Goal: Transaction & Acquisition: Book appointment/travel/reservation

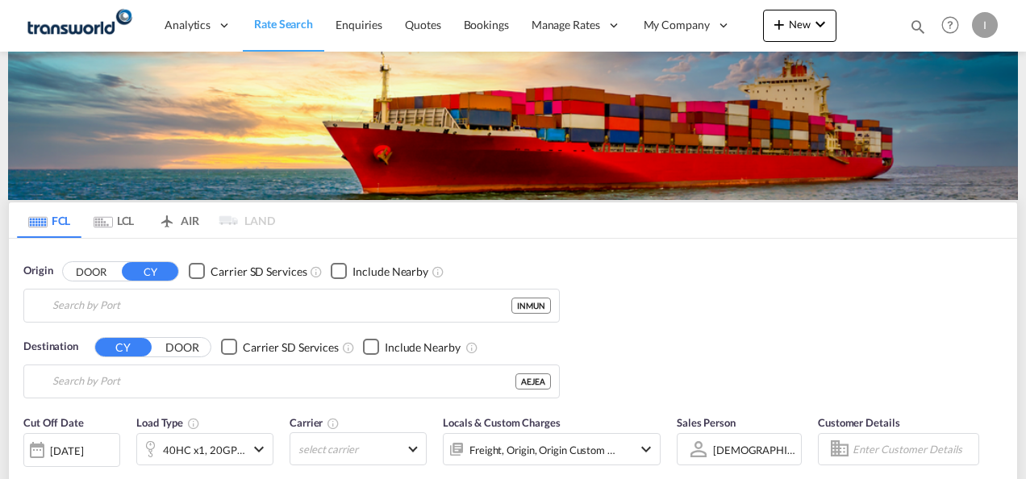
type input "Mundra, INMUN"
type input "[GEOGRAPHIC_DATA], [GEOGRAPHIC_DATA]"
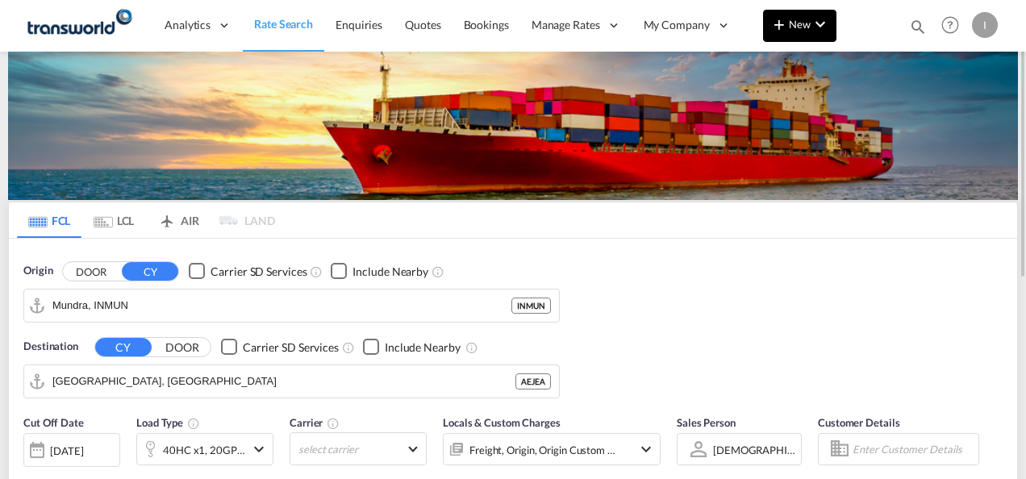
click at [809, 31] on button "New" at bounding box center [799, 26] width 73 height 32
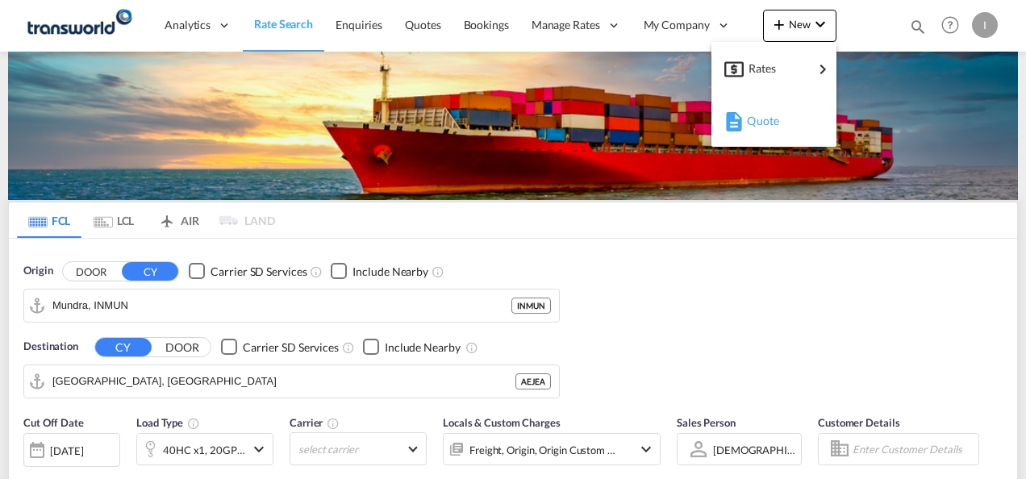
click at [765, 119] on span "Quote" at bounding box center [756, 121] width 18 height 32
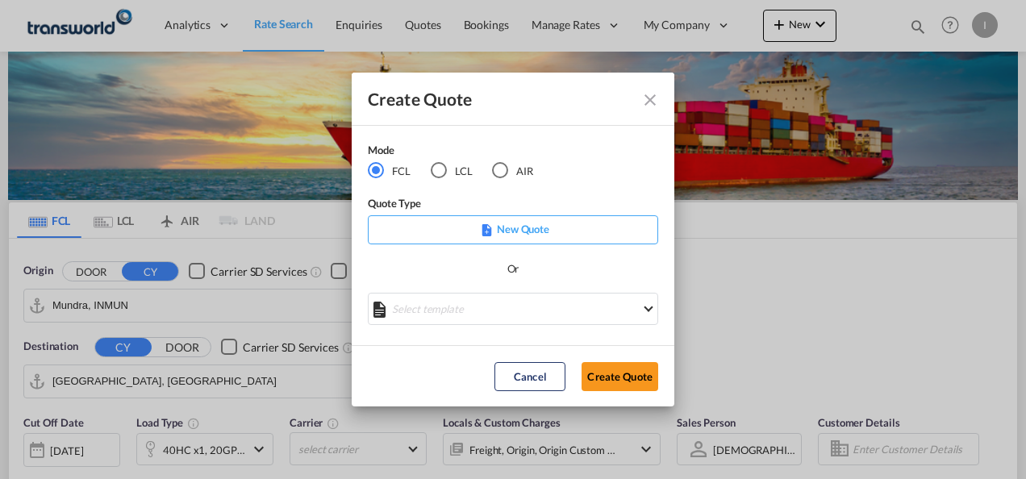
click at [500, 169] on div "AIR" at bounding box center [500, 170] width 16 height 16
click at [608, 387] on button "Create Quote" at bounding box center [620, 376] width 77 height 29
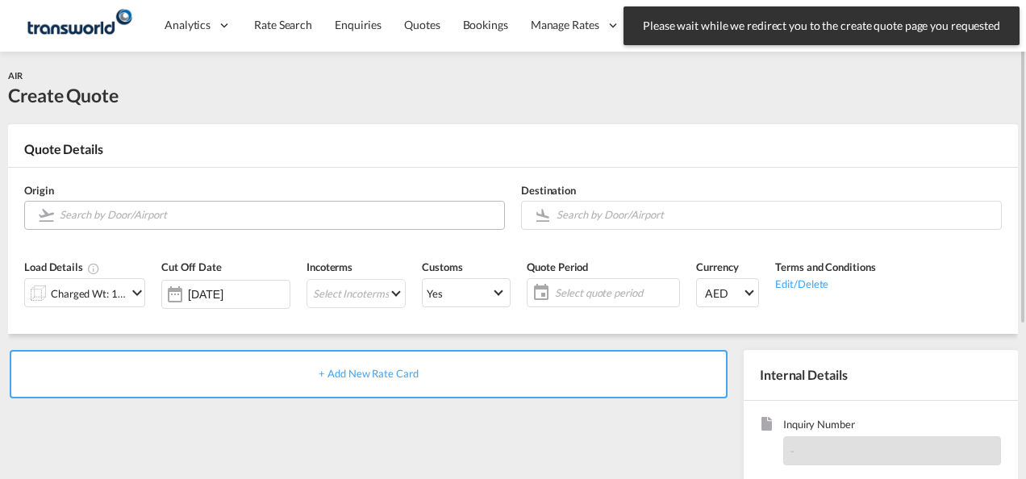
click at [199, 215] on input "Search by Door/Airport" at bounding box center [278, 215] width 437 height 28
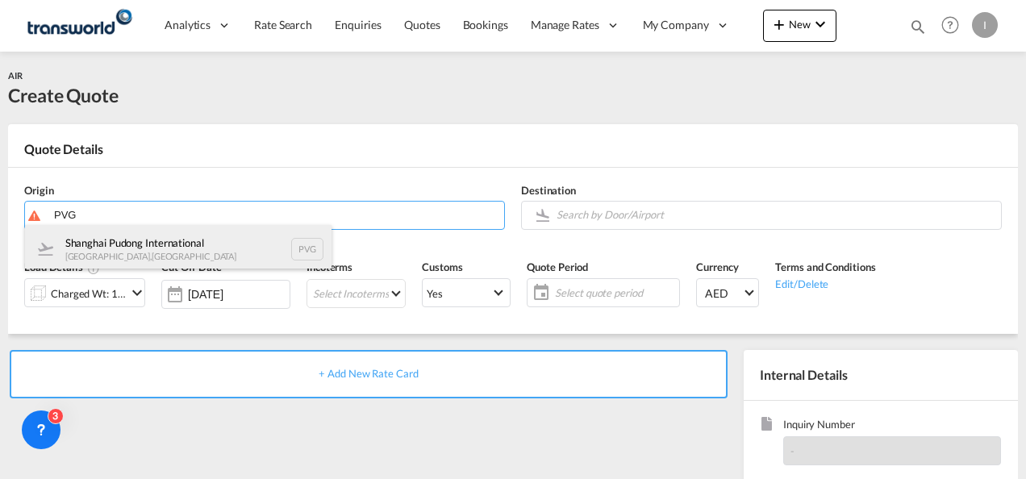
click at [130, 244] on div "Shanghai Pudong International Shanghai , China PVG" at bounding box center [178, 249] width 307 height 48
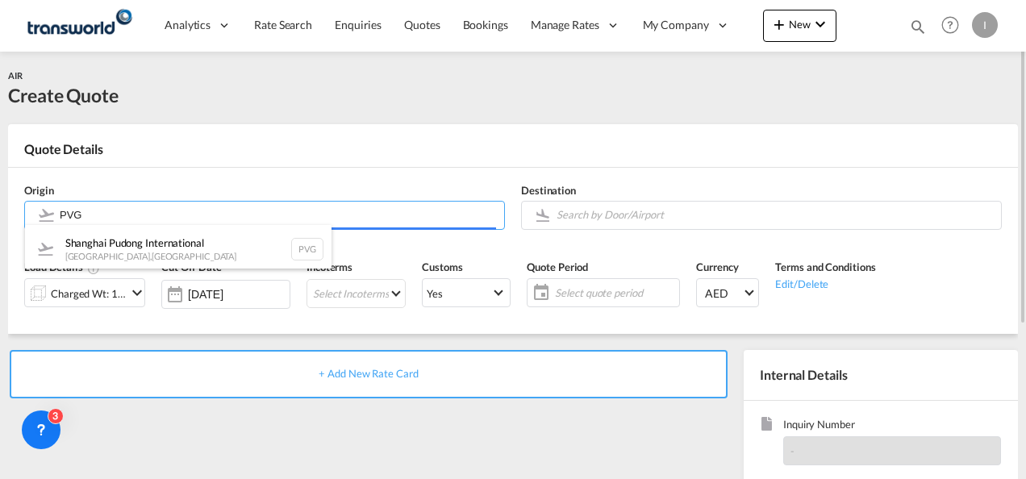
type input "Shanghai Pudong International, Shanghai, PVG"
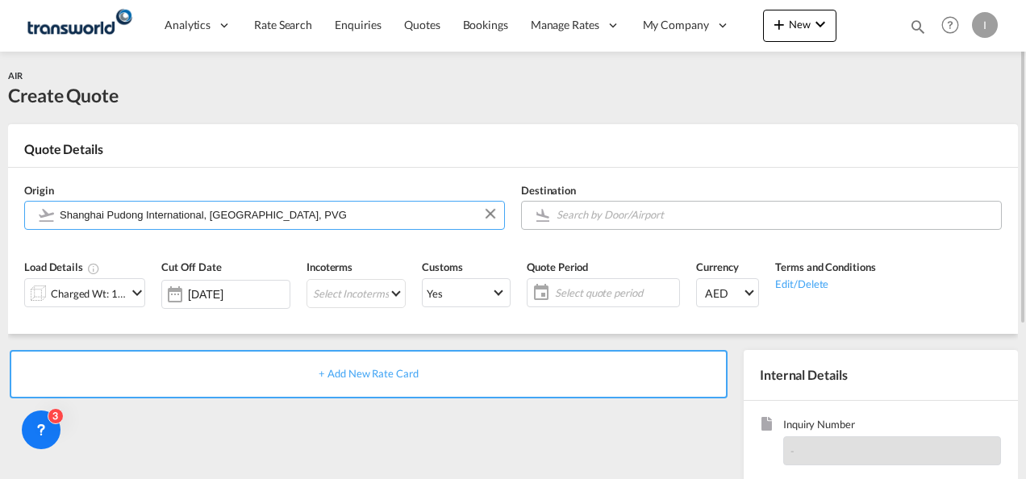
click at [588, 224] on input "Search by Door/Airport" at bounding box center [775, 215] width 437 height 28
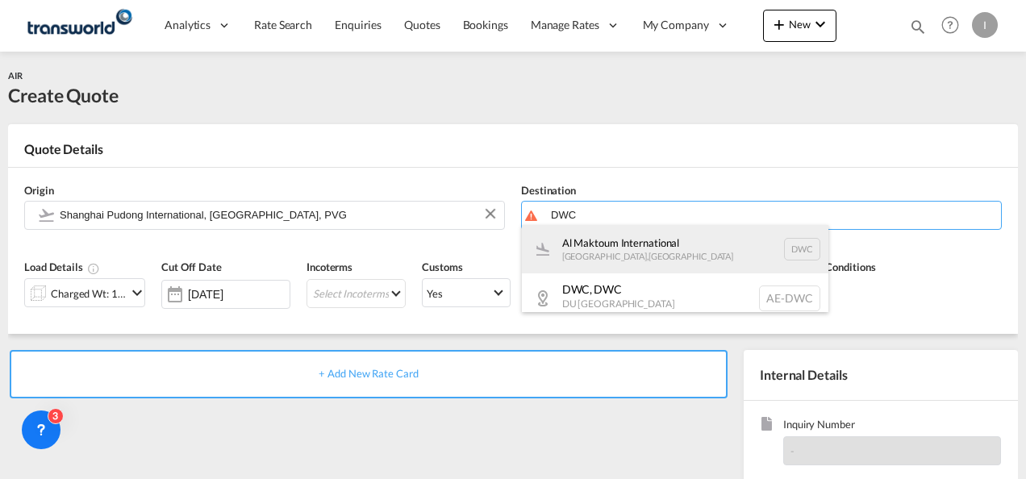
click at [630, 263] on div "Al Maktoum International Jebel Ali , United Arab Emirates DWC" at bounding box center [675, 249] width 307 height 48
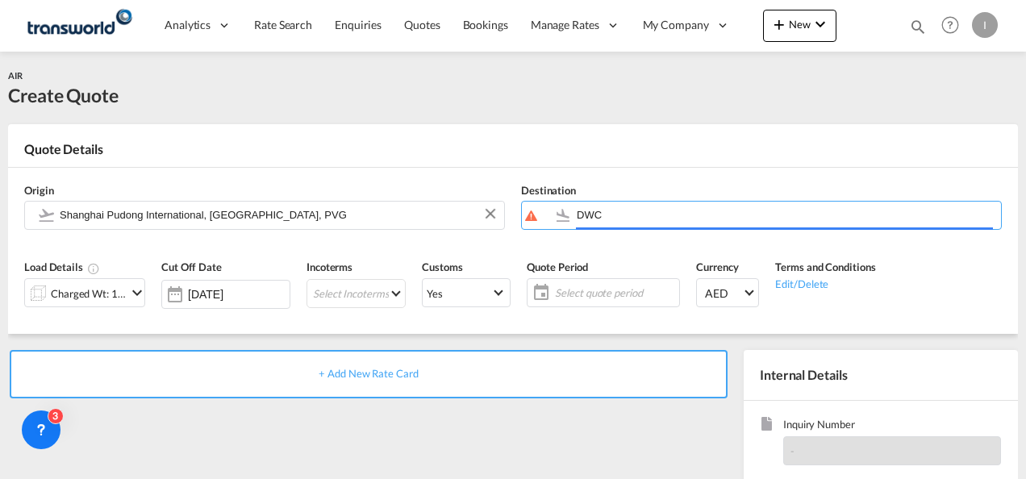
type input "Al Maktoum International, Jebel Ali, DWC"
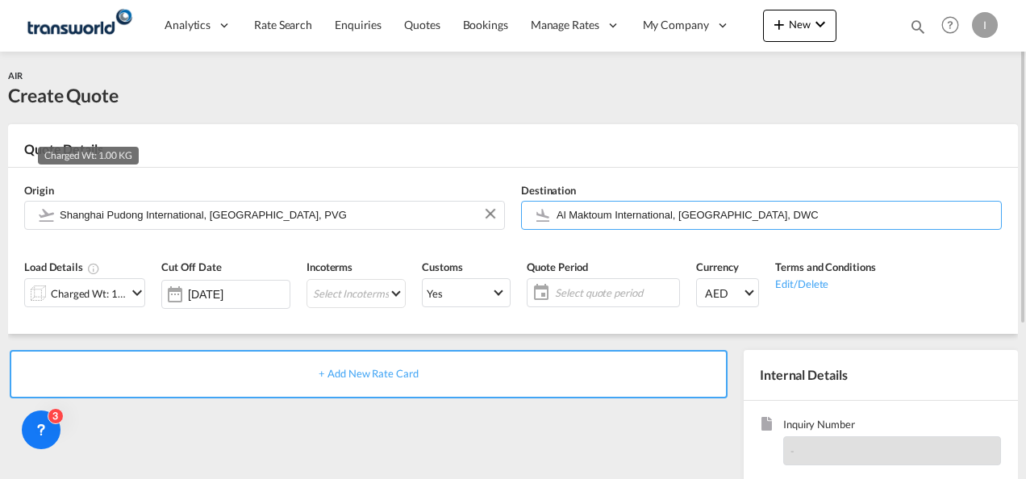
click at [68, 293] on div "Charged Wt: 1.00 KG" at bounding box center [89, 293] width 76 height 23
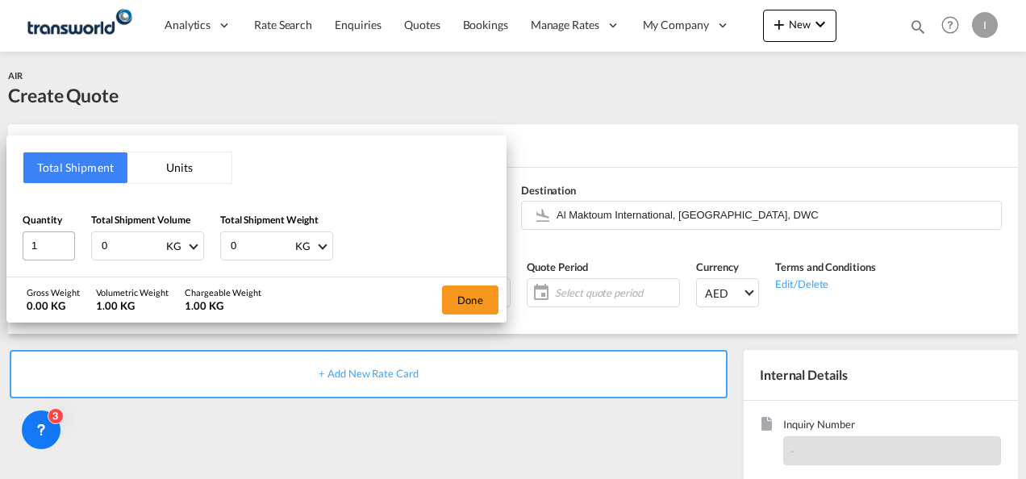
drag, startPoint x: 125, startPoint y: 240, endPoint x: 52, endPoint y: 240, distance: 73.4
click at [52, 240] on div "Quantity 1 Total Shipment Volume 0 KG CBM CFT KG LB Total Shipment Weight 0 KG …" at bounding box center [257, 236] width 468 height 48
type input "100"
drag, startPoint x: 255, startPoint y: 243, endPoint x: 191, endPoint y: 243, distance: 63.7
click at [191, 243] on div "Quantity 1 Total Shipment Volume 100 KG CBM CFT KG LB Total Shipment Weight 0 K…" at bounding box center [257, 236] width 468 height 48
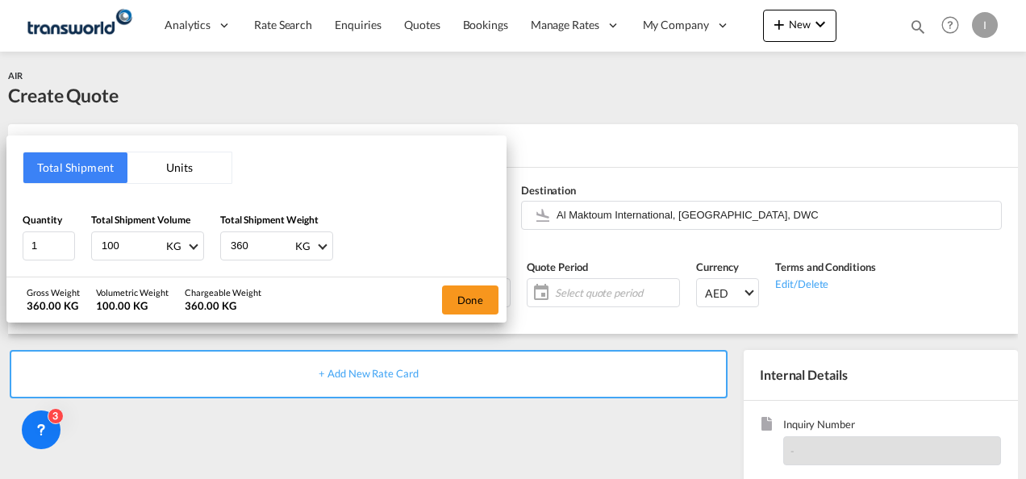
type input "360"
click at [115, 244] on input "100" at bounding box center [132, 245] width 65 height 27
type input "360"
click at [483, 303] on button "Done" at bounding box center [470, 300] width 56 height 29
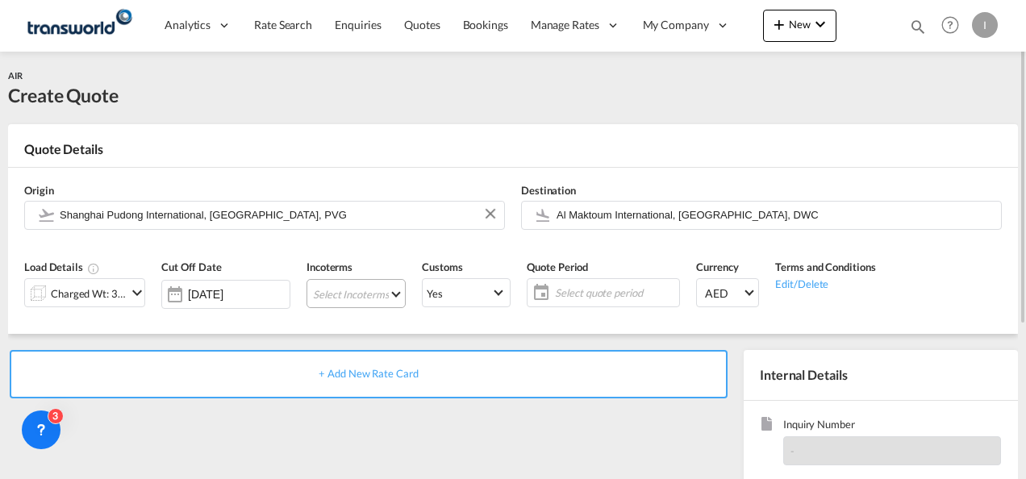
click at [312, 302] on md-select "Select Incoterms DAP - export Delivered at Place DDP - export Delivery Duty Pai…" at bounding box center [356, 293] width 99 height 29
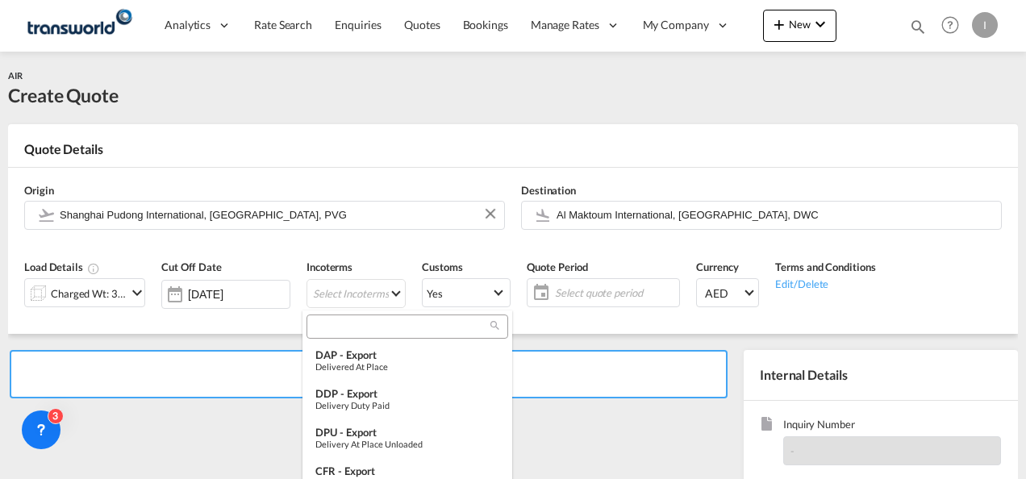
click at [331, 324] on input "search" at bounding box center [400, 327] width 179 height 15
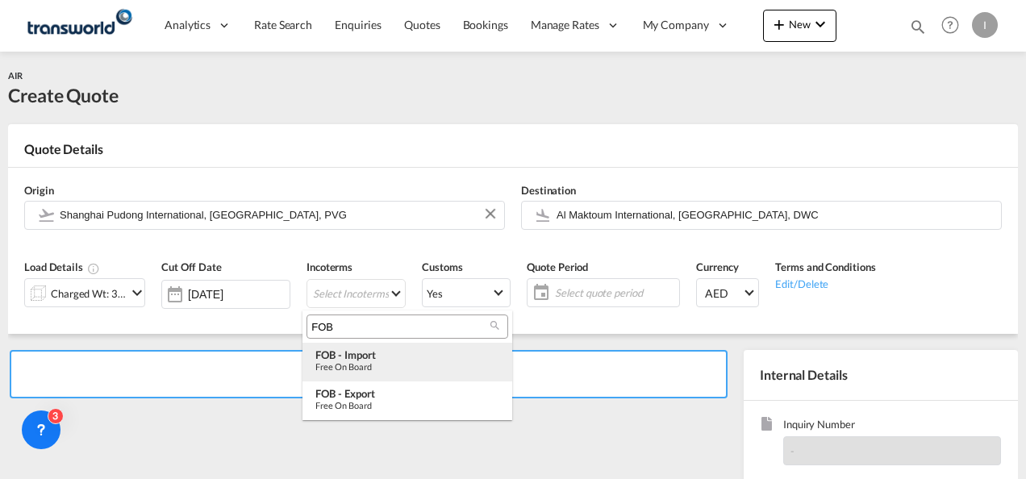
type input "FOB"
click at [350, 364] on div "Free on Board" at bounding box center [408, 366] width 184 height 10
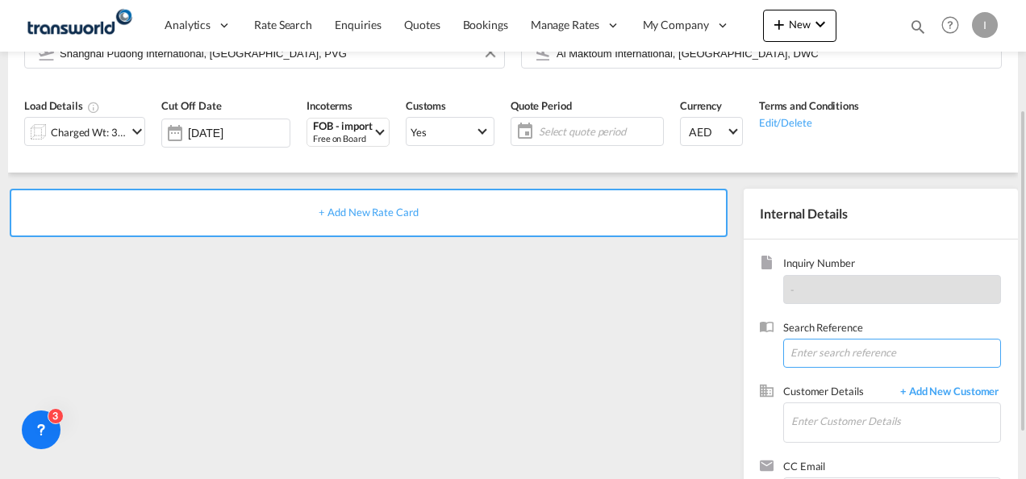
click at [824, 357] on input at bounding box center [893, 353] width 218 height 29
drag, startPoint x: 824, startPoint y: 352, endPoint x: 765, endPoint y: 352, distance: 58.9
click at [765, 352] on div "Search Reference Appa" at bounding box center [881, 352] width 242 height 64
paste input "TWI 21864"
type input "TWI 21864"
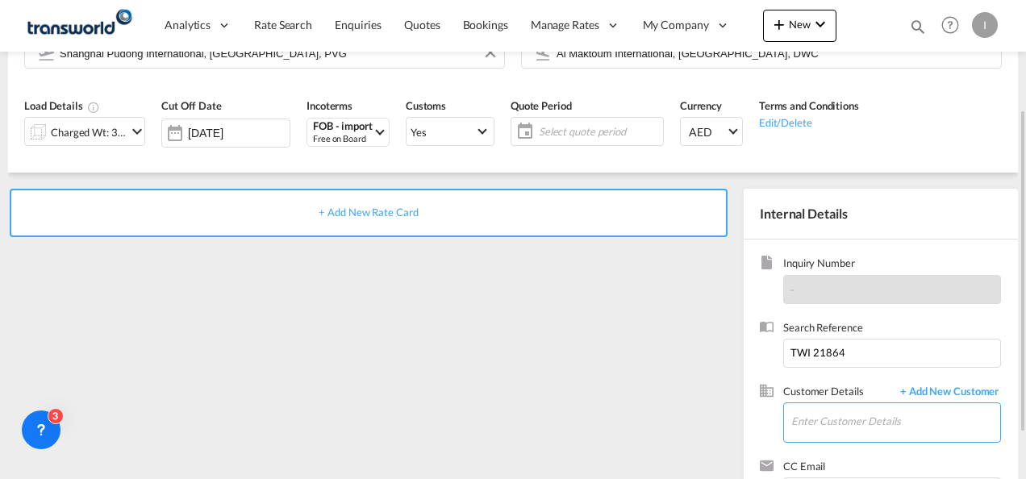
click at [820, 413] on input "Enter Customer Details" at bounding box center [896, 421] width 209 height 36
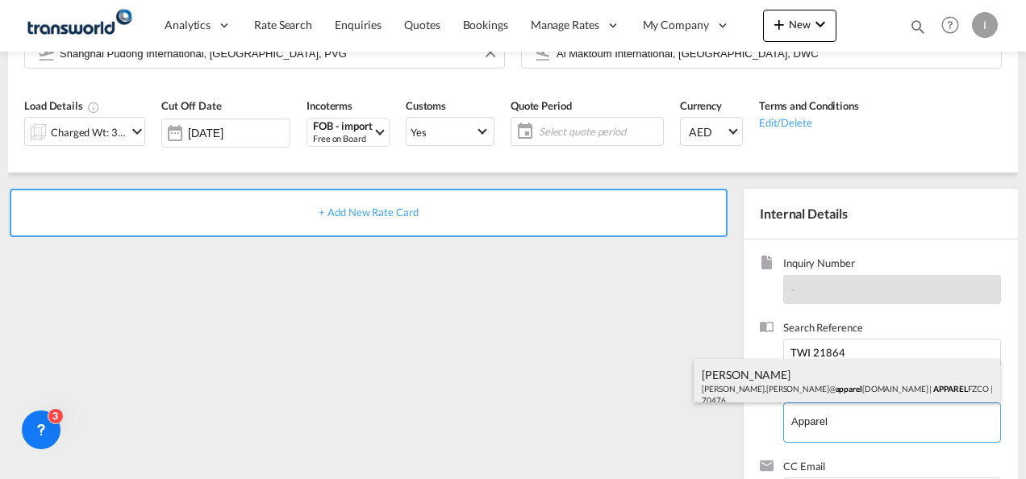
click at [792, 388] on div "Ahmed Jameel Ahmed.Jameel@ apparel global.com | APPAREL FZCO | 70476" at bounding box center [847, 386] width 307 height 55
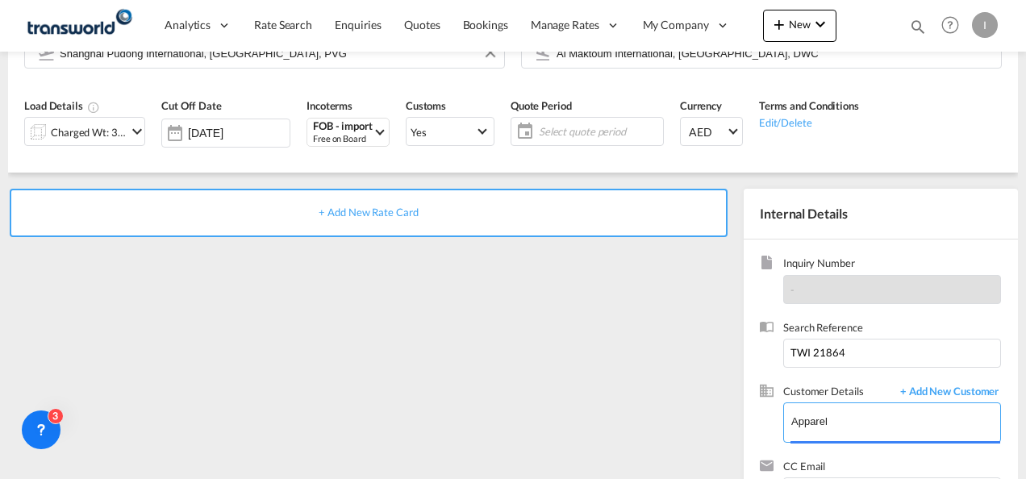
type input "APPAREL FZCO, Ahmed Jameel, Ahmed.Jameel@apparelglobal.com"
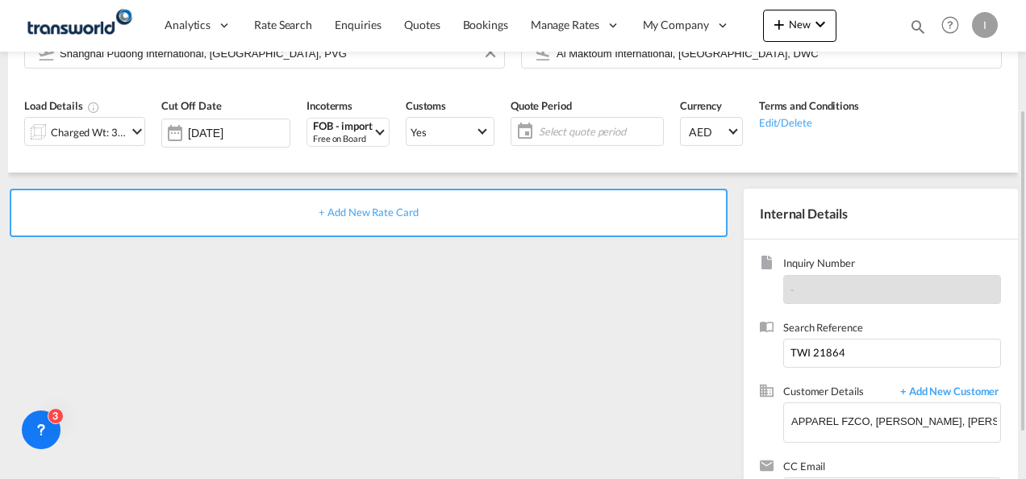
click at [386, 212] on span "+ Add New Rate Card" at bounding box center [368, 212] width 99 height 13
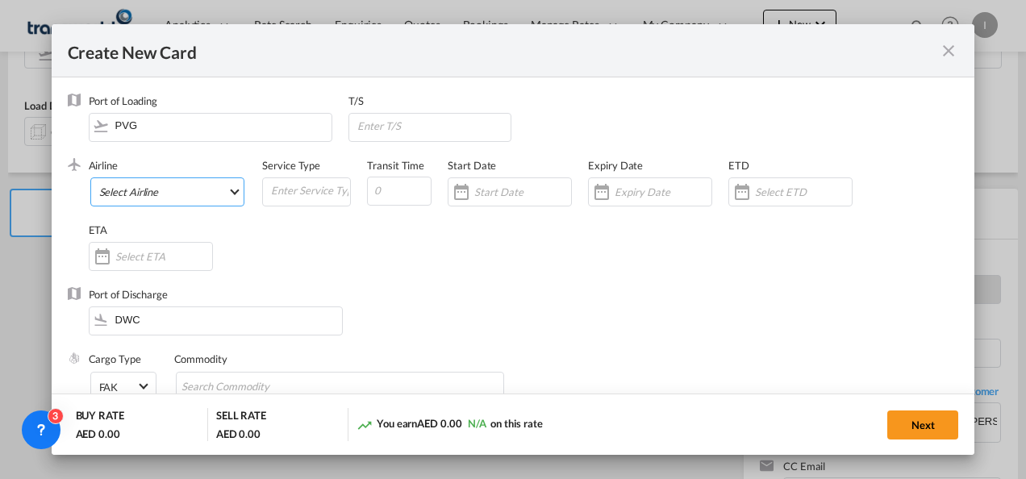
click at [168, 200] on md-select "Select Airline AIR EXPRESS S.A. (1166- / -) CMA CGM Air Cargo (1140-2C / -) DDW…" at bounding box center [167, 192] width 155 height 29
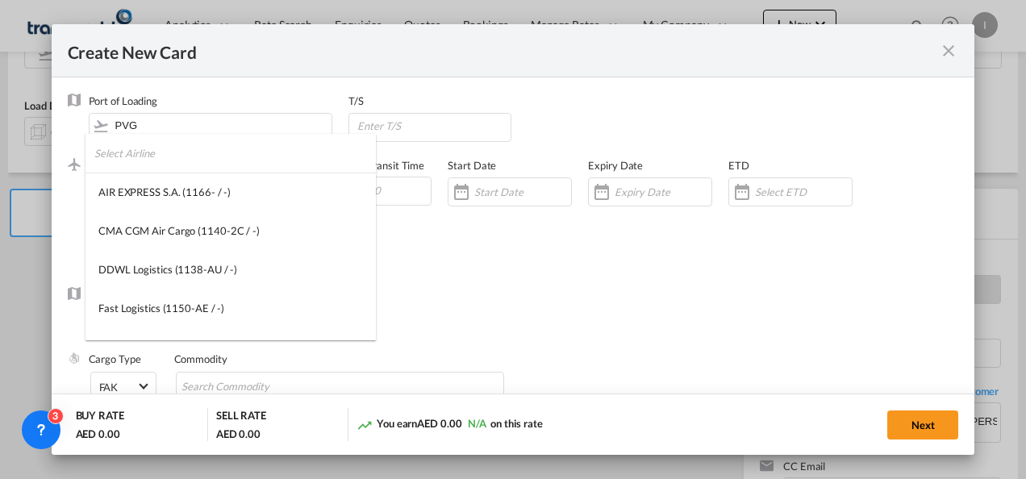
click at [148, 160] on input "search" at bounding box center [235, 153] width 282 height 39
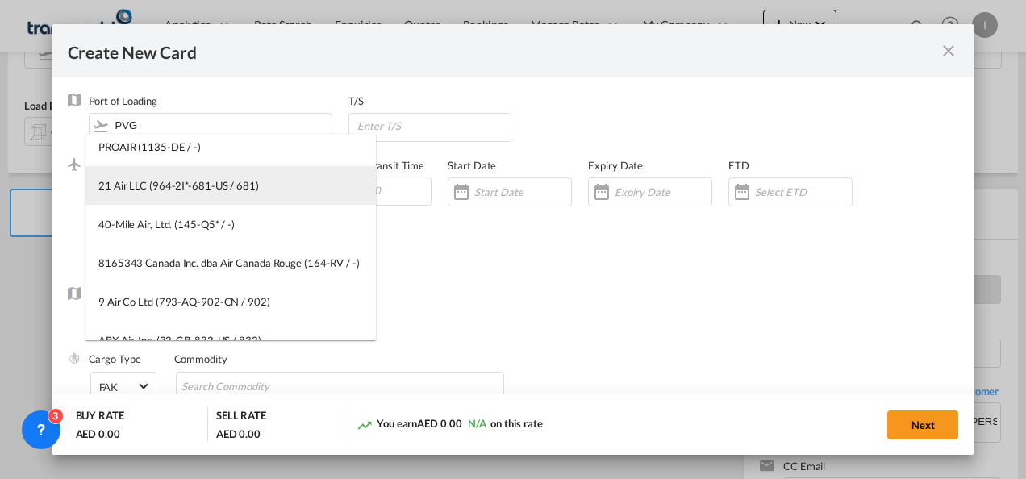
scroll to position [0, 0]
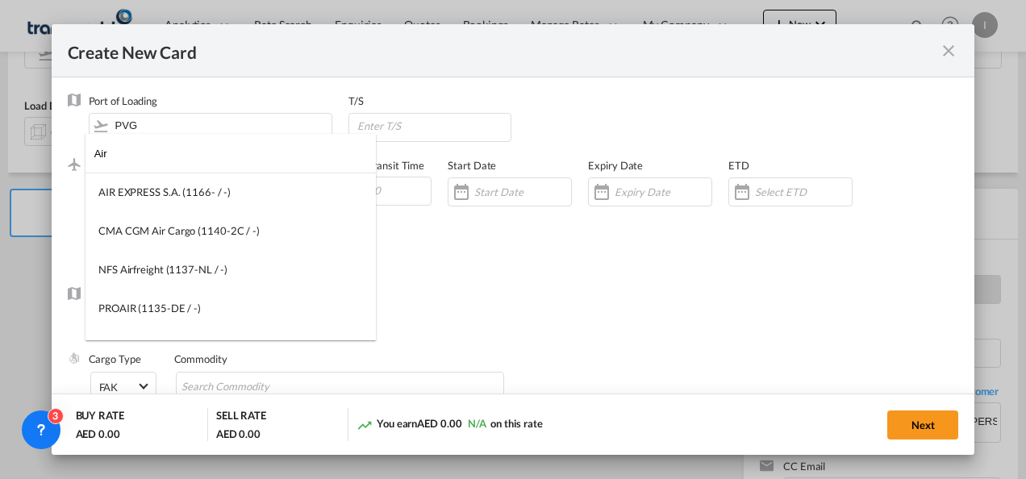
drag, startPoint x: 151, startPoint y: 158, endPoint x: 6, endPoint y: 157, distance: 144.4
click at [6, 157] on body "Analytics Reports Dashboard Rate Search Enquiries Quotes Bookings" at bounding box center [513, 239] width 1026 height 479
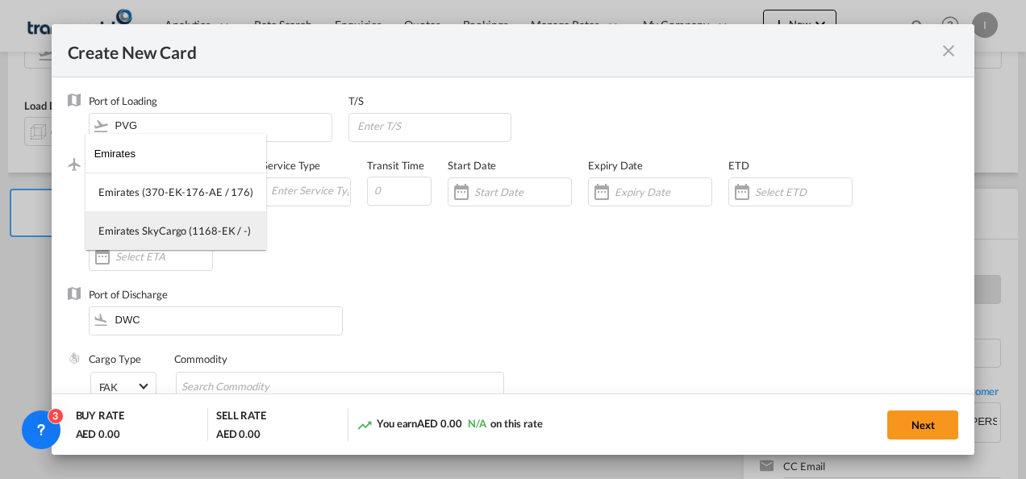
type input "Emirates"
click at [132, 232] on div "Emirates SkyCargo (1168-EK / -)" at bounding box center [174, 231] width 153 height 15
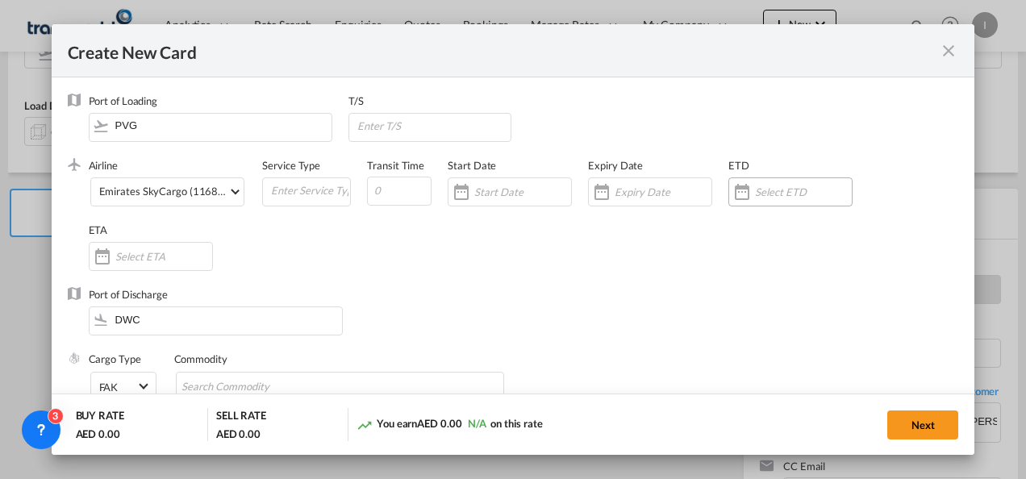
click at [770, 200] on div "Create New CardPort ..." at bounding box center [791, 192] width 124 height 29
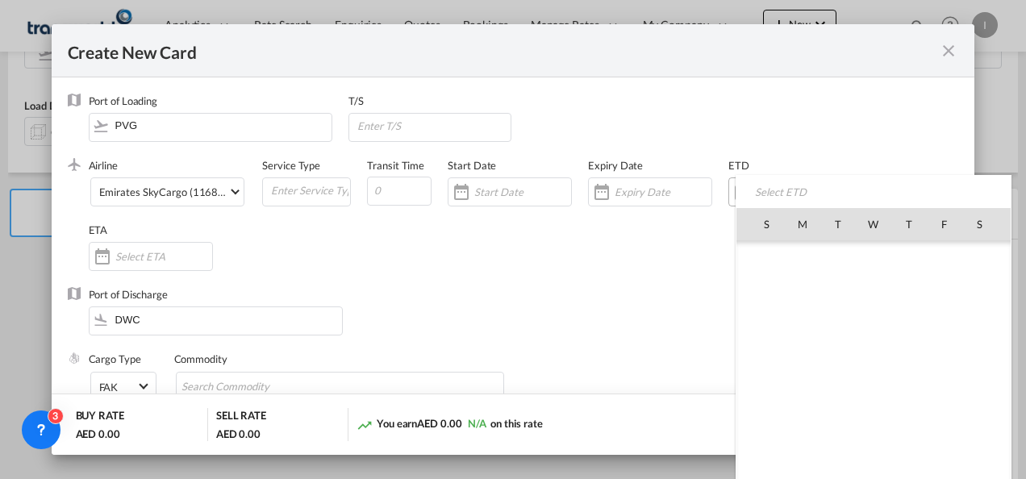
scroll to position [373780, 0]
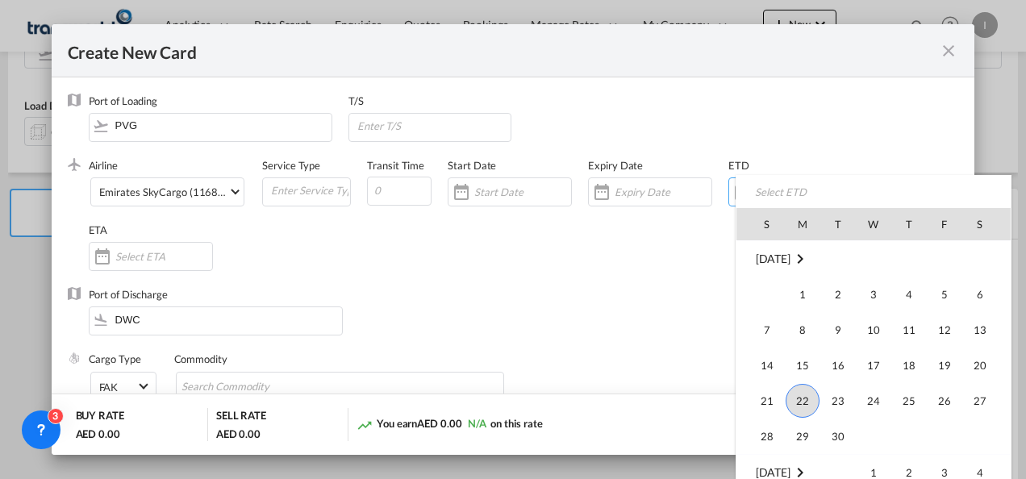
click at [842, 424] on span "30" at bounding box center [838, 436] width 32 height 32
type input "[DATE]"
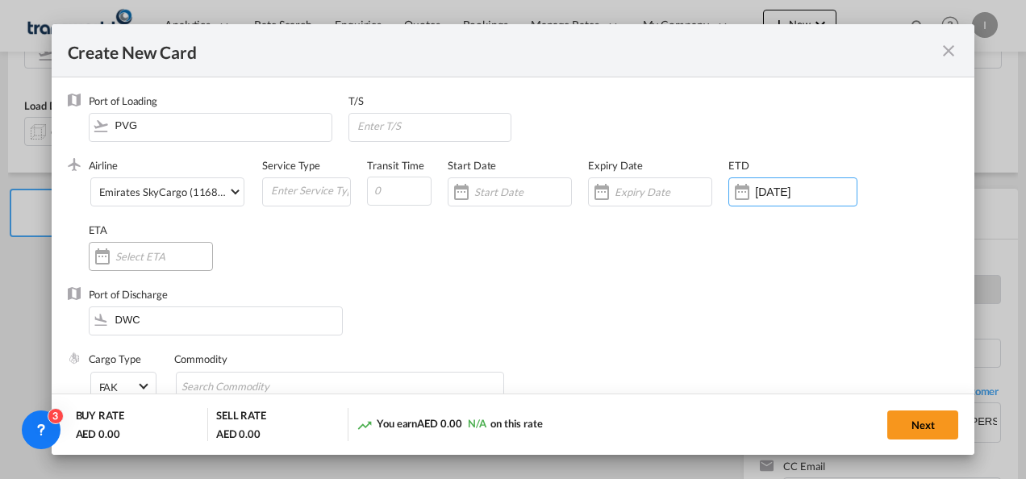
click at [132, 260] on input "Create New CardPort ..." at bounding box center [163, 256] width 97 height 13
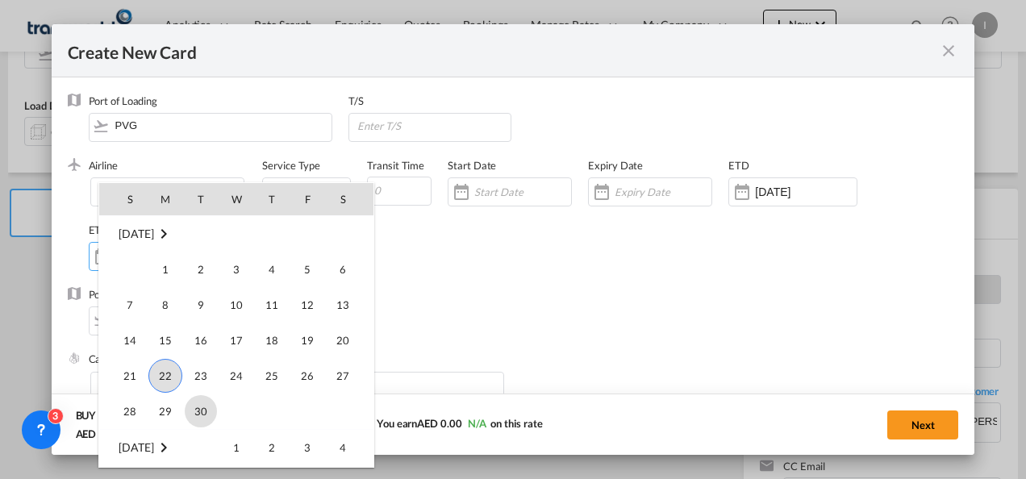
click at [198, 415] on span "30" at bounding box center [201, 411] width 32 height 32
type input "[DATE]"
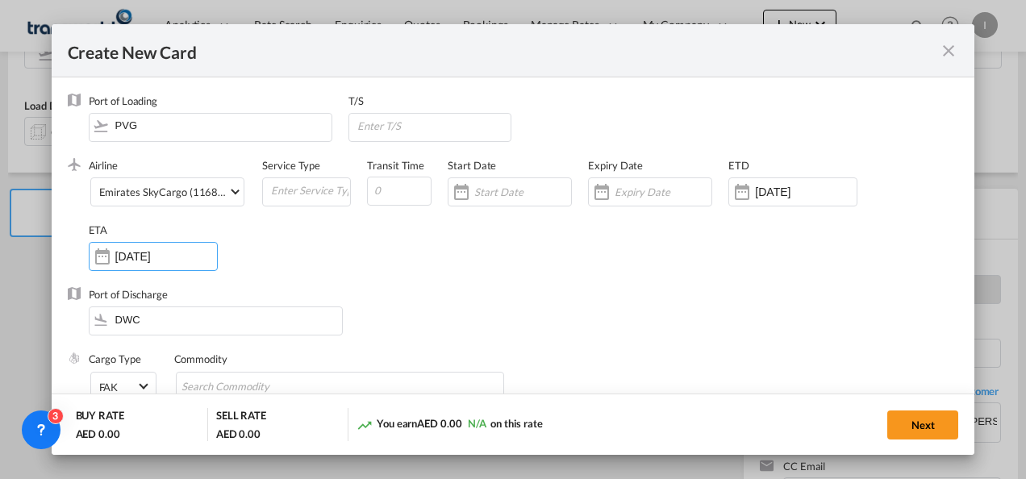
click at [649, 257] on div "Airline Emirates SkyCargo (1168-EK / -) (- / -) Service Type Transit Time Start…" at bounding box center [524, 222] width 871 height 129
click at [626, 169] on label "Expiry Date" at bounding box center [615, 165] width 55 height 13
click at [626, 190] on input "Create New CardPort ..." at bounding box center [663, 192] width 97 height 13
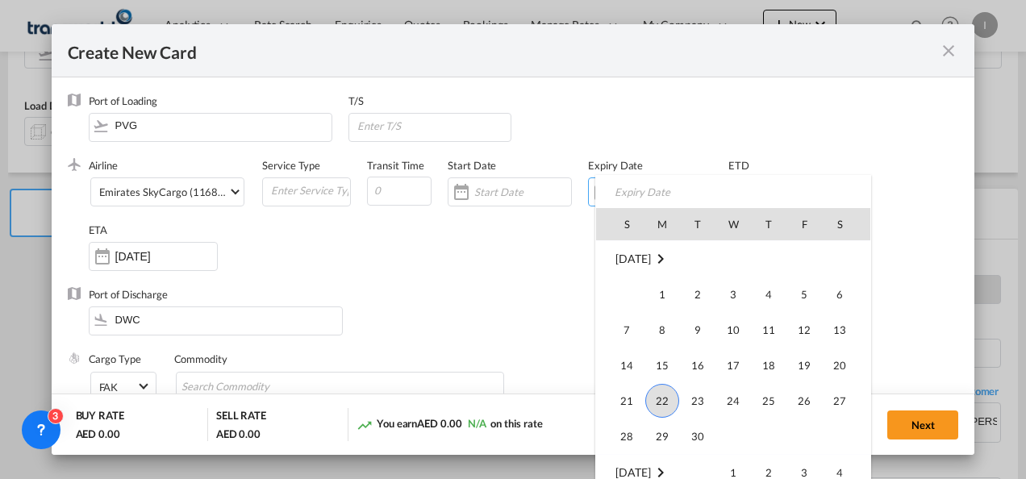
click at [704, 433] on span "30" at bounding box center [698, 436] width 32 height 32
type input "[DATE]"
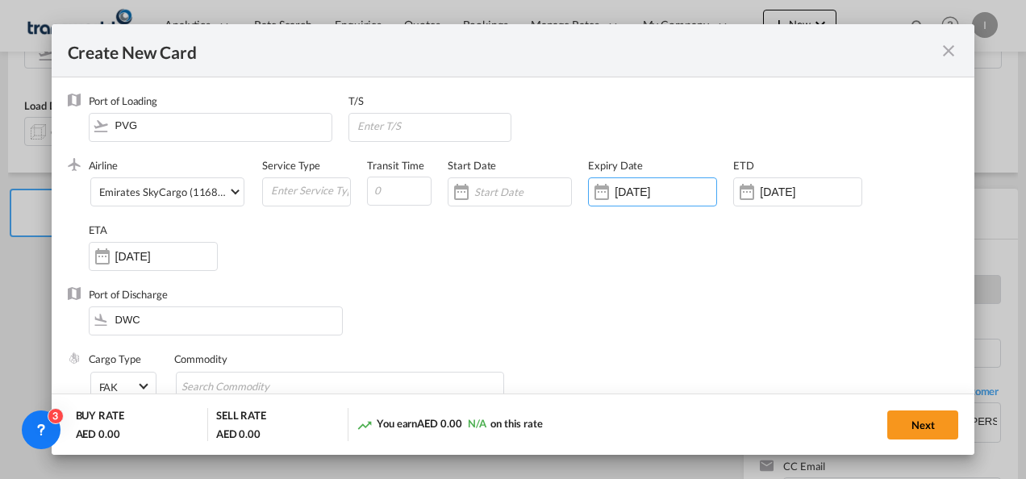
click at [509, 286] on div "Airline Emirates SkyCargo (1168-EK / -) (- / -) Service Type Transit Time Start…" at bounding box center [524, 222] width 871 height 129
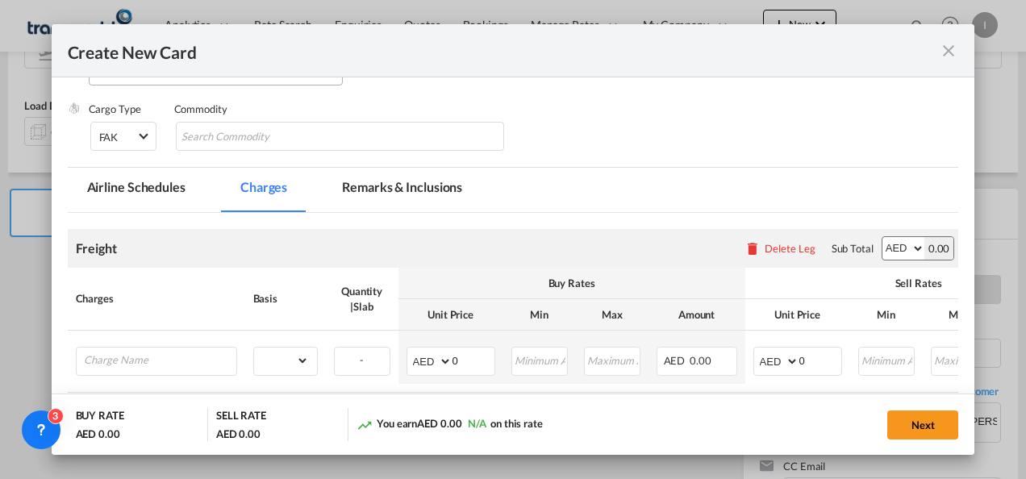
scroll to position [161, 0]
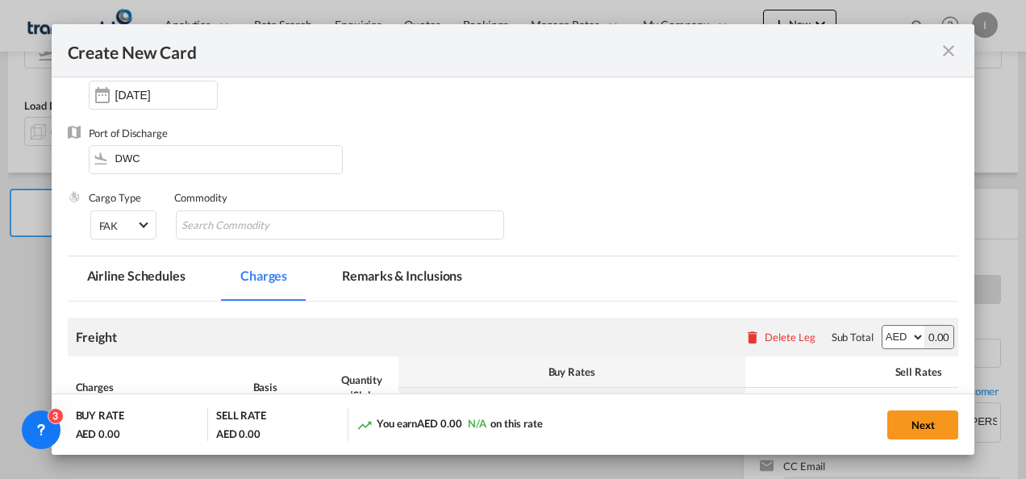
click at [243, 208] on div "Commodity" at bounding box center [348, 222] width 349 height 65
click at [236, 237] on input "Search Commodity" at bounding box center [256, 226] width 148 height 26
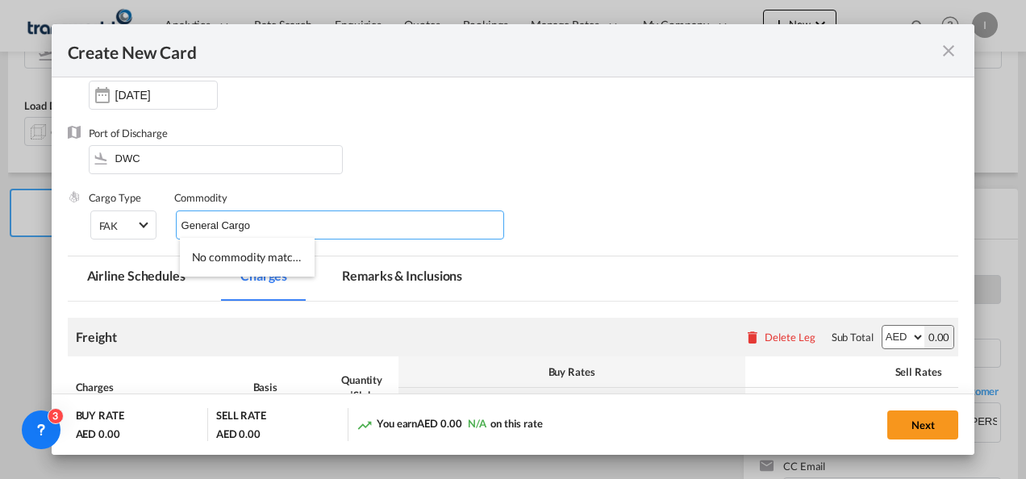
type input "General Cargo"
click at [693, 89] on div "Airline Emirates SkyCargo (1168-EK / -) (- / -) Service Type Transit Time Start…" at bounding box center [524, 61] width 871 height 129
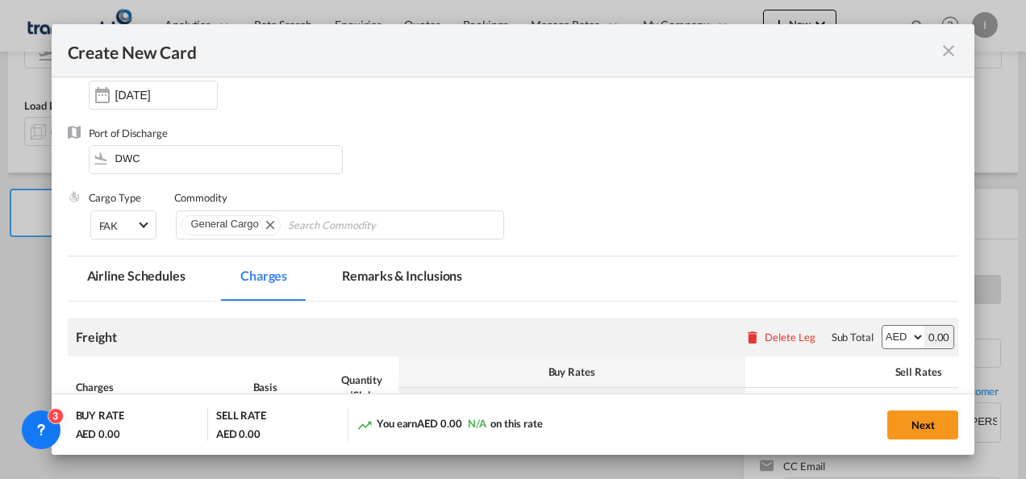
scroll to position [323, 0]
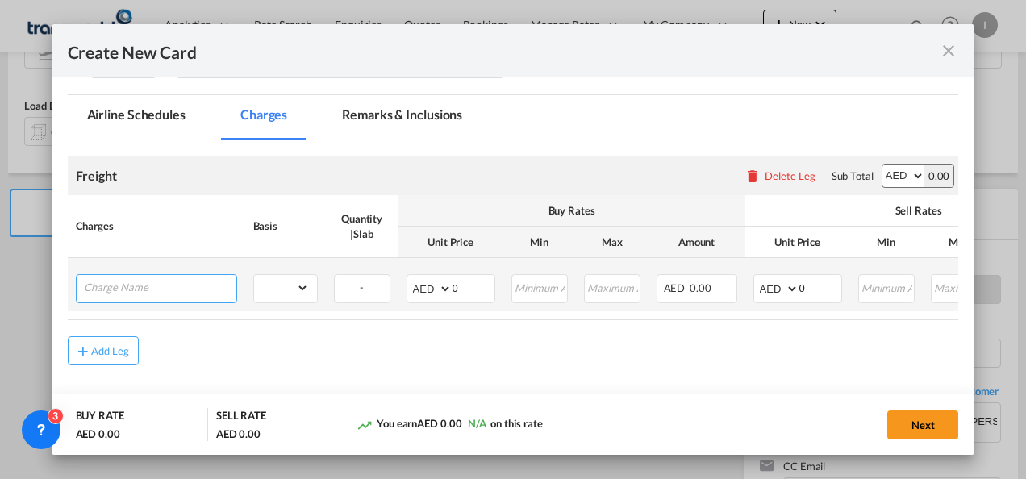
click at [119, 286] on input "Charge Name" at bounding box center [160, 287] width 153 height 24
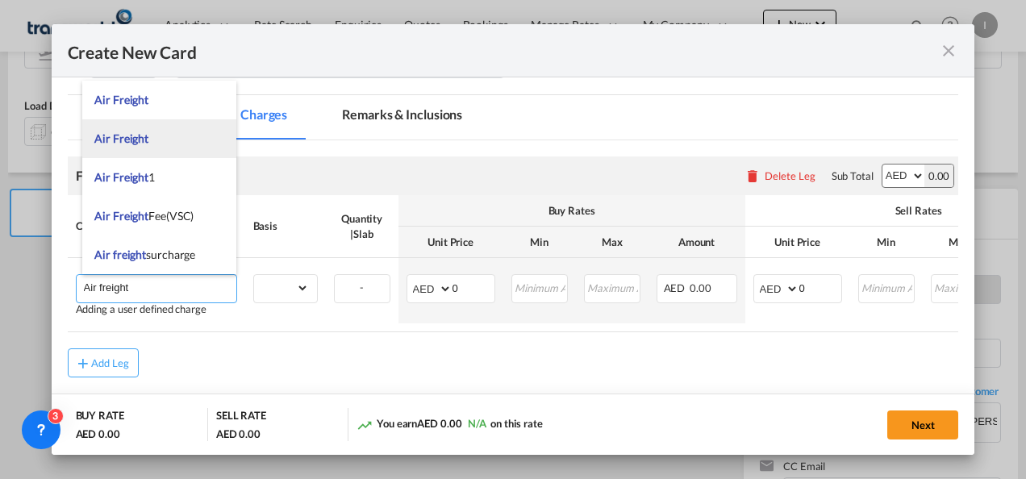
click at [144, 144] on span "Air Freight" at bounding box center [121, 139] width 54 height 14
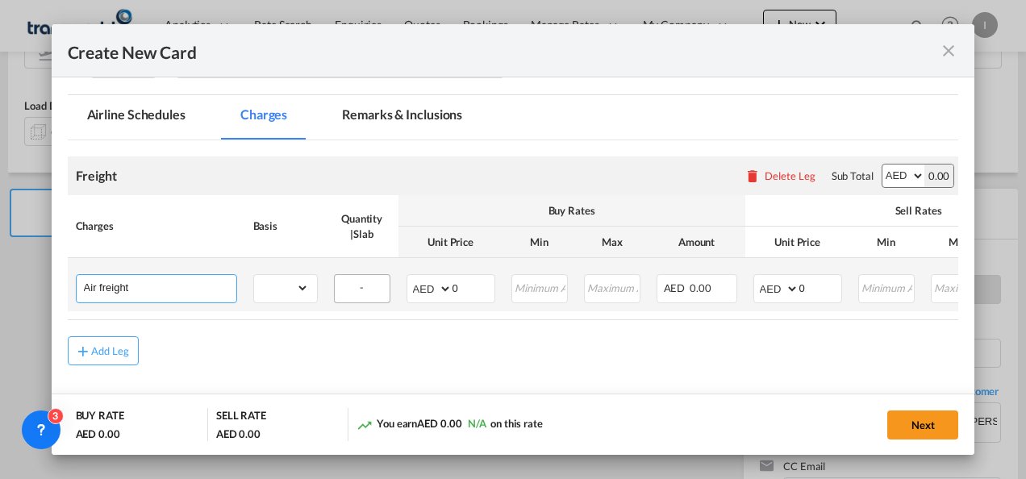
type input "Air Freight"
click at [299, 295] on select "gross_weight volumetric_weight per_shipment per_bl per_km % on air freight per_…" at bounding box center [281, 288] width 55 height 26
select select "volumetric_weight"
click at [254, 275] on select "gross_weight volumetric_weight per_shipment per_bl per_km % on air freight per_…" at bounding box center [281, 288] width 55 height 26
click at [428, 289] on select "AED AFN ALL AMD ANG AOA ARS AUD AWG AZN BAM BBD BDT BGN BHD BIF BMD BND [PERSON…" at bounding box center [431, 289] width 42 height 23
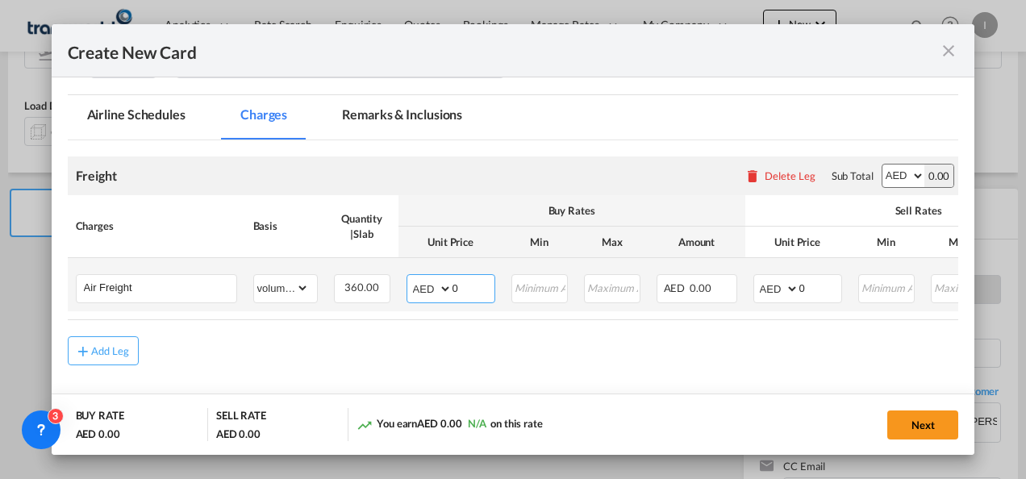
select select "string:USD"
click at [410, 278] on select "AED AFN ALL AMD ANG AOA ARS AUD AWG AZN BAM BBD BDT BGN BHD BIF BMD BND [PERSON…" at bounding box center [431, 289] width 42 height 23
drag, startPoint x: 466, startPoint y: 290, endPoint x: 379, endPoint y: 293, distance: 87.2
click at [379, 293] on tr "Air Freight Please Enter Already Exists gross_weight volumetric_weight per_ship…" at bounding box center [639, 284] width 1143 height 53
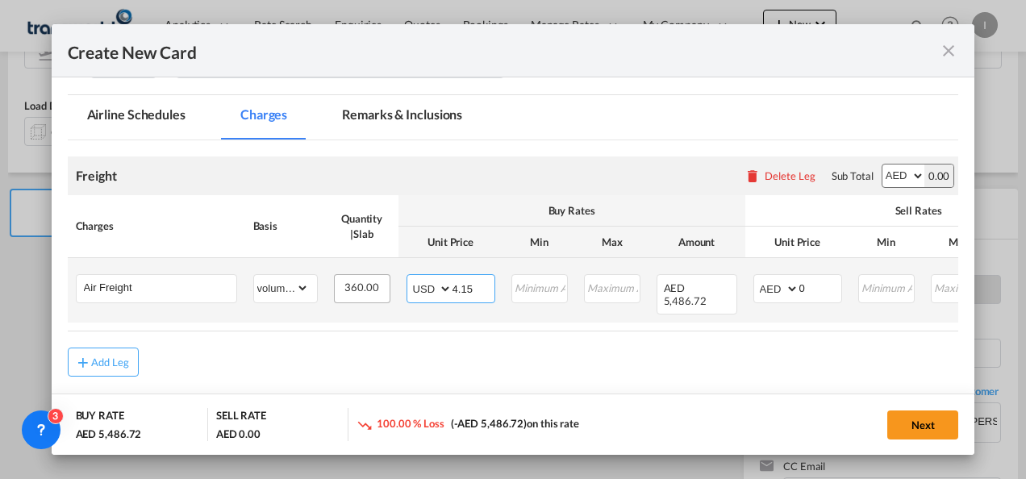
type input "4.15"
click at [775, 289] on select "AED AFN ALL AMD ANG AOA ARS AUD AWG AZN BAM BBD BDT BGN BHD BIF BMD BND [PERSON…" at bounding box center [778, 289] width 42 height 23
select select "string:USD"
click at [757, 278] on select "AED AFN ALL AMD ANG AOA ARS AUD AWG AZN BAM BBD BDT BGN BHD BIF BMD BND [PERSON…" at bounding box center [778, 289] width 42 height 23
click at [799, 289] on div "Create New CardPort ..." at bounding box center [799, 288] width 1 height 27
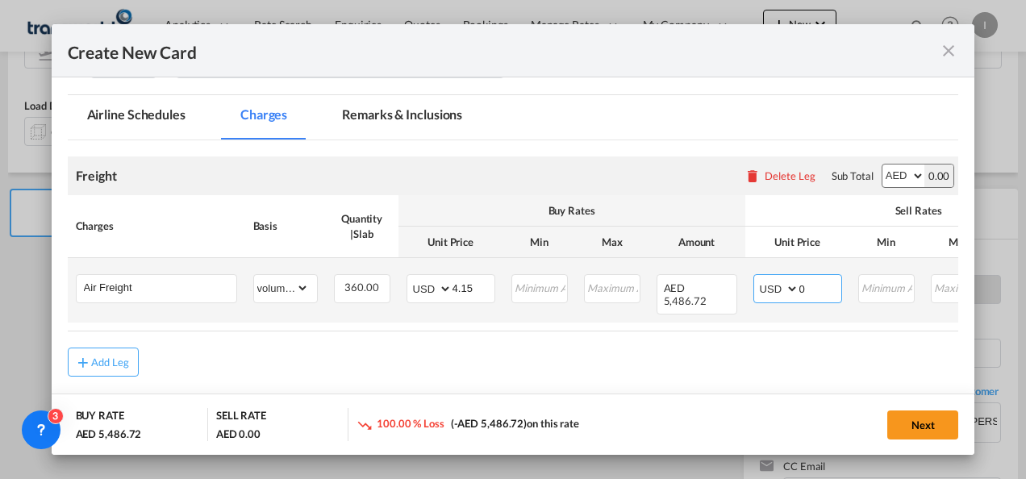
drag, startPoint x: 807, startPoint y: 290, endPoint x: 779, endPoint y: 292, distance: 27.5
click at [779, 292] on md-input-container "AED AFN ALL AMD ANG AOA ARS AUD AWG AZN BAM BBD BDT BGN BHD BIF BMD BND [PERSON…" at bounding box center [798, 288] width 89 height 29
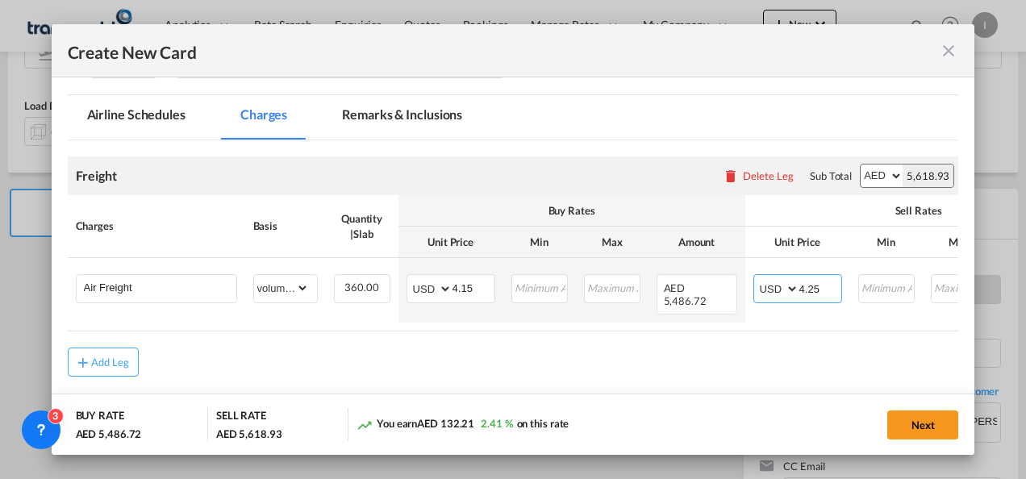
type input "4.25"
click at [736, 370] on md-content "Freight Please enter leg name Leg Name Already Exists Delete Leg Sub Total AED …" at bounding box center [514, 289] width 892 height 299
click at [939, 418] on button "Next" at bounding box center [923, 425] width 71 height 29
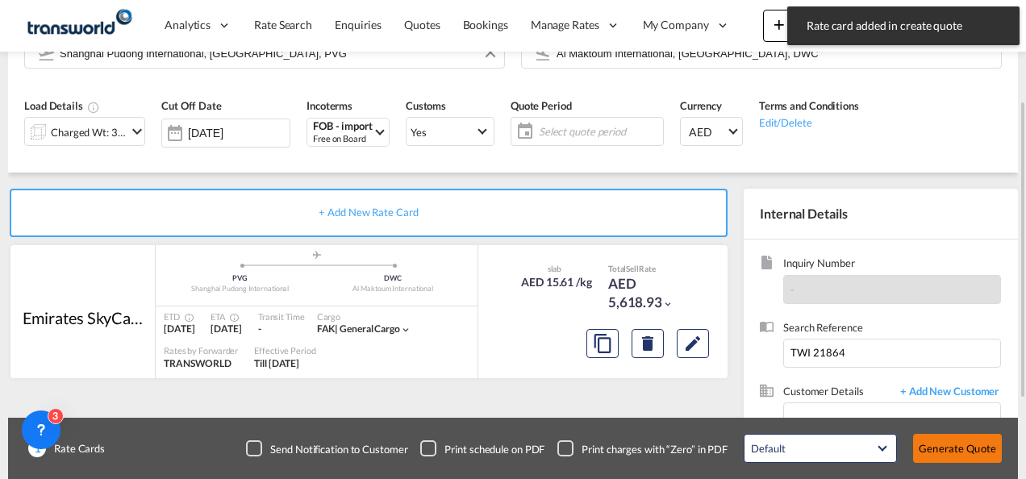
click at [949, 449] on button "Generate Quote" at bounding box center [957, 448] width 89 height 29
click at [573, 129] on span "Select quote period" at bounding box center [601, 131] width 115 height 15
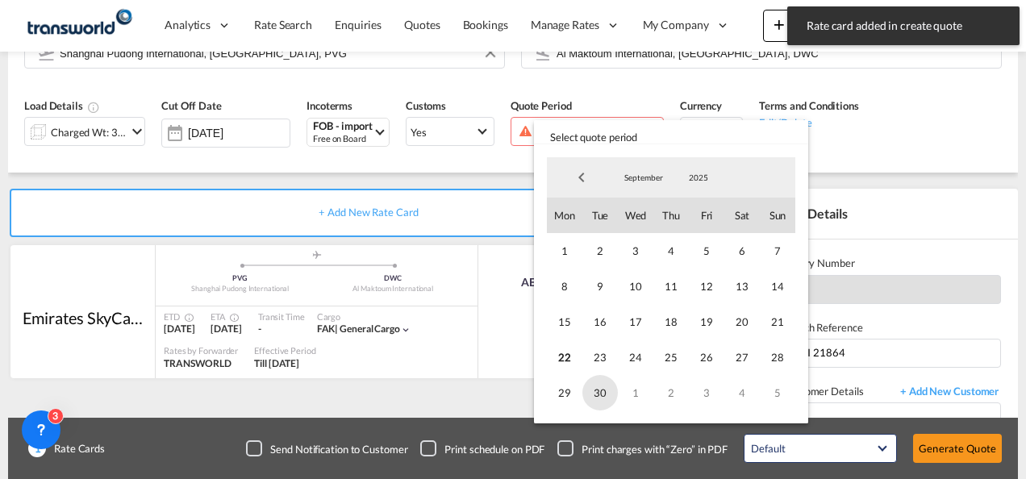
click at [609, 393] on span "30" at bounding box center [601, 393] width 36 height 36
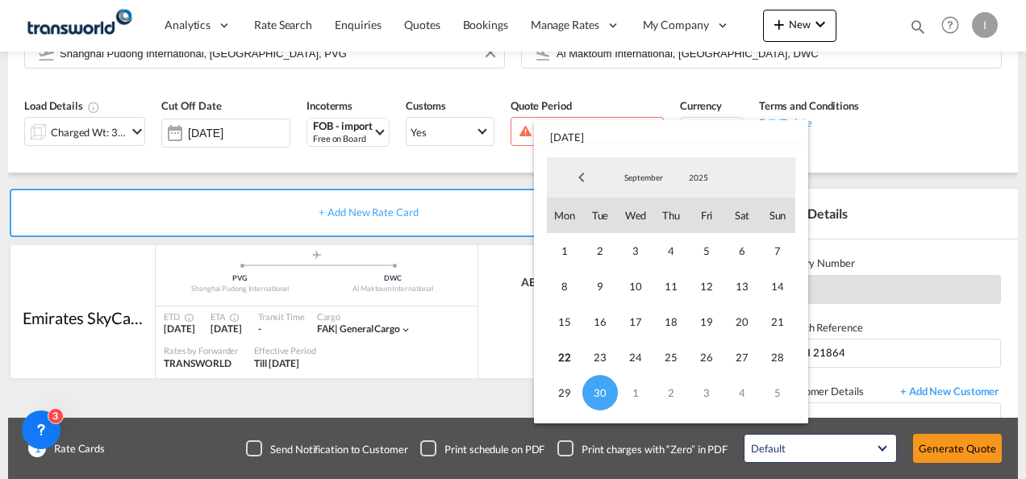
click at [951, 444] on md-backdrop at bounding box center [513, 239] width 1026 height 479
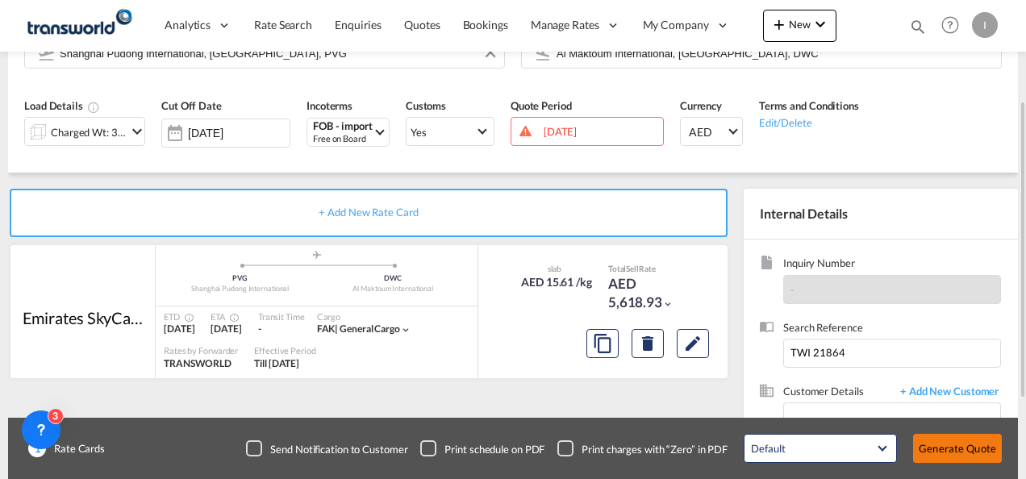
click at [949, 445] on button "Generate Quote" at bounding box center [957, 448] width 89 height 29
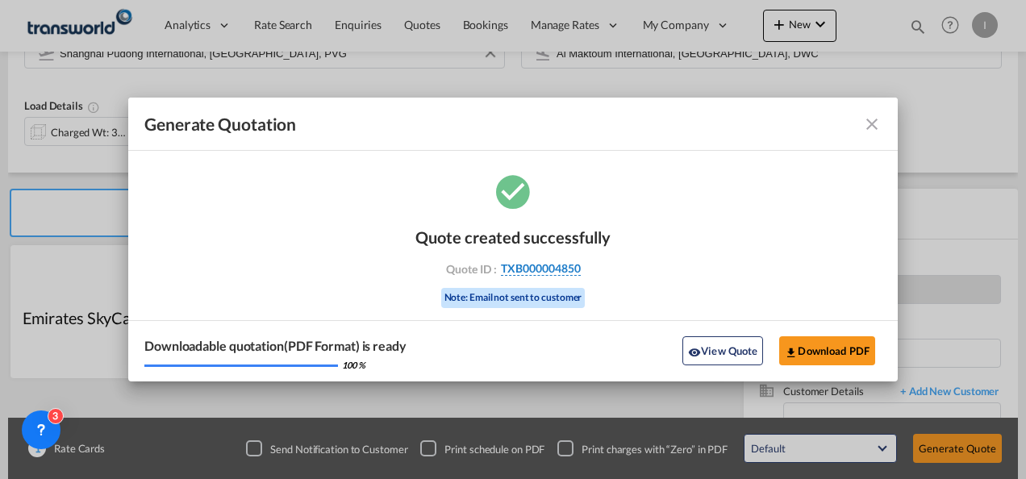
click at [512, 271] on span "TXB000004850" at bounding box center [541, 268] width 80 height 15
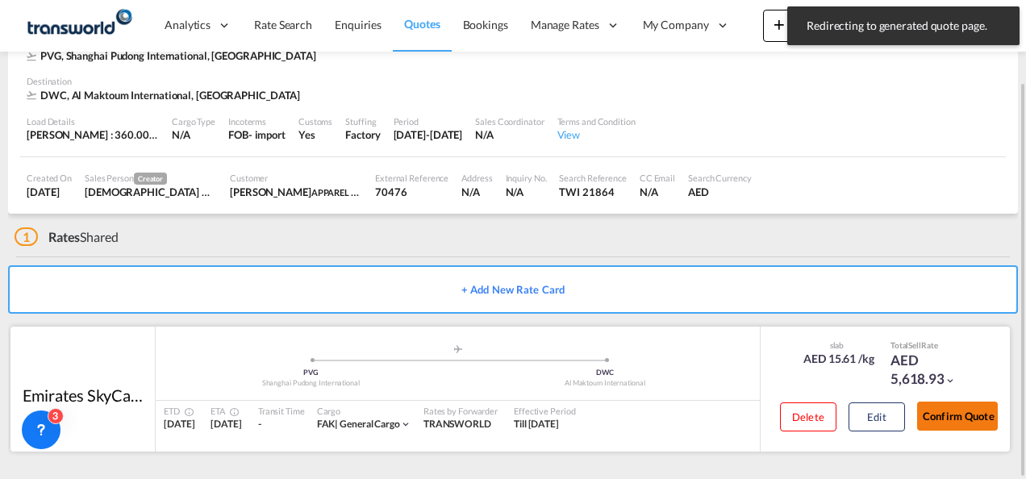
click at [954, 410] on button "Confirm Quote" at bounding box center [957, 416] width 81 height 29
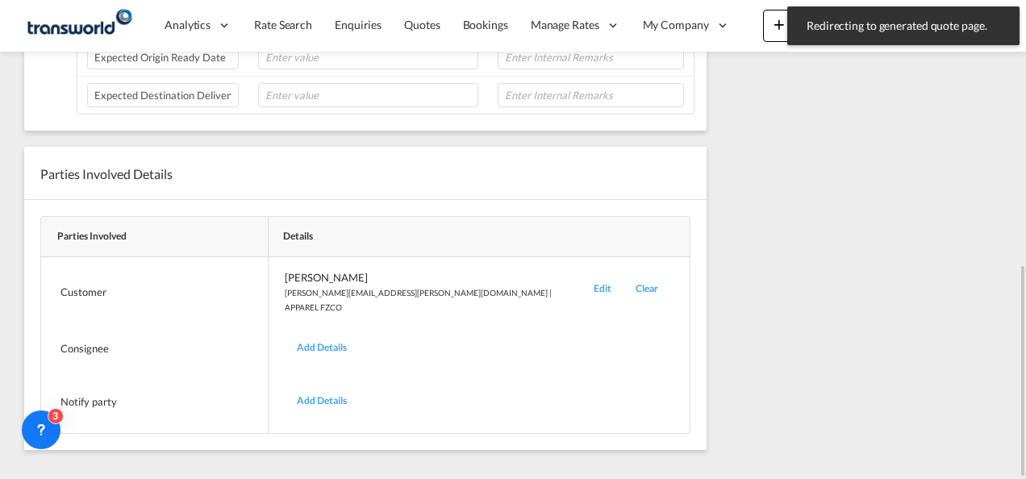
click at [952, 417] on div "Rate Summary Freight AED 5,618.93 View Exchange Rates Total Charges AED 5,618.9…" at bounding box center [866, 1] width 303 height 984
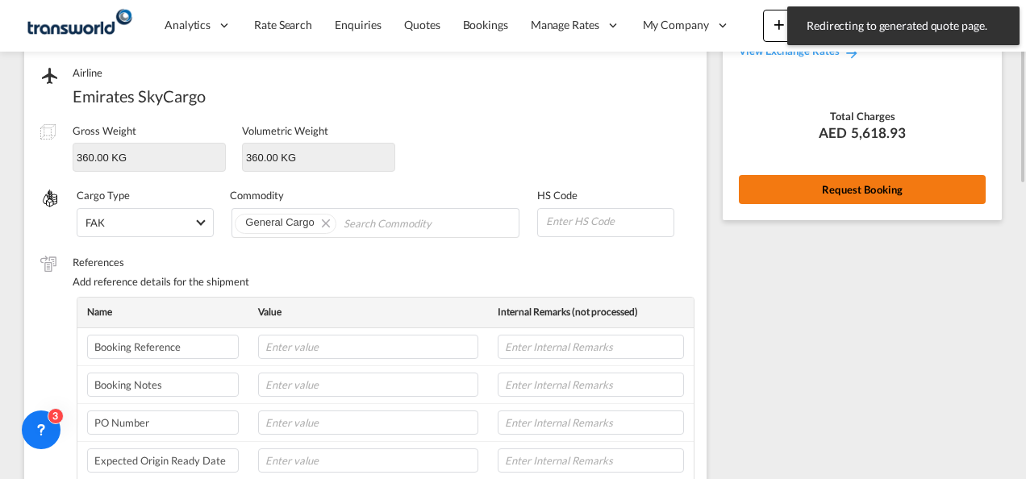
scroll to position [115, 0]
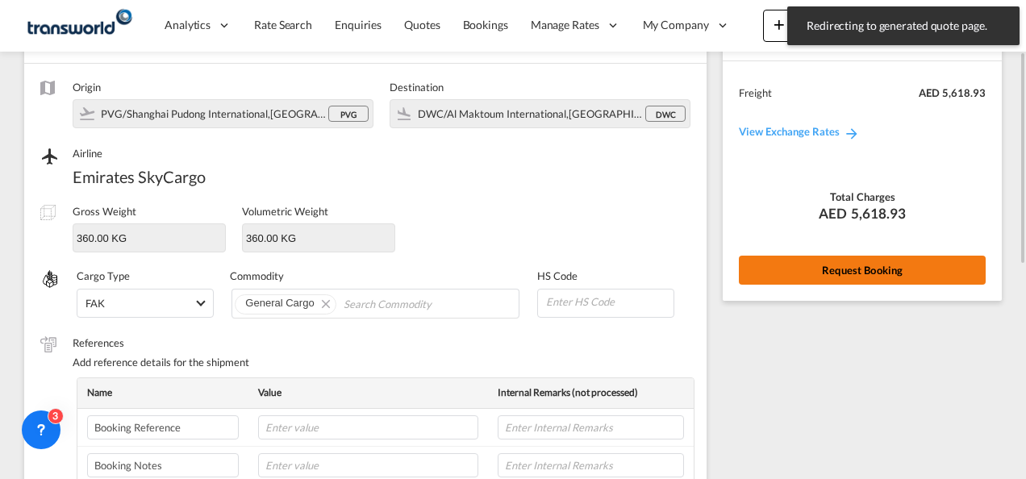
click at [820, 271] on button "Request Booking" at bounding box center [862, 270] width 247 height 29
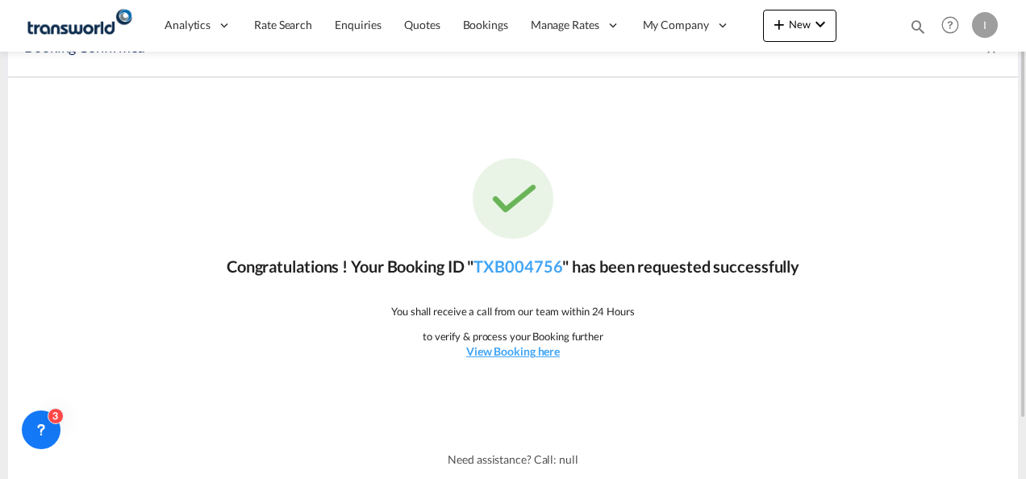
scroll to position [0, 0]
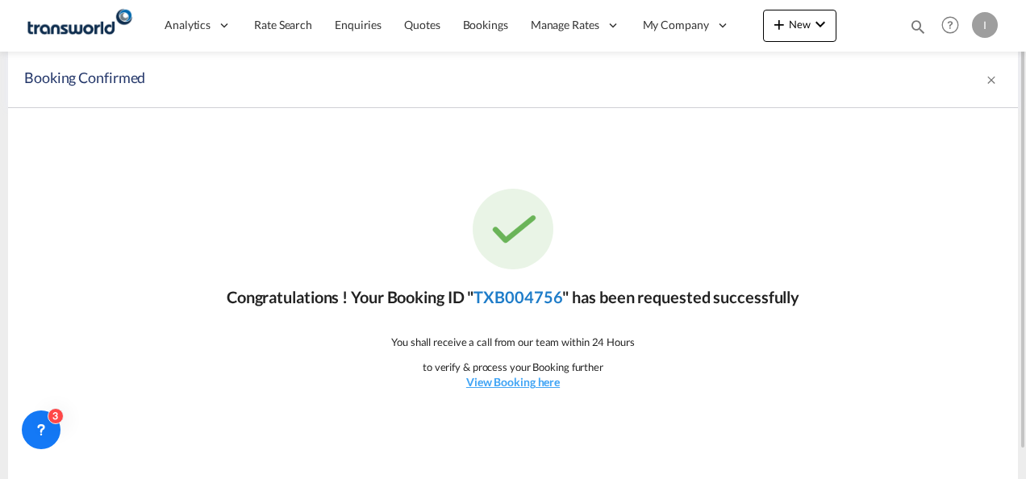
click at [514, 292] on link "TXB004756" at bounding box center [518, 296] width 89 height 19
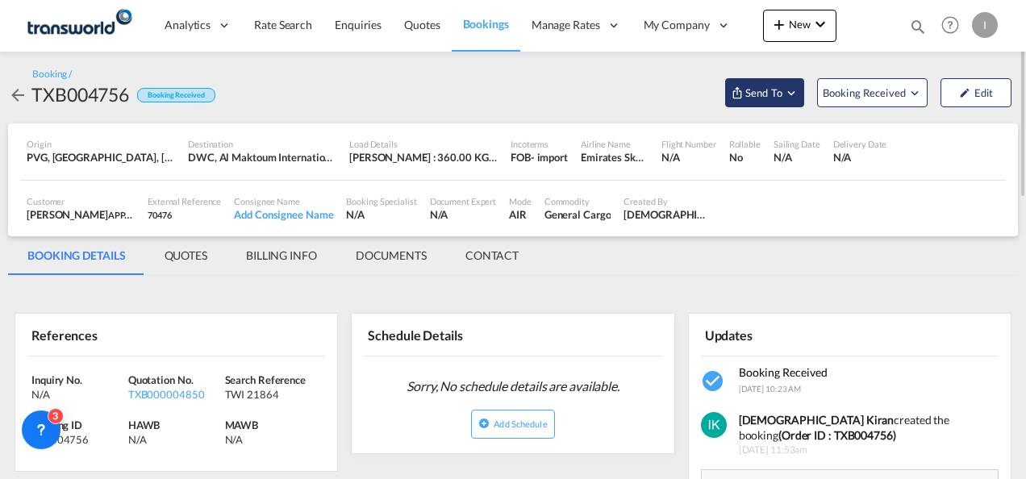
click at [762, 102] on button "Send To" at bounding box center [764, 92] width 79 height 29
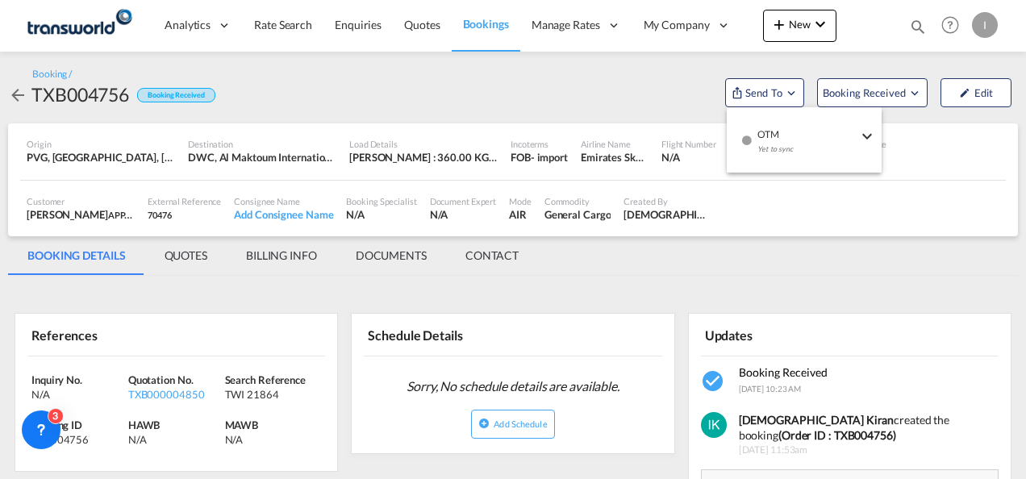
click at [768, 129] on span "OTM" at bounding box center [808, 129] width 100 height 15
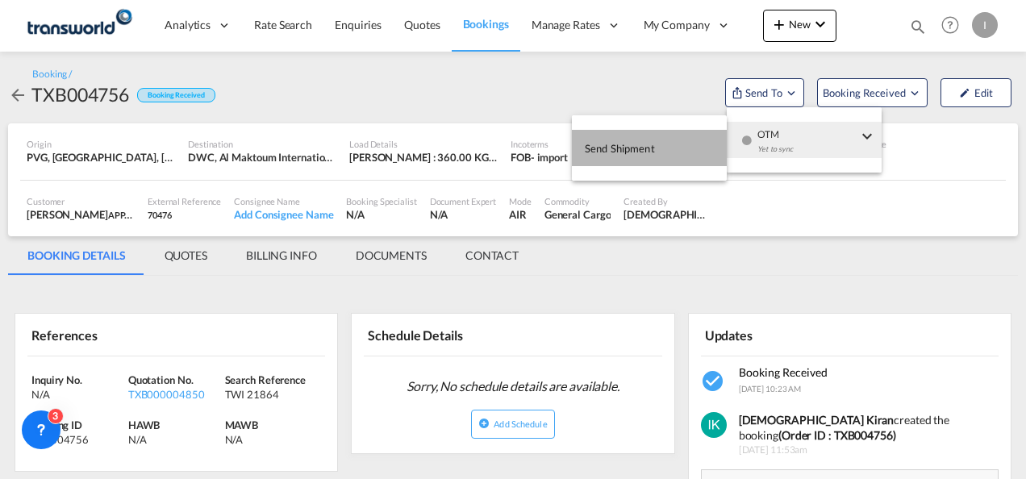
click at [680, 132] on button "Send Shipment" at bounding box center [649, 148] width 155 height 36
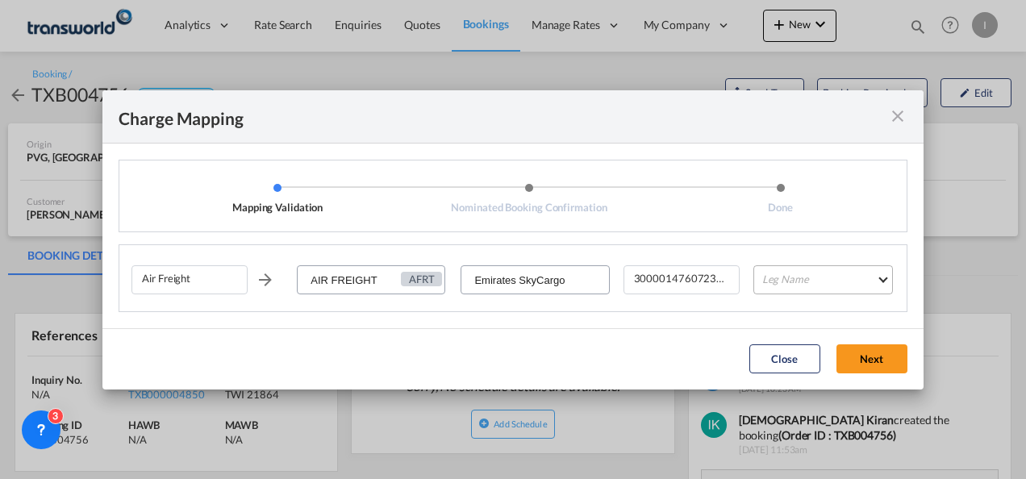
click at [815, 279] on md-select "Leg Name HANDLING ORIGIN HANDLING DESTINATION OTHERS TL PICK UP CUSTOMS ORIGIN …" at bounding box center [824, 279] width 140 height 29
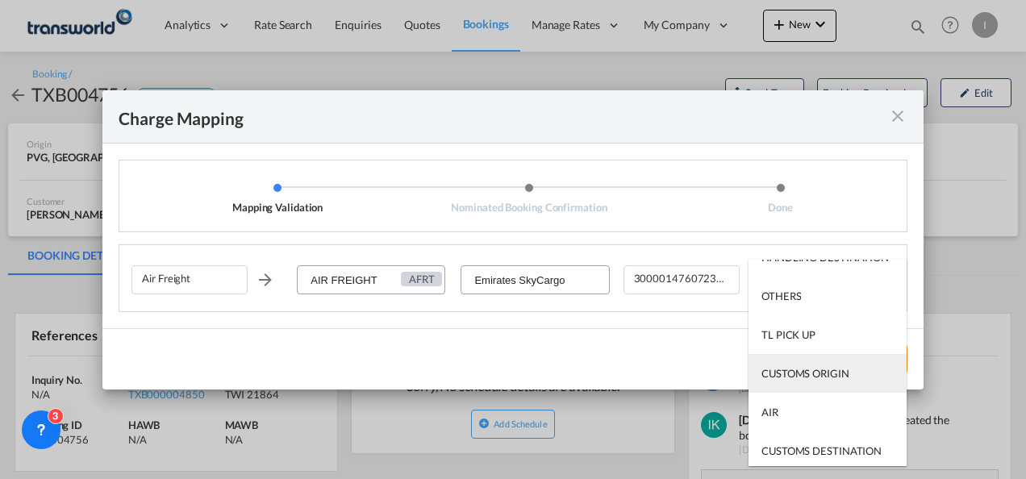
scroll to position [81, 0]
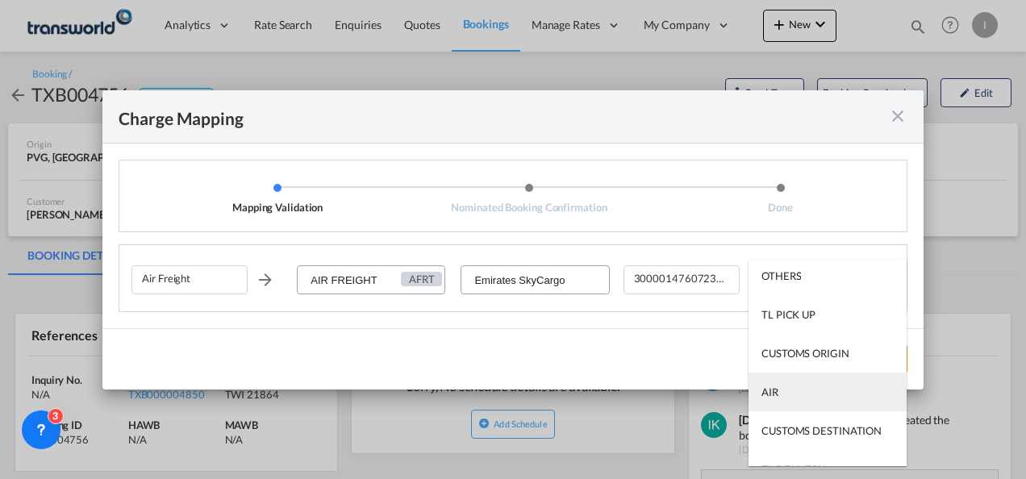
click at [779, 384] on md-option "AIR" at bounding box center [828, 392] width 158 height 39
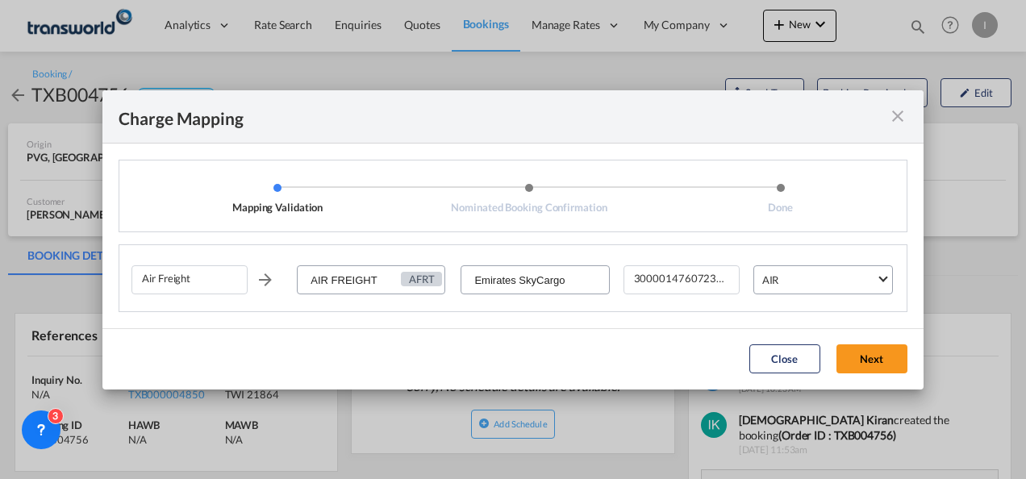
drag, startPoint x: 856, startPoint y: 363, endPoint x: 846, endPoint y: 361, distance: 9.8
click at [856, 363] on button "Next" at bounding box center [872, 359] width 71 height 29
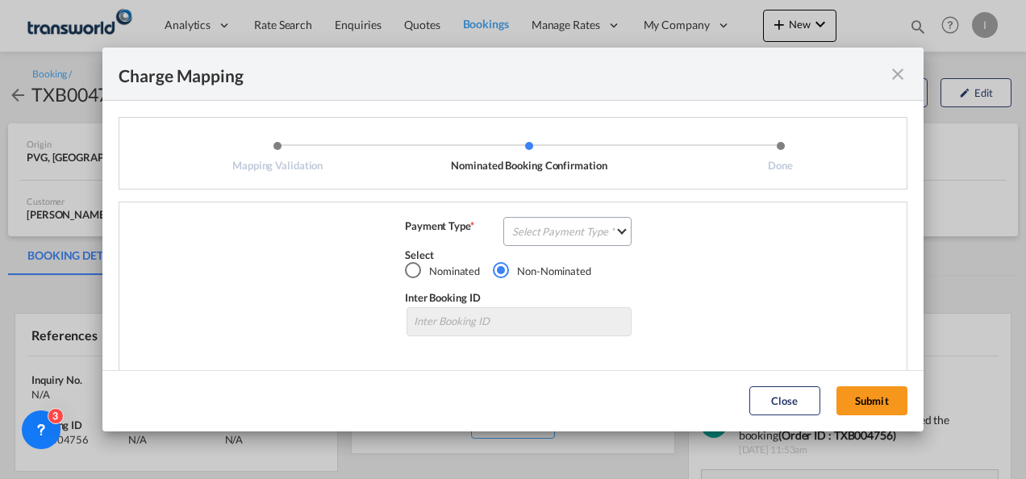
click at [505, 213] on div "Air Freight AIR FREIGHT AFRT Emirates SkyCargo 300001476072379 AIR Payment Type…" at bounding box center [513, 288] width 789 height 173
click at [524, 231] on md-select "Select Payment Type COLLECT PREPAID" at bounding box center [568, 231] width 128 height 29
click at [0, 0] on div "COLLECT" at bounding box center [0, 0] width 0 height 0
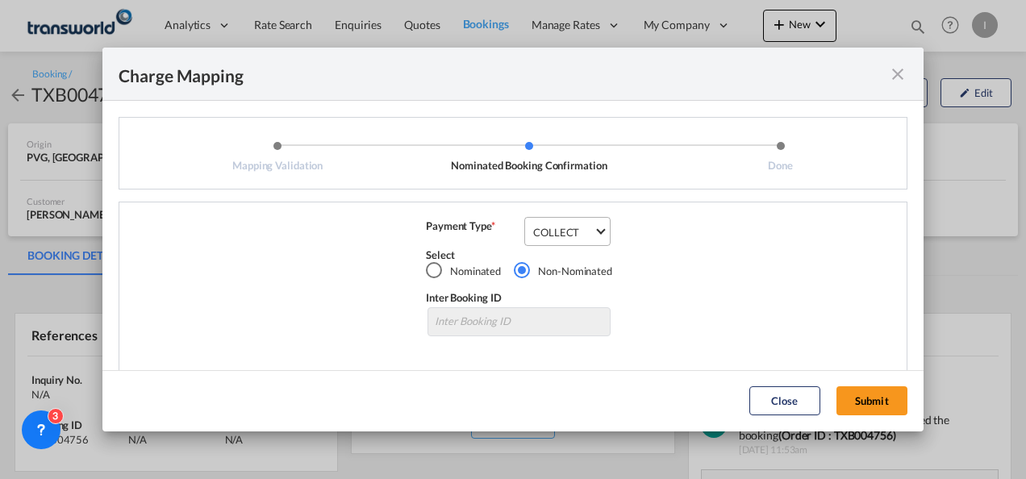
click at [878, 423] on md-dialog-actions "Close Submit" at bounding box center [512, 400] width 821 height 61
click at [871, 404] on button "Submit" at bounding box center [872, 401] width 71 height 29
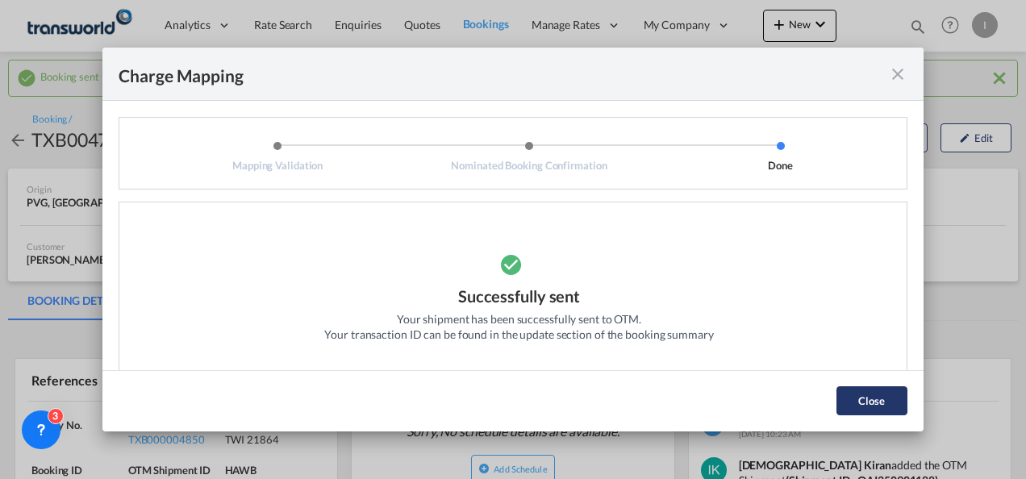
click at [868, 405] on button "Close" at bounding box center [872, 401] width 71 height 29
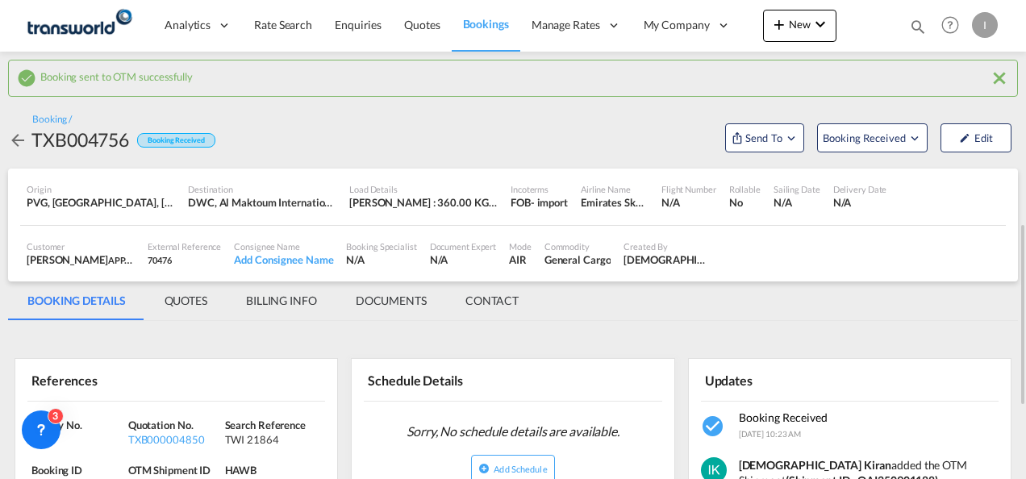
scroll to position [161, 0]
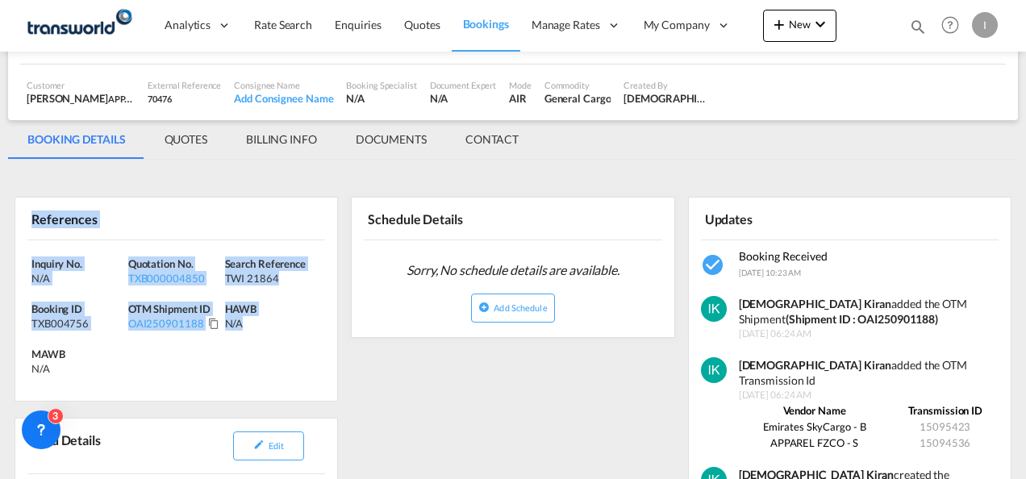
drag, startPoint x: 151, startPoint y: 308, endPoint x: -3, endPoint y: 236, distance: 170.4
click at [0, 236] on html "Analytics Reports Dashboard Rate Search Enquiries Quotes" at bounding box center [513, 239] width 1026 height 479
copy div "References Inquiry No. N/A Quotation No. TXB000004850 Search Reference TWI 2186…"
click at [813, 34] on button "New" at bounding box center [799, 26] width 73 height 32
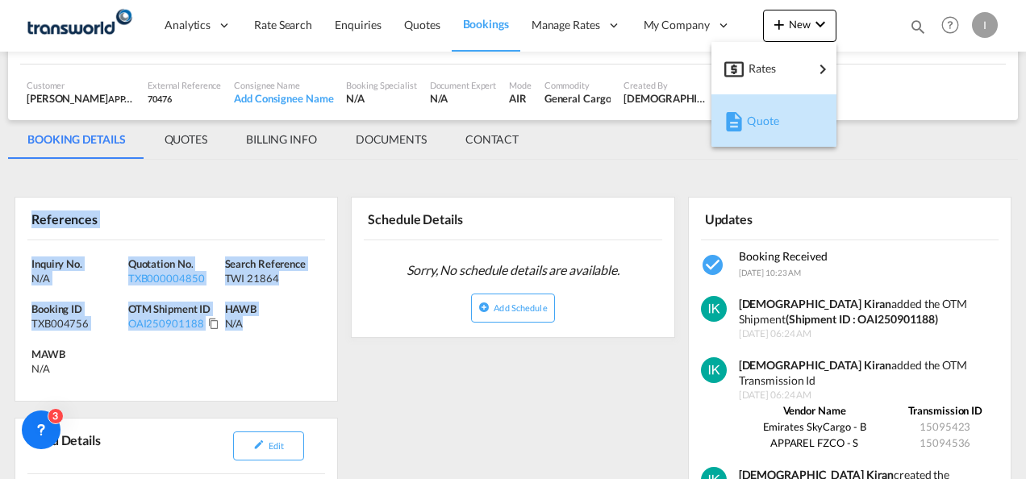
click at [746, 142] on button "Quote" at bounding box center [774, 120] width 125 height 52
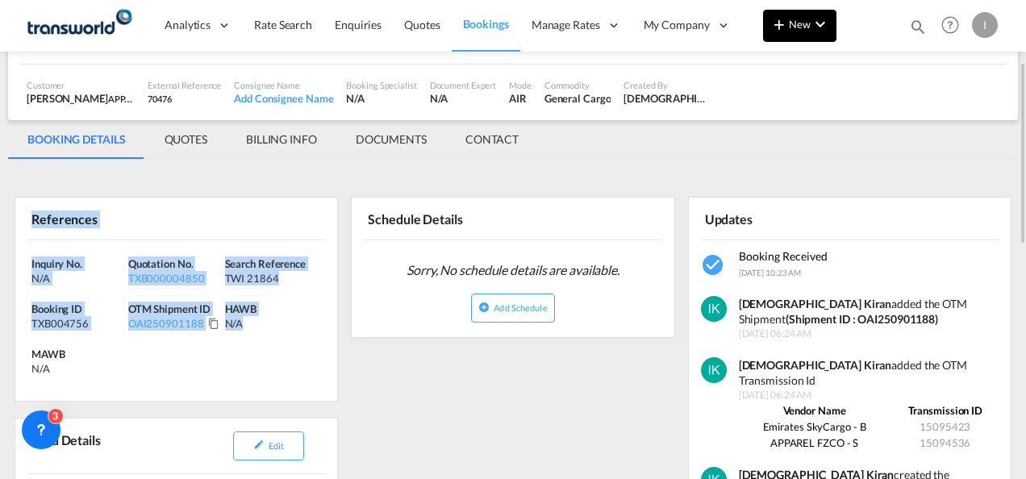
click at [791, 19] on span "New" at bounding box center [800, 24] width 61 height 13
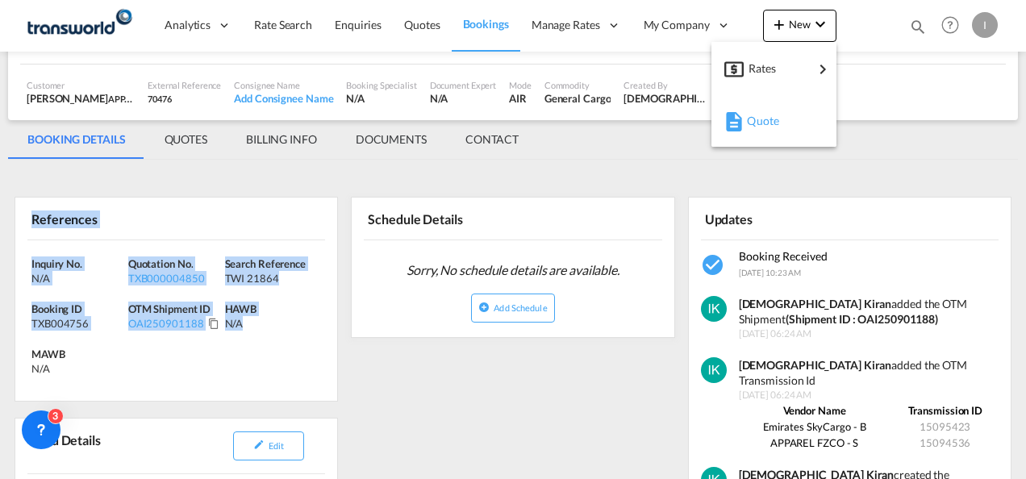
click at [765, 116] on span "Quote" at bounding box center [756, 121] width 18 height 32
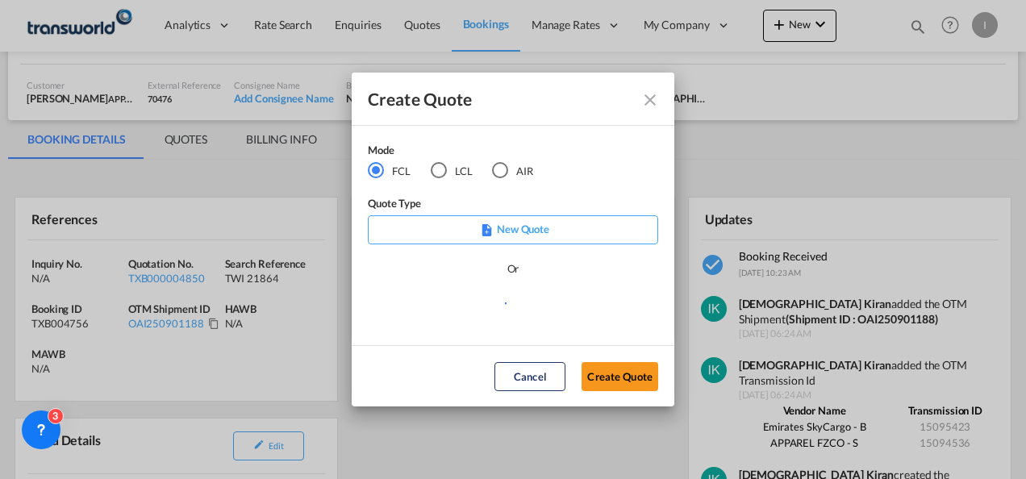
click at [446, 173] on div "LCL" at bounding box center [439, 170] width 16 height 16
click at [515, 176] on md-radio-button "AIR" at bounding box center [512, 171] width 41 height 18
click at [608, 376] on button "Create Quote" at bounding box center [620, 376] width 77 height 29
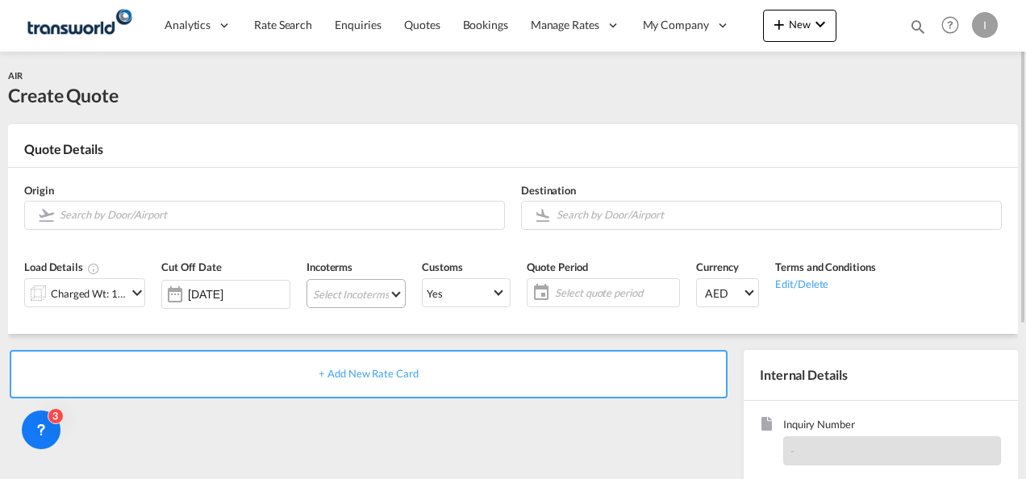
click at [351, 303] on md-select "Select Incoterms DAP - export Delivered at Place DDP - export Delivery Duty Pai…" at bounding box center [356, 293] width 99 height 29
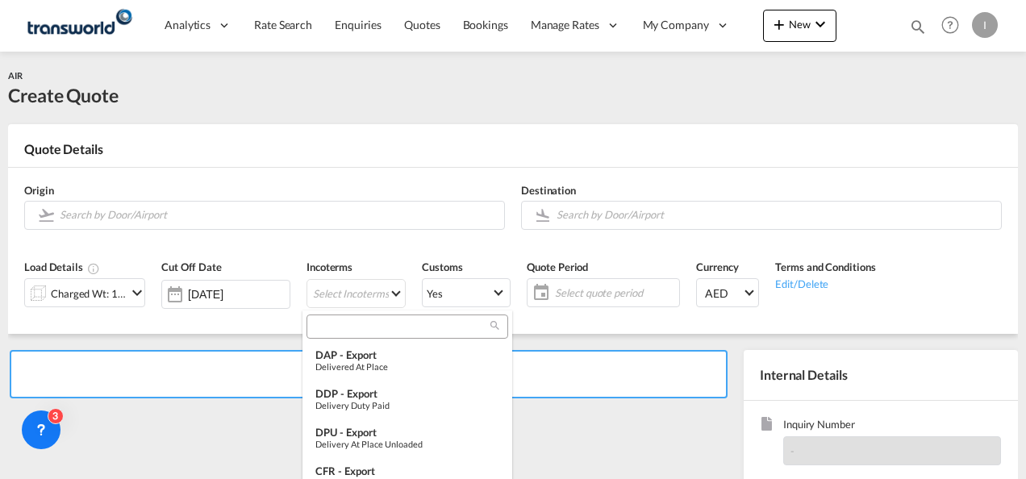
click at [344, 334] on div at bounding box center [408, 327] width 202 height 24
click at [346, 323] on input "search" at bounding box center [400, 327] width 179 height 15
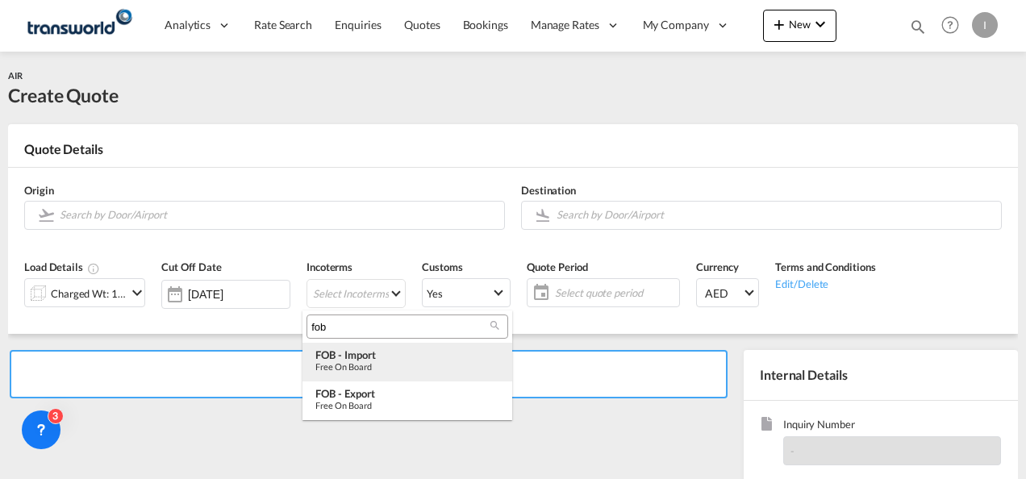
type input "fob"
click at [365, 369] on div "Free on Board" at bounding box center [408, 366] width 184 height 10
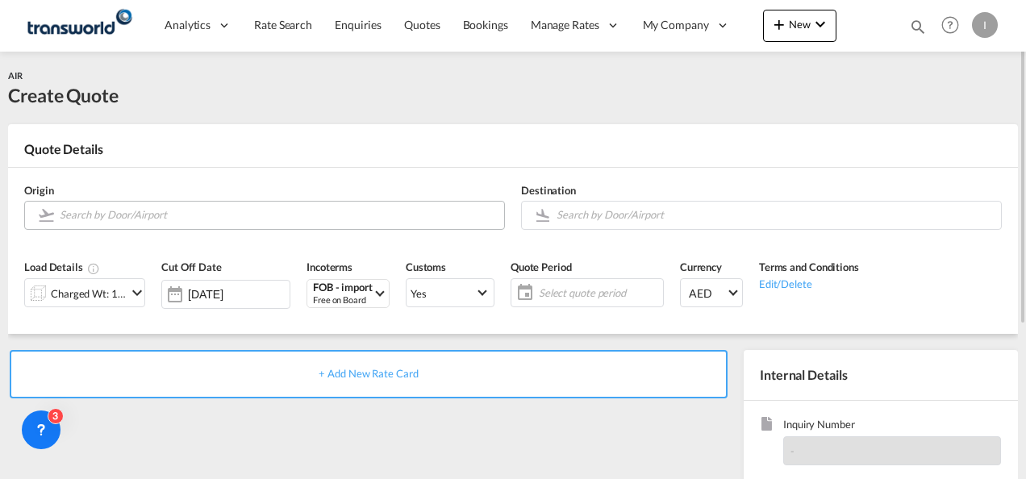
click at [323, 210] on input "Search by Door/Airport" at bounding box center [278, 215] width 437 height 28
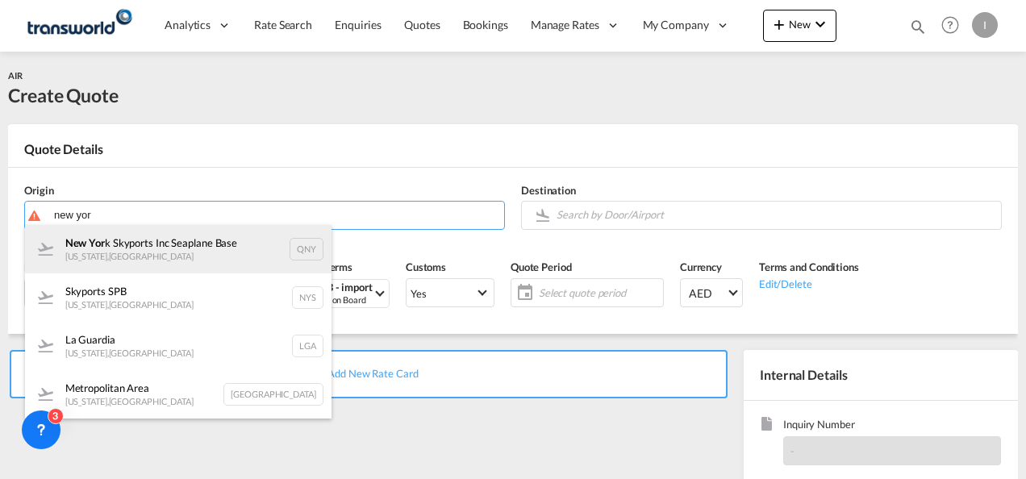
click at [253, 259] on div "New Yor k Skyports Inc Seaplane Base New York , United States QNY" at bounding box center [178, 249] width 307 height 48
type input "New York Skyports Inc Seaplane Base, New York, QNY"
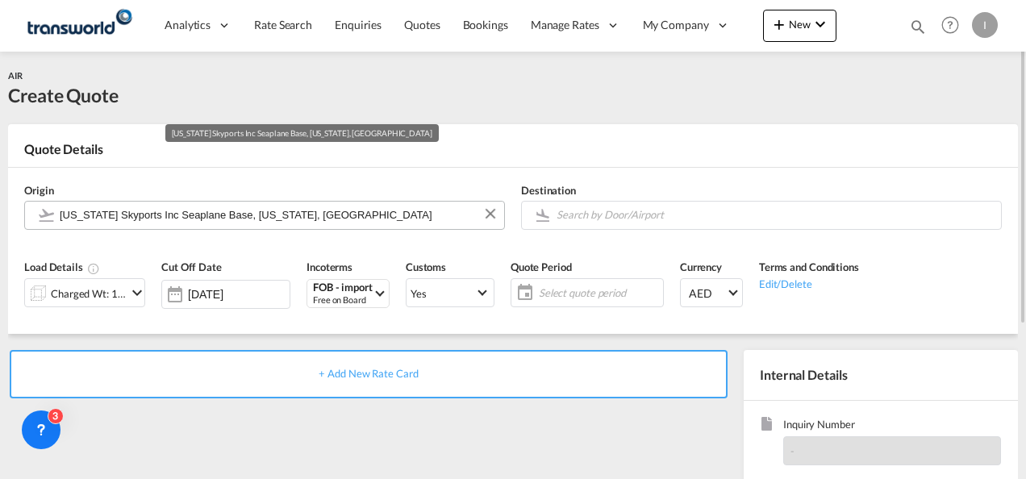
click at [326, 215] on input "New York Skyports Inc Seaplane Base, New York, QNY" at bounding box center [278, 215] width 437 height 28
click at [489, 215] on button "Clear Input" at bounding box center [491, 214] width 24 height 24
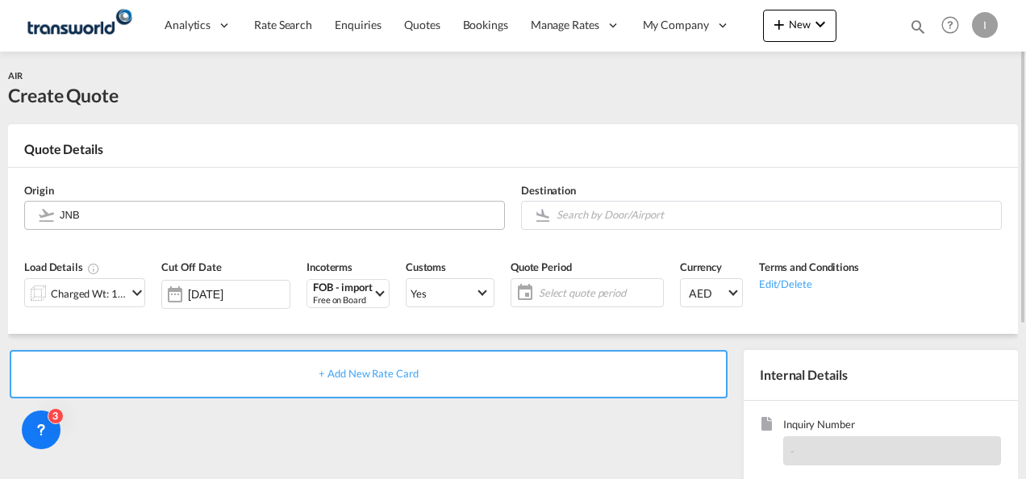
click at [164, 214] on body "Analytics Reports Dashboard Rate Search Enquiries Quotes Bookings" at bounding box center [513, 239] width 1026 height 479
click at [253, 216] on input "newyork" at bounding box center [278, 215] width 437 height 28
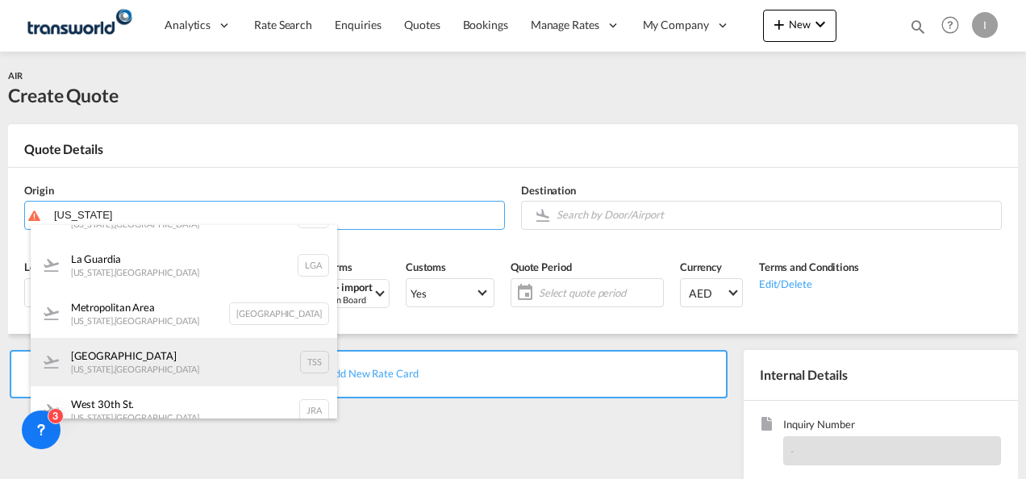
scroll to position [242, 0]
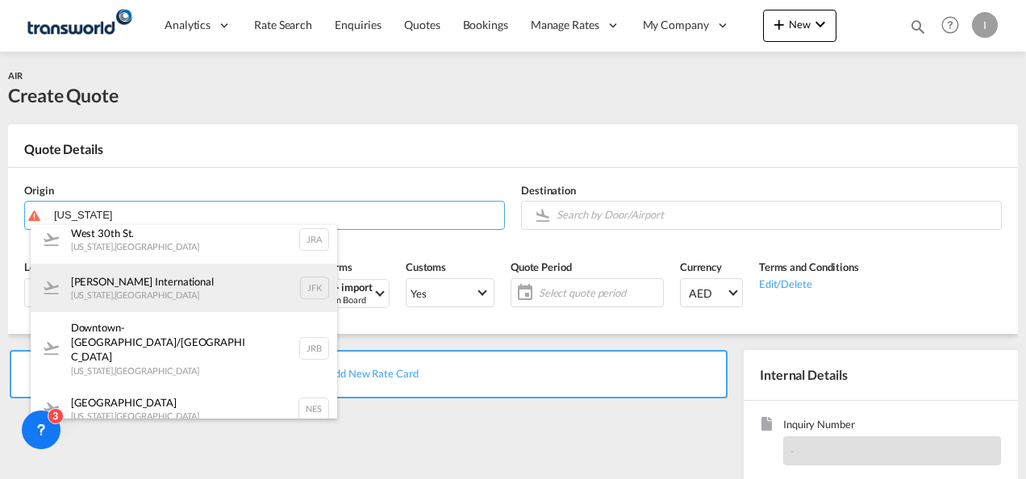
click at [287, 300] on div "John F Kennedy International New York , United States JFK" at bounding box center [184, 288] width 307 height 48
type input "John F Kennedy International, New York, JFK"
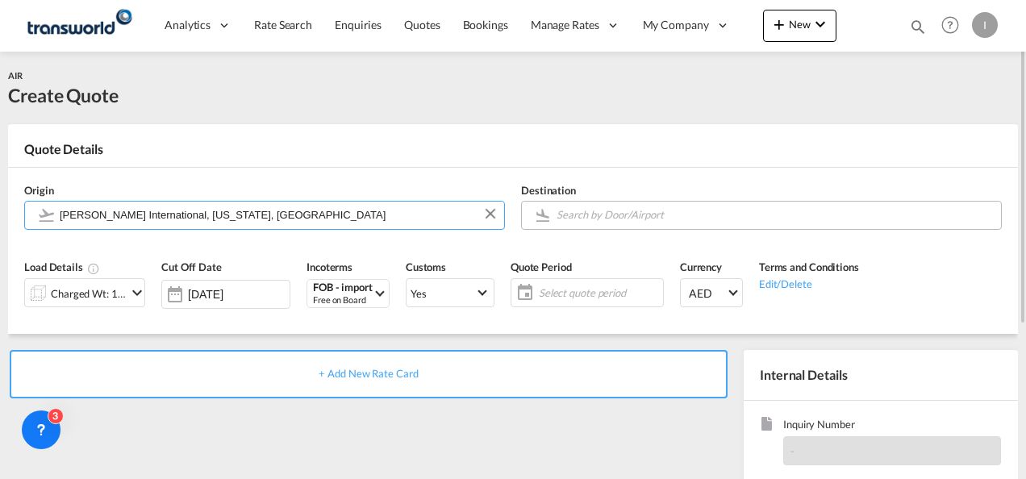
click at [607, 222] on input "Search by Door/Airport" at bounding box center [775, 215] width 437 height 28
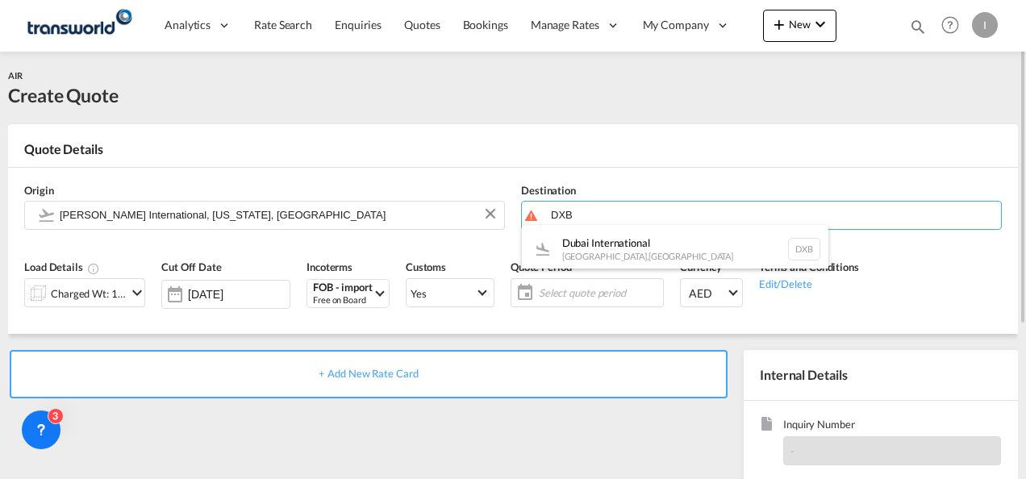
click at [616, 257] on div "Dubai International Dubai , United Arab Emirates DXB" at bounding box center [675, 249] width 307 height 48
type input "Dubai International, Dubai, DXB"
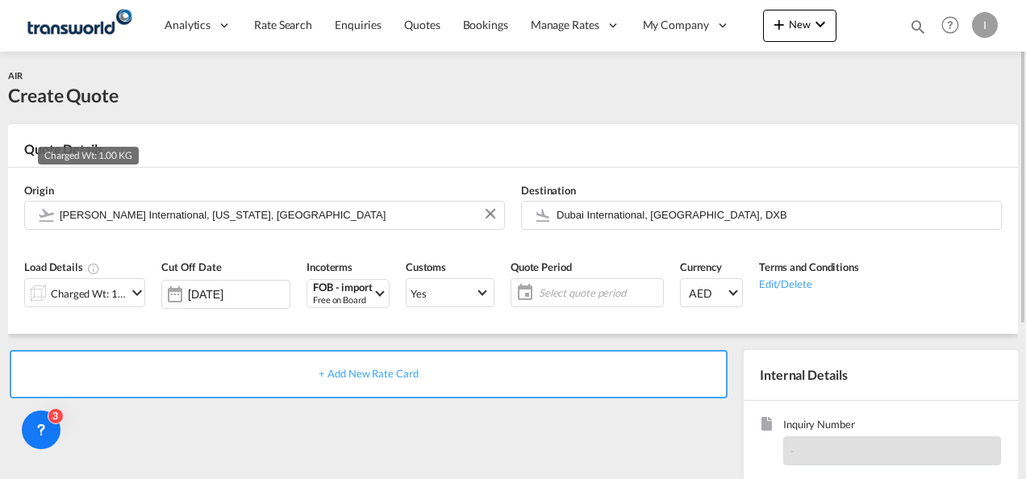
click at [101, 295] on div "Charged Wt: 1.00 KG" at bounding box center [89, 293] width 76 height 23
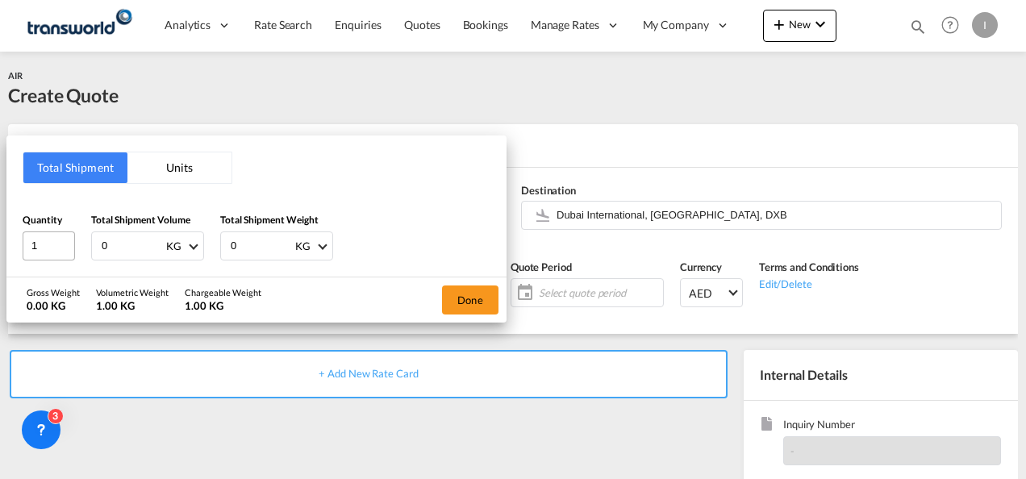
drag, startPoint x: 113, startPoint y: 246, endPoint x: 39, endPoint y: 233, distance: 75.4
click at [39, 233] on div "Quantity 1 Total Shipment Volume 0 KG CBM CFT KG LB Total Shipment Weight 0 KG …" at bounding box center [257, 236] width 468 height 48
type input "1000"
click at [465, 292] on button "Done" at bounding box center [470, 300] width 56 height 29
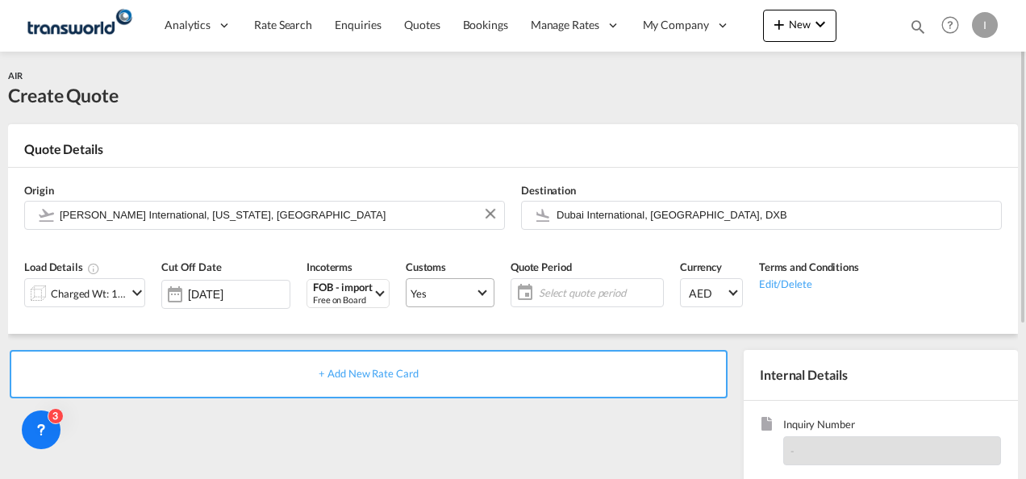
click at [452, 290] on span "Yes" at bounding box center [443, 293] width 65 height 15
click at [569, 295] on md-backdrop at bounding box center [513, 239] width 1026 height 479
click at [569, 295] on span "Select quote period" at bounding box center [599, 293] width 120 height 15
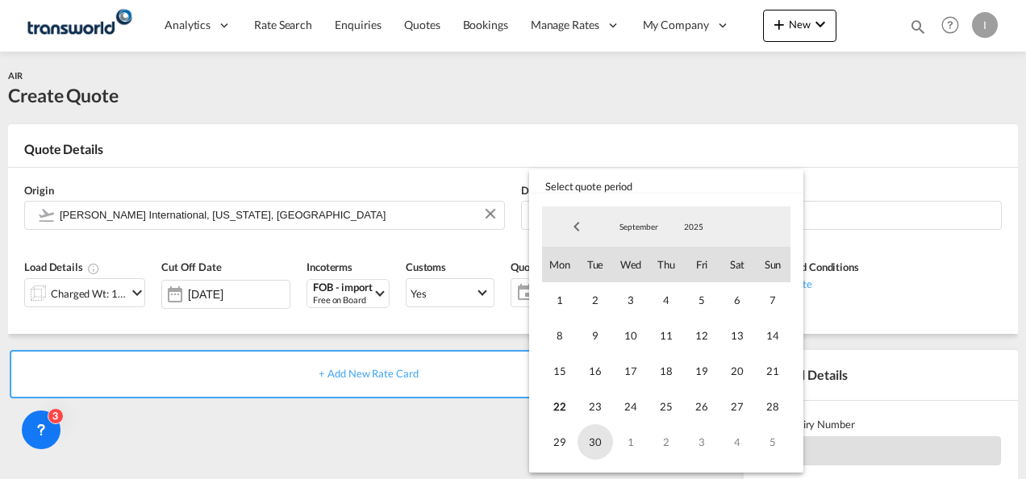
click at [605, 446] on span "30" at bounding box center [596, 442] width 36 height 36
click at [426, 409] on md-backdrop at bounding box center [513, 239] width 1026 height 479
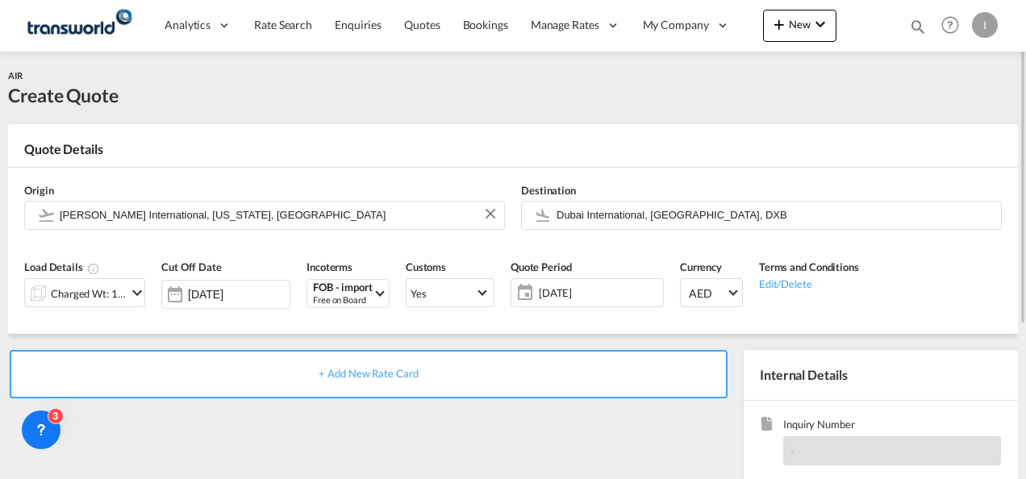
scroll to position [228, 0]
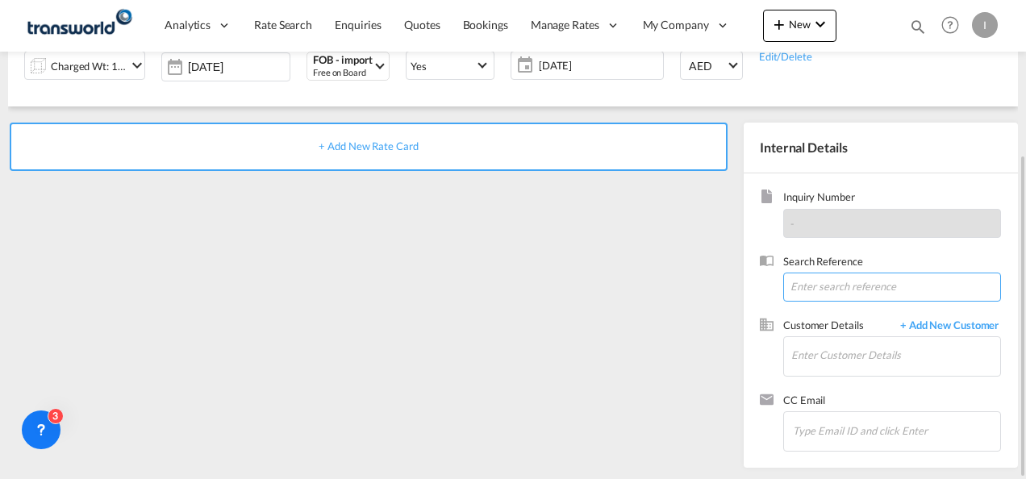
click at [817, 292] on input at bounding box center [893, 287] width 218 height 29
paste input "Thank you for your email. Please review the EXW rates below. POL Chicago POD Je…"
click at [824, 290] on input "Thank you for your email. Please review the EXW rates below. POL Chicago POD Je…" at bounding box center [893, 287] width 218 height 29
paste input "WI 21804"
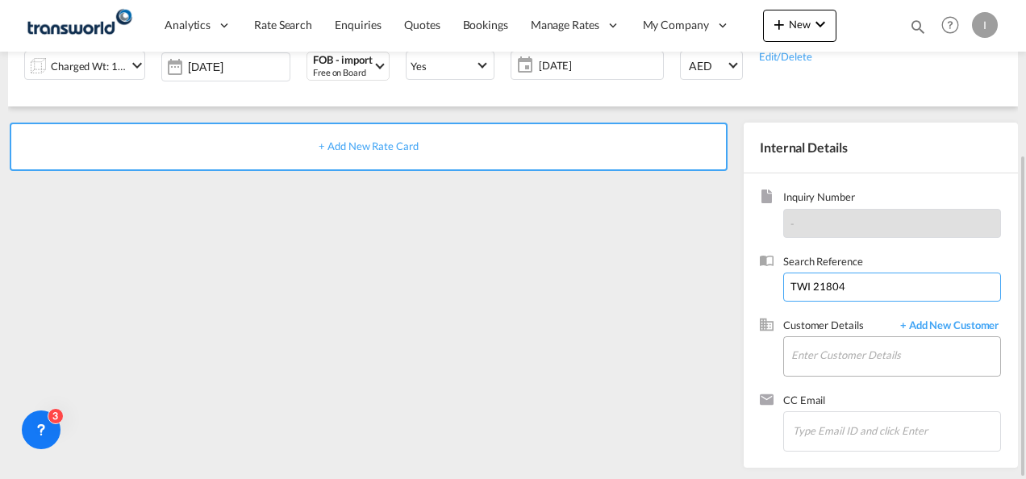
type input "TWI 21804"
click at [806, 355] on input "Enter Customer Details" at bounding box center [896, 355] width 209 height 36
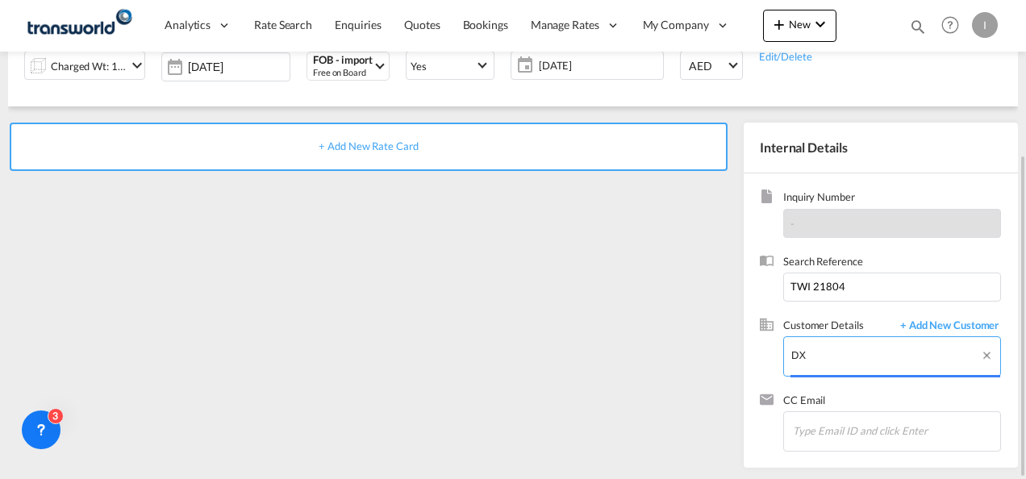
type input "D"
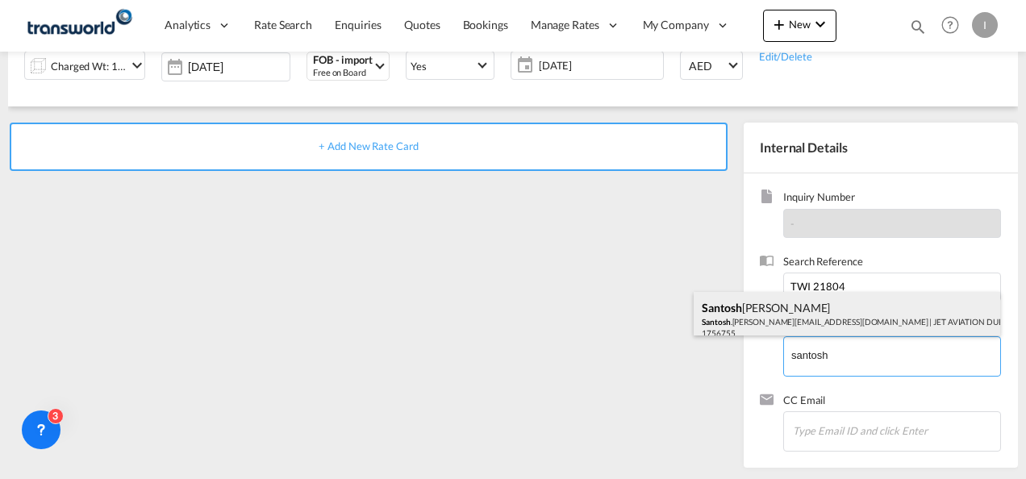
click at [805, 324] on div "Santosh Kaup Santosh .Kaup@jetaviation.com | JET AVIATION DUBAI LLC | 1756755" at bounding box center [847, 319] width 307 height 55
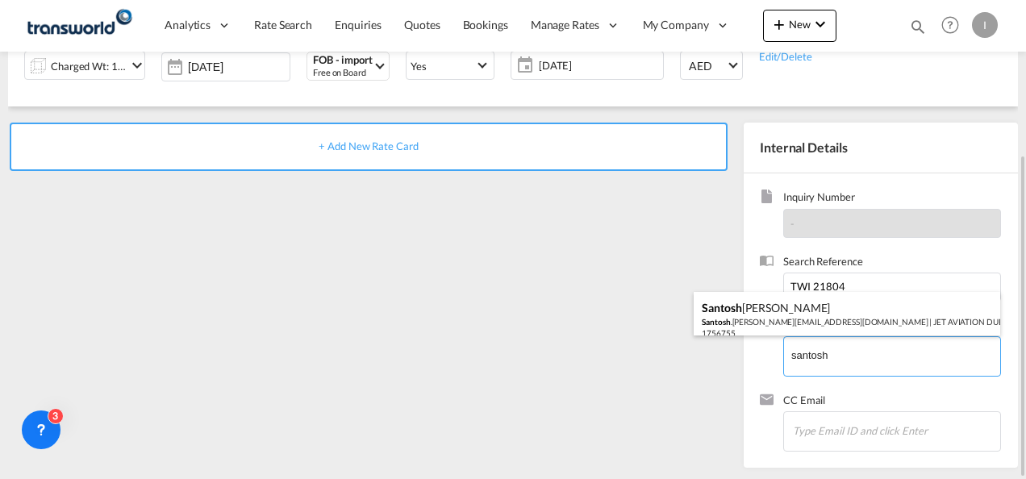
type input "JET AVIATION DUBAI LLC, Santosh Kaup, Santosh.Kaup@jetaviation.com"
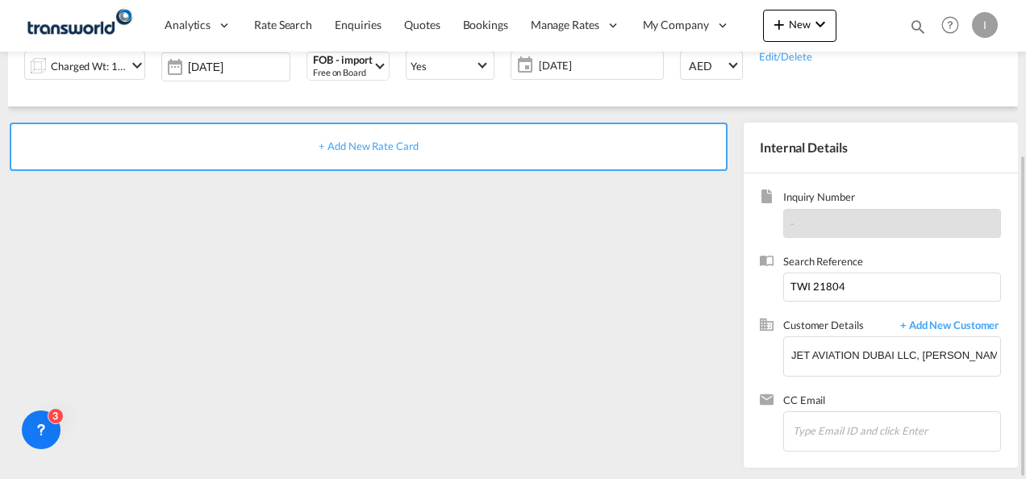
click at [404, 153] on div "+ Add New Rate Card" at bounding box center [369, 147] width 718 height 48
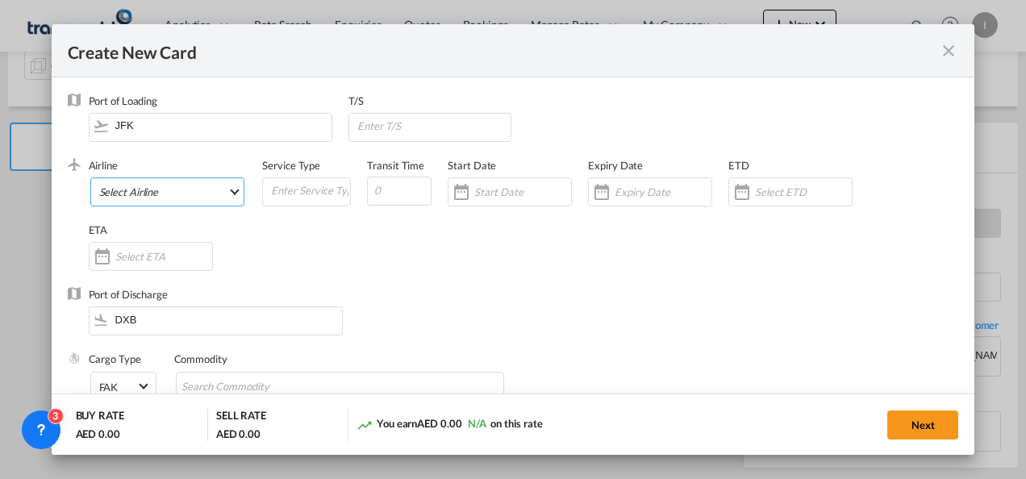
click at [145, 194] on md-select "Select Airline AIR EXPRESS S.A. (1166- / -) CMA CGM Air Cargo (1140-2C / -) DDW…" at bounding box center [167, 192] width 155 height 29
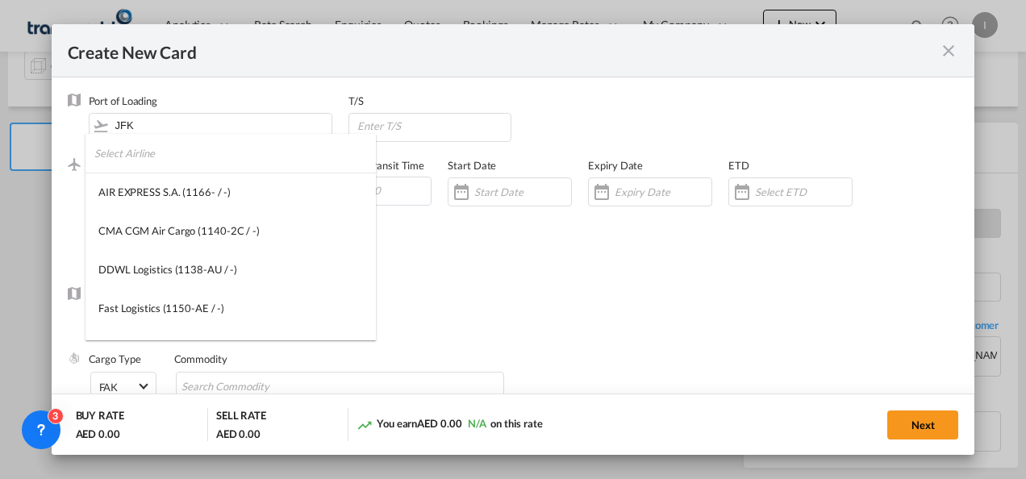
click at [134, 160] on input "search" at bounding box center [235, 153] width 282 height 39
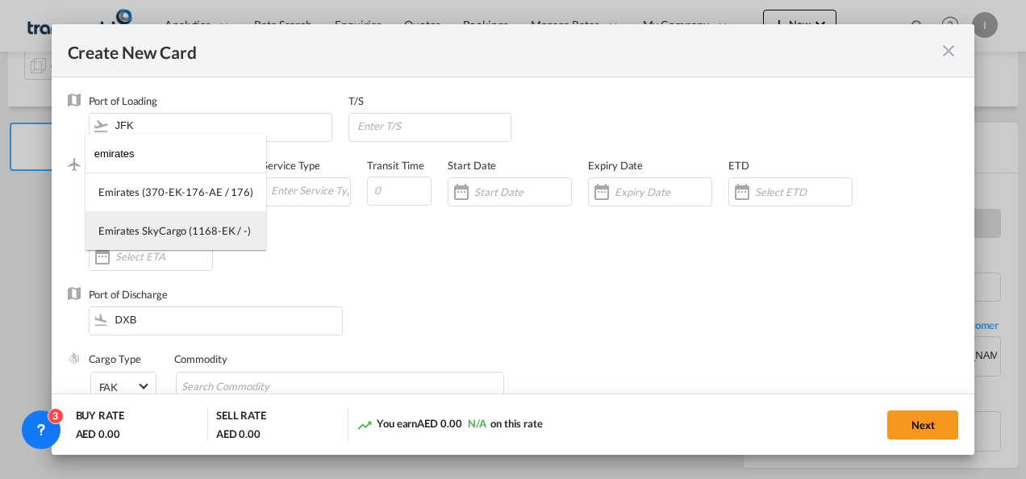
type input "emirates"
click at [115, 231] on div "Emirates SkyCargo (1168-EK / -)" at bounding box center [174, 231] width 153 height 15
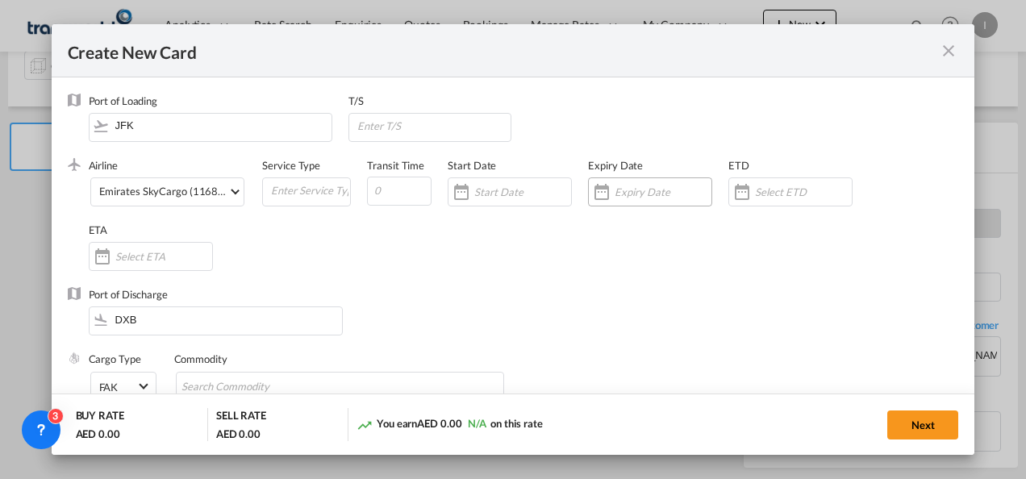
click at [626, 194] on input "Create New Card ..." at bounding box center [663, 192] width 97 height 13
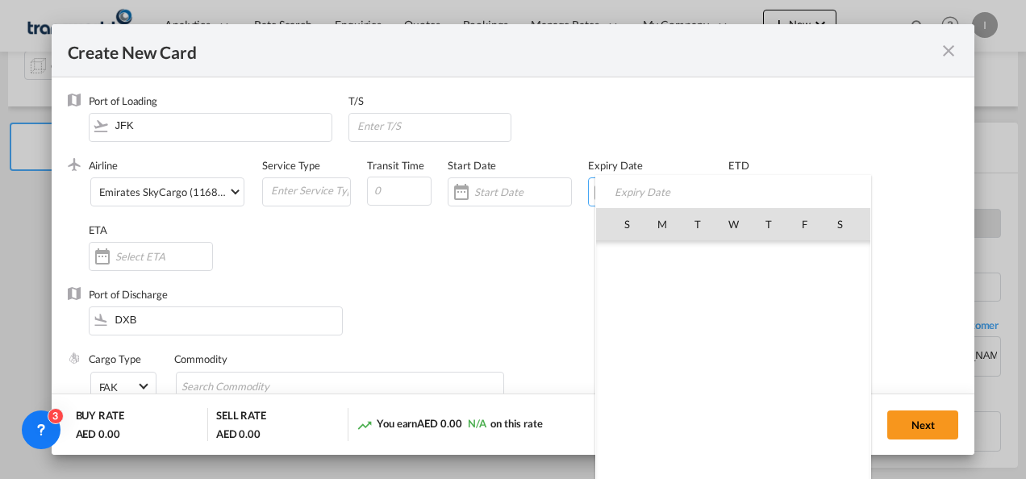
scroll to position [373780, 0]
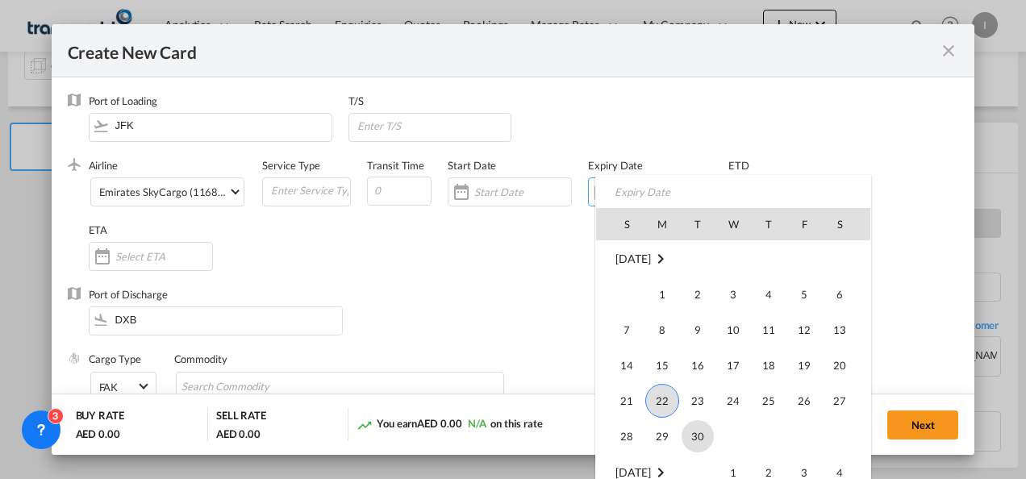
click at [701, 435] on span "30" at bounding box center [698, 436] width 32 height 32
type input "[DATE]"
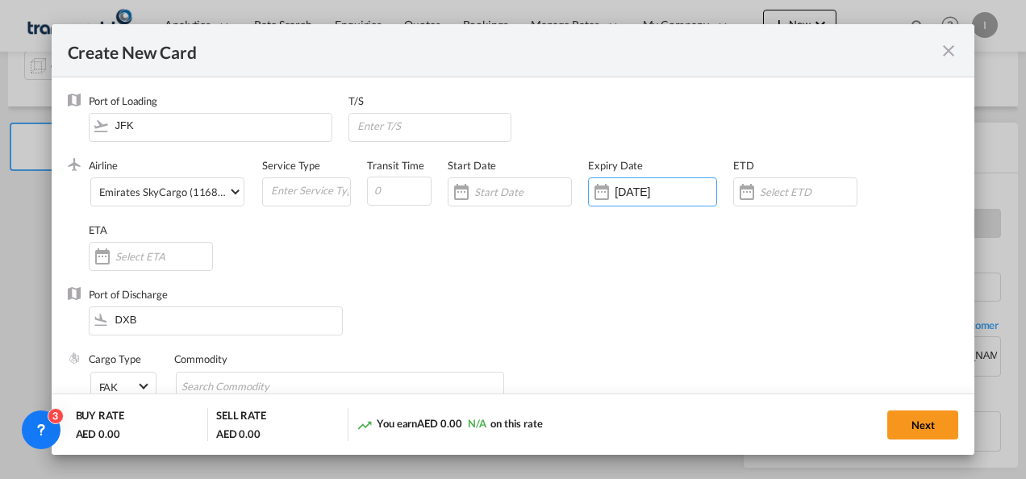
click at [596, 379] on div "Cargo Type FAK FAK GCR GDSM General Cargo Hazardous Cargo Ambient Foodstuff Chi…" at bounding box center [524, 384] width 871 height 65
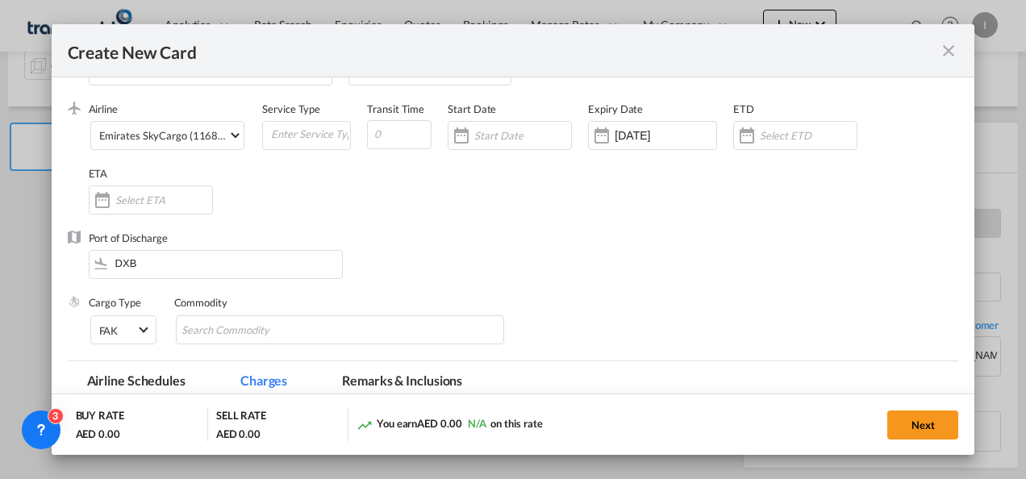
scroll to position [81, 0]
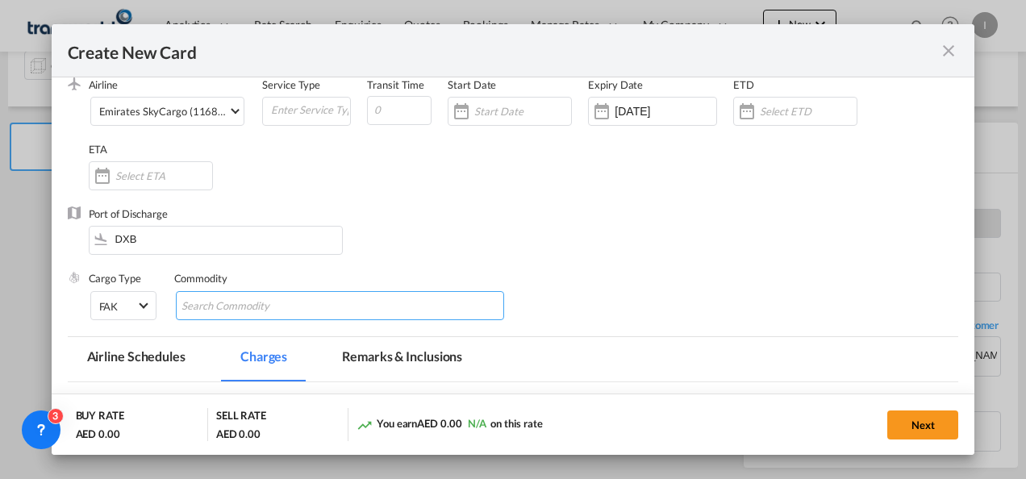
click at [226, 312] on input "Search Commodity" at bounding box center [256, 307] width 148 height 26
type input "General Cargo"
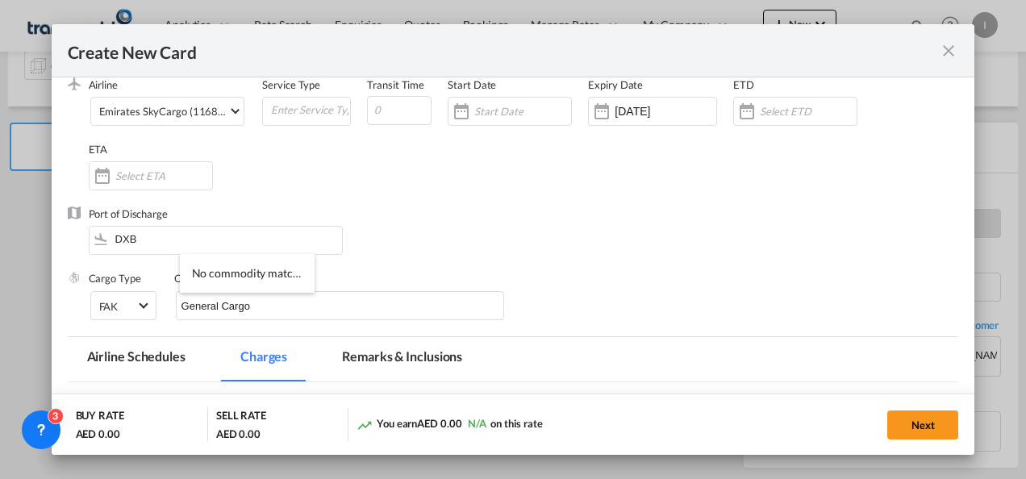
click at [649, 258] on div "Port of Discharge DXB" at bounding box center [514, 239] width 892 height 65
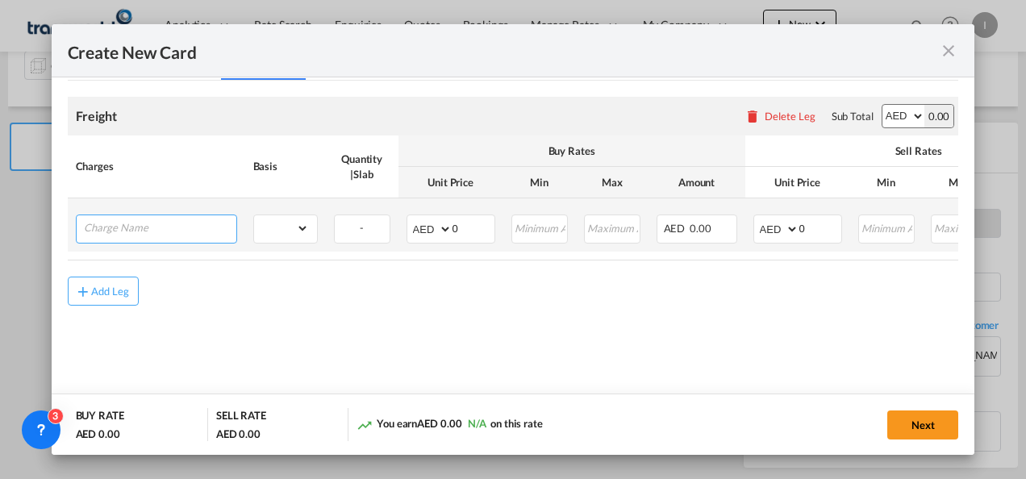
click at [103, 228] on input "Charge Name" at bounding box center [160, 227] width 153 height 24
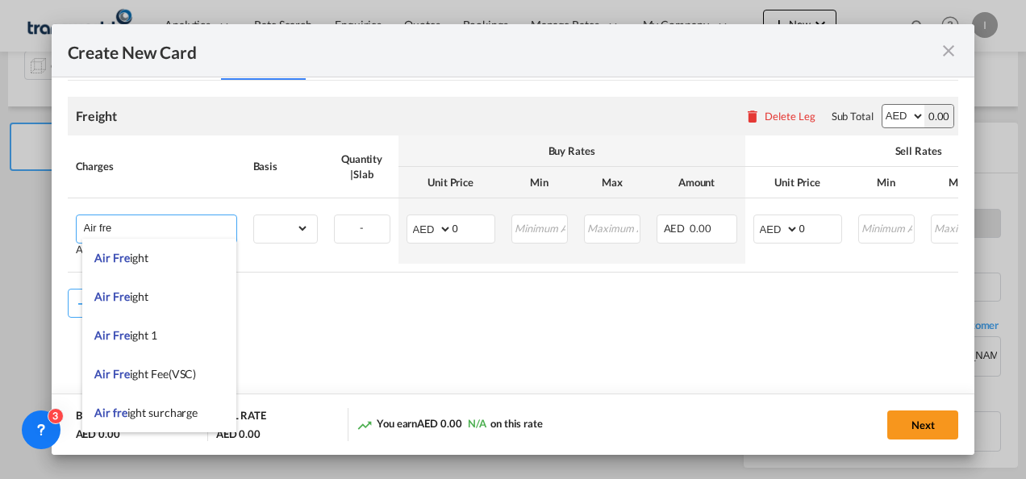
click at [132, 295] on span "Air Fre ight" at bounding box center [121, 297] width 54 height 14
type input "Air Freight"
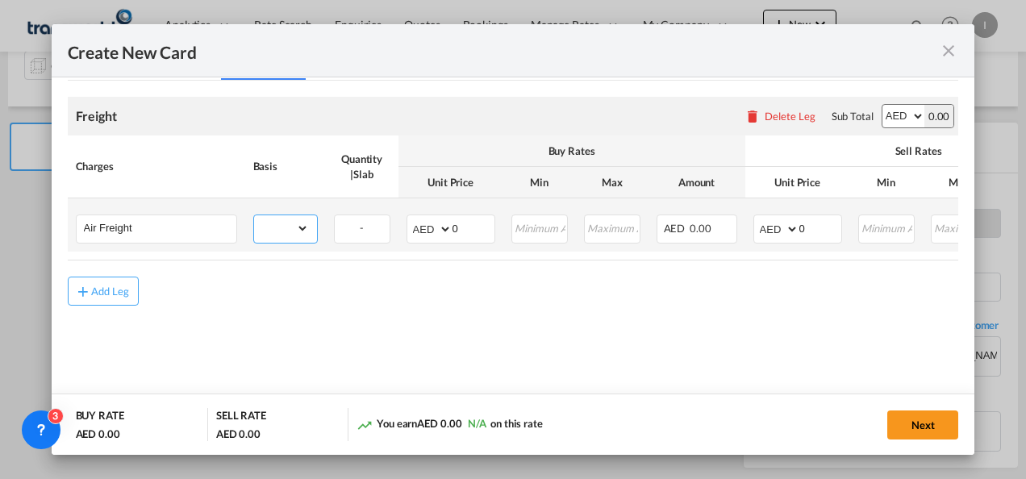
click at [288, 236] on select "gross_weight volumetric_weight per_shipment per_bl per_km % on air freight per_…" at bounding box center [281, 228] width 55 height 26
select select "per_shipment"
click at [254, 215] on select "gross_weight volumetric_weight per_shipment per_bl per_km % on air freight per_…" at bounding box center [281, 228] width 55 height 26
drag, startPoint x: 458, startPoint y: 219, endPoint x: 422, endPoint y: 223, distance: 36.5
click at [422, 223] on md-input-container "AED AFN ALL AMD ANG AOA ARS AUD AWG AZN BAM BBD BDT BGN BHD BIF BMD BND [PERSON…" at bounding box center [451, 229] width 89 height 29
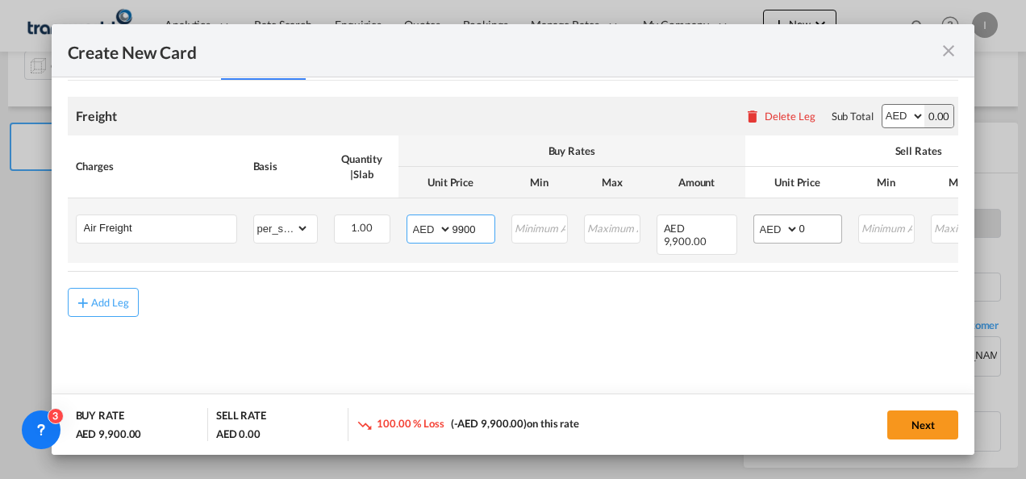
type input "9900"
drag, startPoint x: 813, startPoint y: 226, endPoint x: 764, endPoint y: 219, distance: 49.6
click at [764, 226] on md-input-container "AED AFN ALL AMD ANG AOA ARS AUD AWG AZN BAM BBD BDT BGN BHD BIF BMD BND [PERSON…" at bounding box center [798, 229] width 89 height 29
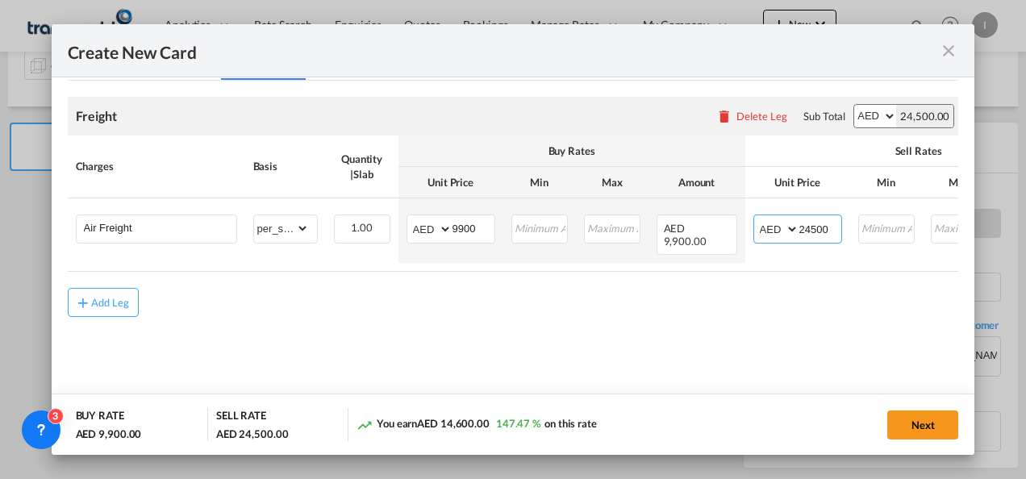
type input "24500"
click at [722, 361] on md-content "Freight Please enter leg name Leg Name Already Exists Delete Leg Sub Total AED …" at bounding box center [514, 230] width 892 height 299
click at [896, 416] on button "Next" at bounding box center [923, 425] width 71 height 29
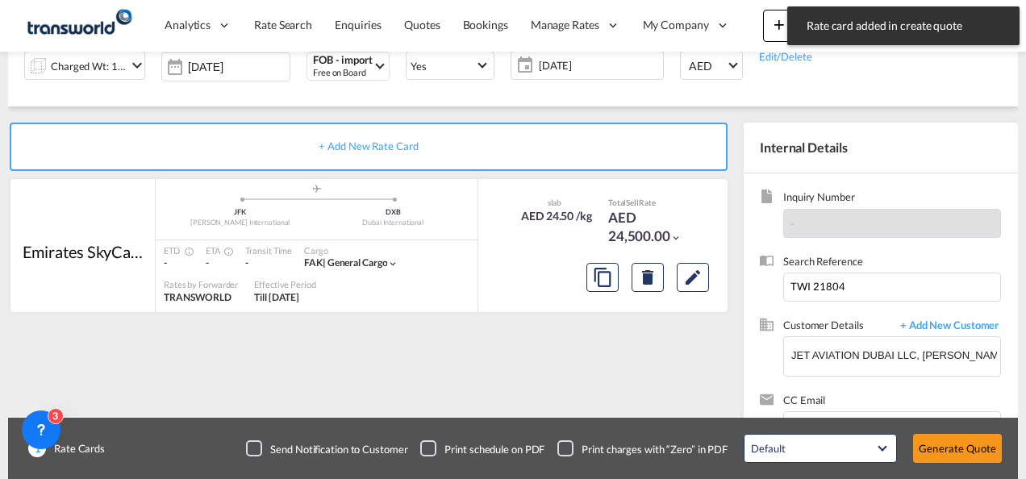
click at [939, 446] on button "Generate Quote" at bounding box center [957, 448] width 89 height 29
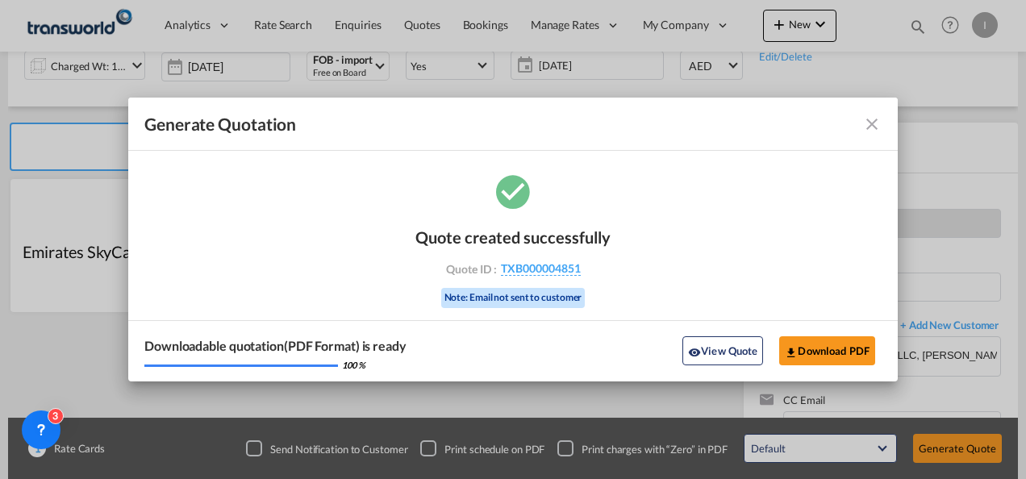
click at [523, 284] on div "Quote created successfully Quote ID : TXB000004851 Note: Email not sent to cust…" at bounding box center [513, 265] width 195 height 109
click at [528, 260] on div "Quote created successfully Quote ID : TXB000004851 Note: Email not sent to cust…" at bounding box center [513, 265] width 195 height 109
click at [544, 274] on span "TXB000004851" at bounding box center [541, 268] width 80 height 15
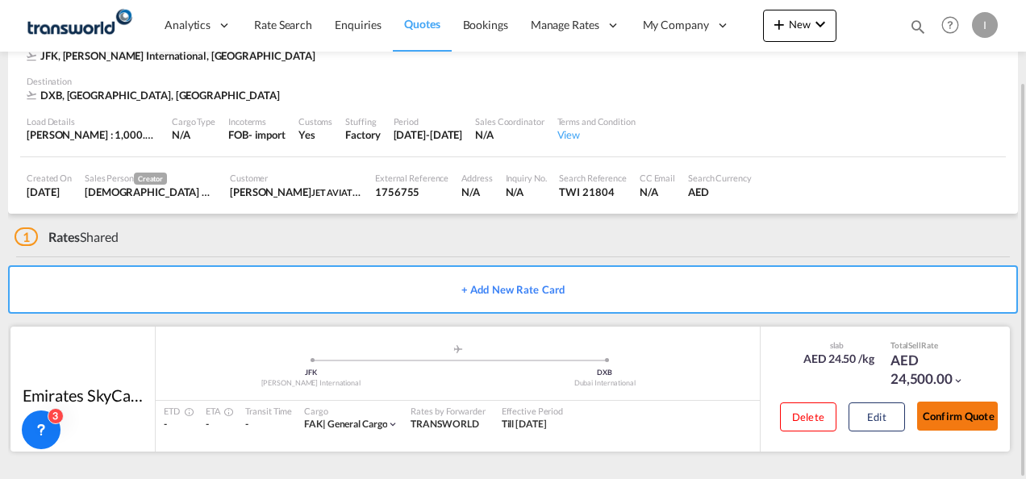
click at [942, 416] on button "Confirm Quote" at bounding box center [957, 416] width 81 height 29
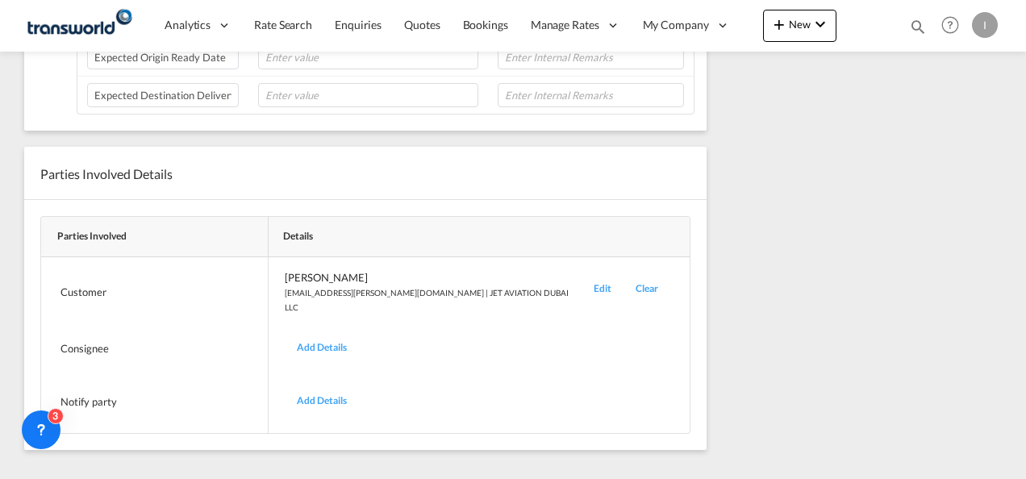
scroll to position [115, 0]
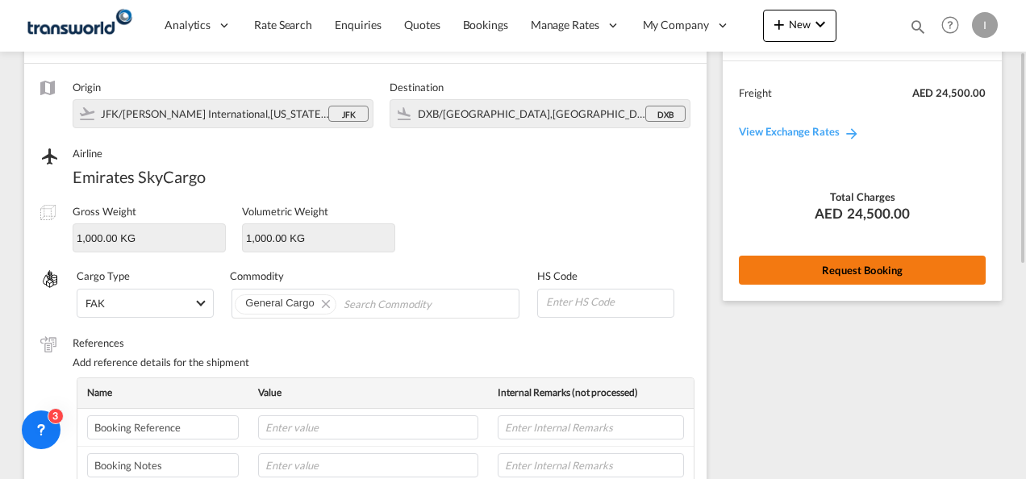
click at [804, 282] on button "Request Booking" at bounding box center [862, 270] width 247 height 29
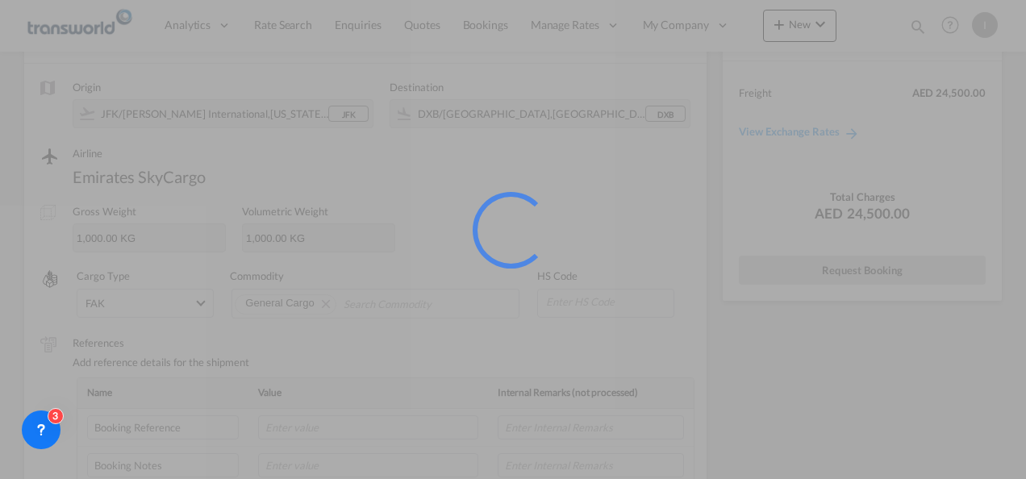
scroll to position [0, 0]
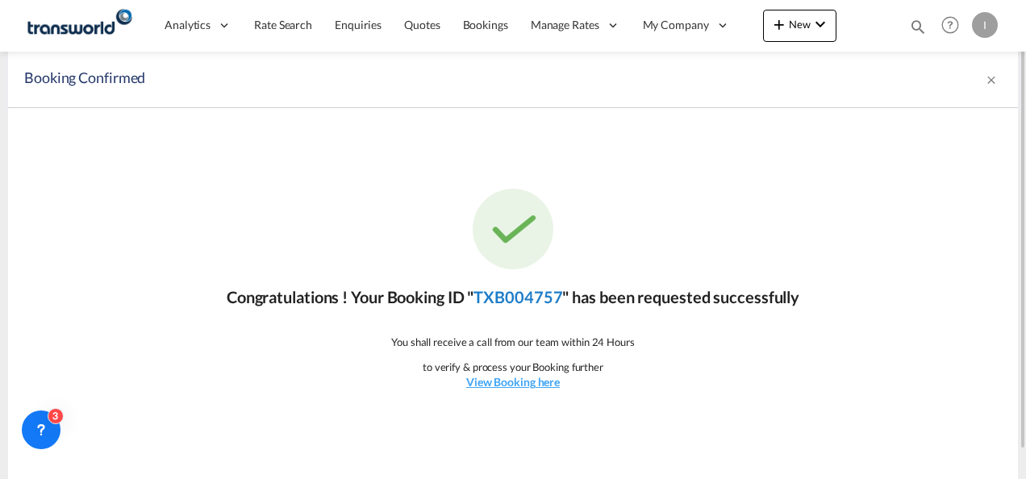
click at [499, 294] on link "TXB004757" at bounding box center [518, 296] width 89 height 19
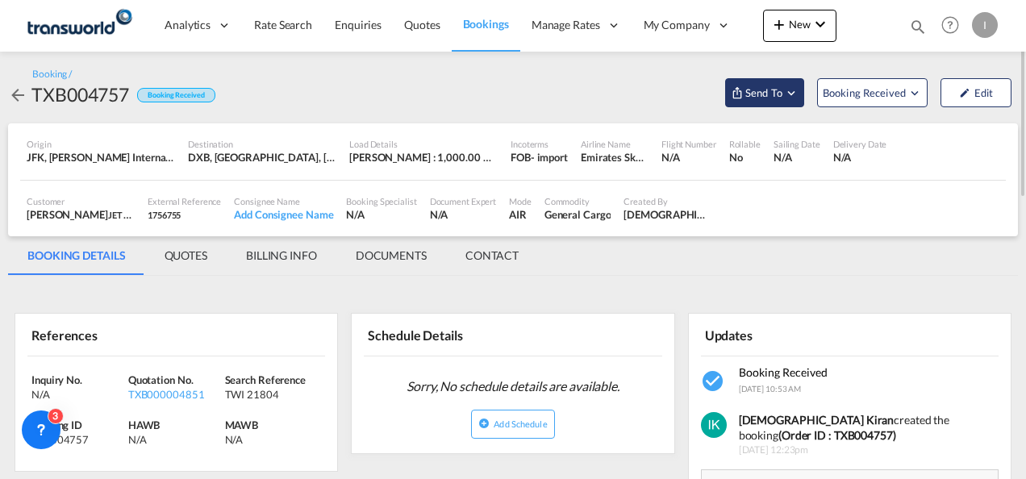
click at [765, 83] on button "Send To" at bounding box center [764, 92] width 79 height 29
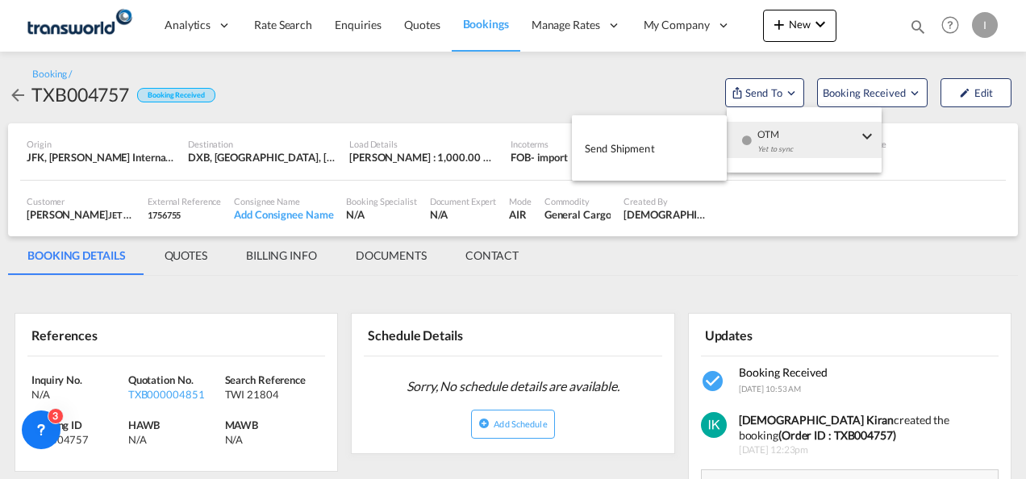
drag, startPoint x: 775, startPoint y: 144, endPoint x: 671, endPoint y: 154, distance: 104.5
click at [775, 144] on div "Yet to sync" at bounding box center [808, 153] width 100 height 34
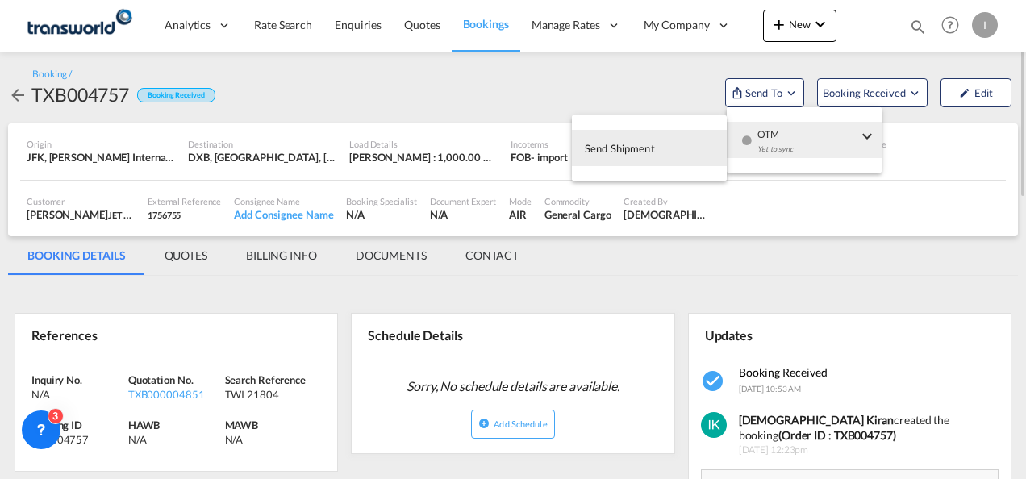
click at [647, 156] on span "Send Shipment" at bounding box center [620, 149] width 70 height 26
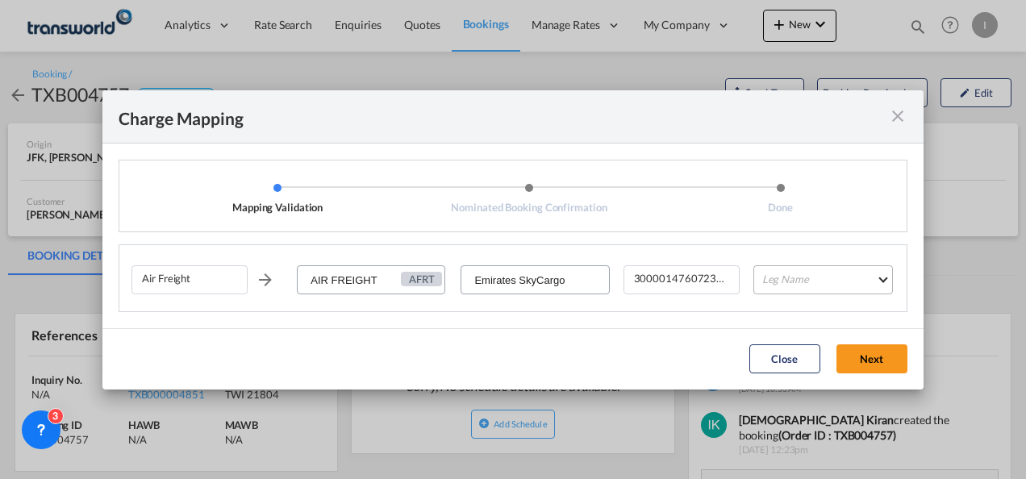
click at [782, 292] on md-select "Leg Name HANDLING ORIGIN HANDLING DESTINATION OTHERS TL PICK UP CUSTOMS ORIGIN …" at bounding box center [824, 279] width 140 height 29
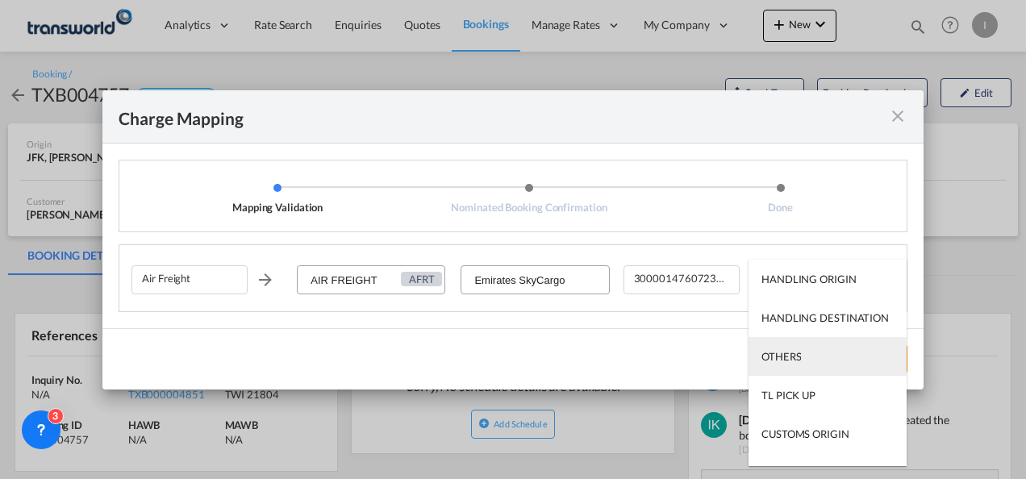
click at [777, 353] on div "OTHERS" at bounding box center [782, 356] width 40 height 15
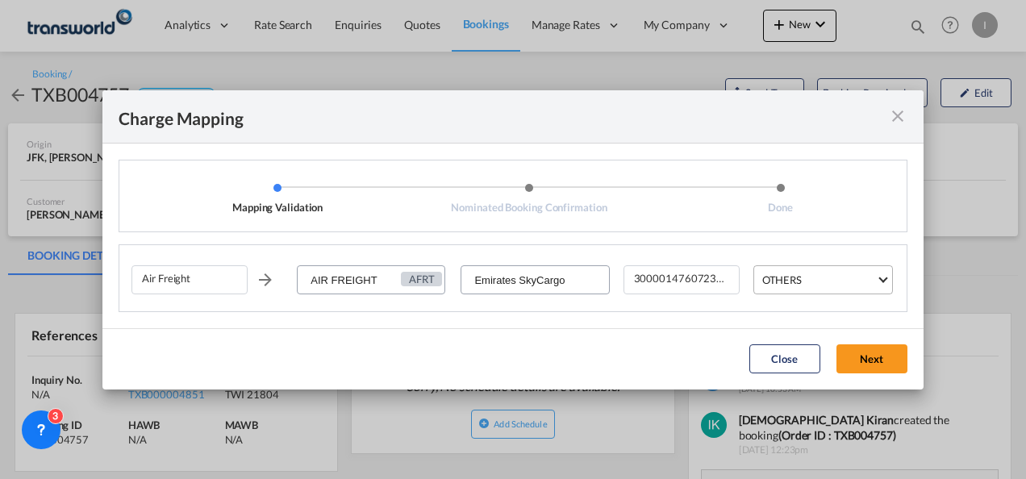
click at [800, 282] on div "OTHERS" at bounding box center [783, 280] width 40 height 13
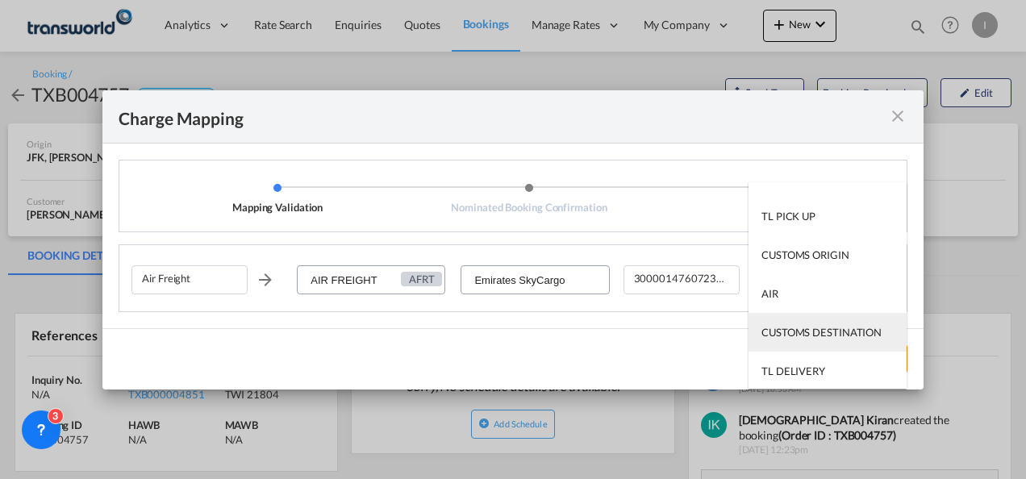
scroll to position [103, 0]
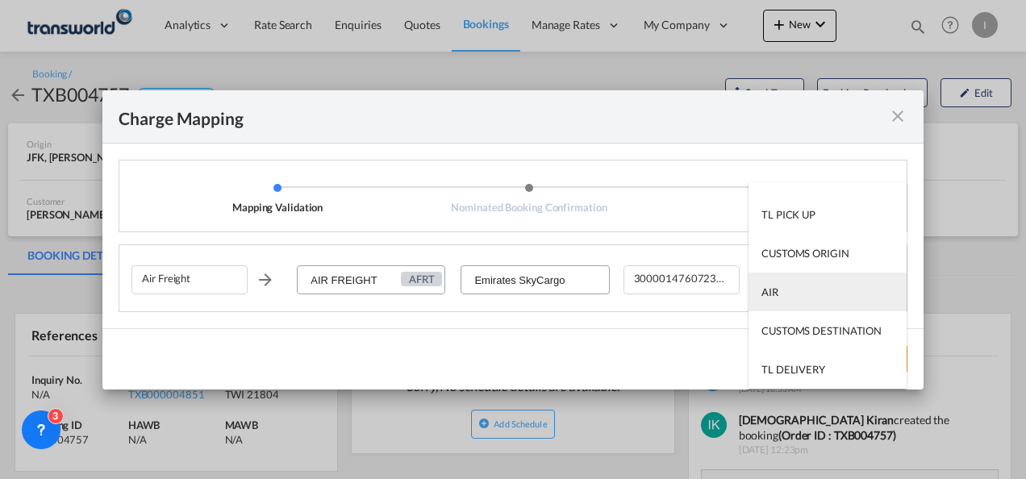
click at [784, 303] on md-option "AIR" at bounding box center [828, 292] width 158 height 39
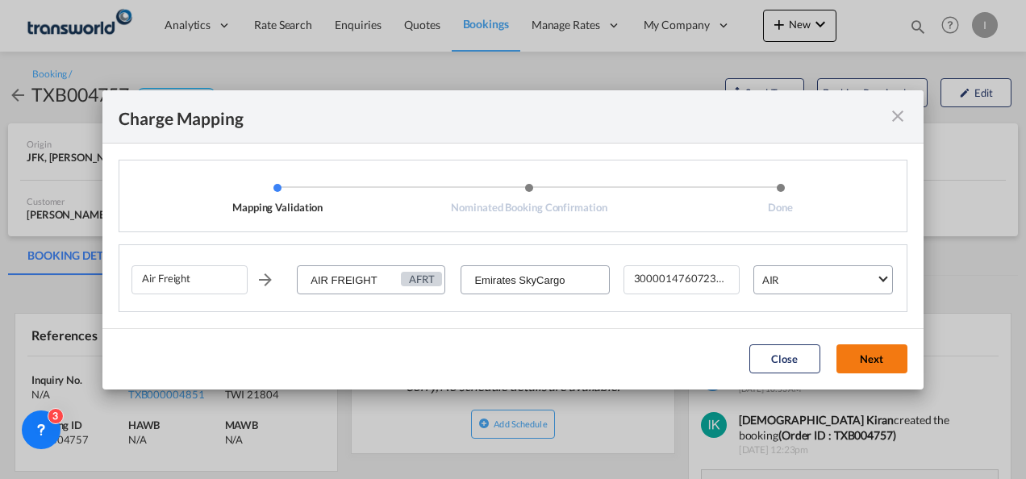
click at [863, 348] on button "Next" at bounding box center [872, 359] width 71 height 29
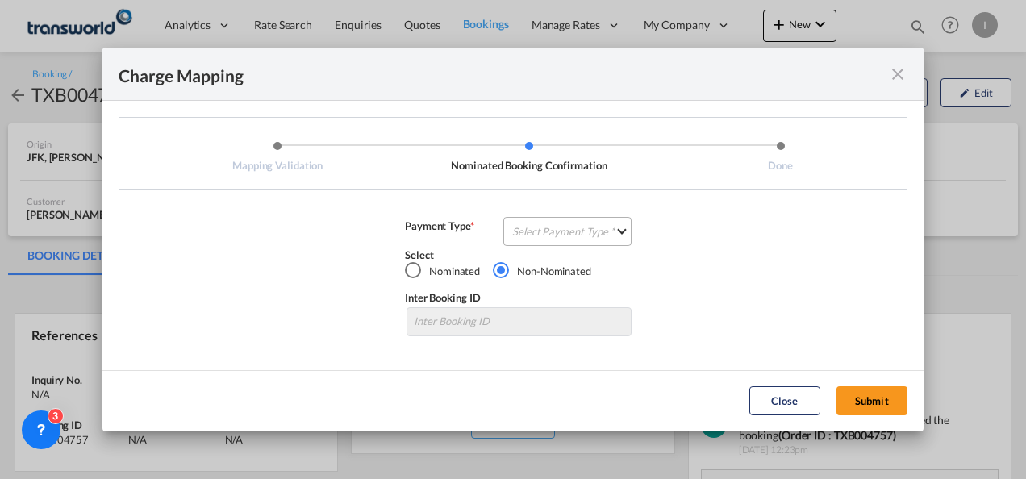
click at [579, 232] on md-select "Select Payment Type COLLECT PREPAID" at bounding box center [568, 231] width 128 height 29
click at [0, 0] on md-option "COLLECT" at bounding box center [0, 0] width 0 height 0
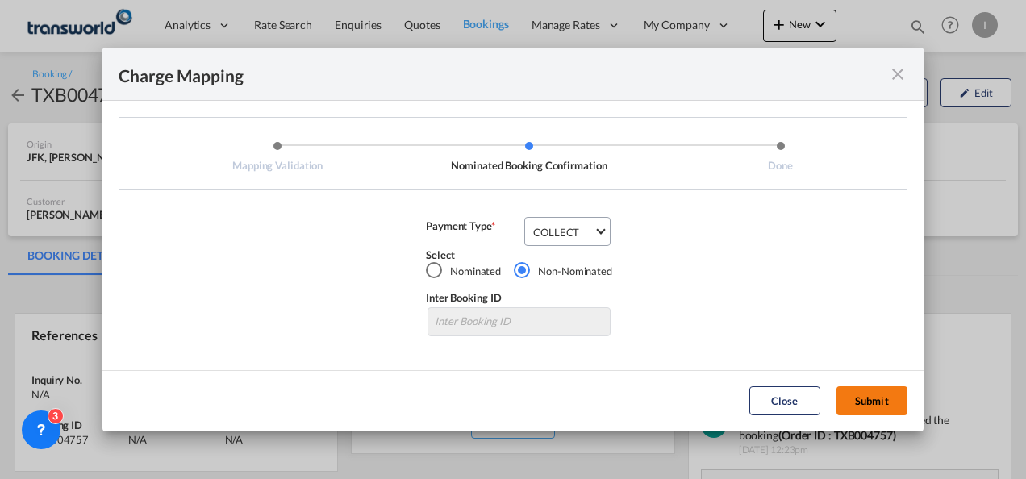
click at [842, 398] on button "Submit" at bounding box center [872, 401] width 71 height 29
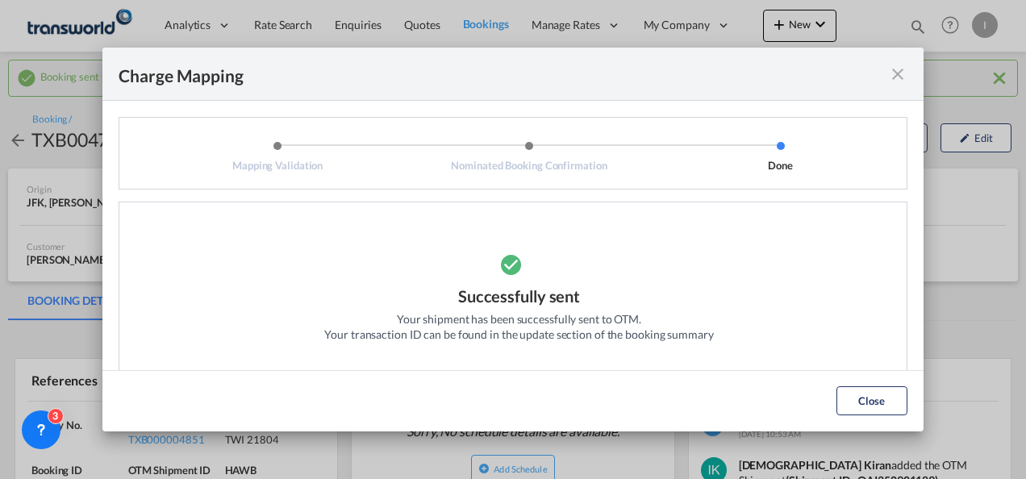
drag, startPoint x: 886, startPoint y: 409, endPoint x: 766, endPoint y: 407, distance: 120.3
click at [884, 409] on button "Close" at bounding box center [872, 401] width 71 height 29
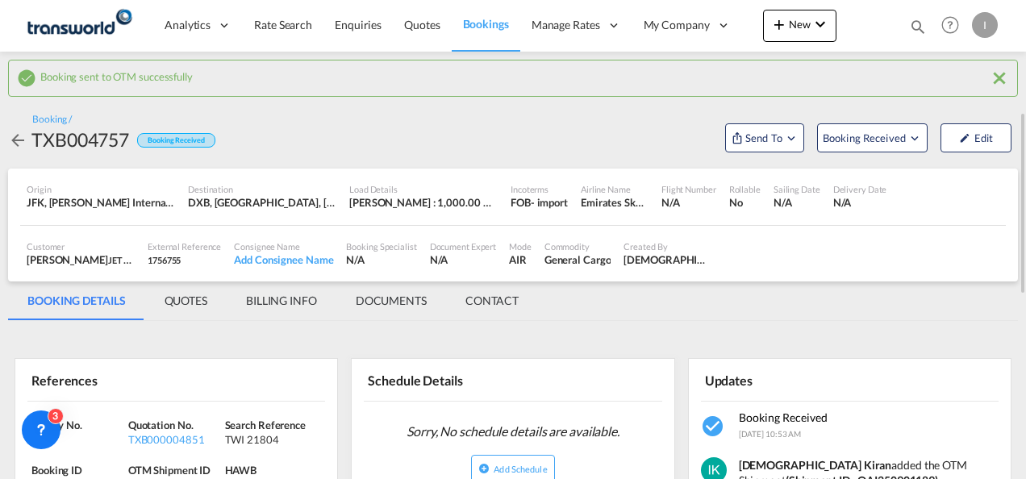
scroll to position [81, 0]
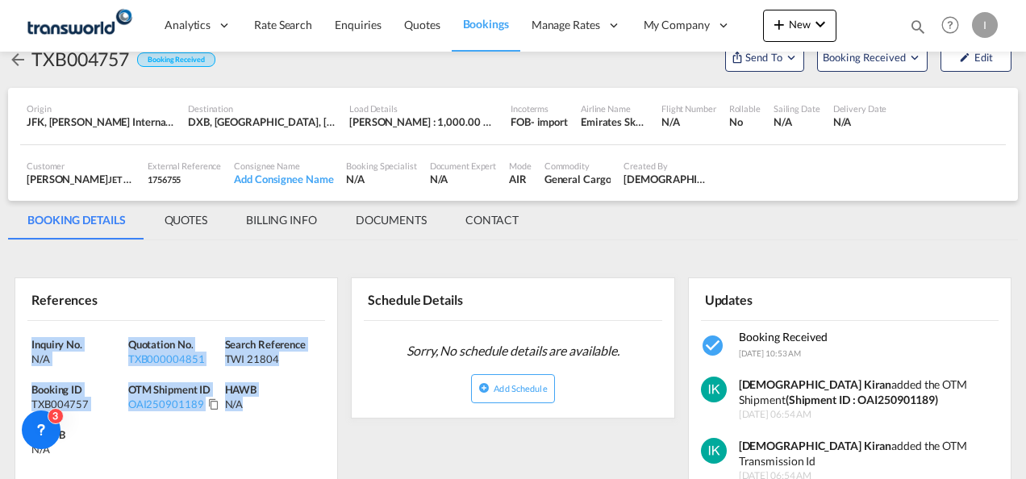
drag, startPoint x: 255, startPoint y: 407, endPoint x: -3, endPoint y: 329, distance: 269.8
click at [0, 329] on html "Analytics Reports Dashboard Rate Search Enquiries Quotes" at bounding box center [513, 239] width 1026 height 479
copy div "Inquiry No. N/A Quotation No. TXB000004851 Search Reference TWI 21804 Booking I…"
click at [766, 21] on button "New" at bounding box center [799, 26] width 73 height 32
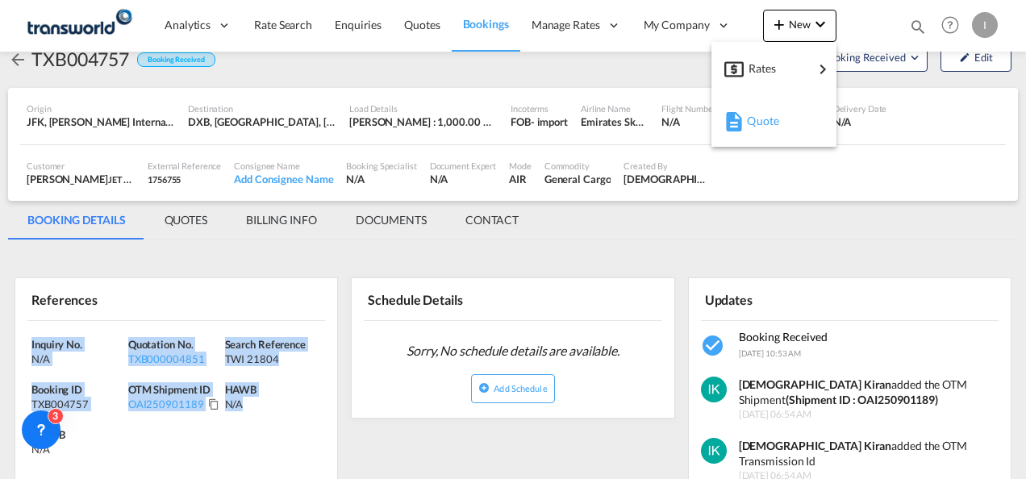
click at [759, 136] on span "Quote" at bounding box center [756, 121] width 18 height 32
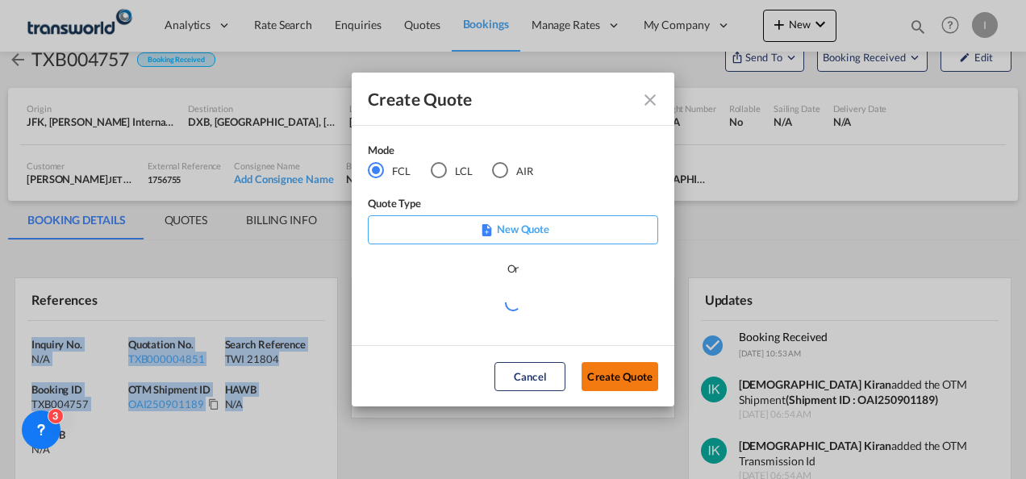
click at [608, 386] on button "Create Quote" at bounding box center [620, 376] width 77 height 29
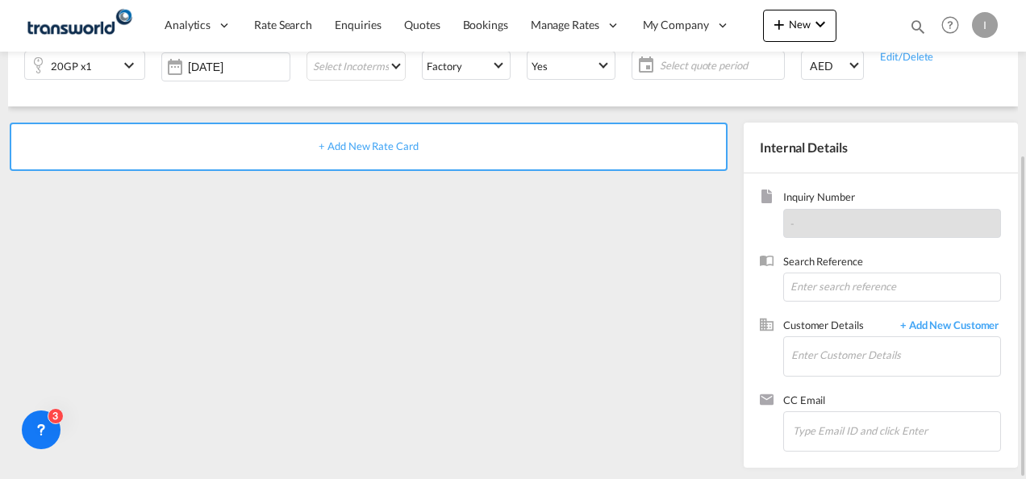
scroll to position [66, 0]
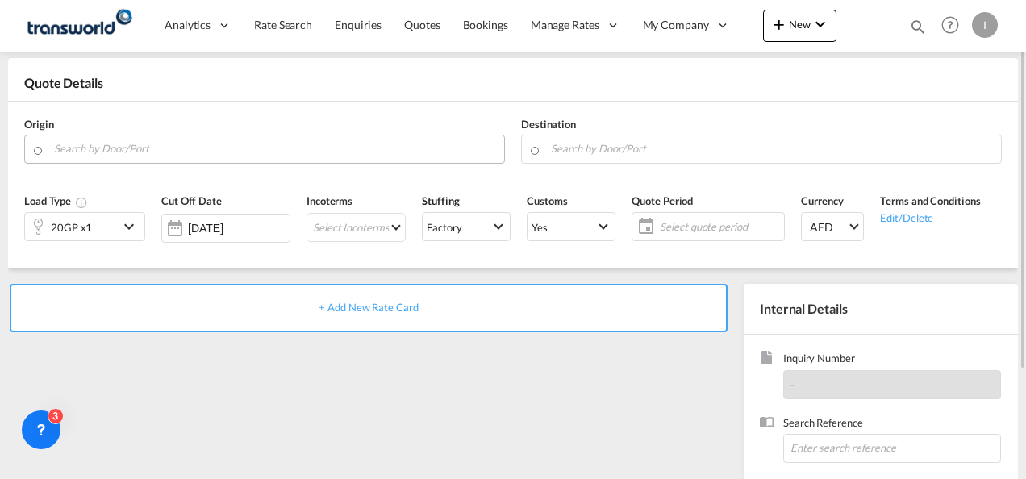
click at [124, 150] on input "Search by Door/Port" at bounding box center [275, 149] width 442 height 28
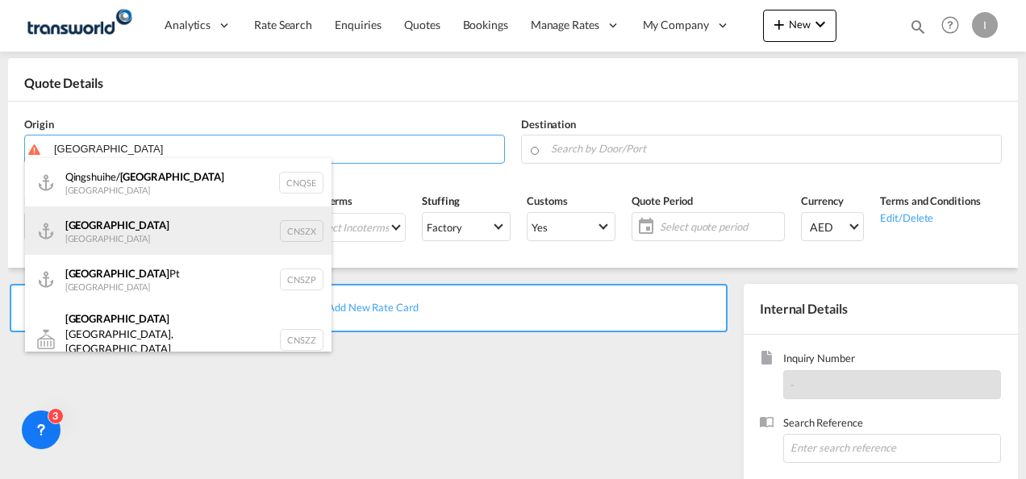
click at [123, 238] on div "Shenzhen China CNSZX" at bounding box center [178, 231] width 307 height 48
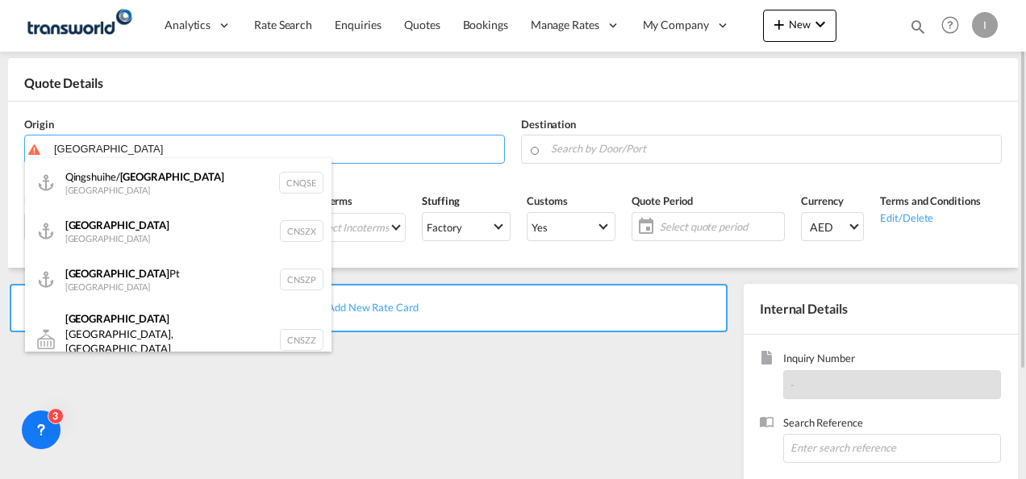
type input "[GEOGRAPHIC_DATA], CNSZX"
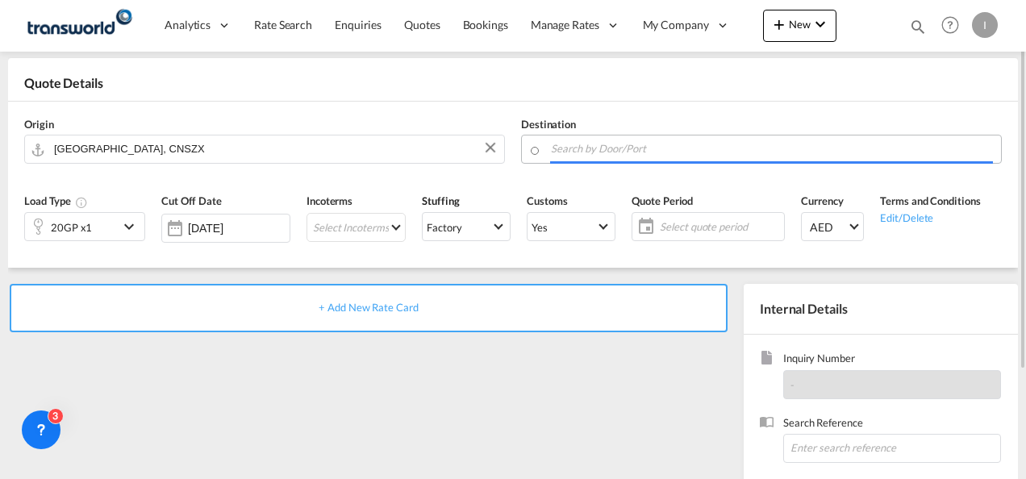
click at [571, 141] on input "Search by Door/Port" at bounding box center [772, 149] width 442 height 28
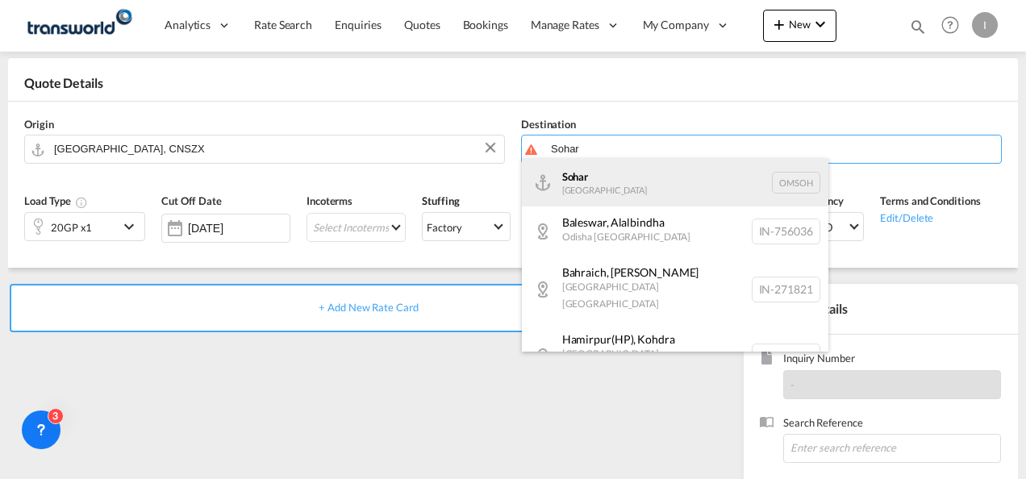
click at [596, 191] on div "Sohar Oman OMSOH" at bounding box center [675, 182] width 307 height 48
type input "Sohar, OMSOH"
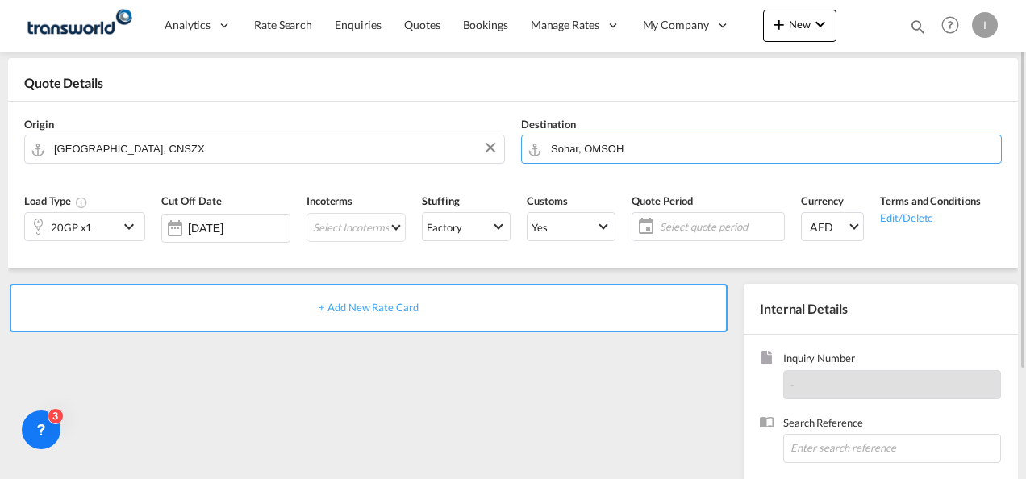
click at [87, 232] on div "20GP x1" at bounding box center [71, 227] width 41 height 23
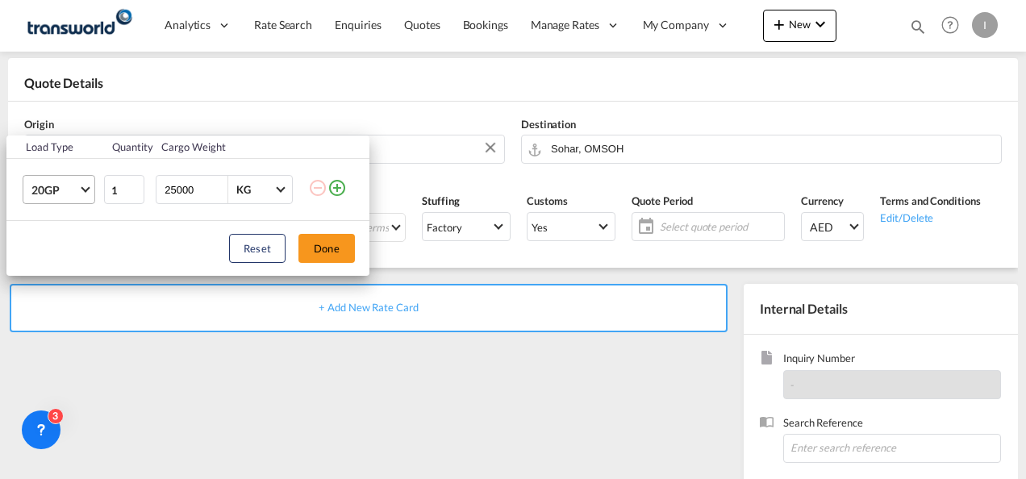
click at [87, 197] on md-select-value "20GP" at bounding box center [62, 189] width 65 height 27
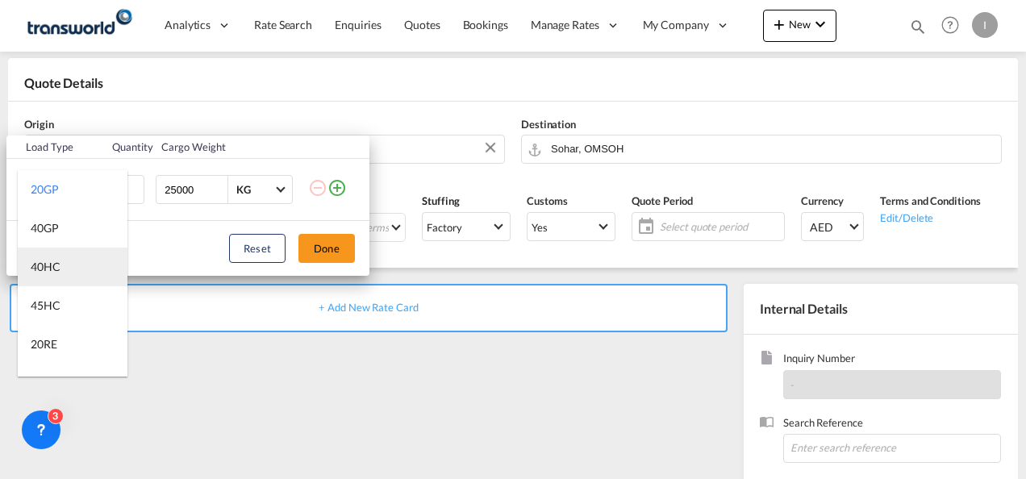
click at [52, 270] on div "40HC" at bounding box center [46, 267] width 30 height 16
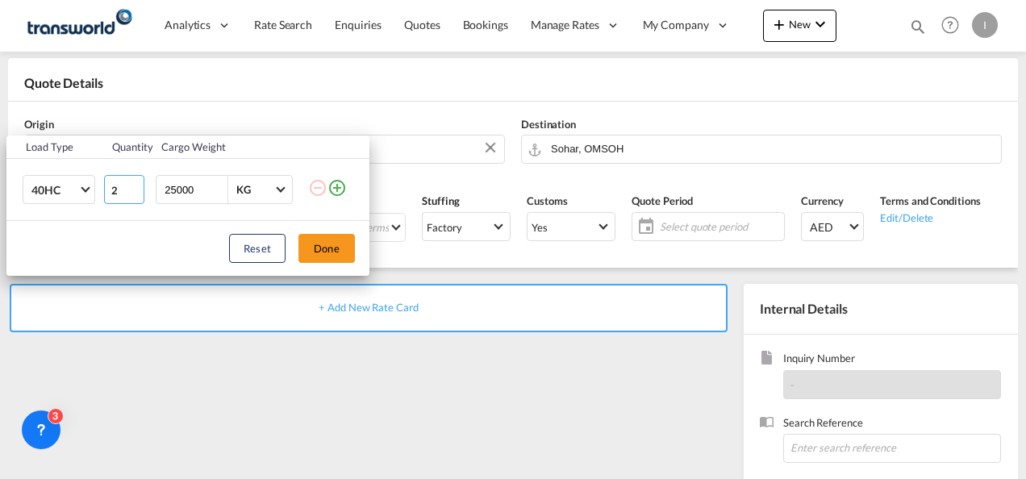
type input "2"
click at [137, 186] on input "2" at bounding box center [124, 189] width 40 height 29
click at [353, 248] on button "Done" at bounding box center [327, 248] width 56 height 29
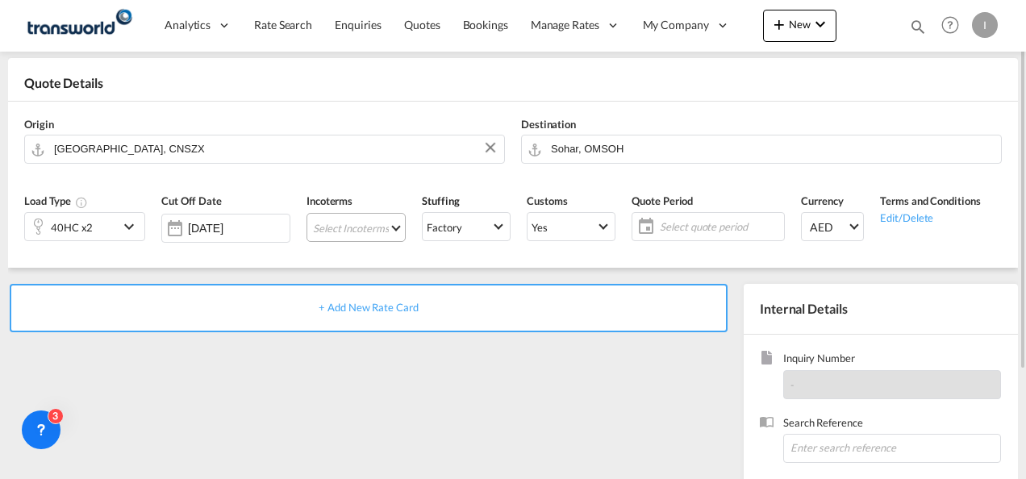
click at [337, 233] on md-select "Select Incoterms DAP - export Delivered at Place DDP - export Delivery Duty Pai…" at bounding box center [356, 227] width 99 height 29
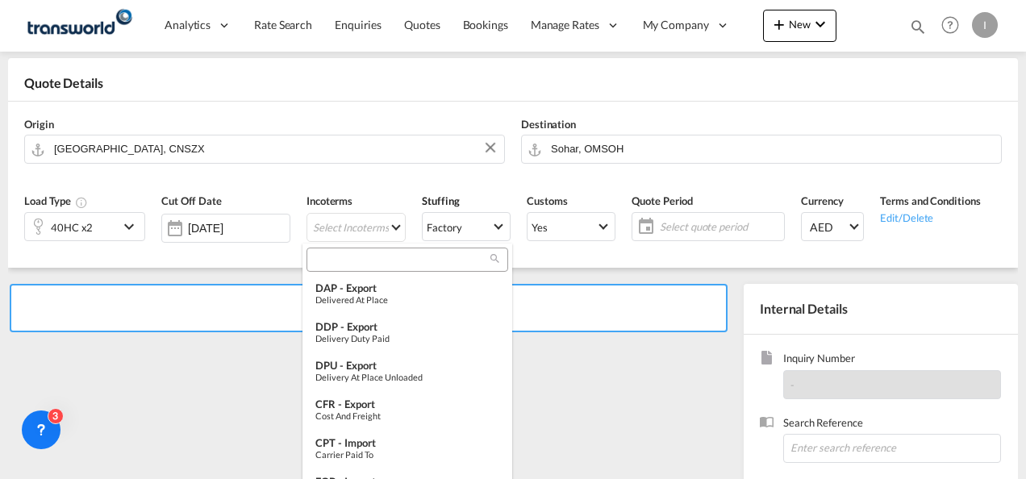
click at [333, 249] on div at bounding box center [408, 260] width 202 height 24
click at [329, 257] on input "search" at bounding box center [400, 260] width 179 height 15
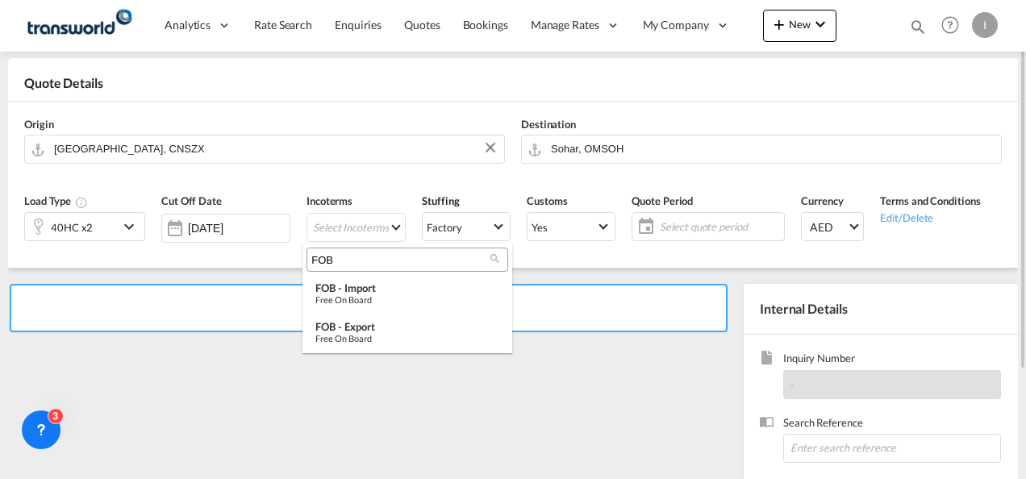
type input "FOB"
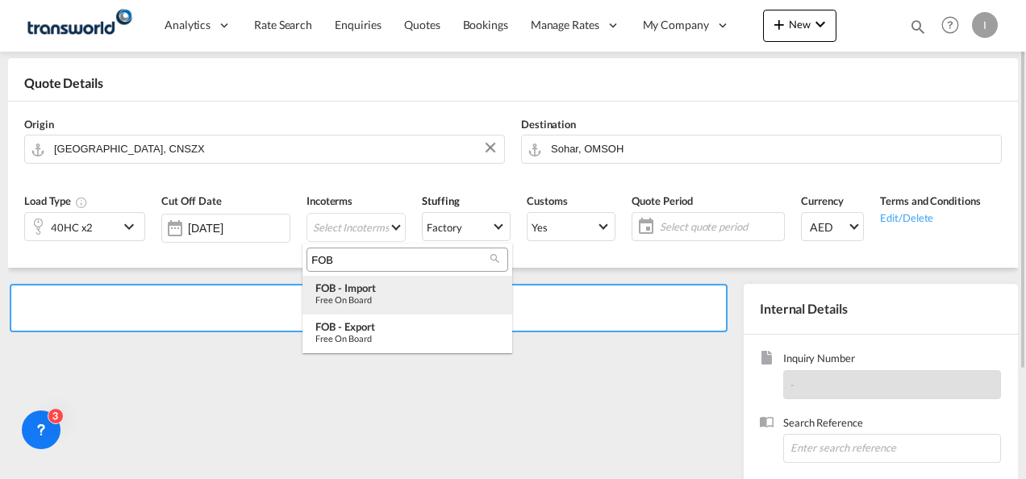
click at [369, 282] on div "FOB - import" at bounding box center [408, 288] width 184 height 13
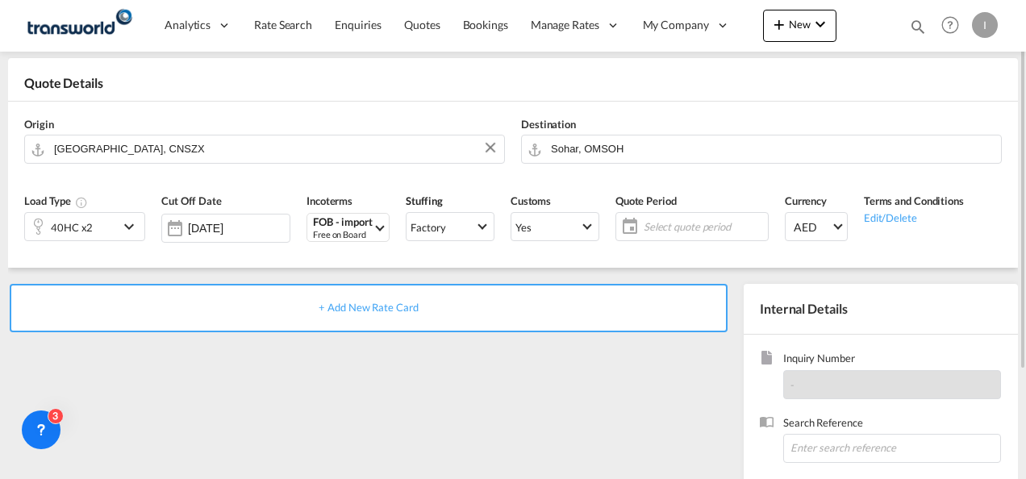
scroll to position [228, 0]
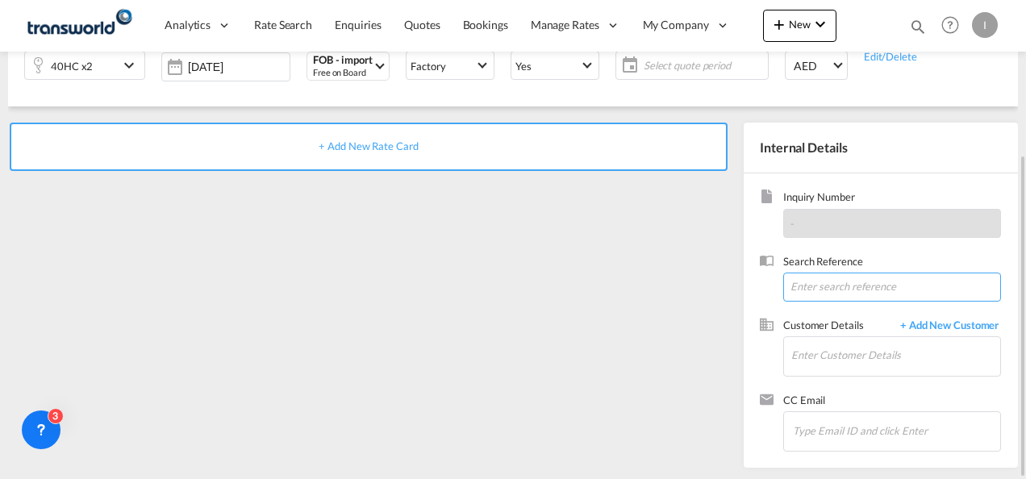
click at [833, 284] on input at bounding box center [893, 287] width 218 height 29
paste input "From Subject Received Size Categories Irishi Kiran RE: RE: FORWARDER DETAILS FO…"
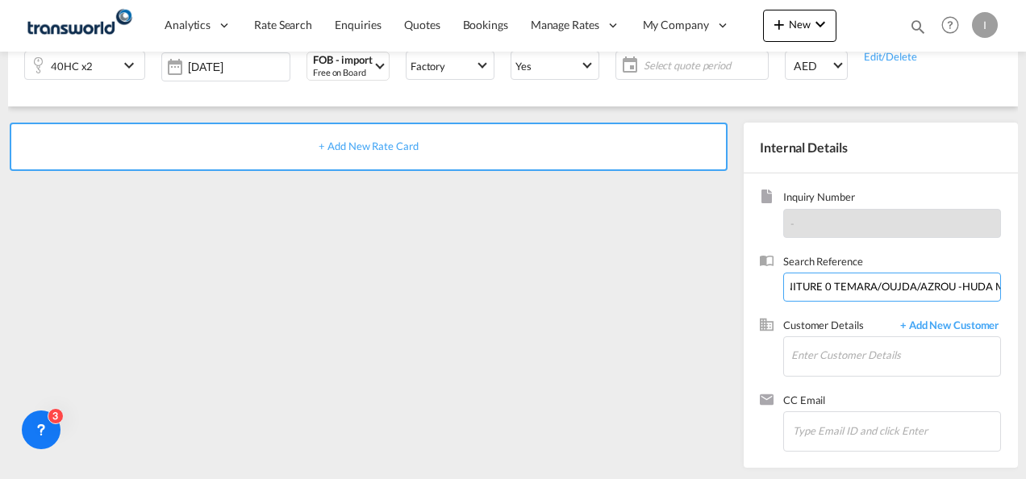
drag, startPoint x: 818, startPoint y: 288, endPoint x: 1029, endPoint y: 270, distance: 211.4
click at [1026, 270] on html "Analytics Reports Dashboard Rate Search Enquiries Quotes" at bounding box center [513, 239] width 1026 height 479
drag, startPoint x: 875, startPoint y: 286, endPoint x: 605, endPoint y: 280, distance: 269.6
click at [602, 282] on div "+ Add New Rate Card Internal Details Inquiry Number - Search Reference From Sub…" at bounding box center [513, 287] width 1010 height 361
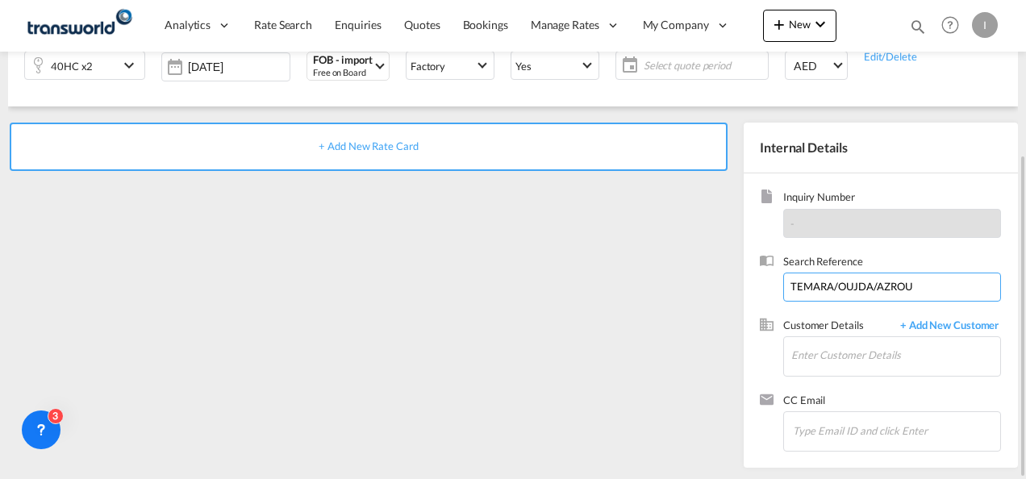
click at [829, 290] on input "TEMARA/OUJDA/AZROU" at bounding box center [893, 287] width 218 height 29
paste input "O/25A/F024 & O/25B/F008"
type input "O/25A/F024 & O/25B/F008"
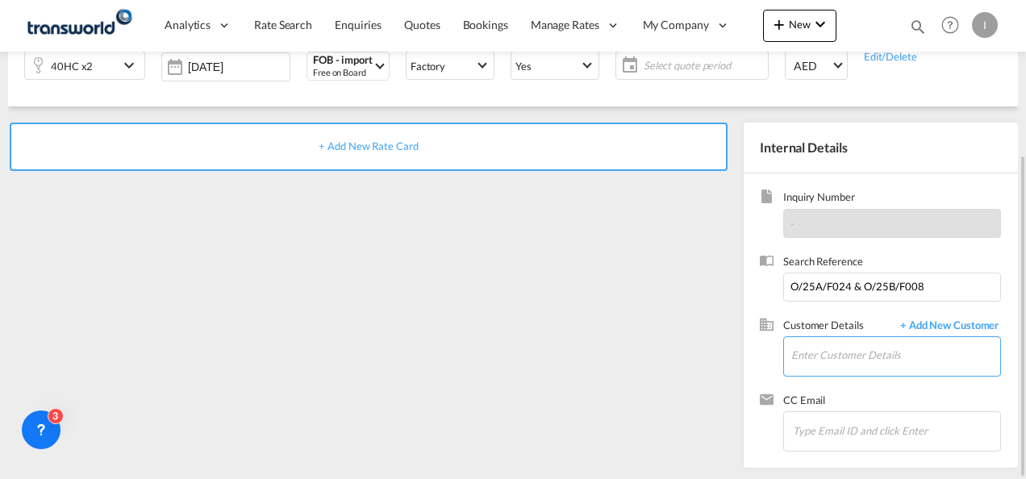
click at [831, 363] on input "Enter Customer Details" at bounding box center [896, 355] width 209 height 36
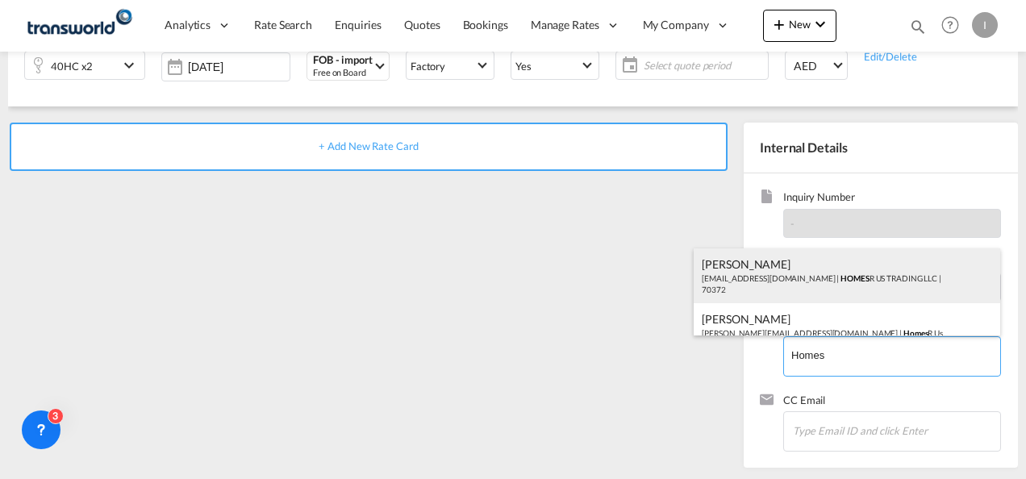
click at [757, 279] on div "Abhay S [EMAIL_ADDRESS][DOMAIN_NAME] | HOMES R US TRADING LLC | 70372" at bounding box center [847, 276] width 307 height 55
type input "HOMES R US TRADING LLC, Abhay S, [EMAIL_ADDRESS][DOMAIN_NAME]"
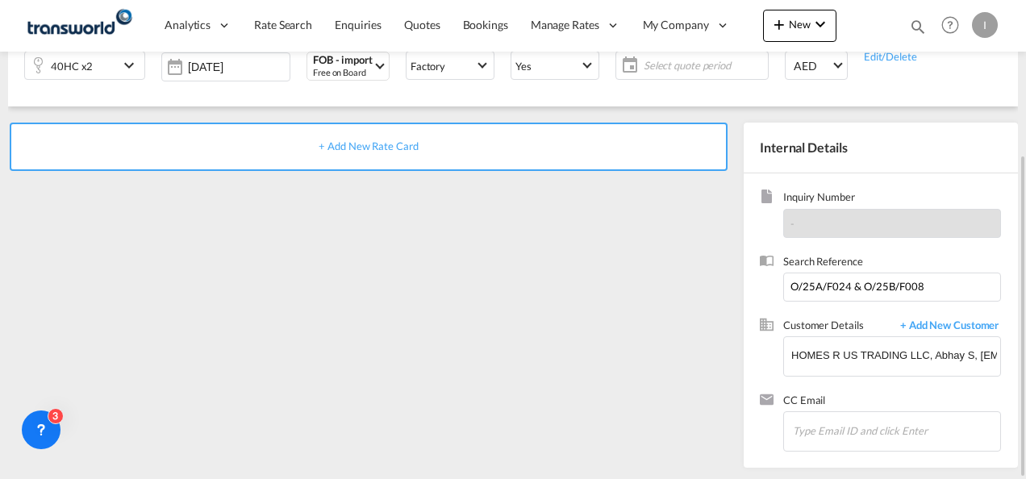
click at [382, 148] on span "+ Add New Rate Card" at bounding box center [368, 146] width 99 height 13
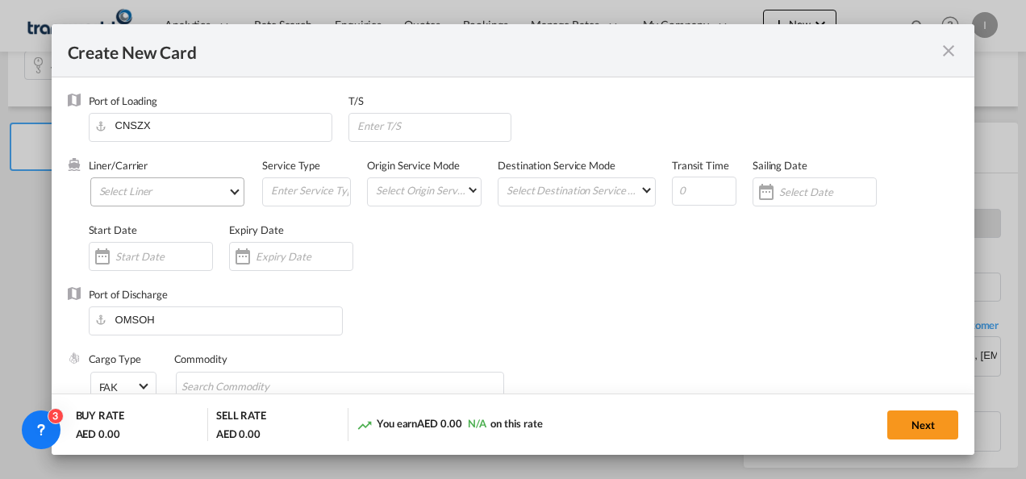
type input "Basic Ocean Freight"
select select "per equipment"
click at [151, 187] on md-select "Select Liner 2HM LOGISTICS D.O.O. / TDWC-CAPODISTRI 2HM LOGISTICS D.O.O. / TDWC…" at bounding box center [167, 192] width 155 height 29
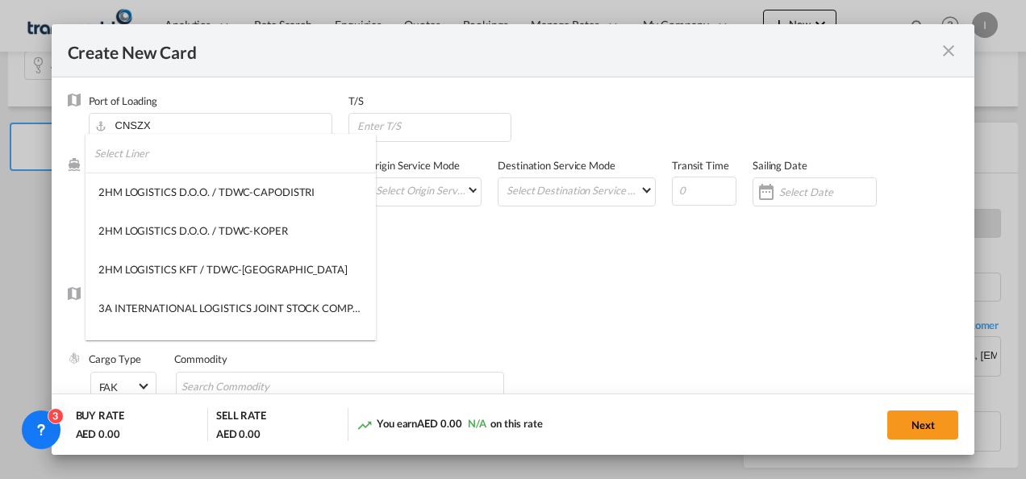
click at [132, 154] on input "search" at bounding box center [235, 153] width 282 height 39
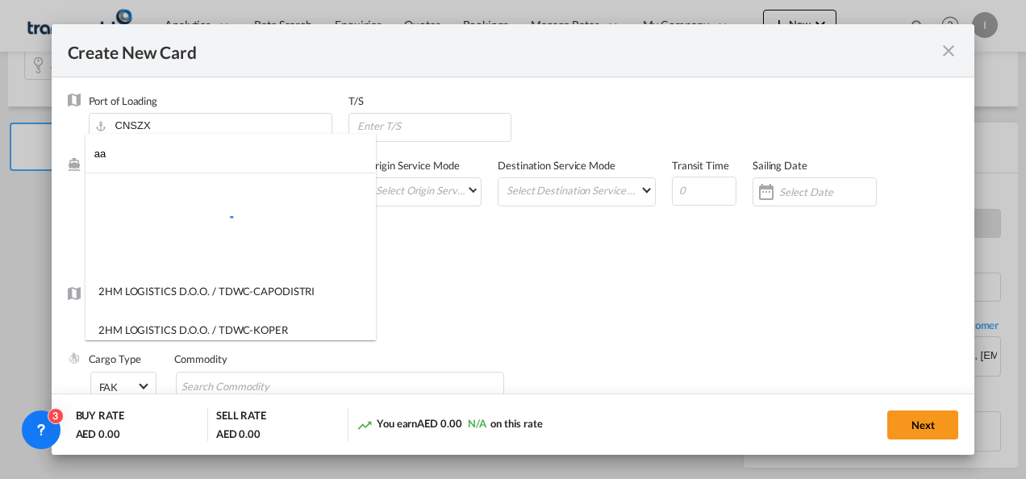
type input "a"
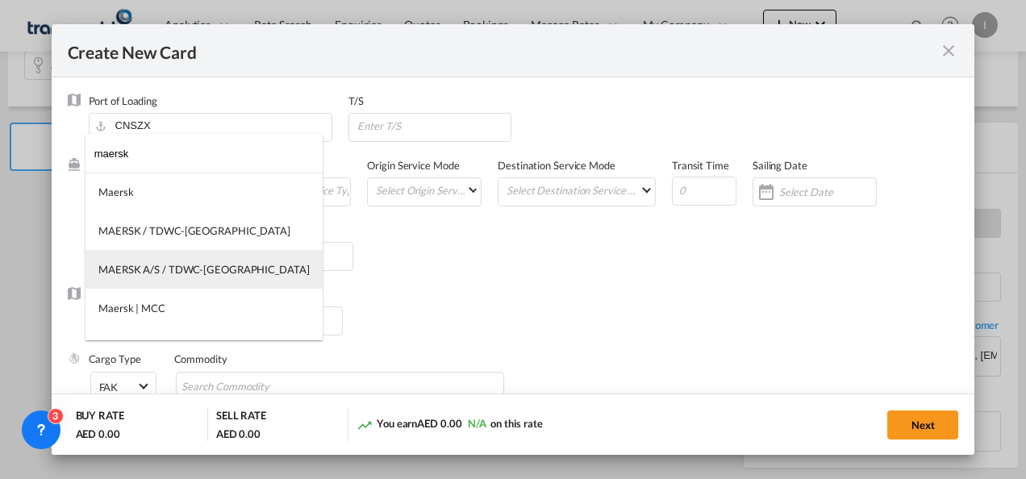
type input "maersk"
click at [178, 259] on md-option "MAERSK A/S / TDWC-[GEOGRAPHIC_DATA]" at bounding box center [204, 269] width 237 height 39
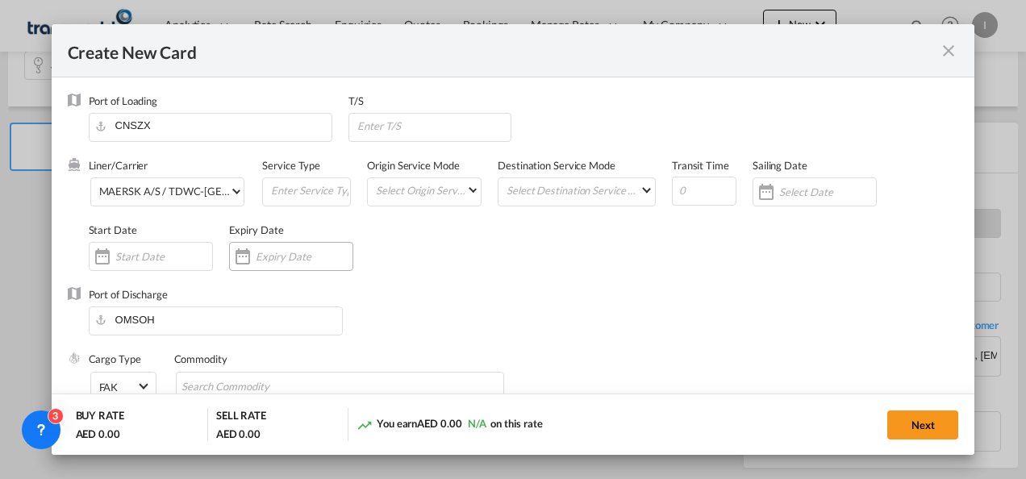
click at [277, 262] on input "Create New Card ..." at bounding box center [304, 256] width 97 height 13
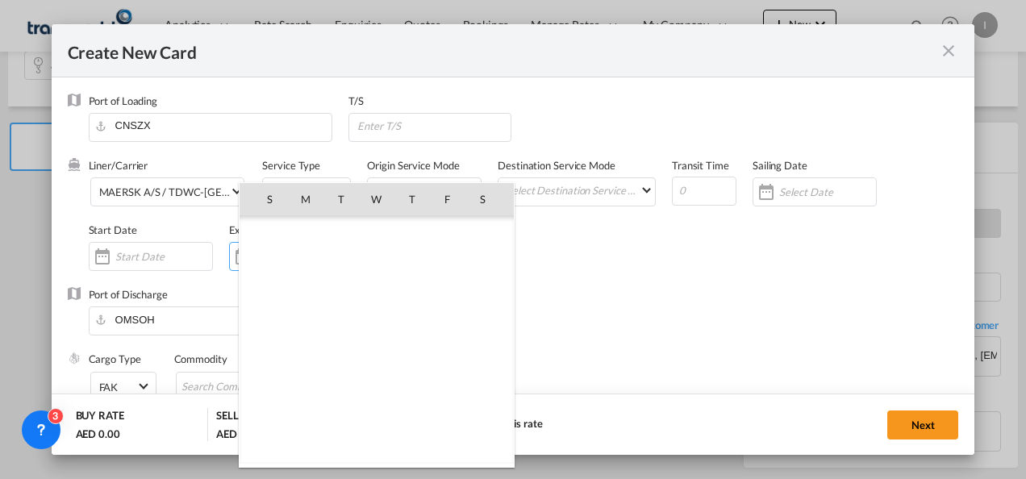
scroll to position [373780, 0]
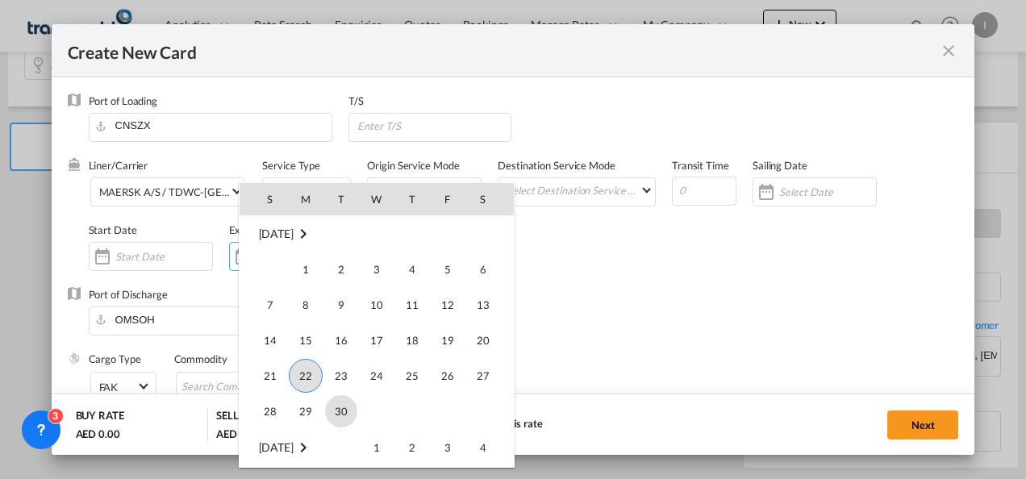
click at [341, 404] on span "30" at bounding box center [341, 411] width 32 height 32
type input "[DATE]"
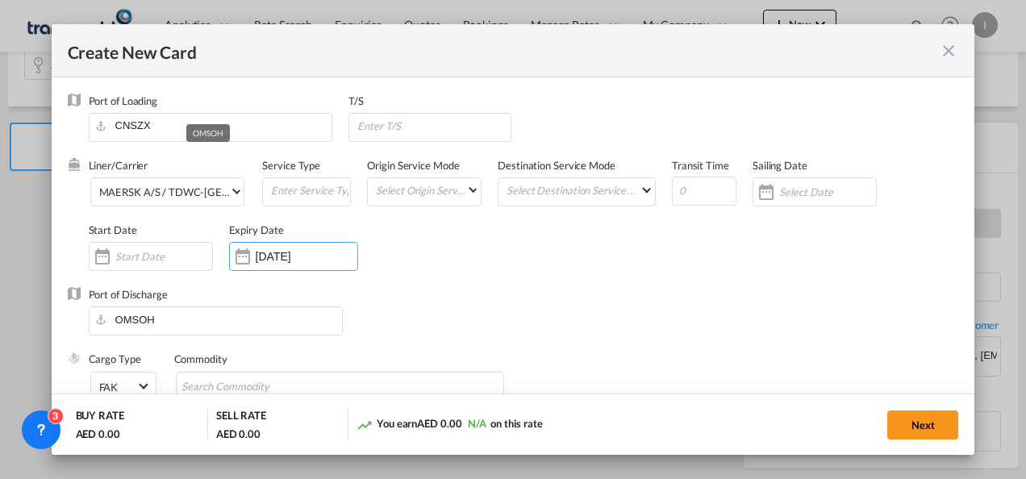
scroll to position [81, 0]
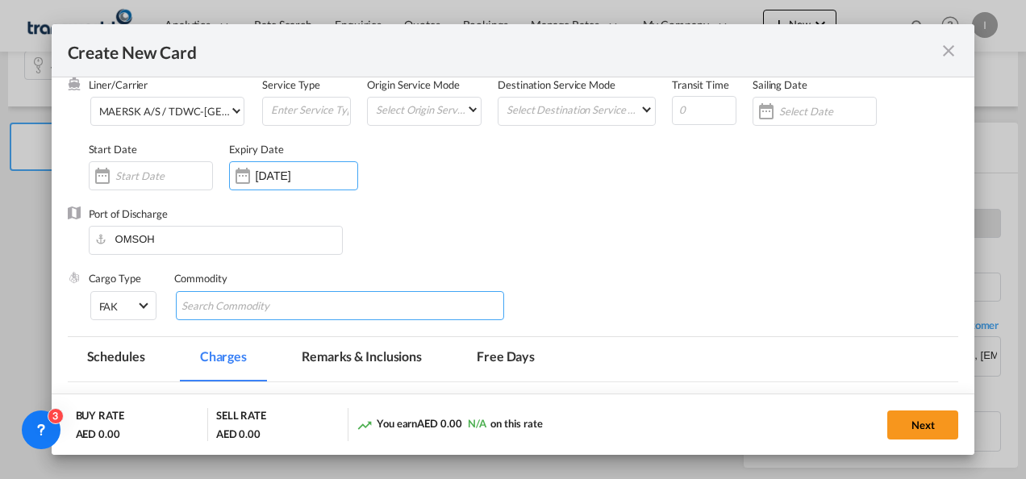
click at [220, 308] on input "Search Commodity" at bounding box center [256, 307] width 148 height 26
type input "general cargo"
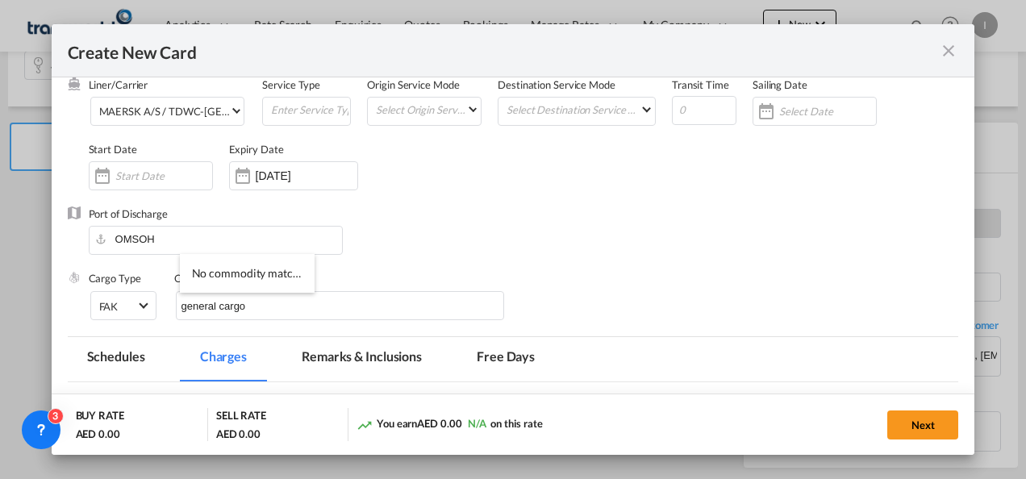
click at [400, 227] on div "Port of Discharge OMSOH" at bounding box center [514, 239] width 892 height 65
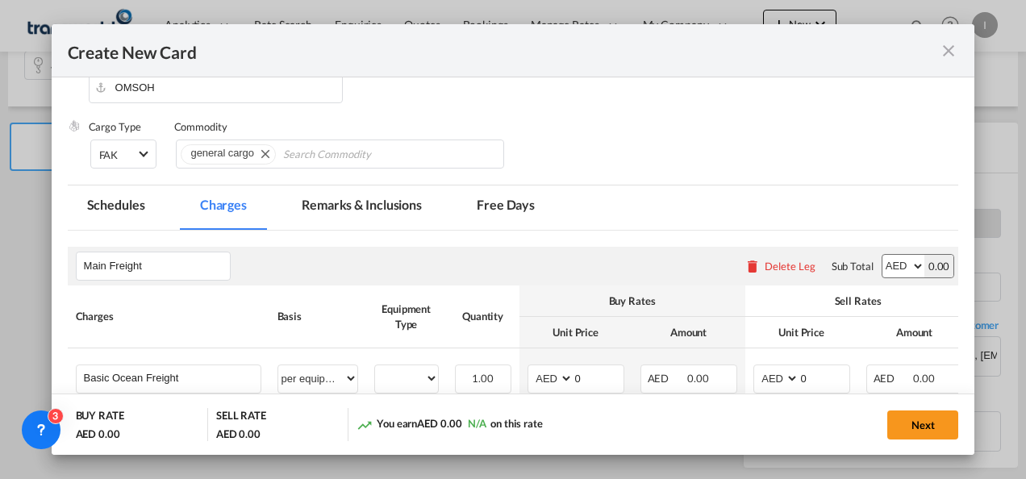
scroll to position [323, 0]
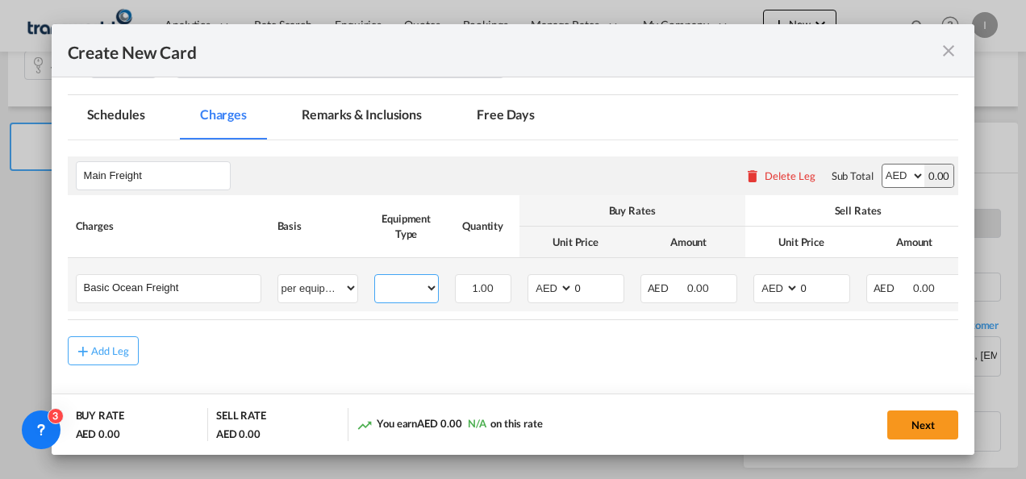
click at [409, 294] on select "40HC" at bounding box center [406, 289] width 63 height 22
select select "40HC"
click at [375, 278] on select "40HC" at bounding box center [406, 289] width 63 height 22
click at [551, 299] on md-input-container "AED AFN ALL AMD ANG AOA ARS AUD AWG AZN BAM BBD BDT BGN BHD BIF BMD BND [PERSON…" at bounding box center [576, 288] width 97 height 29
click at [550, 291] on select "AED AFN ALL AMD ANG AOA ARS AUD AWG AZN BAM BBD BDT BGN BHD BIF BMD BND [PERSON…" at bounding box center [552, 289] width 42 height 22
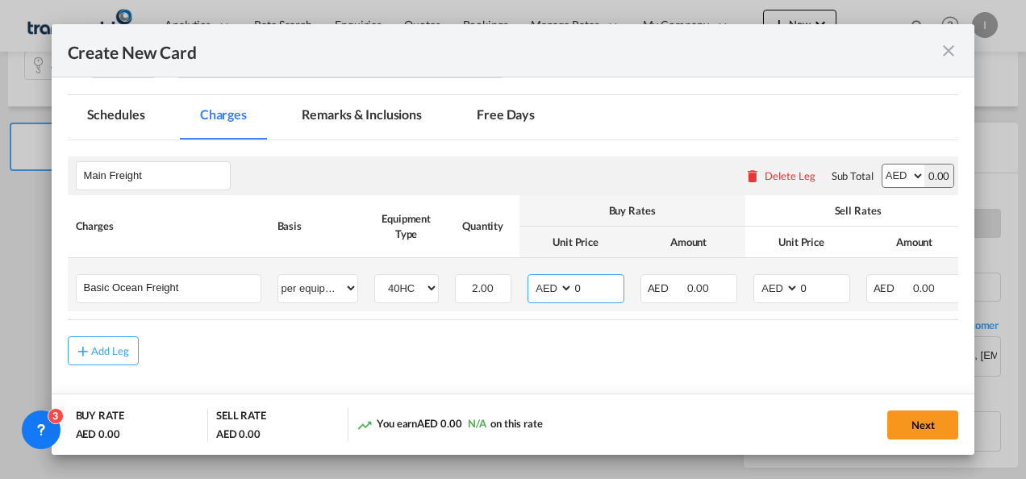
select select "string:USD"
click at [531, 278] on select "AED AFN ALL AMD ANG AOA ARS AUD AWG AZN BAM BBD BDT BGN BHD BIF BMD BND [PERSON…" at bounding box center [552, 289] width 42 height 22
drag, startPoint x: 591, startPoint y: 291, endPoint x: 571, endPoint y: 291, distance: 20.2
click at [573, 291] on md-input-container "0" at bounding box center [598, 288] width 51 height 27
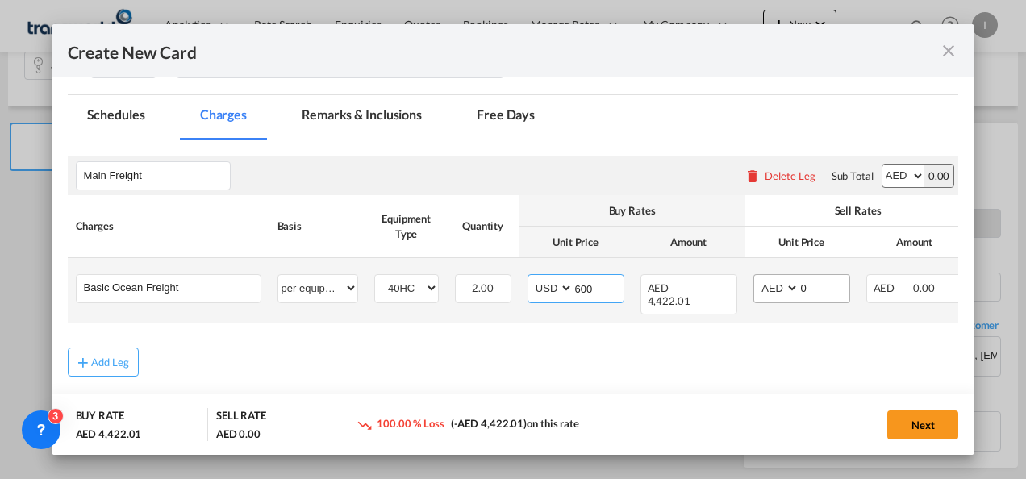
type input "600"
click at [765, 287] on select "AED AFN ALL AMD ANG AOA ARS AUD AWG AZN BAM BBD BDT BGN BHD BIF BMD BND [PERSON…" at bounding box center [778, 289] width 42 height 22
select select "string:USD"
click at [757, 278] on select "AED AFN ALL AMD ANG AOA ARS AUD AWG AZN BAM BBD BDT BGN BHD BIF BMD BND [PERSON…" at bounding box center [778, 289] width 42 height 22
click at [800, 287] on input "0" at bounding box center [825, 287] width 50 height 24
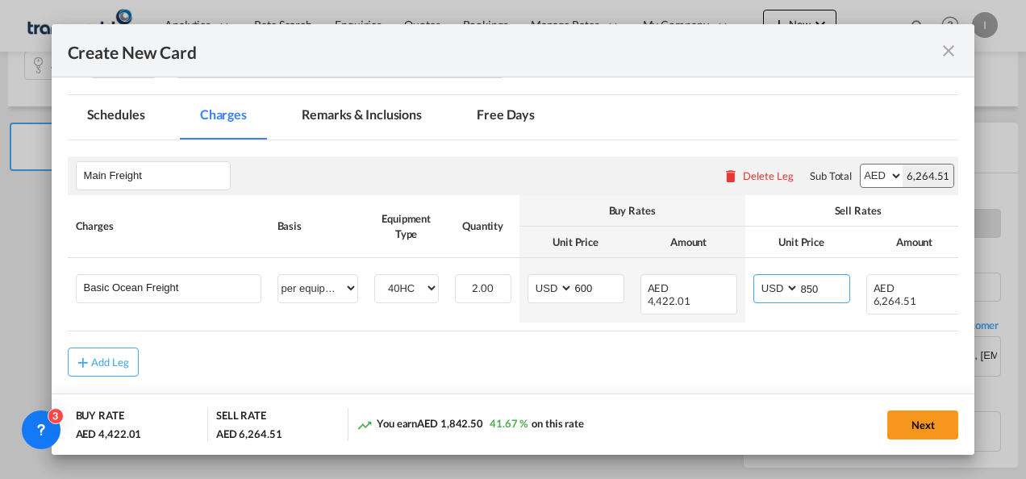
type input "850"
click at [771, 317] on table "Charges Basis Equipment Type Quantity Buy Rates Sell Rates Comments Action Unit…" at bounding box center [579, 263] width 1022 height 136
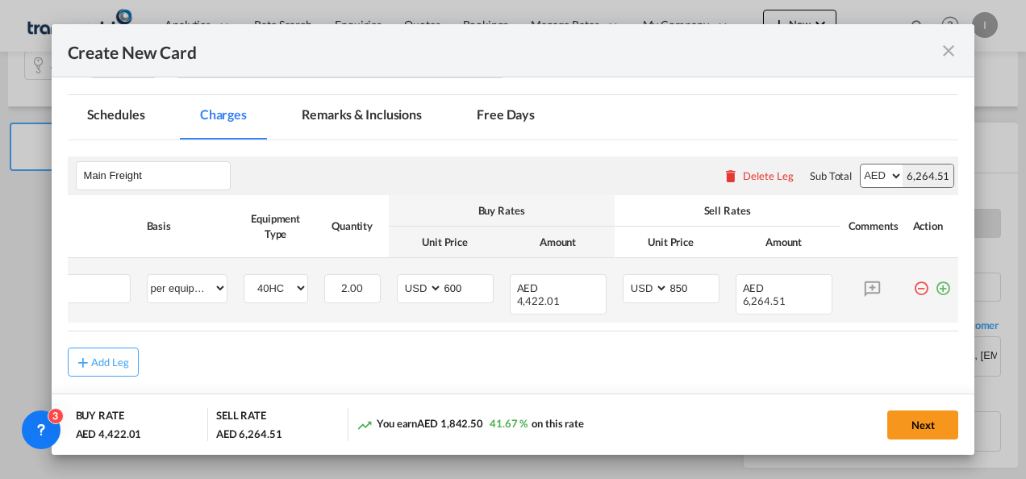
click at [935, 289] on md-icon "icon-plus-circle-outline green-400-fg" at bounding box center [943, 282] width 16 height 16
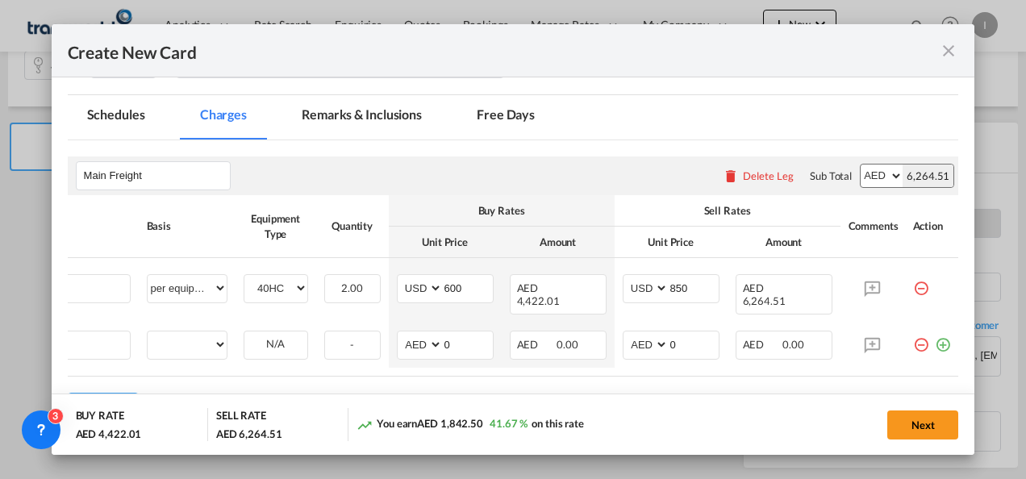
scroll to position [0, 16]
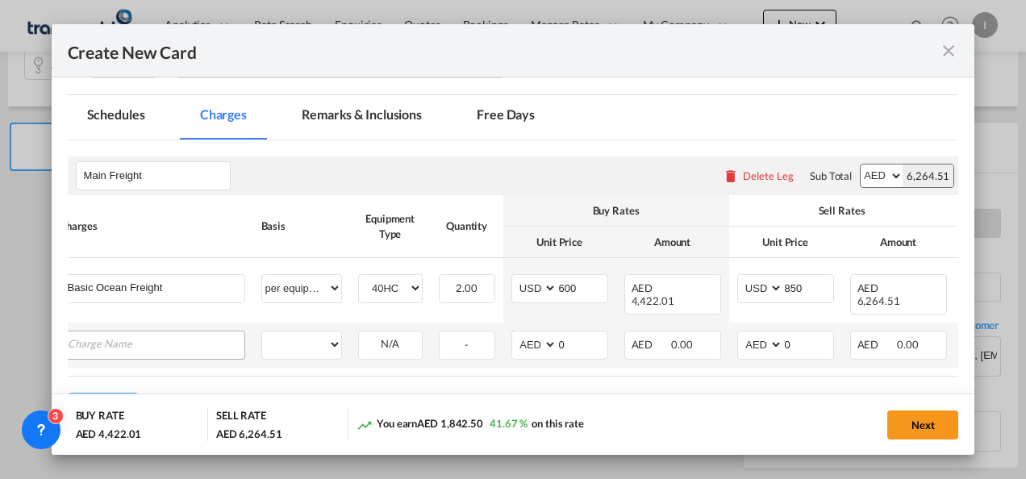
click at [119, 332] on input "Charge Name" at bounding box center [156, 344] width 177 height 24
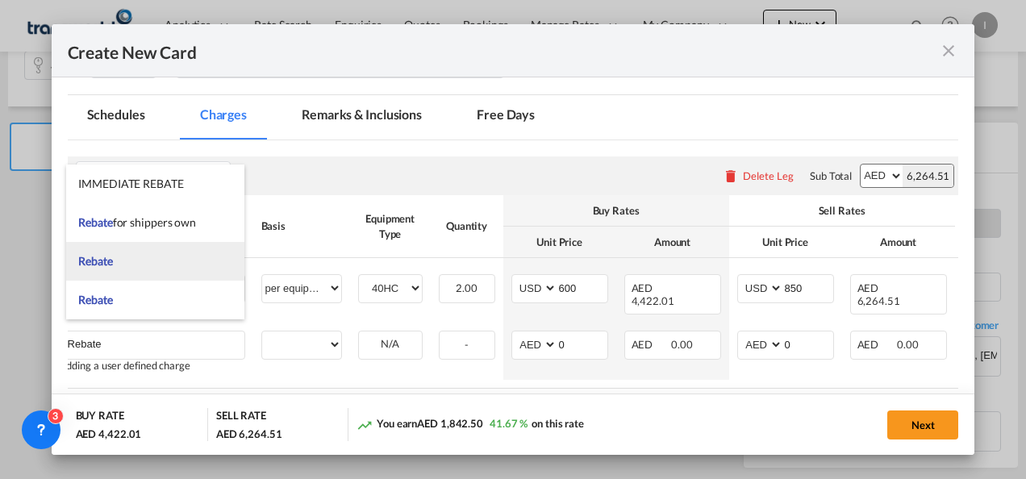
type input "Rebate"
click at [110, 256] on span "Rebate" at bounding box center [95, 261] width 34 height 14
select select "per equipment"
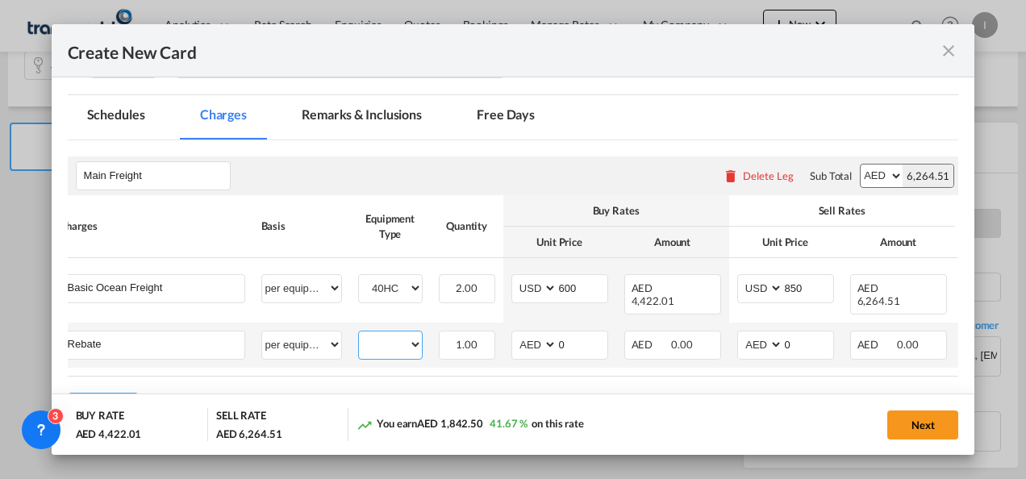
click at [400, 334] on select "40HC" at bounding box center [390, 345] width 63 height 22
select select "40HC"
click at [359, 334] on select "40HC" at bounding box center [390, 345] width 63 height 22
click at [528, 337] on select "AED AFN ALL AMD ANG AOA ARS AUD AWG AZN BAM BBD BDT BGN BHD BIF BMD BND [PERSON…" at bounding box center [536, 345] width 42 height 22
select select "string:USD"
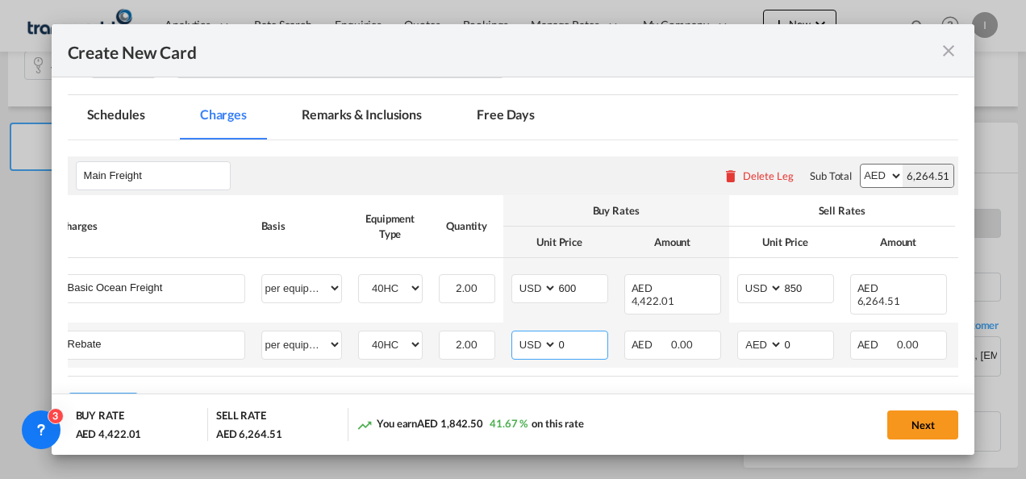
click at [515, 334] on select "AED AFN ALL AMD ANG AOA ARS AUD AWG AZN BAM BBD BDT BGN BHD BIF BMD BND [PERSON…" at bounding box center [536, 345] width 42 height 22
click at [510, 332] on td "AED AFN ALL AMD ANG AOA ARS AUD AWG AZN BAM BBD BDT BGN BHD BIF BMD BND BOB BRL…" at bounding box center [560, 345] width 113 height 45
type input "25"
click at [449, 393] on div "Add Leg" at bounding box center [514, 407] width 892 height 29
click at [917, 432] on button "Next" at bounding box center [923, 425] width 71 height 29
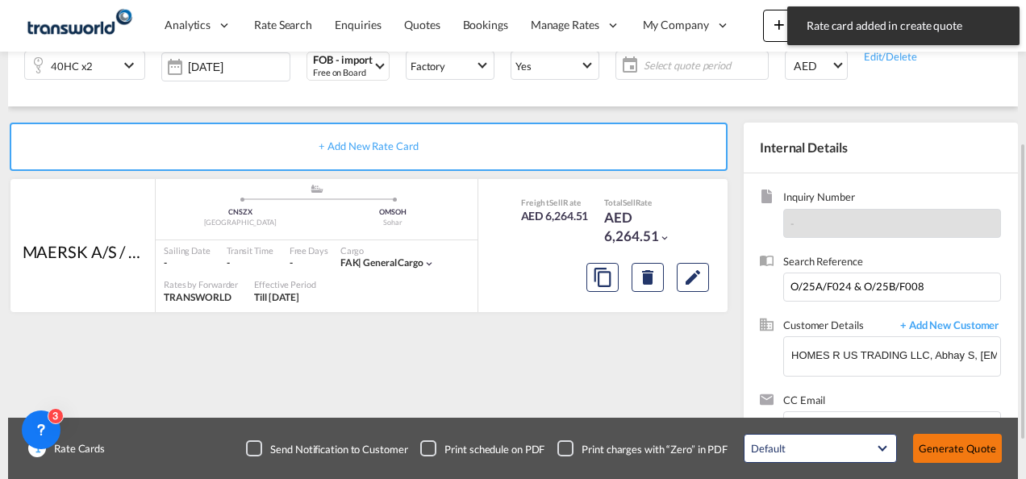
click at [953, 449] on button "Generate Quote" at bounding box center [957, 448] width 89 height 29
click at [659, 68] on span "Select quote period" at bounding box center [706, 65] width 115 height 15
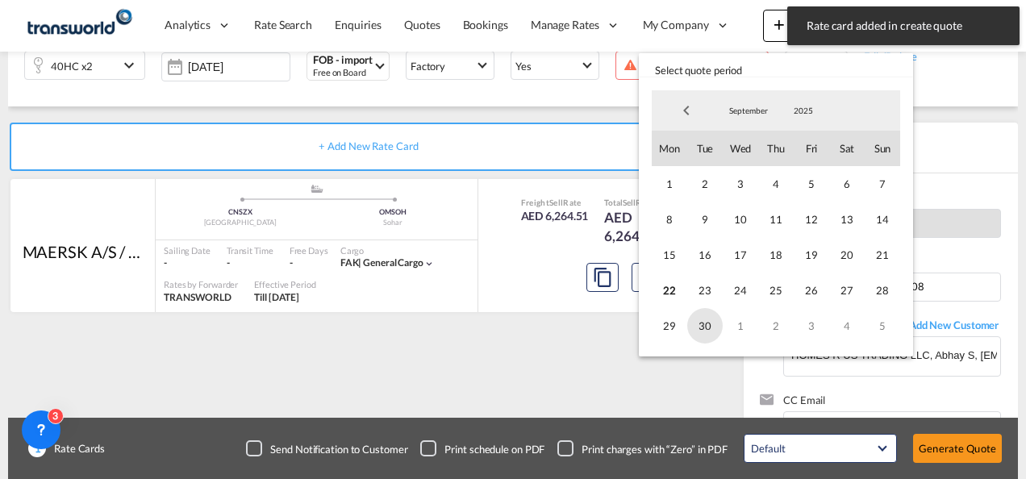
click at [699, 329] on span "30" at bounding box center [705, 326] width 36 height 36
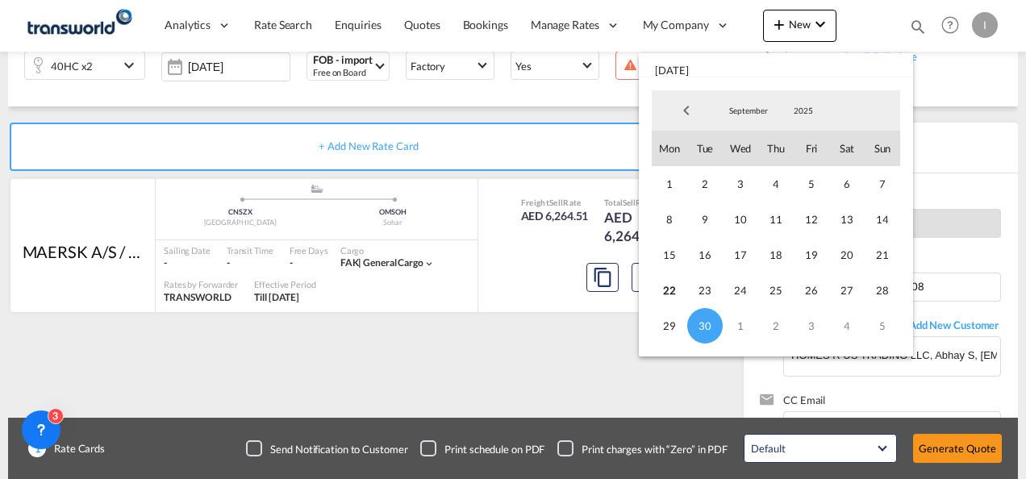
click at [579, 374] on md-backdrop at bounding box center [513, 239] width 1026 height 479
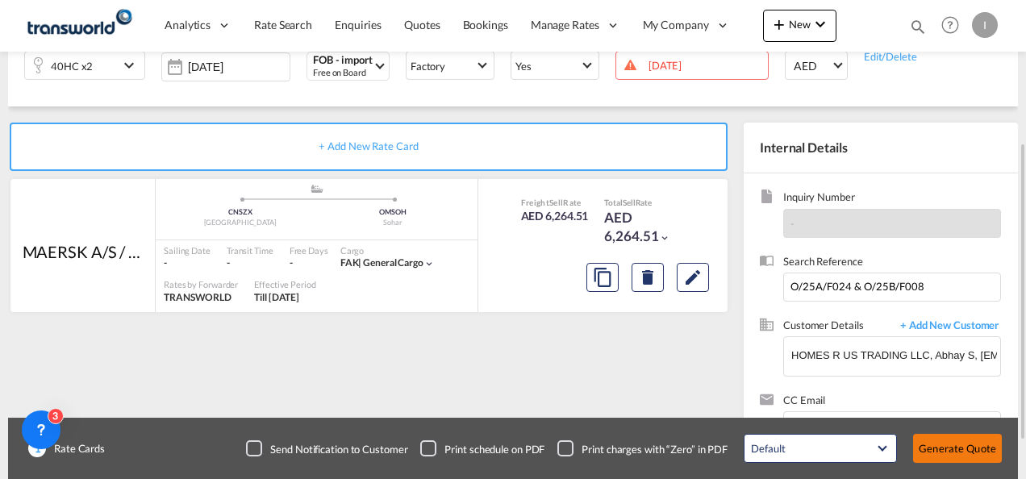
click at [945, 451] on button "Generate Quote" at bounding box center [957, 448] width 89 height 29
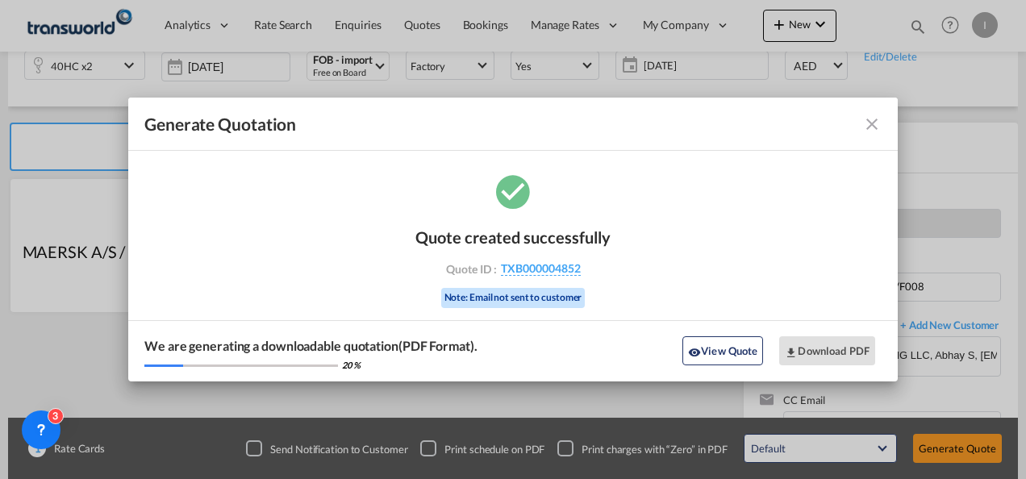
click at [542, 276] on div "Quote created successfully Quote ID : TXB000004852 Note: Email not sent to cust…" at bounding box center [513, 265] width 195 height 109
click at [542, 263] on span "TXB000004852" at bounding box center [541, 268] width 80 height 15
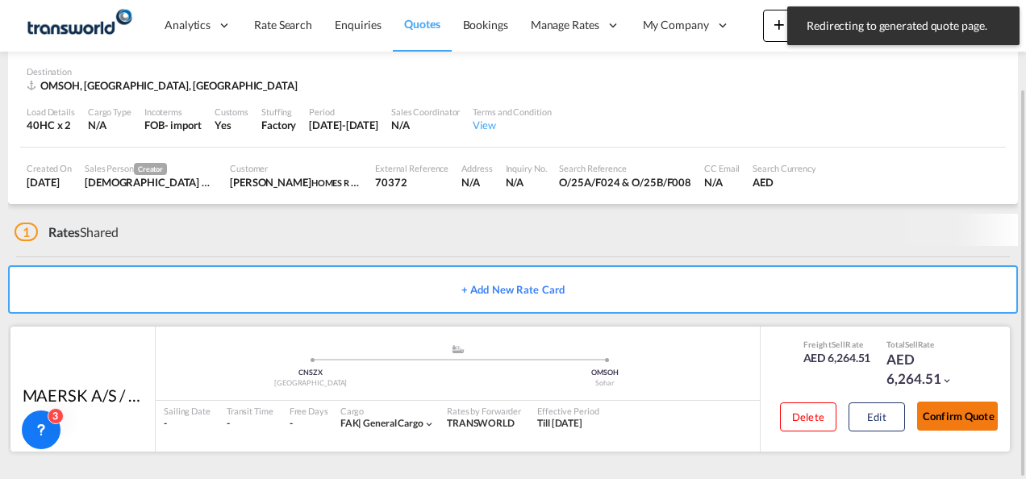
click at [936, 425] on button "Confirm Quote" at bounding box center [957, 416] width 81 height 29
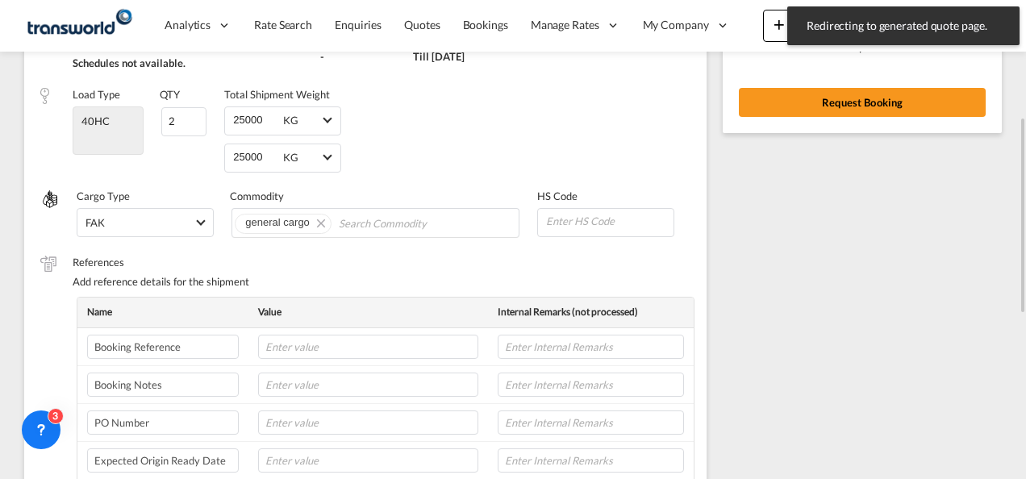
scroll to position [202, 0]
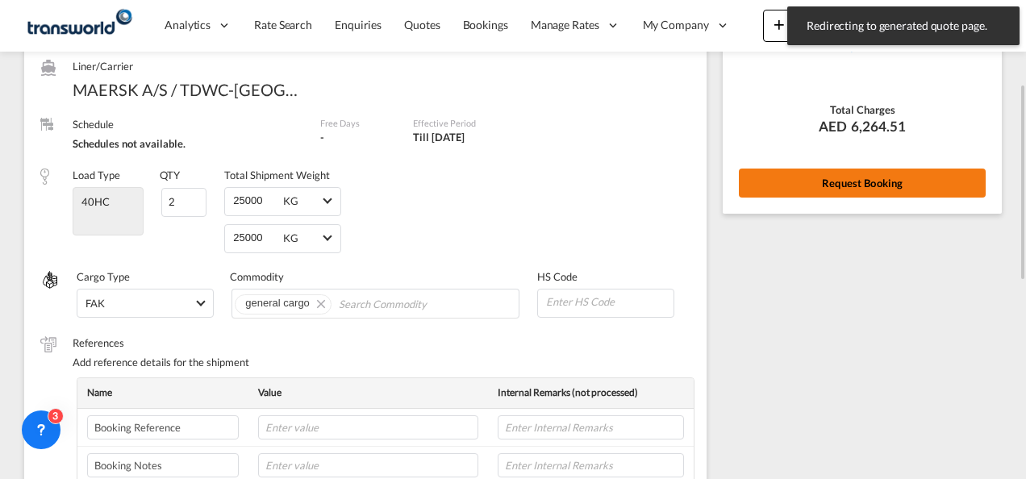
click at [773, 194] on button "Request Booking" at bounding box center [862, 183] width 247 height 29
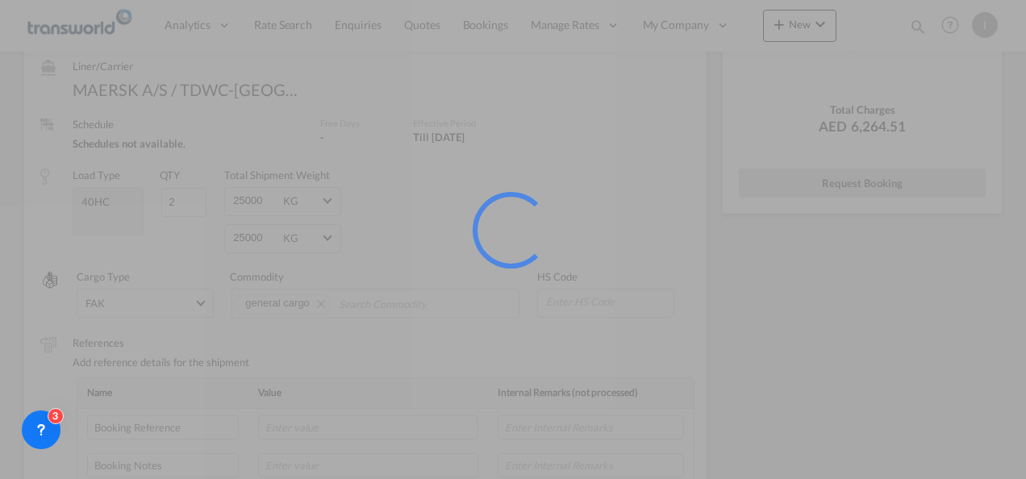
scroll to position [30, 0]
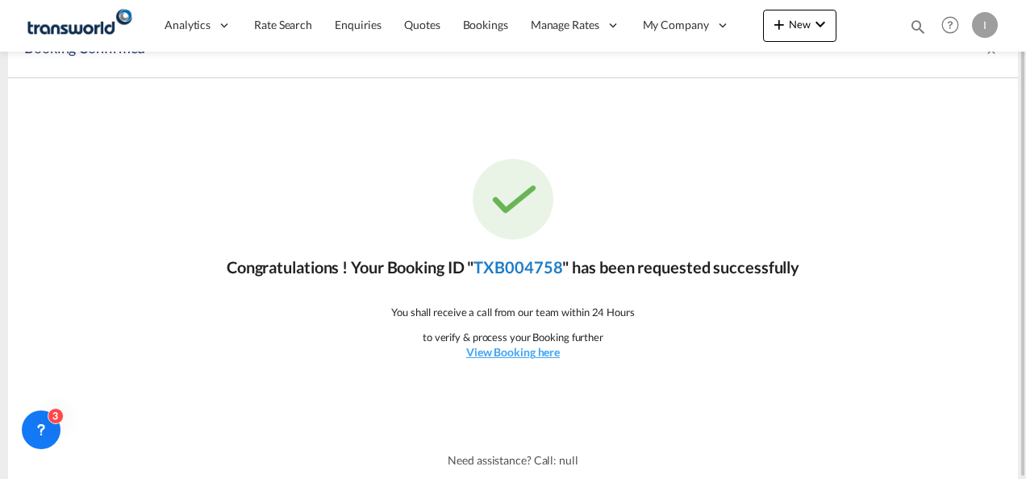
click at [545, 271] on link "TXB004758" at bounding box center [518, 266] width 89 height 19
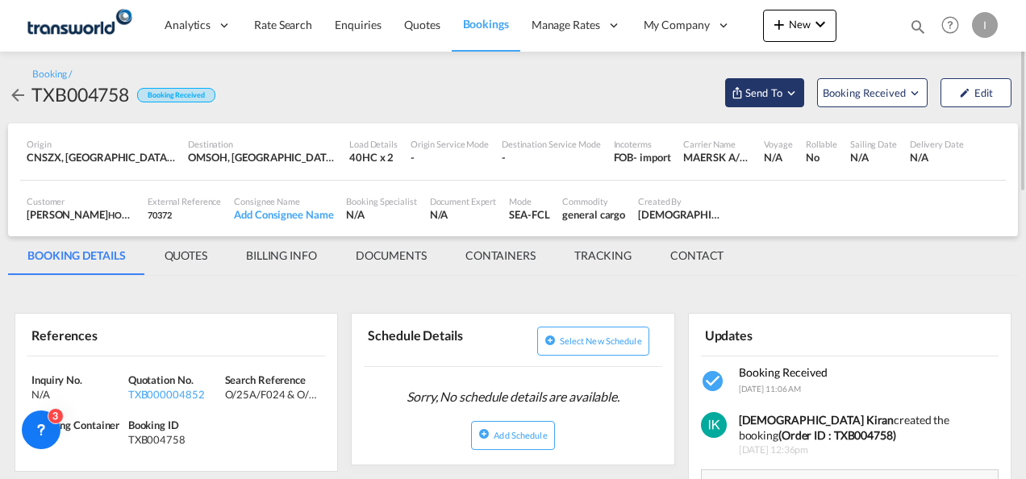
click at [778, 98] on span "Send To" at bounding box center [764, 93] width 40 height 16
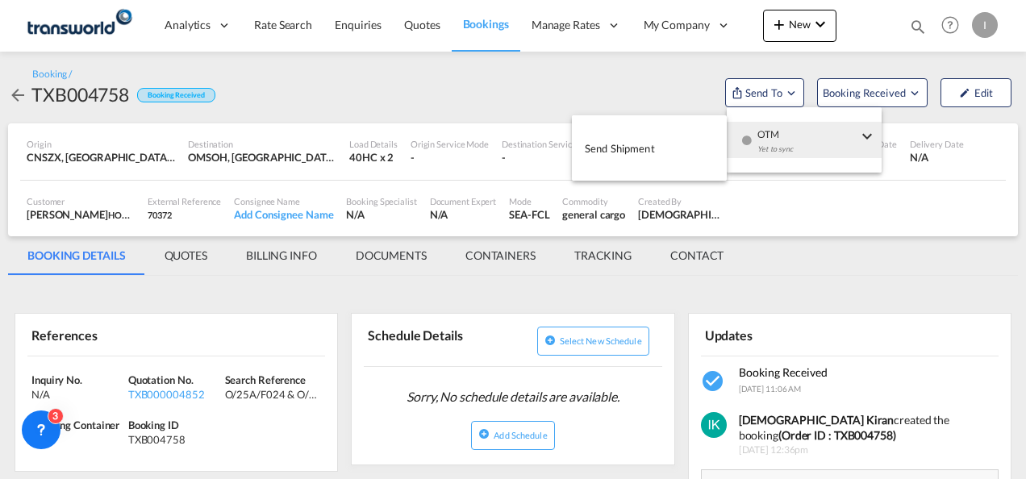
drag, startPoint x: 794, startPoint y: 137, endPoint x: 787, endPoint y: 143, distance: 9.2
click at [793, 138] on div "Yet to sync" at bounding box center [808, 153] width 100 height 34
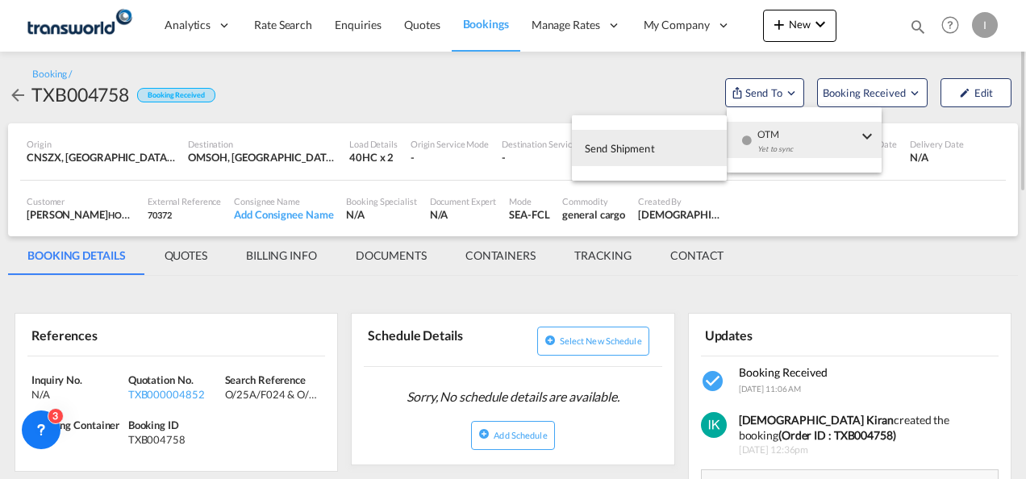
click at [697, 153] on button "Send Shipment" at bounding box center [649, 148] width 155 height 36
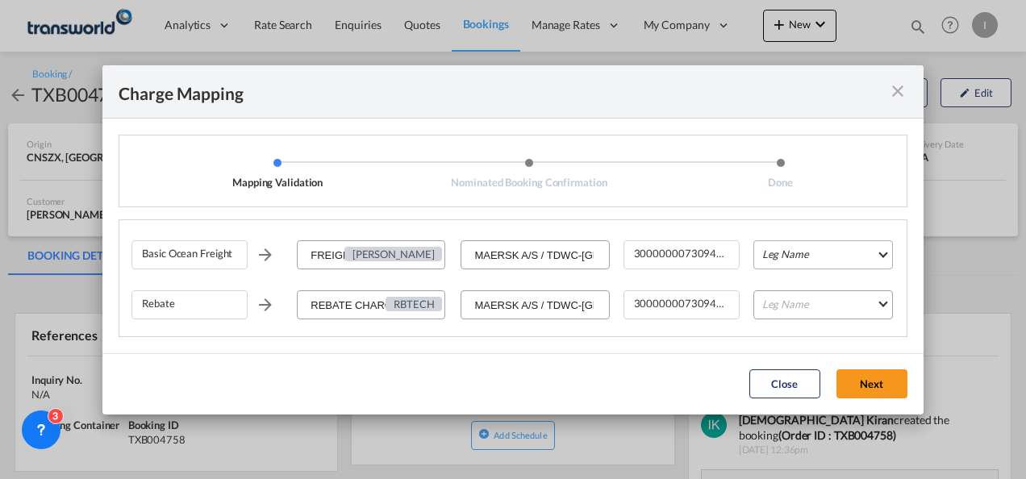
click at [819, 260] on md-select "Leg Name HANDLING ORIGIN VESSEL HANDLING DESTINATION OTHERS TL PICK UP CUSTOMS …" at bounding box center [824, 254] width 140 height 29
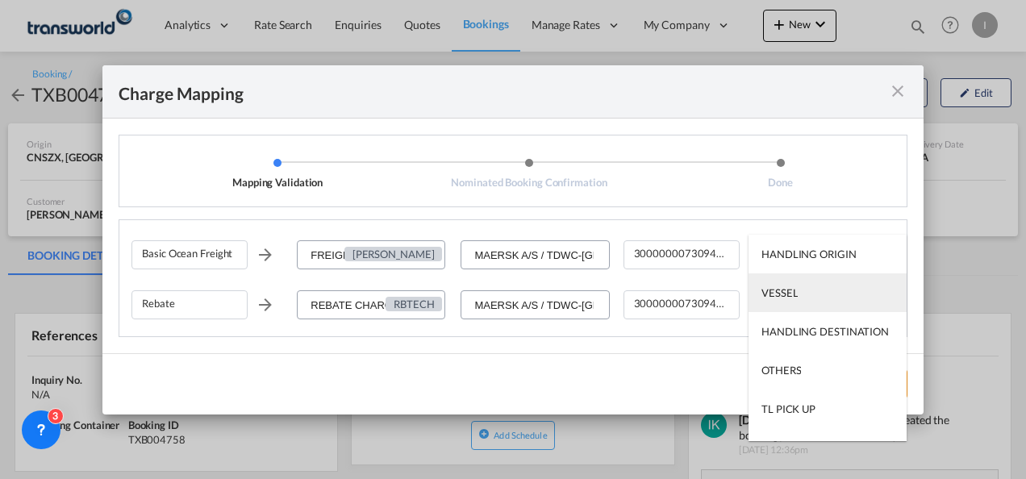
click at [793, 303] on md-option "VESSEL" at bounding box center [828, 293] width 158 height 39
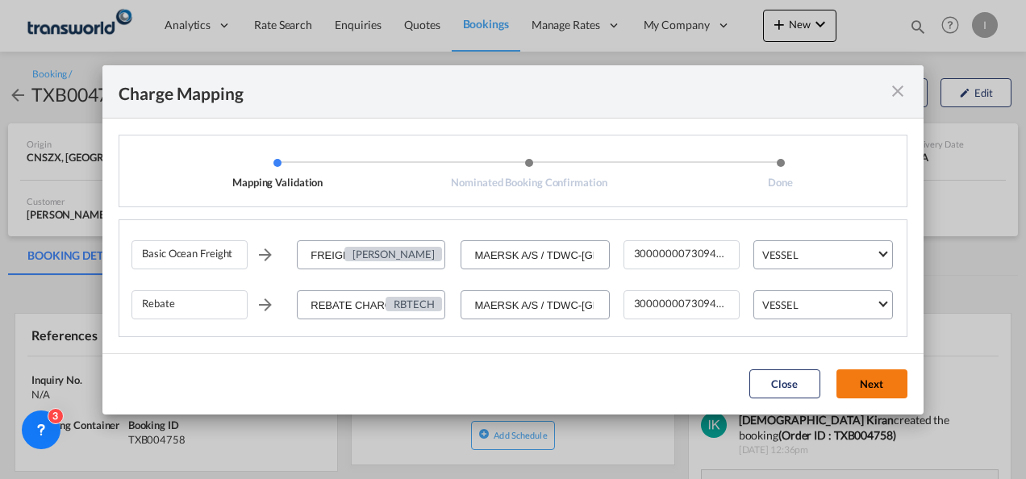
click at [873, 386] on button "Next" at bounding box center [872, 384] width 71 height 29
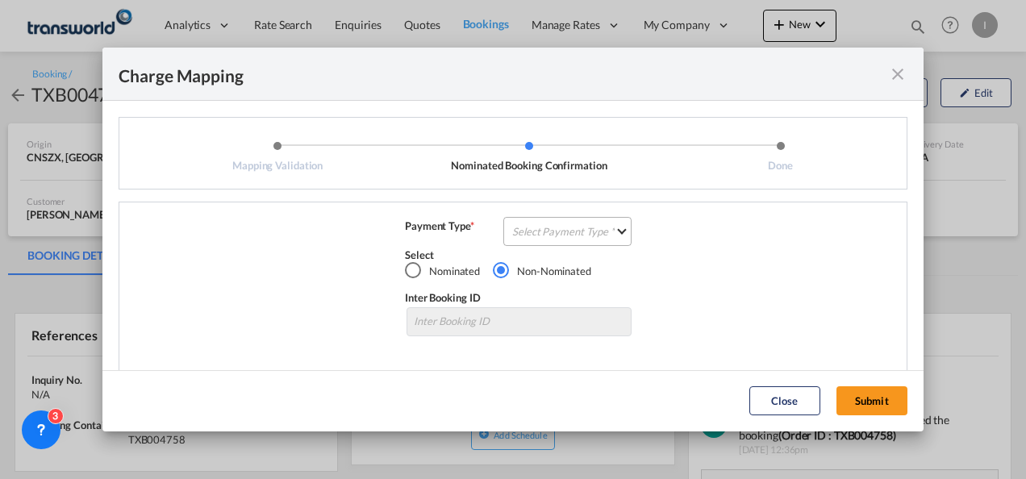
click at [554, 245] on md-select "Select Payment Type COLLECT PREPAID" at bounding box center [568, 231] width 128 height 29
click at [550, 242] on md-option "COLLECT" at bounding box center [566, 231] width 143 height 39
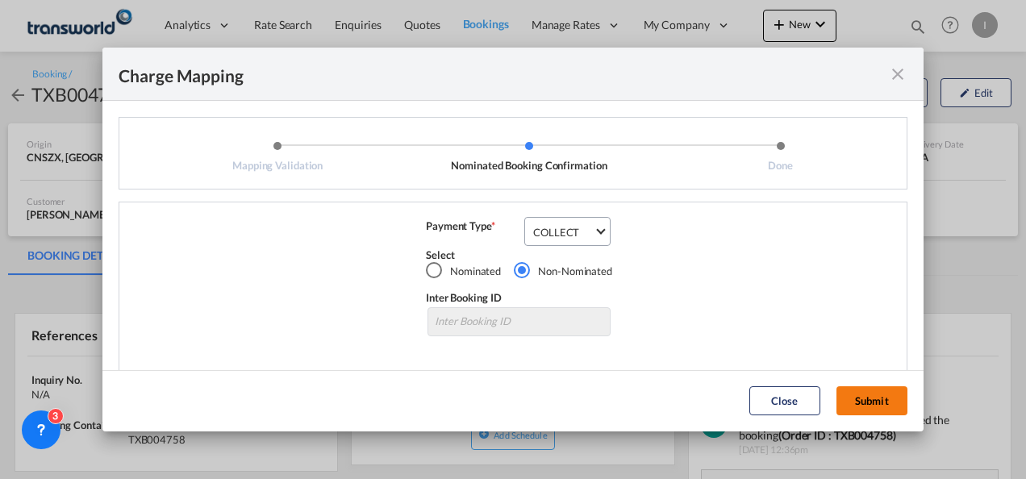
click at [863, 386] on md-dialog-actions "Close Submit" at bounding box center [512, 400] width 821 height 61
drag, startPoint x: 870, startPoint y: 397, endPoint x: 847, endPoint y: 395, distance: 22.7
click at [869, 398] on button "Submit" at bounding box center [872, 401] width 71 height 29
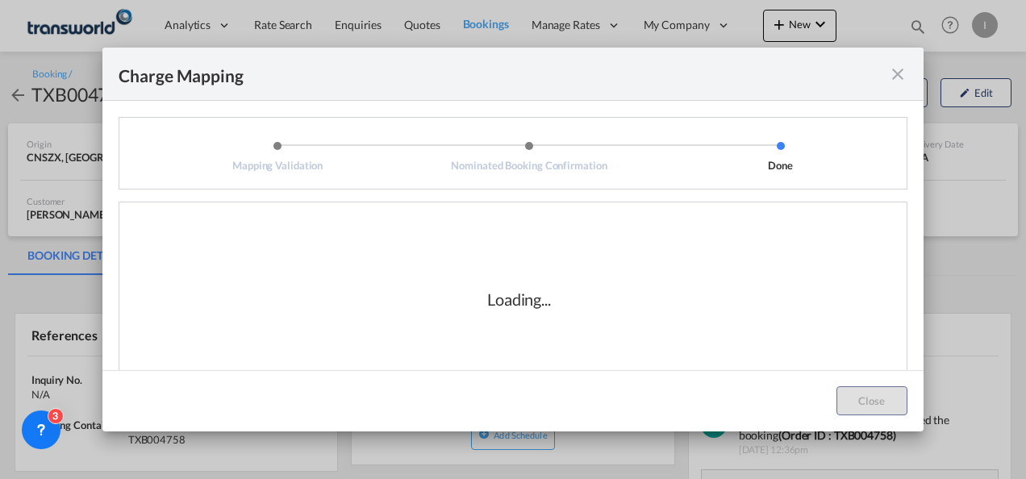
click at [562, 329] on div "Loading..." at bounding box center [519, 299] width 775 height 161
click at [502, 307] on div "Loading..." at bounding box center [519, 299] width 64 height 23
drag, startPoint x: 502, startPoint y: 307, endPoint x: 521, endPoint y: 319, distance: 22.4
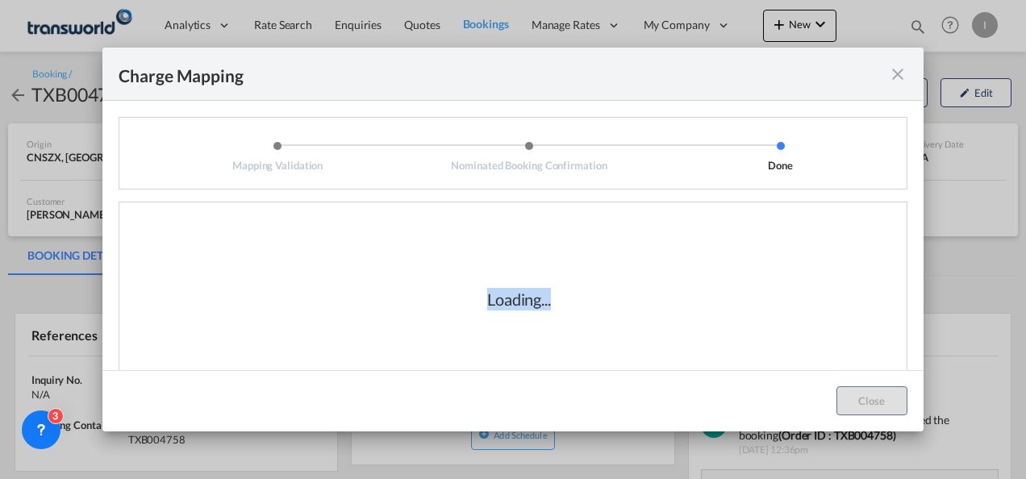
click at [520, 318] on div "Loading..." at bounding box center [519, 299] width 775 height 161
click at [537, 311] on div "Loading..." at bounding box center [519, 299] width 775 height 161
click at [726, 349] on div "Loading..." at bounding box center [519, 299] width 775 height 161
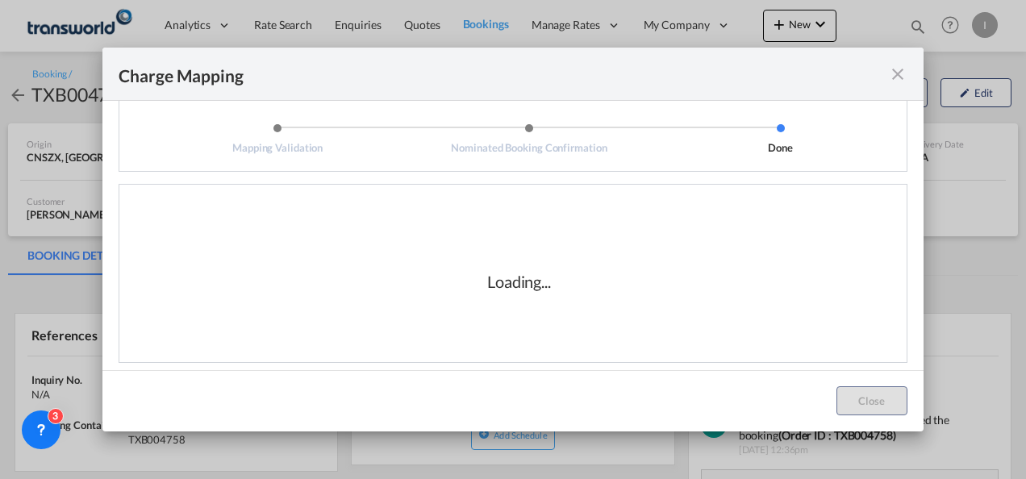
scroll to position [27, 0]
drag, startPoint x: 652, startPoint y: 274, endPoint x: 704, endPoint y: 274, distance: 51.6
click at [704, 274] on div "Loading..." at bounding box center [519, 272] width 775 height 161
drag, startPoint x: 704, startPoint y: 274, endPoint x: 676, endPoint y: 279, distance: 28.0
click at [705, 275] on div "Loading..." at bounding box center [519, 272] width 775 height 161
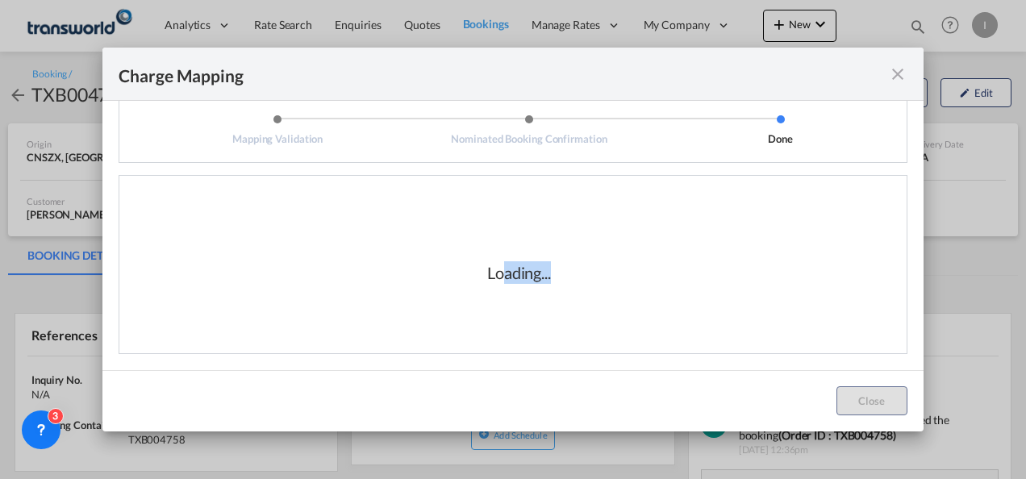
click at [504, 279] on div "Loading..." at bounding box center [519, 272] width 64 height 23
drag, startPoint x: 482, startPoint y: 273, endPoint x: 580, endPoint y: 270, distance: 98.5
click at [580, 270] on div "Loading..." at bounding box center [519, 272] width 161 height 23
drag, startPoint x: 580, startPoint y: 270, endPoint x: 573, endPoint y: 278, distance: 10.9
click at [579, 270] on div "Loading..." at bounding box center [519, 272] width 161 height 23
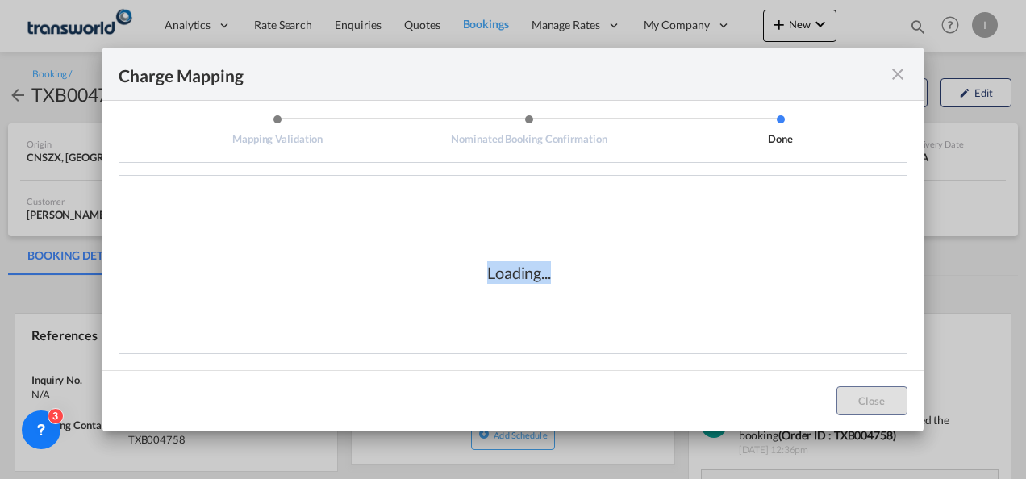
click at [567, 279] on div "Loading..." at bounding box center [519, 272] width 161 height 23
drag, startPoint x: 555, startPoint y: 279, endPoint x: 545, endPoint y: 278, distance: 9.8
click at [554, 280] on div "Loading..." at bounding box center [519, 272] width 161 height 23
click at [545, 278] on div "Loading..." at bounding box center [519, 272] width 64 height 23
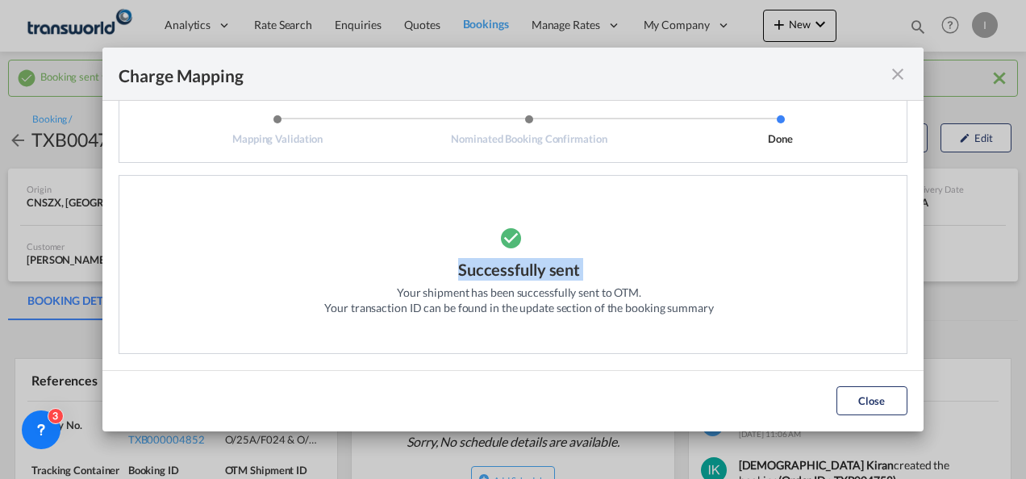
drag, startPoint x: 545, startPoint y: 276, endPoint x: 391, endPoint y: 273, distance: 155.0
drag, startPoint x: 876, startPoint y: 403, endPoint x: 858, endPoint y: 395, distance: 19.9
click at [876, 403] on button "Close" at bounding box center [872, 401] width 71 height 29
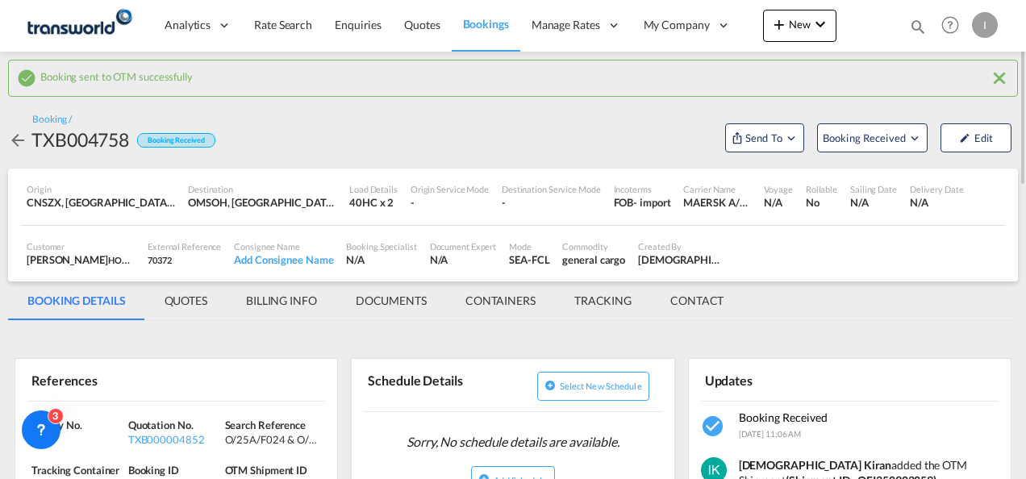
scroll to position [81, 0]
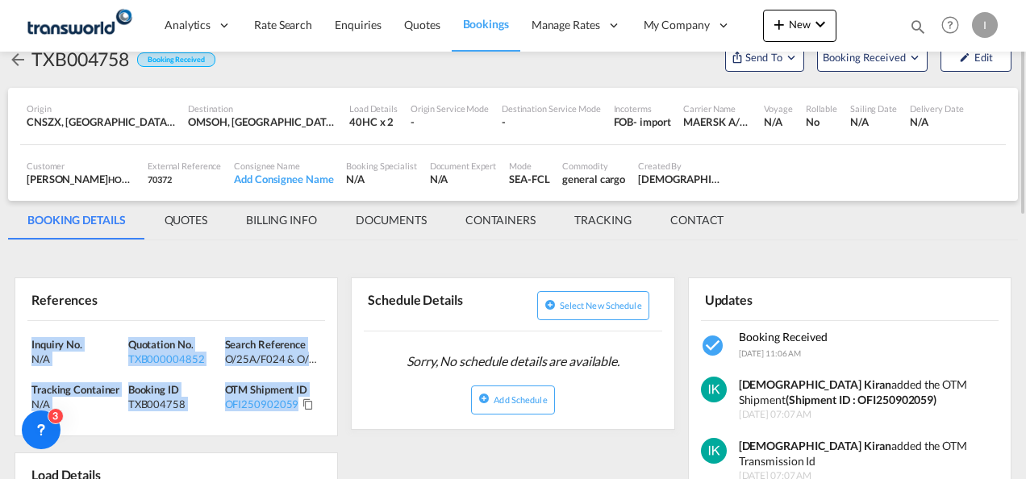
drag, startPoint x: 311, startPoint y: 410, endPoint x: 31, endPoint y: 349, distance: 287.4
click at [31, 349] on div "Inquiry No. N/A Quotation No. TXB000004852 Search Reference O/25A/F024 & O/25B/…" at bounding box center [176, 378] width 322 height 115
drag, startPoint x: 31, startPoint y: 349, endPoint x: 68, endPoint y: 350, distance: 37.2
copy div "Inquiry No. N/A Quotation No. TXB000004852 Search Reference O/25A/F024 & O/25B/…"
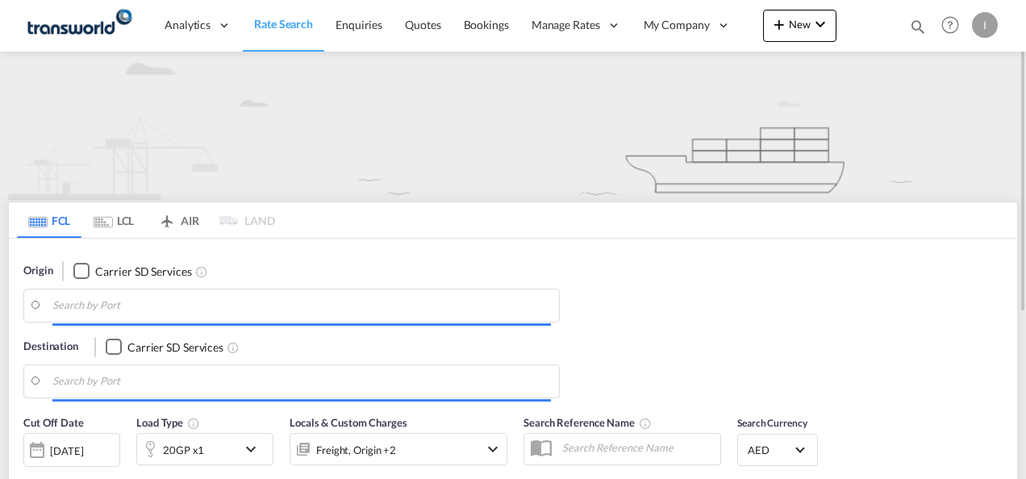
type input "Mundra, INMUN"
type input "[GEOGRAPHIC_DATA], [GEOGRAPHIC_DATA]"
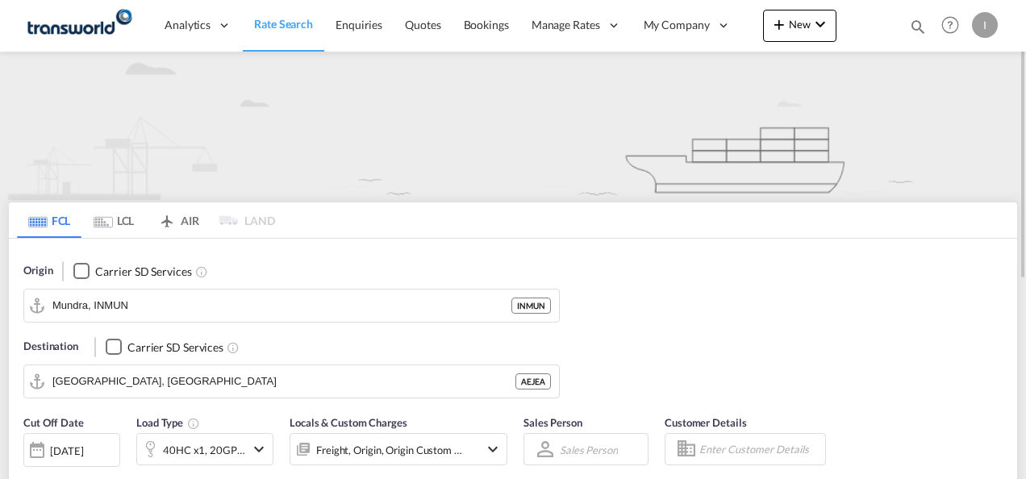
click at [913, 26] on md-icon "icon-magnify" at bounding box center [918, 27] width 18 height 18
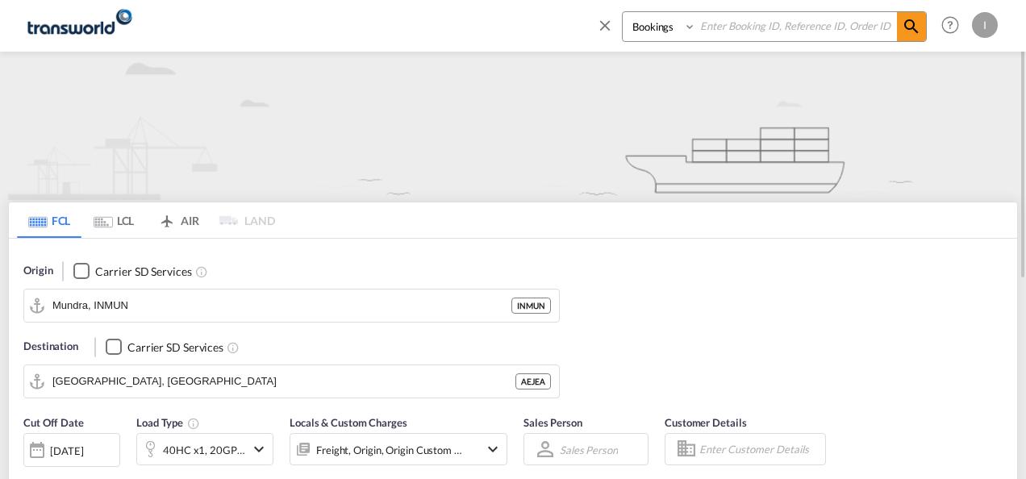
click at [600, 27] on md-icon "icon-close" at bounding box center [605, 25] width 18 height 18
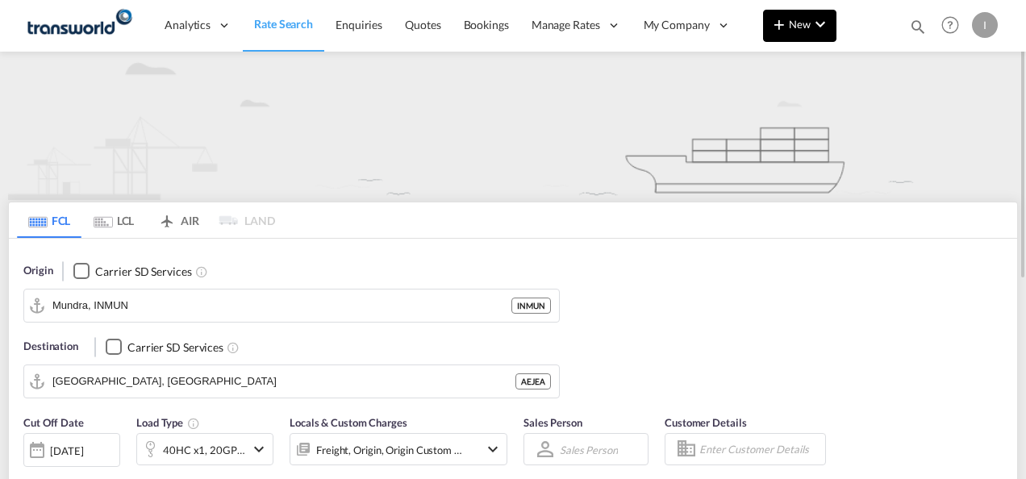
click at [800, 29] on span "New" at bounding box center [800, 24] width 61 height 13
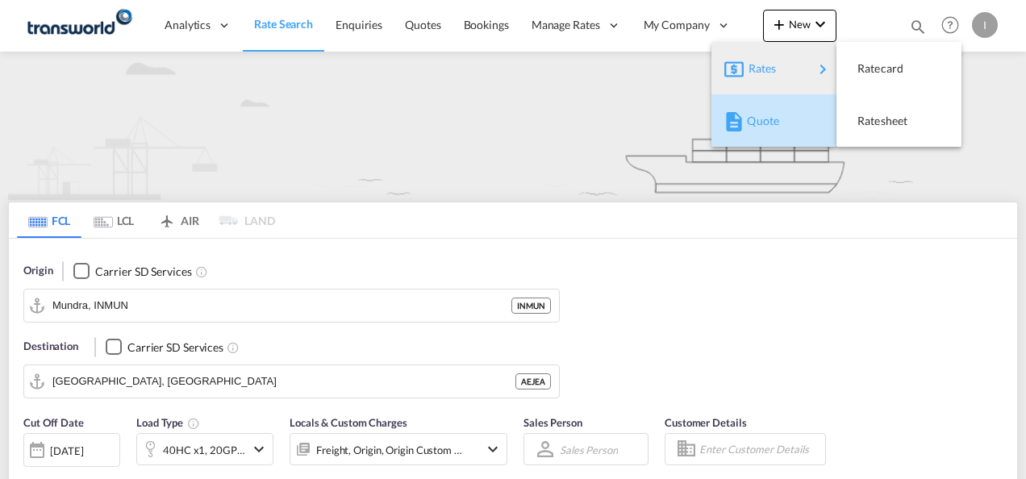
click at [754, 116] on span "Quote" at bounding box center [756, 121] width 18 height 32
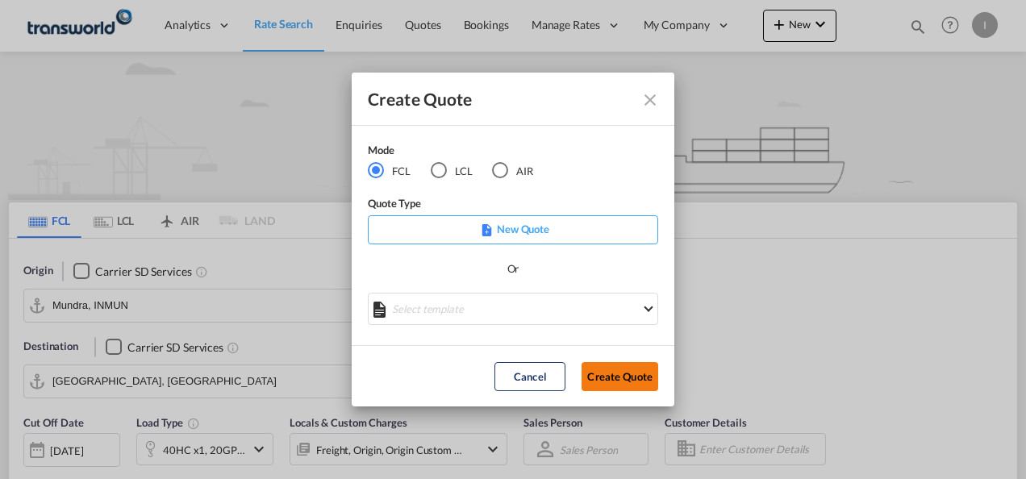
click at [608, 362] on button "Create Quote" at bounding box center [620, 376] width 77 height 29
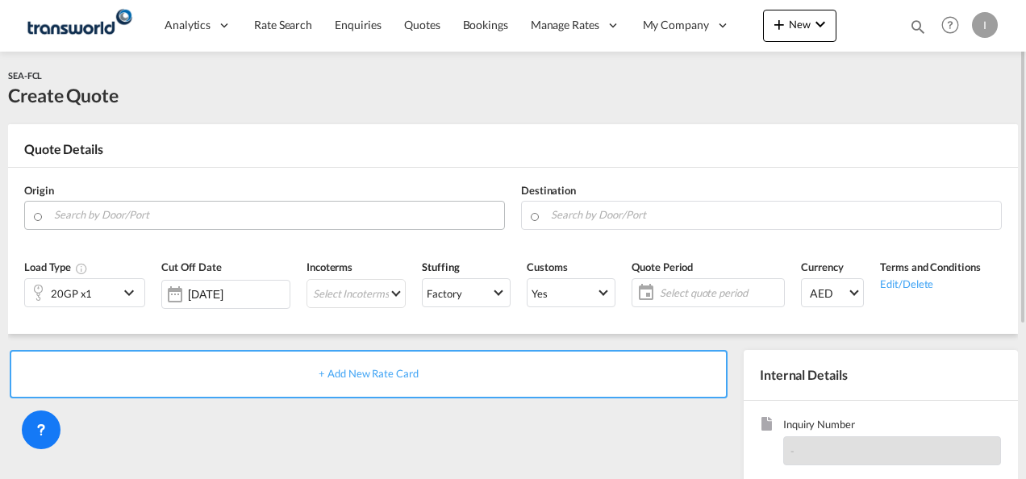
click at [187, 213] on input "Search by Door/Port" at bounding box center [275, 215] width 442 height 28
paste input "Leghorn"
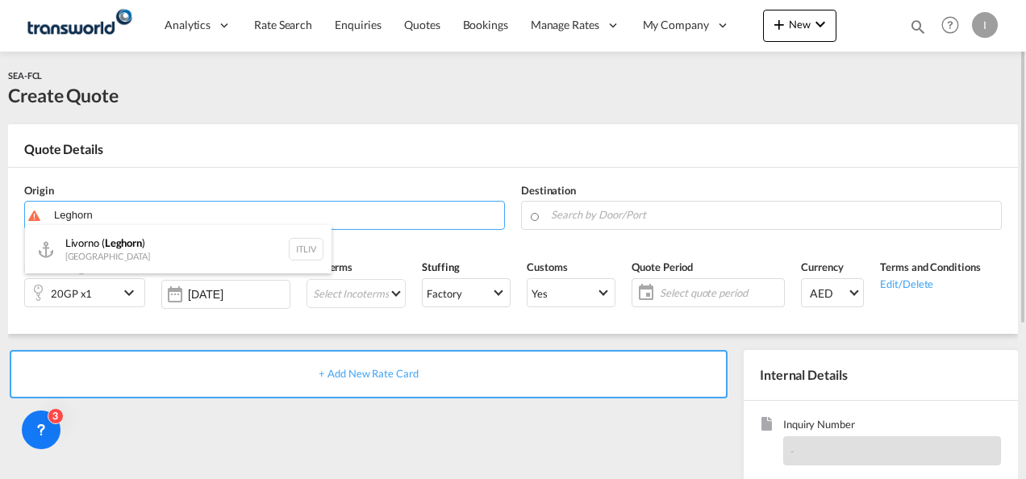
click at [152, 260] on div "[GEOGRAPHIC_DATA] ( [GEOGRAPHIC_DATA] ) [GEOGRAPHIC_DATA] ITLIV" at bounding box center [178, 249] width 307 height 48
type input "[GEOGRAPHIC_DATA] (Leghorn), ITLIV"
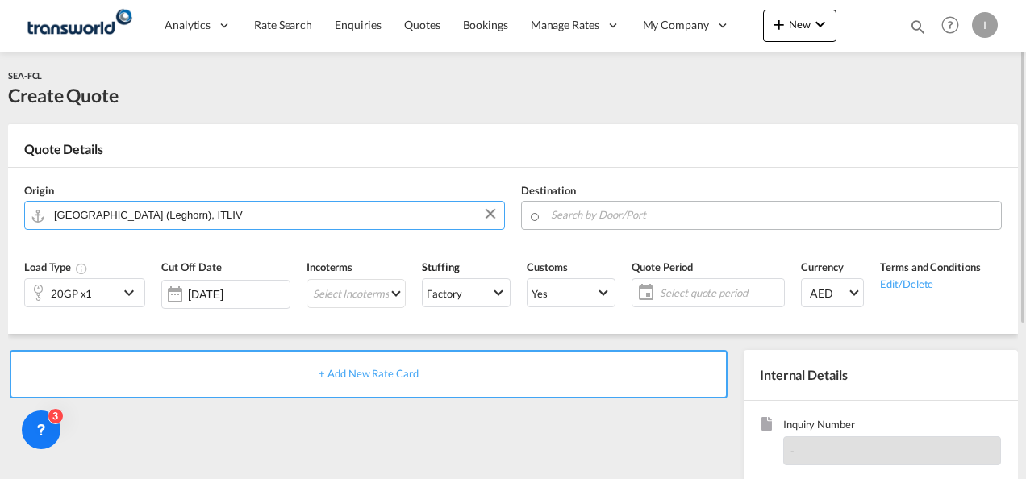
click at [604, 204] on input "Search by Door/Port" at bounding box center [772, 215] width 442 height 28
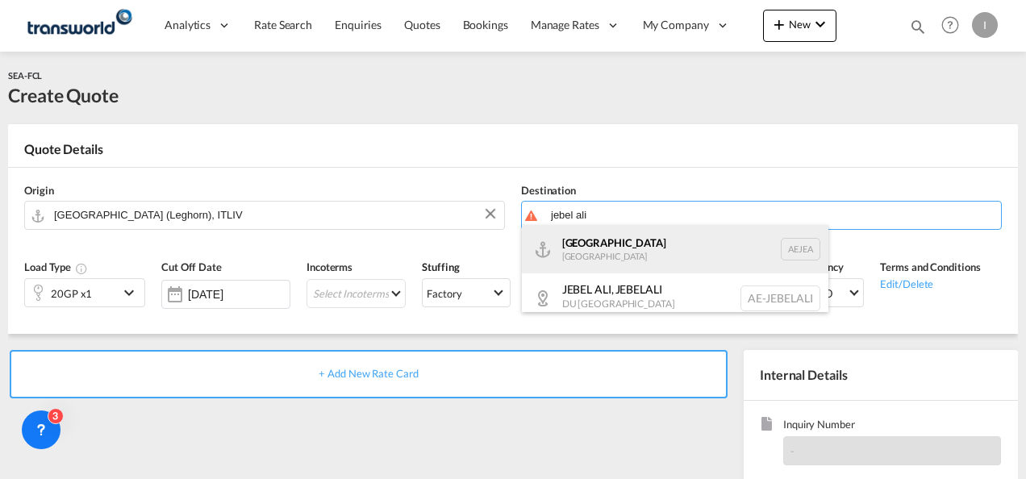
click at [584, 253] on div "[GEOGRAPHIC_DATA] [GEOGRAPHIC_DATA]" at bounding box center [675, 249] width 307 height 48
type input "[GEOGRAPHIC_DATA], [GEOGRAPHIC_DATA]"
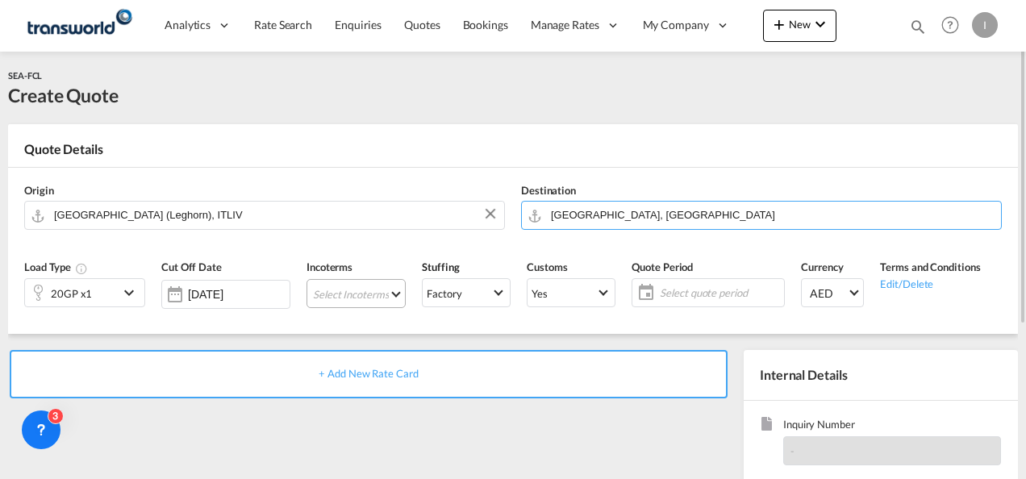
click at [307, 290] on md-select "Select Incoterms DPU - import Delivery at Place Unloaded CIP - import Carriage …" at bounding box center [356, 293] width 99 height 29
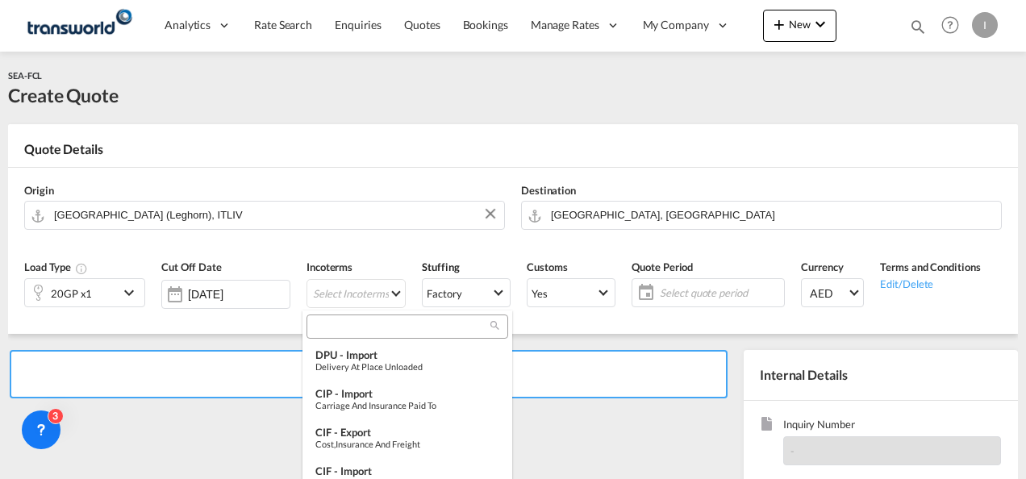
click at [341, 328] on input "search" at bounding box center [400, 327] width 179 height 15
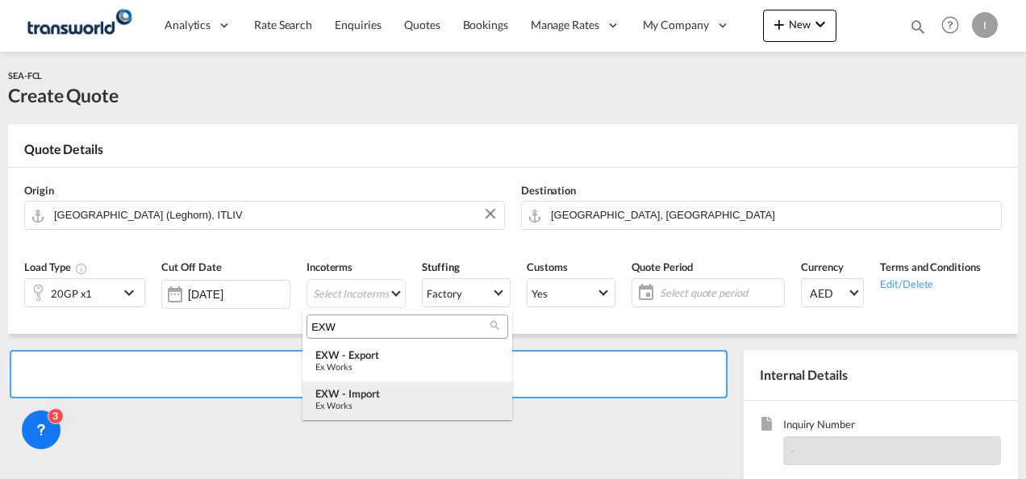
type input "EXW"
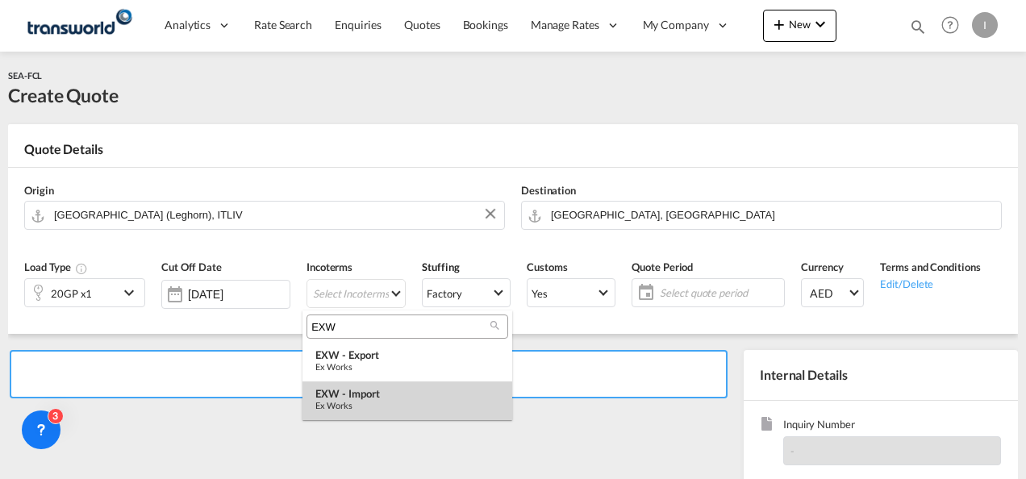
click at [361, 400] on div "Ex Works" at bounding box center [408, 405] width 184 height 10
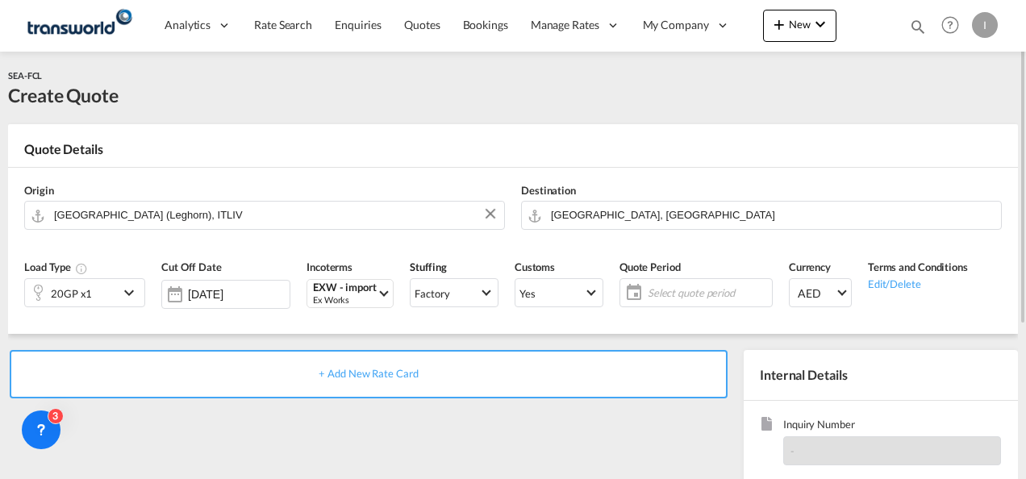
click at [689, 299] on span "Select quote period" at bounding box center [708, 293] width 120 height 15
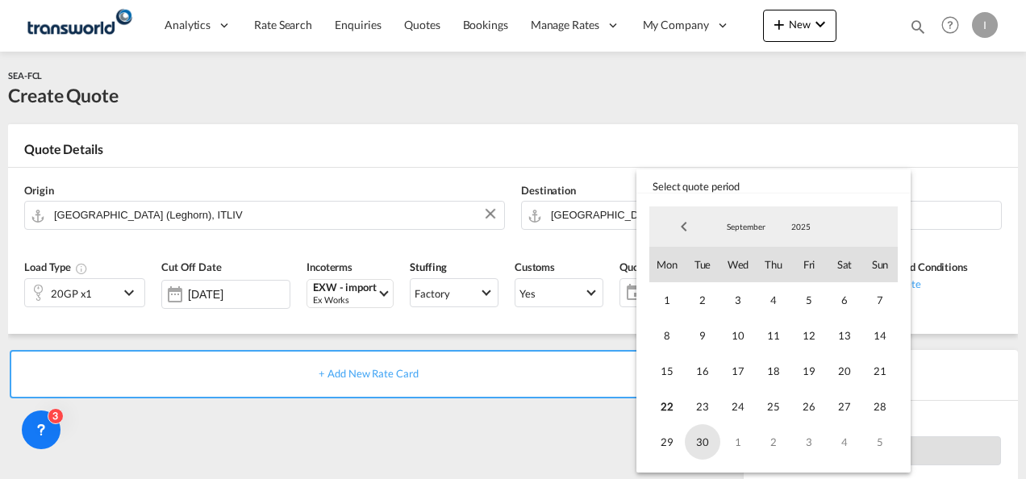
click at [696, 444] on span "30" at bounding box center [703, 442] width 36 height 36
click at [554, 437] on md-backdrop at bounding box center [513, 239] width 1026 height 479
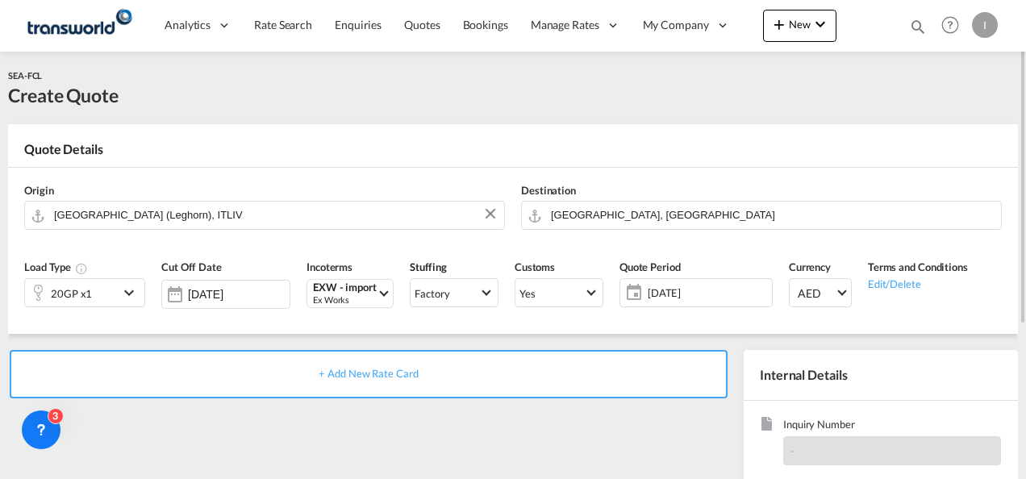
scroll to position [161, 0]
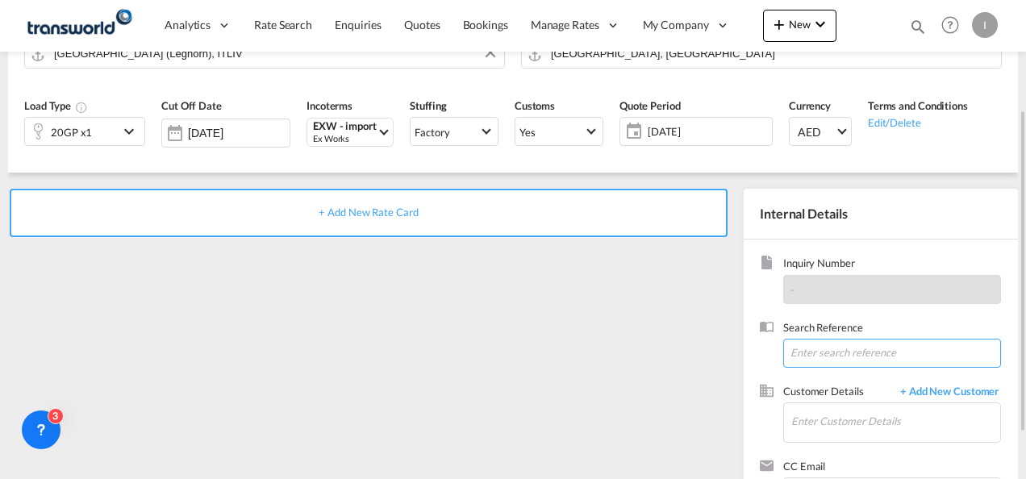
click at [830, 361] on input at bounding box center [893, 353] width 218 height 29
paste input "Leghorn"
drag, startPoint x: 858, startPoint y: 353, endPoint x: 739, endPoint y: 350, distance: 118.6
click at [759, 350] on div "Inquiry Number - Search Reference Leghorn Customer Details + Add New Customer E…" at bounding box center [881, 387] width 274 height 295
paste input "TWI 21856"
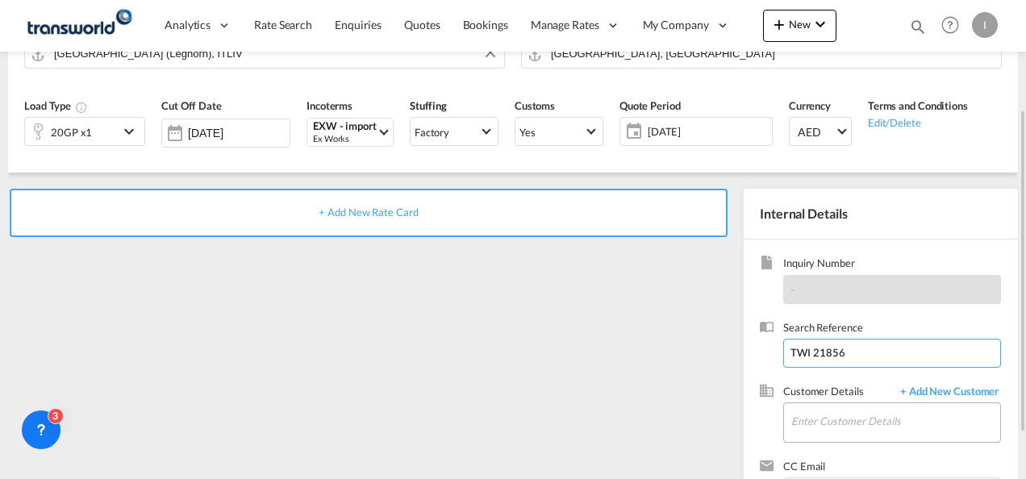
type input "TWI 21856"
click at [830, 409] on input "Enter Customer Details" at bounding box center [896, 421] width 209 height 36
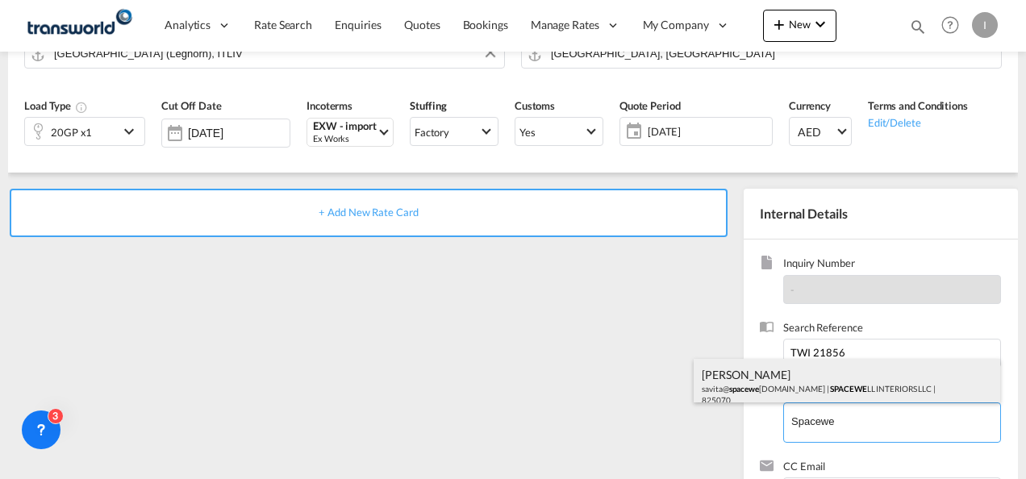
click at [794, 379] on div "[PERSON_NAME] savita@ spacewe [DOMAIN_NAME] | SPACEWE LL INTERIORS LLC | 825070" at bounding box center [847, 386] width 307 height 55
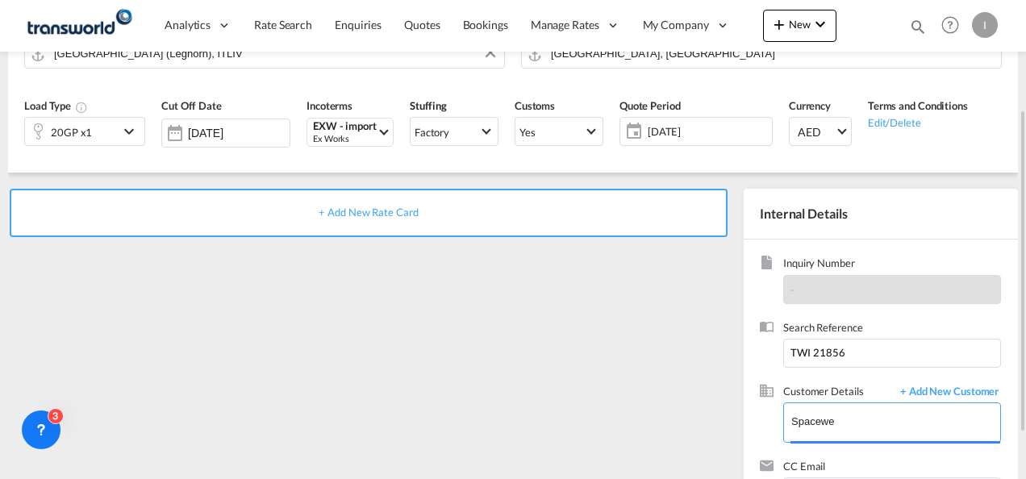
type input "SPACEWELL INTERIORS LLC, [PERSON_NAME], [EMAIL_ADDRESS][DOMAIN_NAME]"
click at [403, 208] on span "+ Add New Rate Card" at bounding box center [368, 212] width 99 height 13
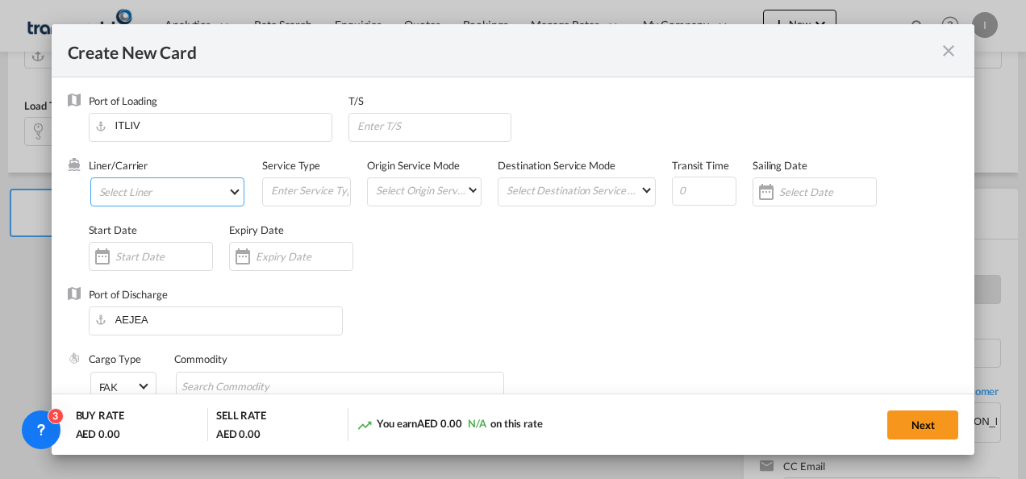
click at [164, 188] on md-select "Select Liner" at bounding box center [167, 192] width 155 height 29
type input "Basic Ocean Freight"
select select "per equipment"
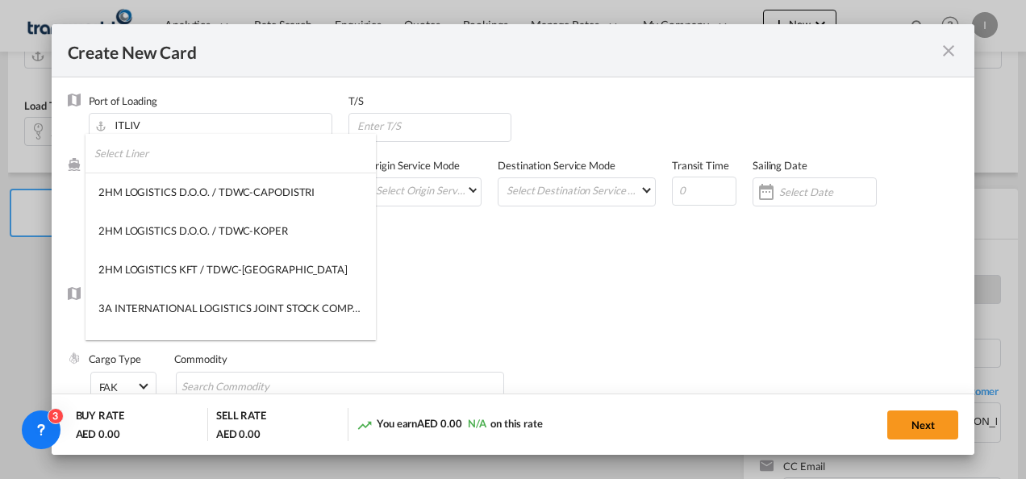
click at [148, 158] on input "search" at bounding box center [235, 153] width 282 height 39
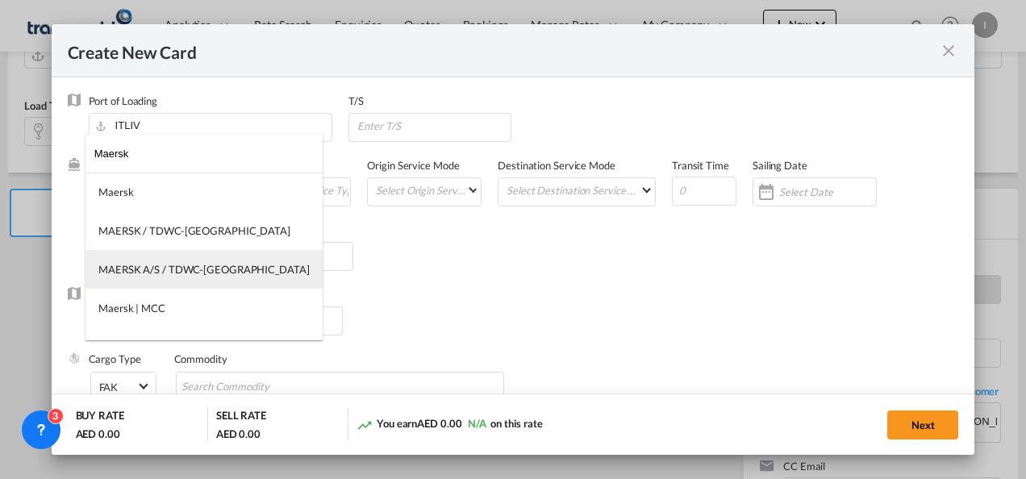
type input "Maersk"
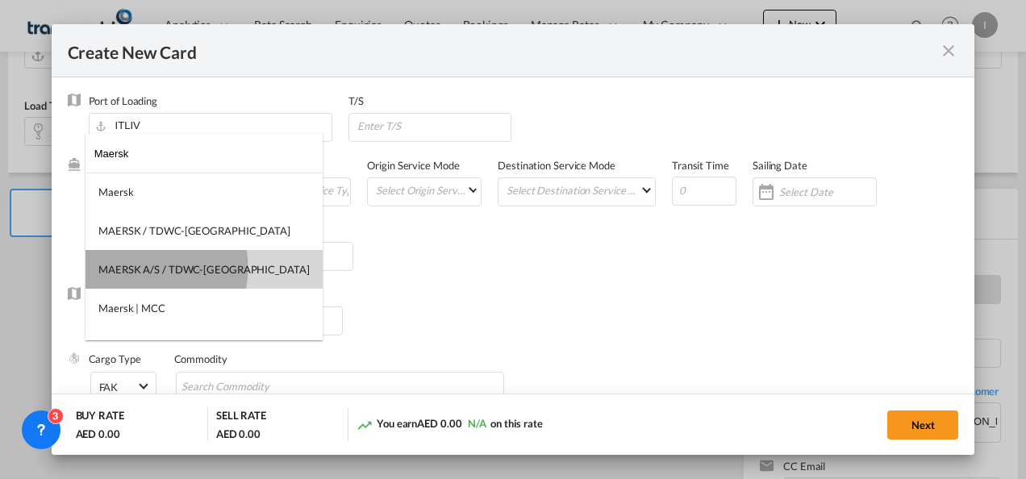
click at [136, 268] on div "MAERSK A/S / TDWC-[GEOGRAPHIC_DATA]" at bounding box center [203, 269] width 211 height 15
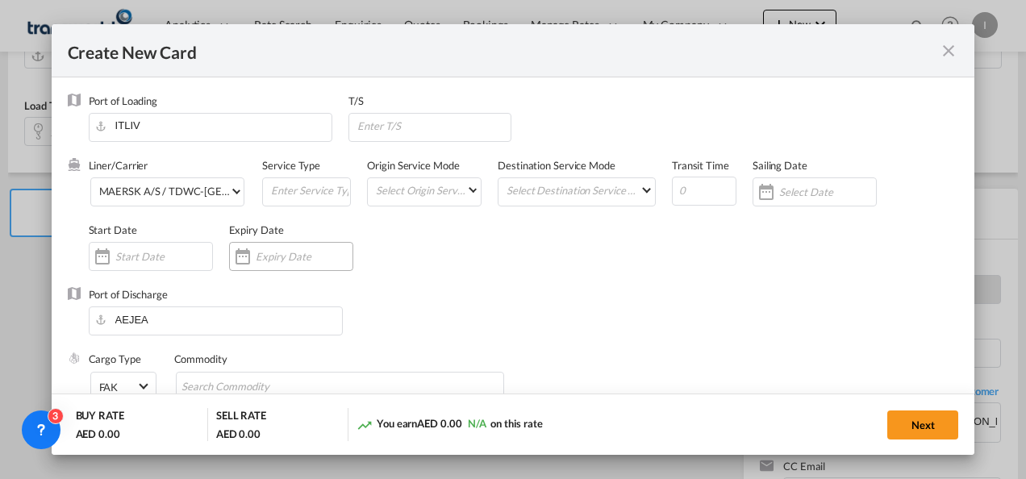
click at [293, 260] on input "Create New CardPort ..." at bounding box center [304, 256] width 97 height 13
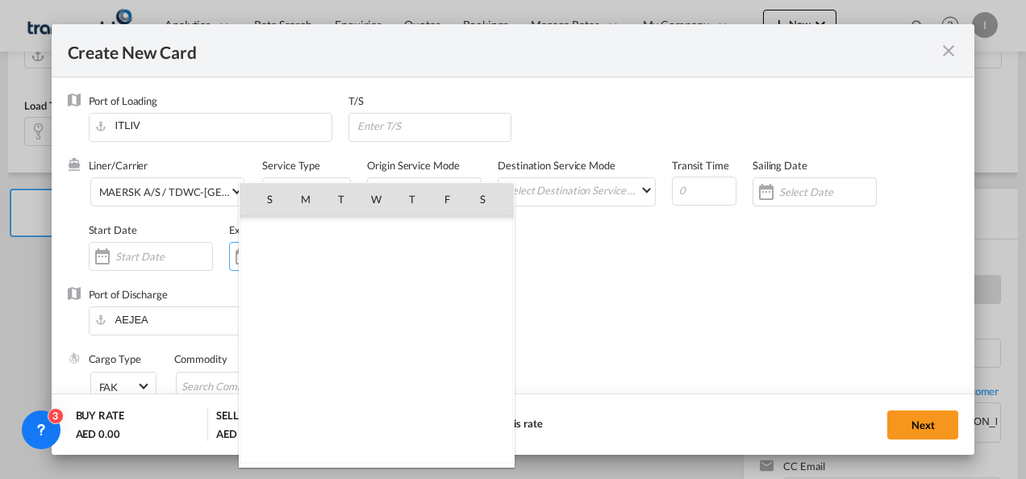
scroll to position [373780, 0]
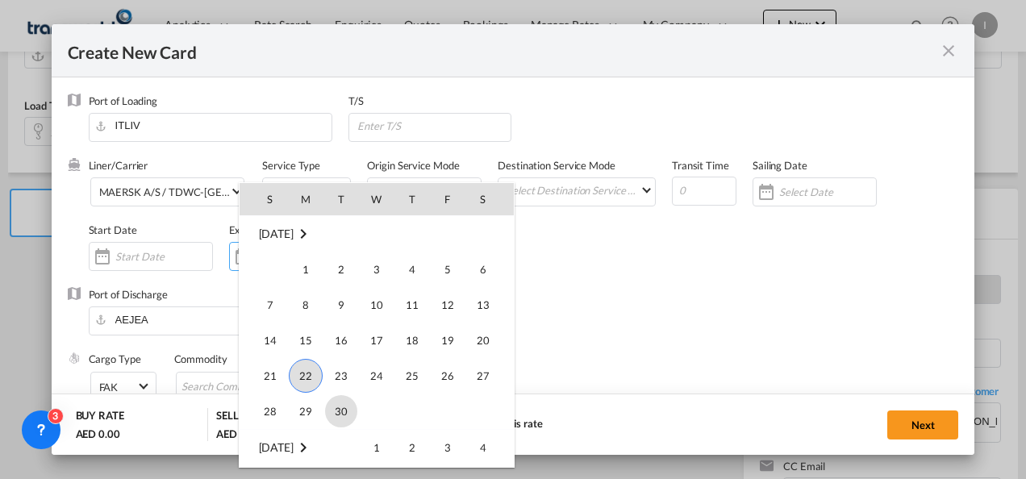
click at [340, 402] on span "30" at bounding box center [341, 411] width 32 height 32
type input "[DATE]"
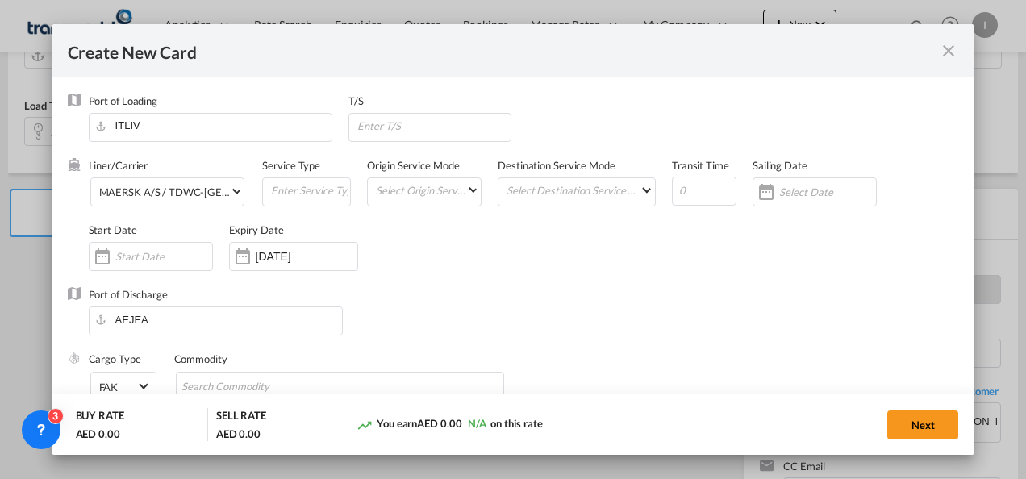
click at [528, 274] on div "Liner/Carrier MAERSK A/S / TDWC-[GEOGRAPHIC_DATA] Service Type Origin Service M…" at bounding box center [524, 222] width 871 height 129
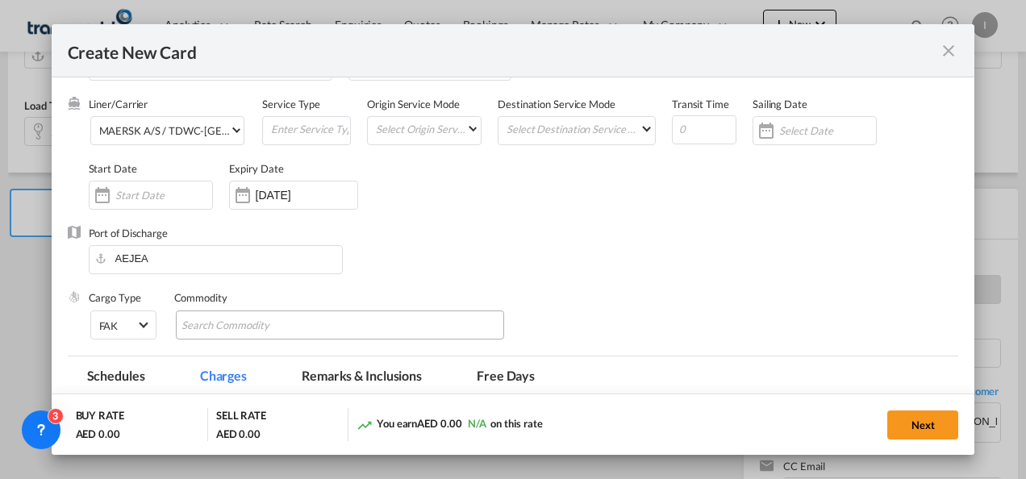
scroll to position [81, 0]
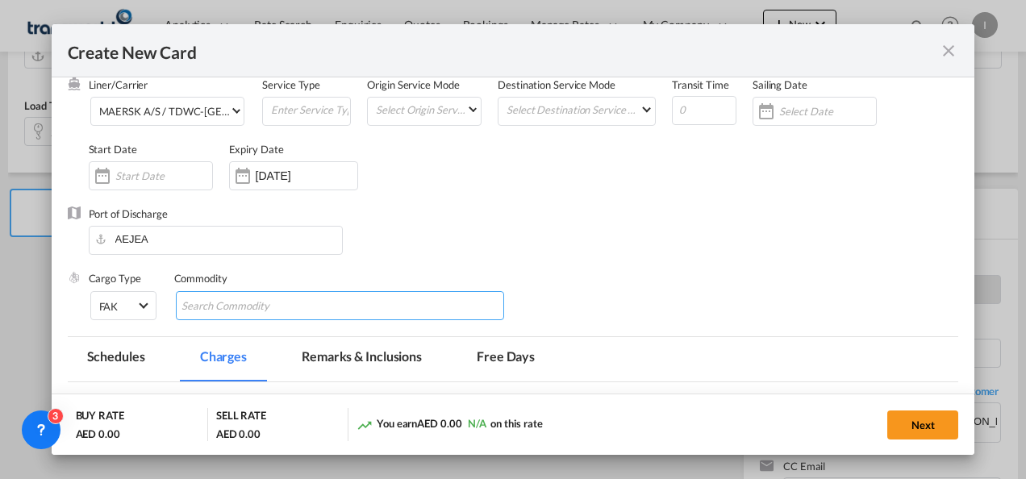
click at [265, 303] on input "Chips input." at bounding box center [256, 307] width 148 height 26
type input "General Cargo"
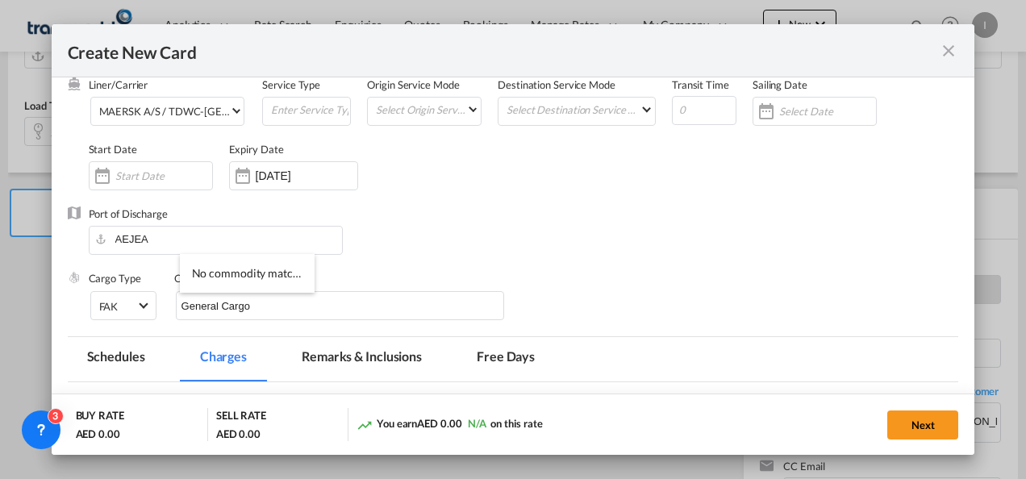
click at [482, 216] on div "Port of Discharge [GEOGRAPHIC_DATA]" at bounding box center [514, 239] width 892 height 65
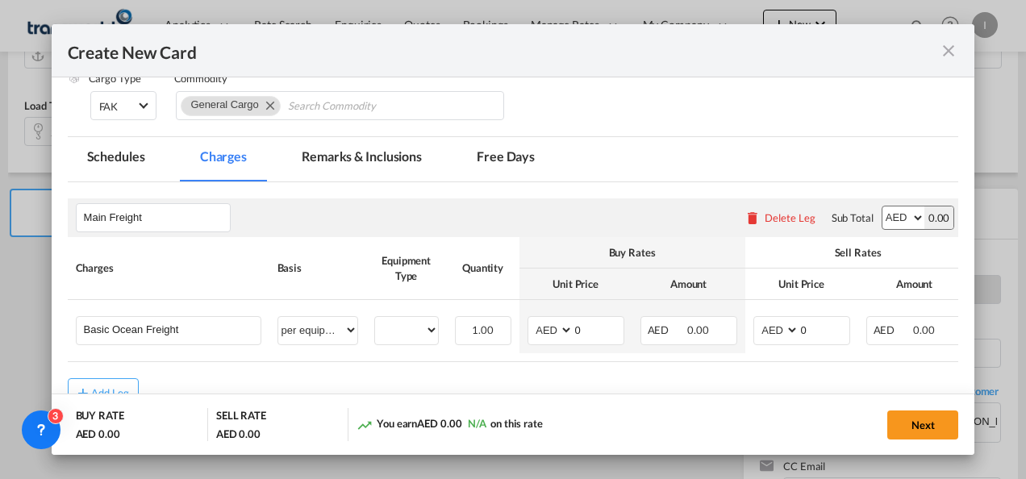
scroll to position [382, 0]
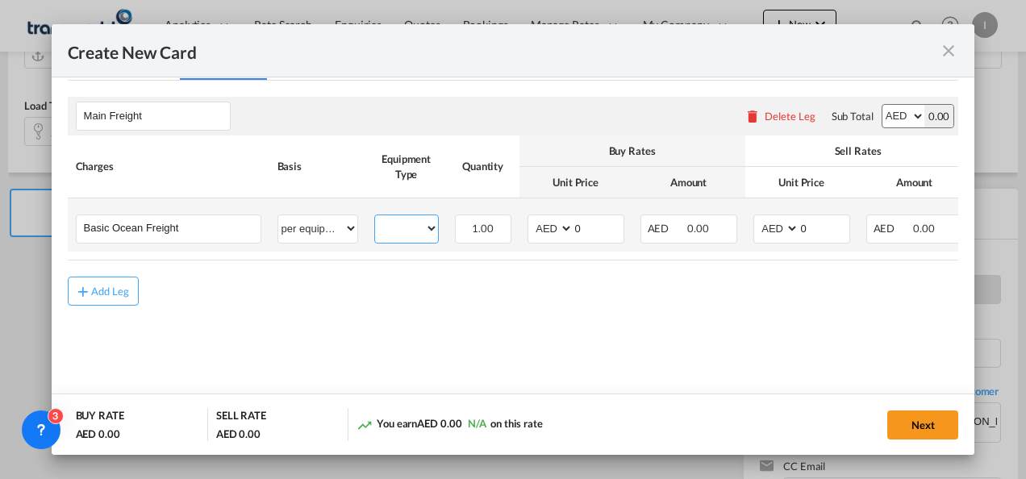
click at [423, 230] on select "20GP" at bounding box center [406, 229] width 63 height 22
select select "20GP"
click at [375, 218] on select "20GP" at bounding box center [406, 229] width 63 height 22
click at [543, 231] on select "AED AFN ALL AMD ANG AOA ARS AUD AWG AZN BAM BBD BDT BGN BHD BIF BMD BND [PERSON…" at bounding box center [552, 229] width 42 height 22
select select "string:USD"
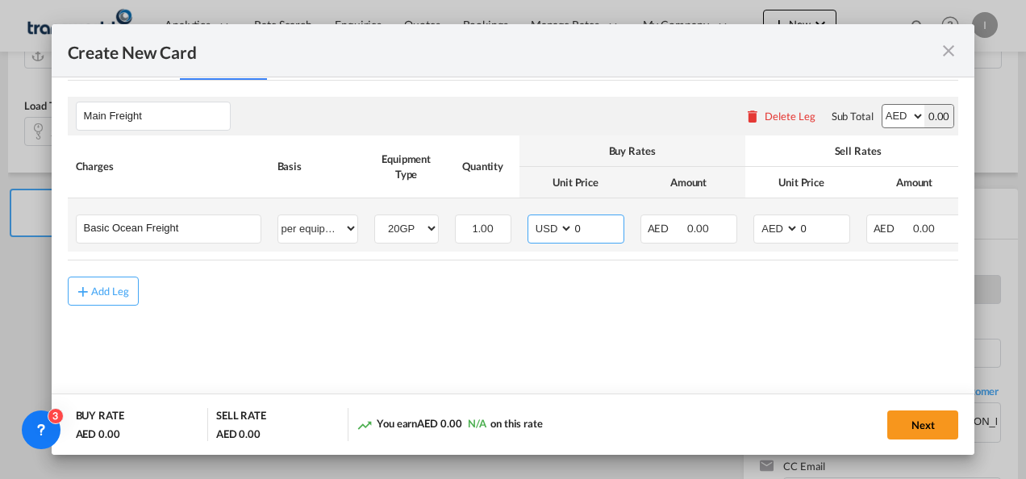
click at [531, 218] on select "AED AFN ALL AMD ANG AOA ARS AUD AWG AZN BAM BBD BDT BGN BHD BIF BMD BND [PERSON…" at bounding box center [552, 229] width 42 height 22
drag, startPoint x: 587, startPoint y: 224, endPoint x: 555, endPoint y: 229, distance: 32.8
click at [557, 228] on md-input-container "AED AFN ALL AMD ANG AOA ARS AUD AWG AZN BAM BBD BDT BGN BHD BIF BMD BND [PERSON…" at bounding box center [576, 229] width 97 height 29
type input "1380"
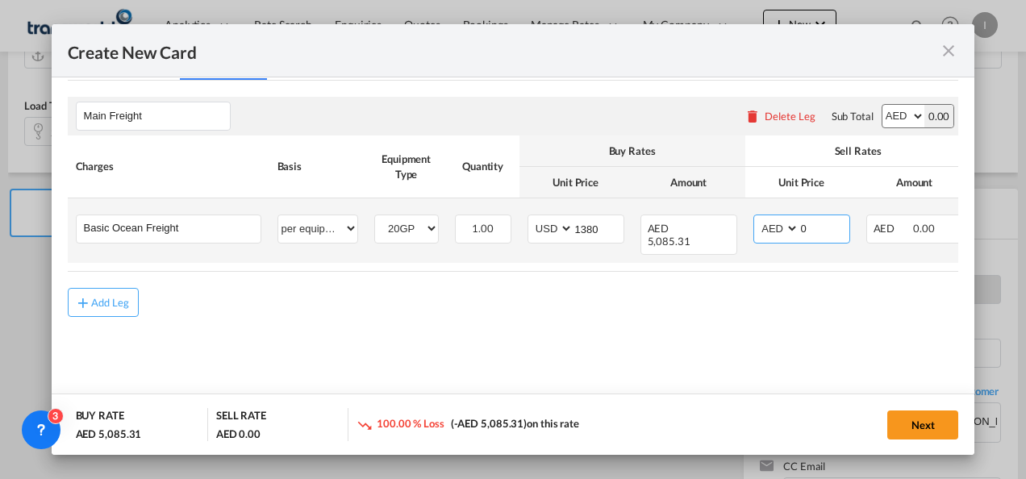
click at [777, 231] on select "AED AFN ALL AMD ANG AOA ARS AUD AWG AZN BAM BBD BDT BGN BHD BIF BMD BND [PERSON…" at bounding box center [778, 229] width 42 height 22
select select "string:USD"
click at [757, 218] on select "AED AFN ALL AMD ANG AOA ARS AUD AWG AZN BAM BBD BDT BGN BHD BIF BMD BND [PERSON…" at bounding box center [778, 229] width 42 height 22
drag, startPoint x: 817, startPoint y: 229, endPoint x: 754, endPoint y: 229, distance: 62.1
click at [754, 229] on md-input-container "AED AFN ALL AMD ANG AOA ARS AUD AWG AZN BAM BBD BDT BGN BHD BIF BMD BND [PERSON…" at bounding box center [802, 229] width 97 height 29
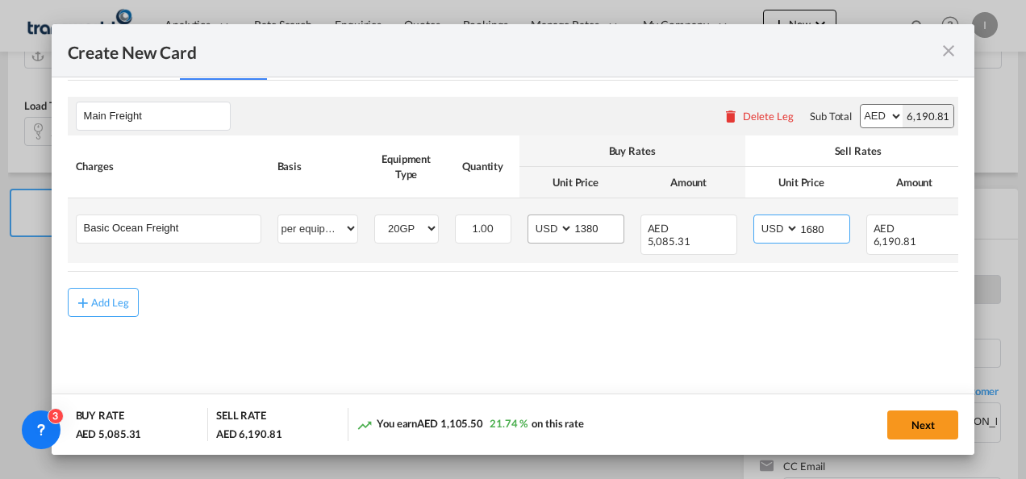
type input "1680"
click at [583, 230] on input "1380" at bounding box center [599, 227] width 50 height 24
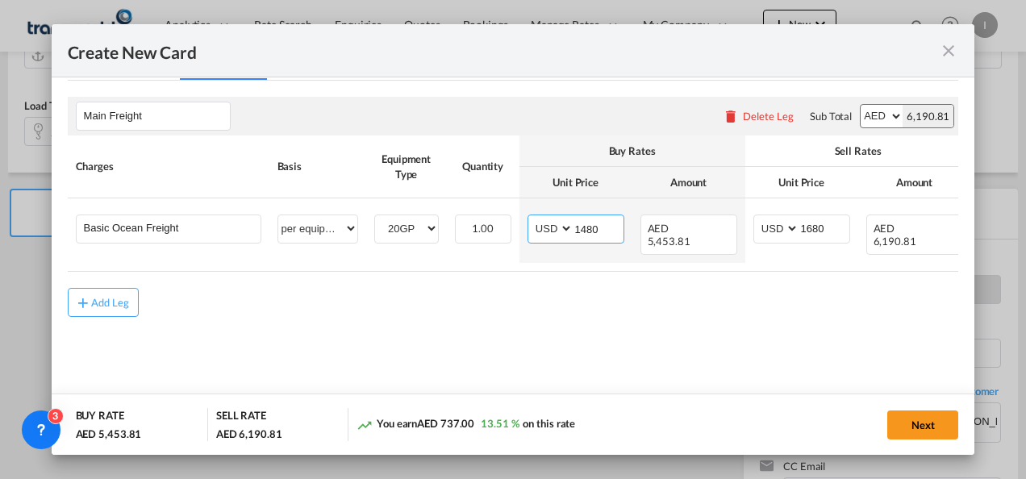
type input "1480"
click at [571, 299] on div "Add Leg" at bounding box center [514, 302] width 892 height 29
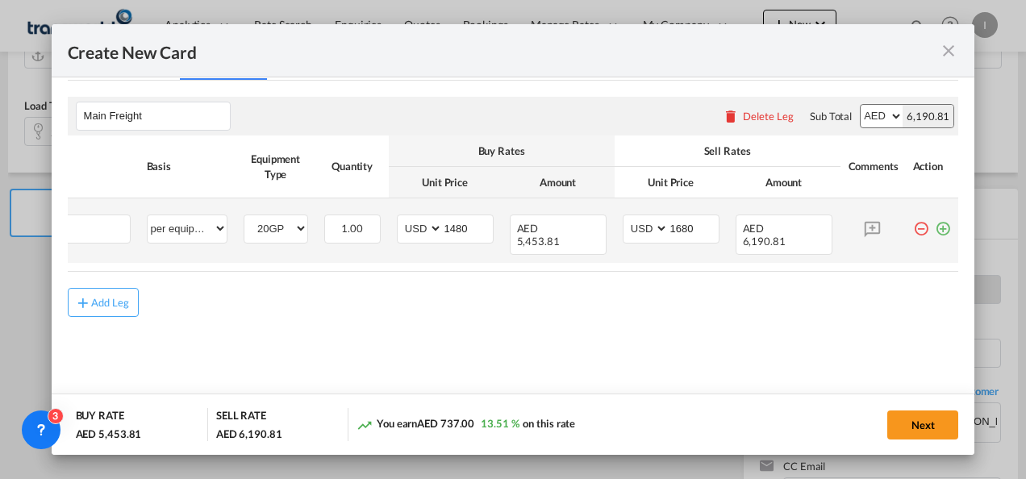
click at [938, 239] on td "Create New CardPort ..." at bounding box center [932, 231] width 54 height 65
click at [935, 227] on md-icon "icon-plus-circle-outline green-400-fg" at bounding box center [943, 223] width 16 height 16
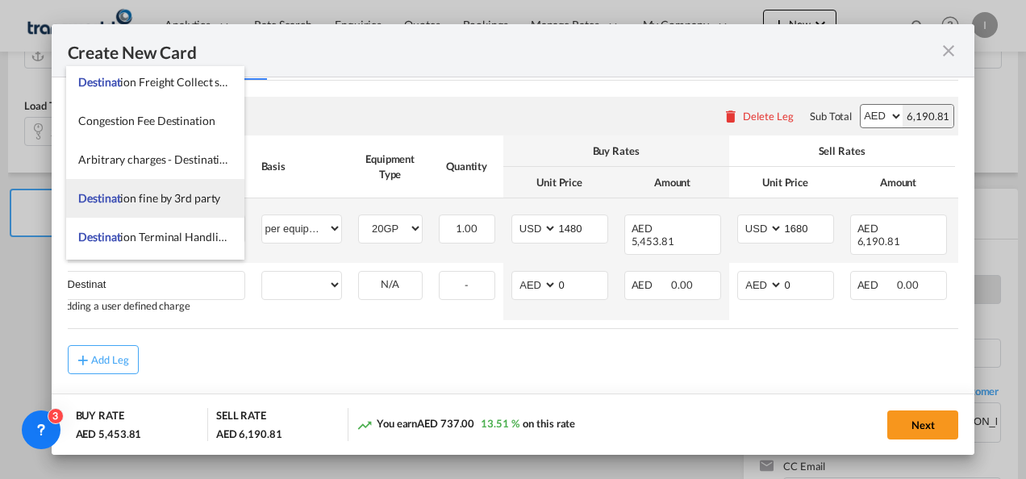
scroll to position [161, 0]
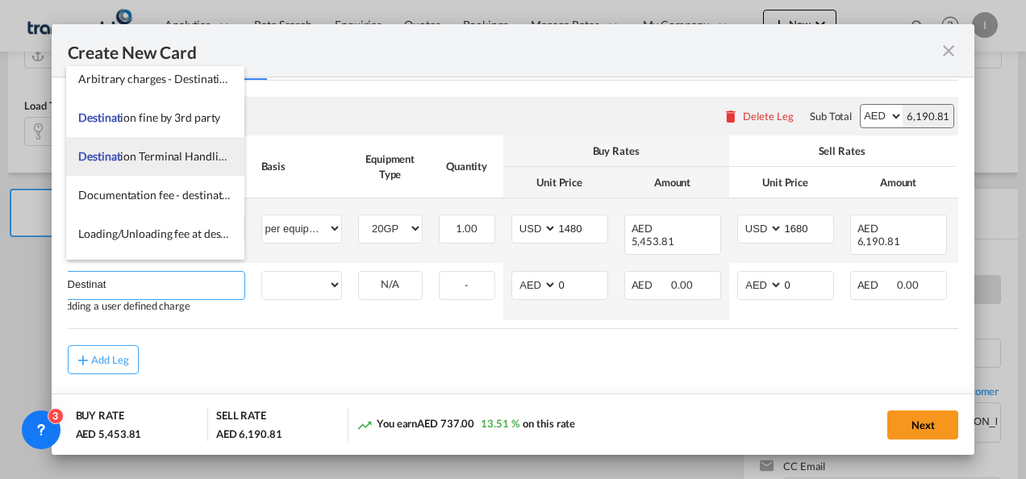
click at [157, 165] on li "Destinat ion Terminal Handling charges" at bounding box center [155, 156] width 178 height 39
type input "Destination Terminal Handling charges"
select select "per equipment"
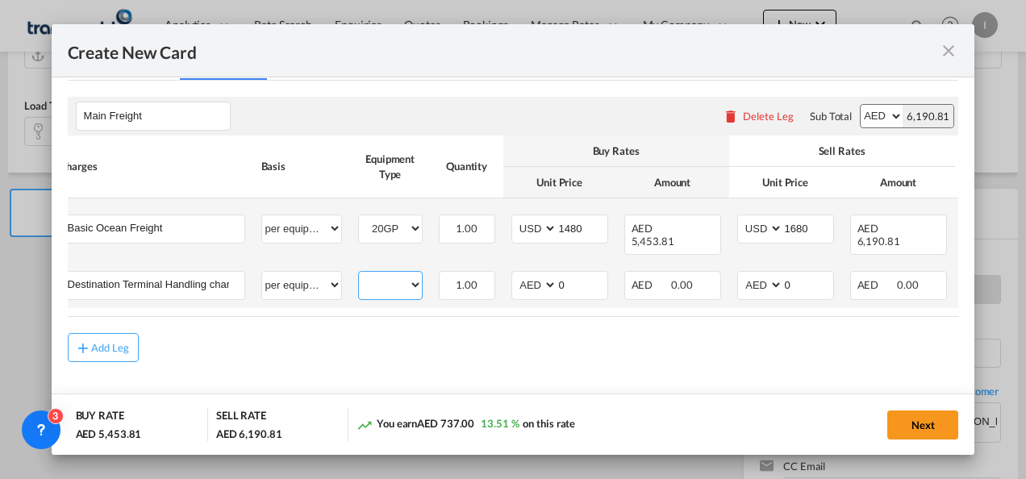
click at [387, 275] on select "20GP" at bounding box center [390, 285] width 63 height 22
select select "20GP"
click at [359, 274] on select "20GP" at bounding box center [390, 285] width 63 height 22
drag, startPoint x: 566, startPoint y: 271, endPoint x: 540, endPoint y: 271, distance: 25.8
click at [540, 271] on md-input-container "AED AFN ALL AMD ANG AOA ARS AUD AWG AZN BAM BBD BDT BGN BHD BIF BMD BND [PERSON…" at bounding box center [560, 285] width 97 height 29
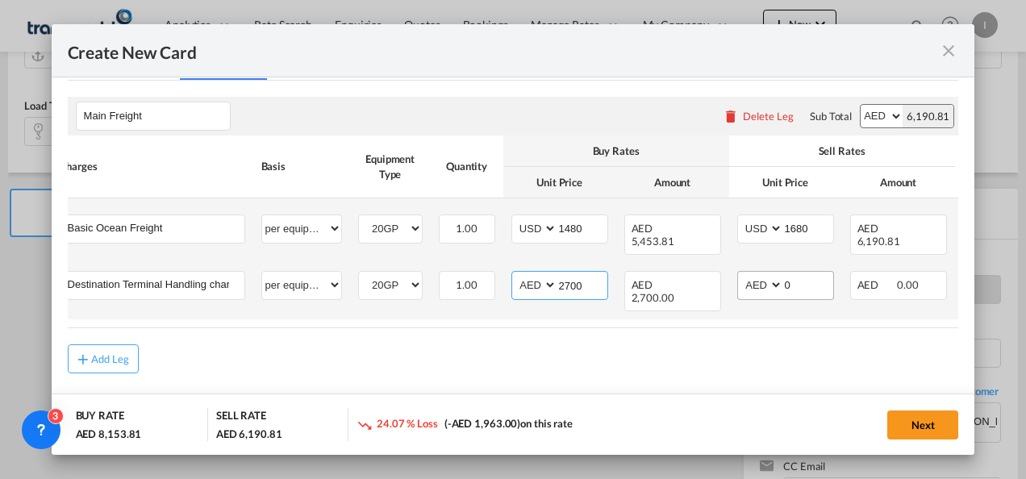
type input "2700"
drag, startPoint x: 792, startPoint y: 275, endPoint x: 749, endPoint y: 273, distance: 43.6
click at [749, 273] on md-input-container "AED AFN ALL AMD ANG AOA ARS AUD AWG AZN BAM BBD BDT BGN BHD BIF BMD BND [PERSON…" at bounding box center [786, 285] width 97 height 29
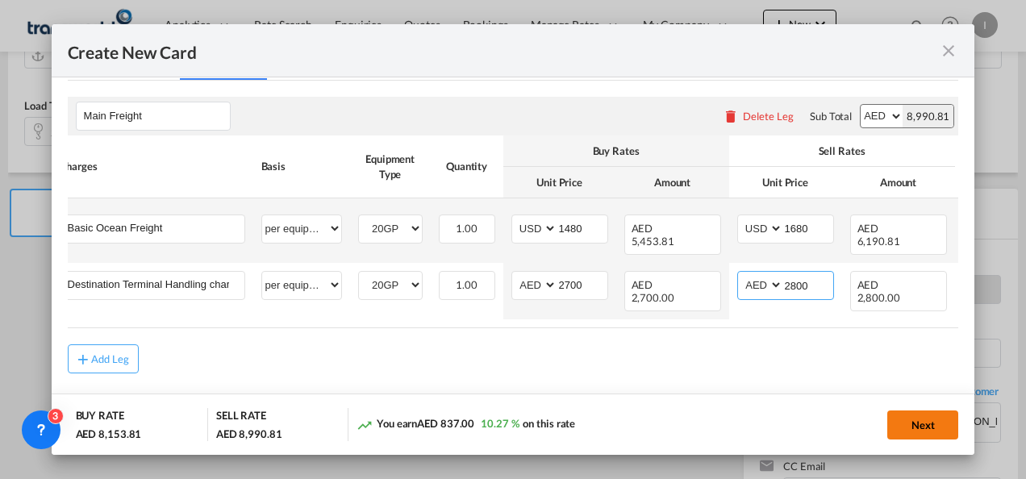
type input "2800"
click at [950, 433] on button "Next" at bounding box center [923, 425] width 71 height 29
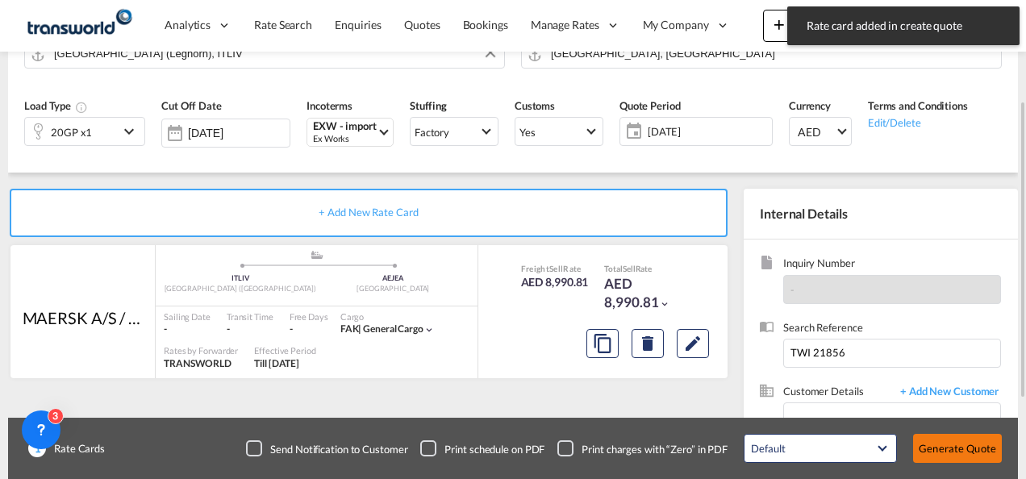
click at [934, 444] on div "Create New Card Port of [GEOGRAPHIC_DATA] ITLIV T/S Liner/Carrier MAERSK A/S / …" at bounding box center [513, 239] width 1026 height 479
click at [960, 448] on button "Generate Quote" at bounding box center [957, 448] width 89 height 29
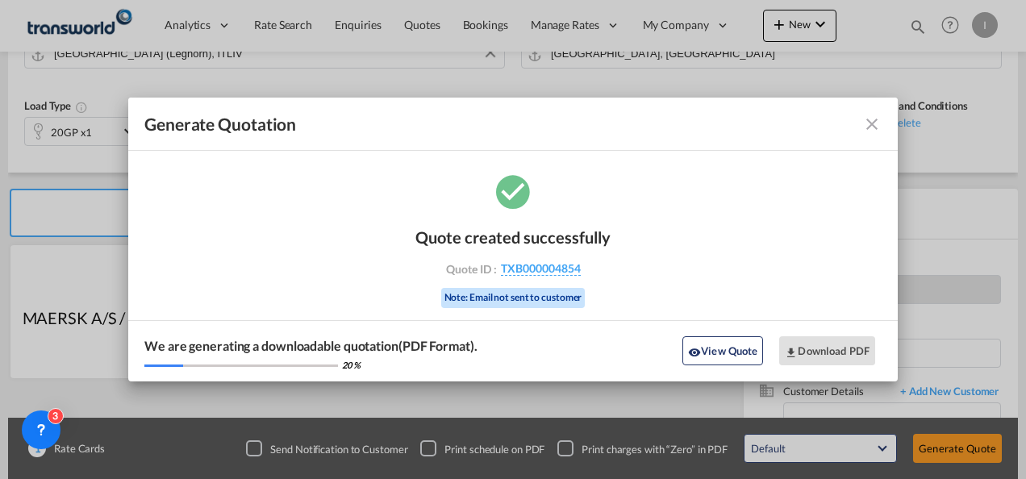
click at [544, 276] on div "Quote created successfully Quote ID : TXB000004854 Note: Email not sent to cust…" at bounding box center [513, 265] width 195 height 109
click at [544, 270] on span "TXB000004854" at bounding box center [541, 268] width 80 height 15
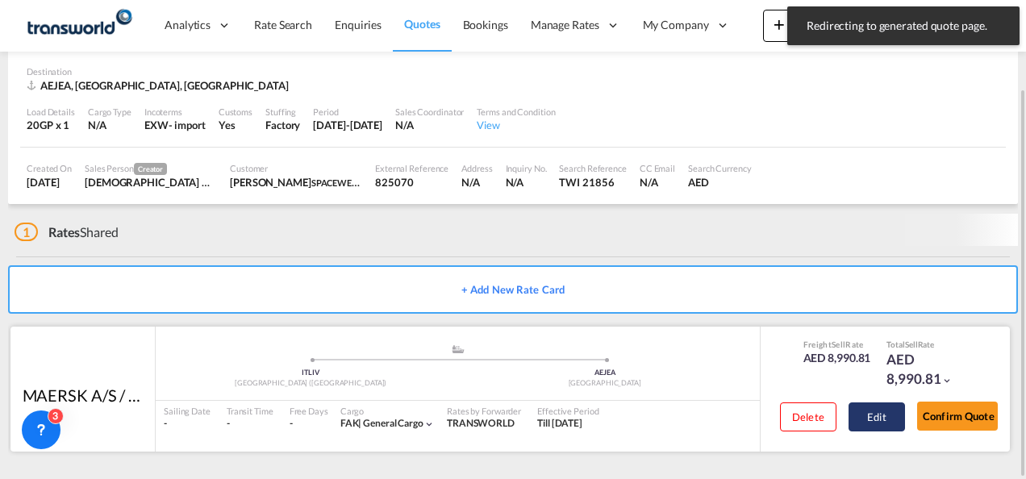
scroll to position [98, 0]
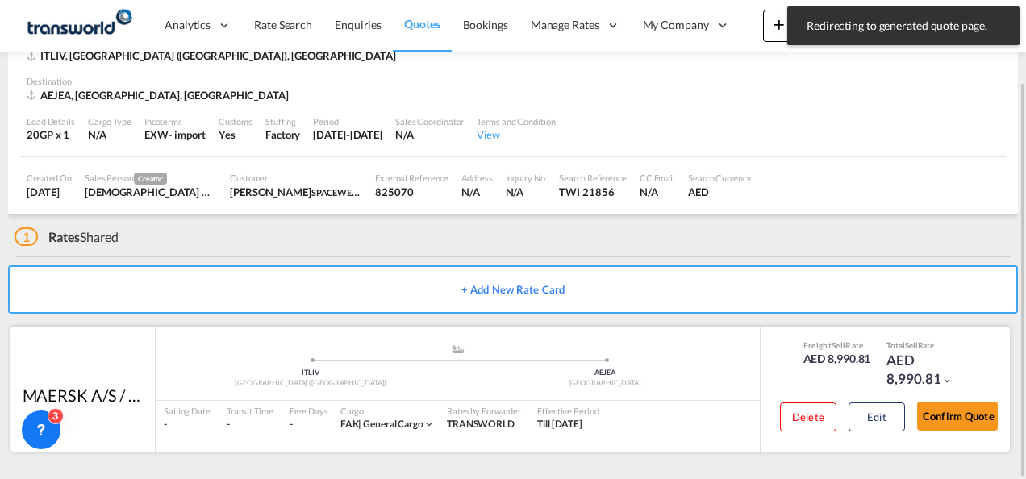
click at [963, 436] on div "Confirm Quote" at bounding box center [957, 420] width 81 height 46
click at [959, 424] on button "Confirm Quote" at bounding box center [957, 416] width 81 height 29
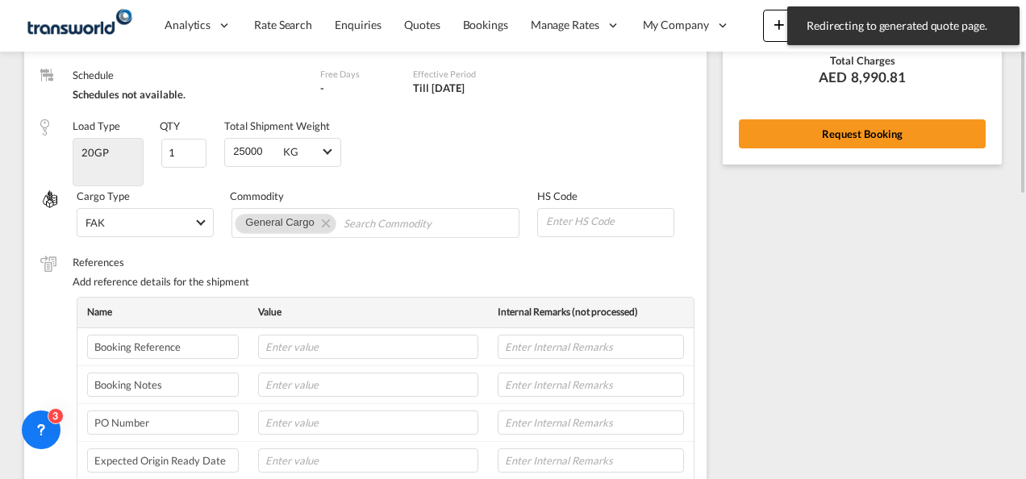
scroll to position [170, 0]
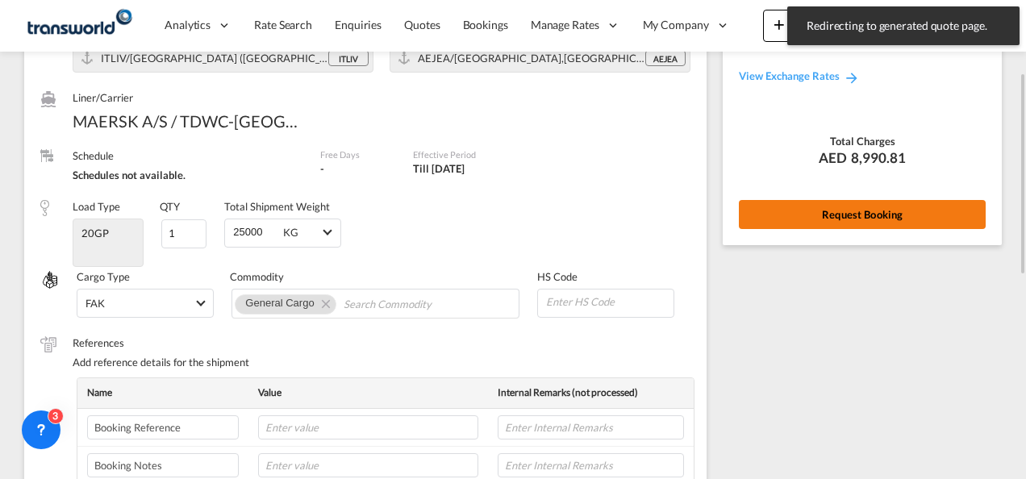
click at [788, 217] on button "Request Booking" at bounding box center [862, 214] width 247 height 29
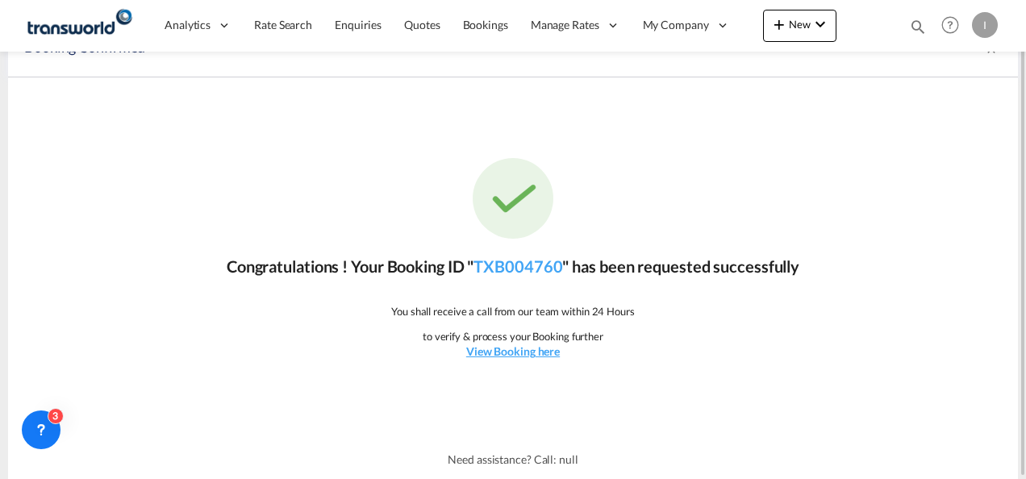
scroll to position [30, 0]
click at [554, 273] on link "TXB004760" at bounding box center [518, 266] width 89 height 19
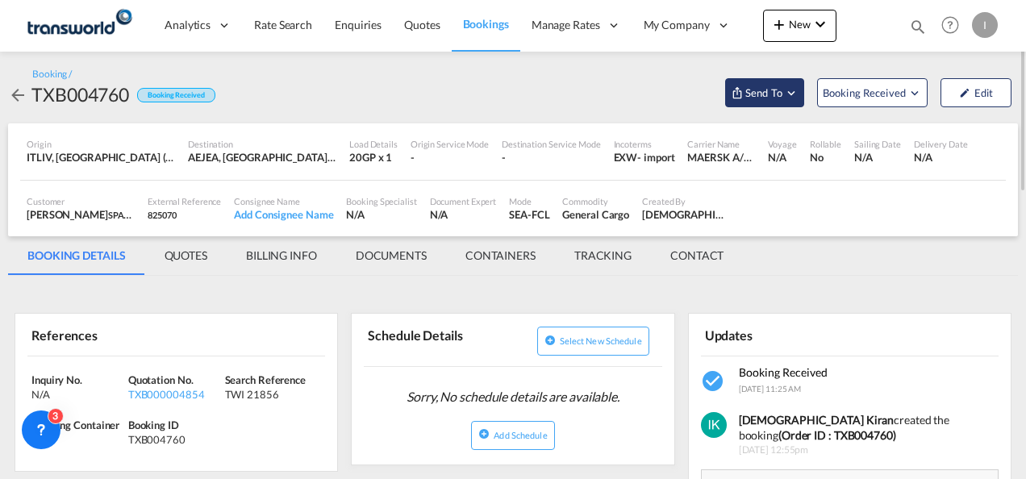
click at [758, 95] on span "Send To" at bounding box center [764, 93] width 40 height 16
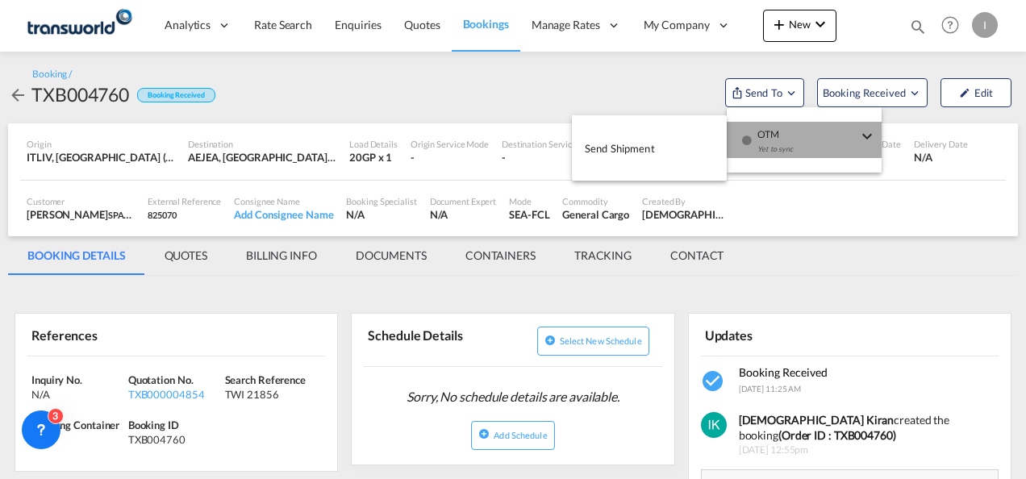
click at [793, 131] on span "OTM" at bounding box center [808, 129] width 100 height 15
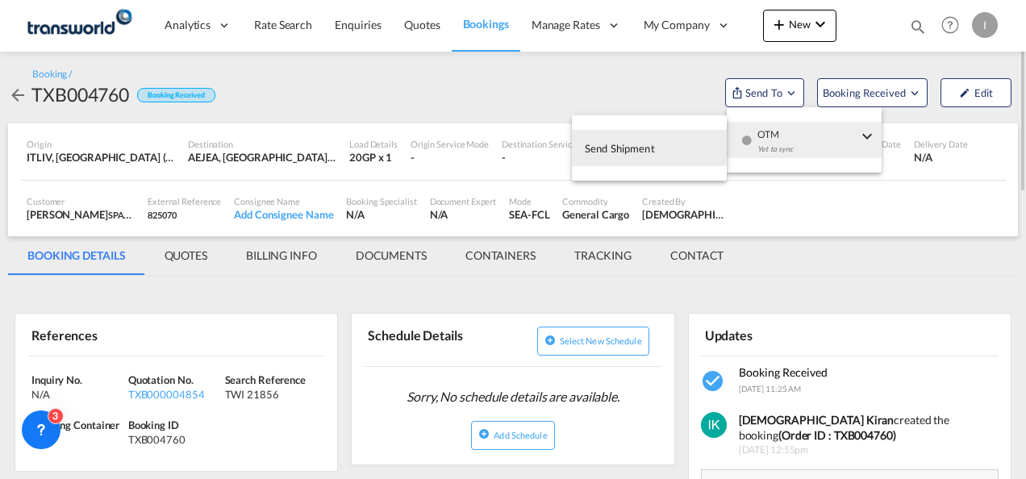
click at [697, 142] on button "Send Shipment" at bounding box center [649, 148] width 155 height 36
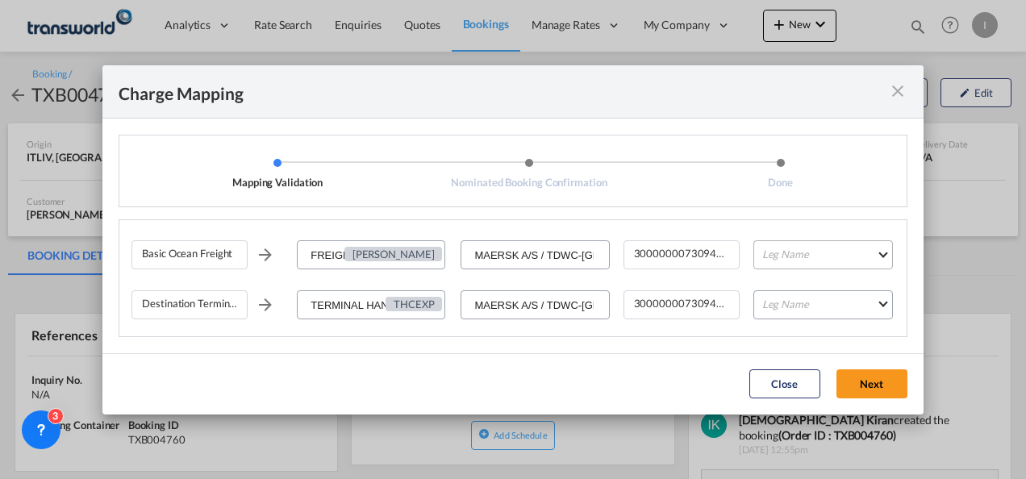
click at [794, 269] on md-select "Leg Name HANDLING ORIGIN VESSEL HANDLING DESTINATION OTHERS TL PICK UP CUSTOMS …" at bounding box center [824, 254] width 140 height 29
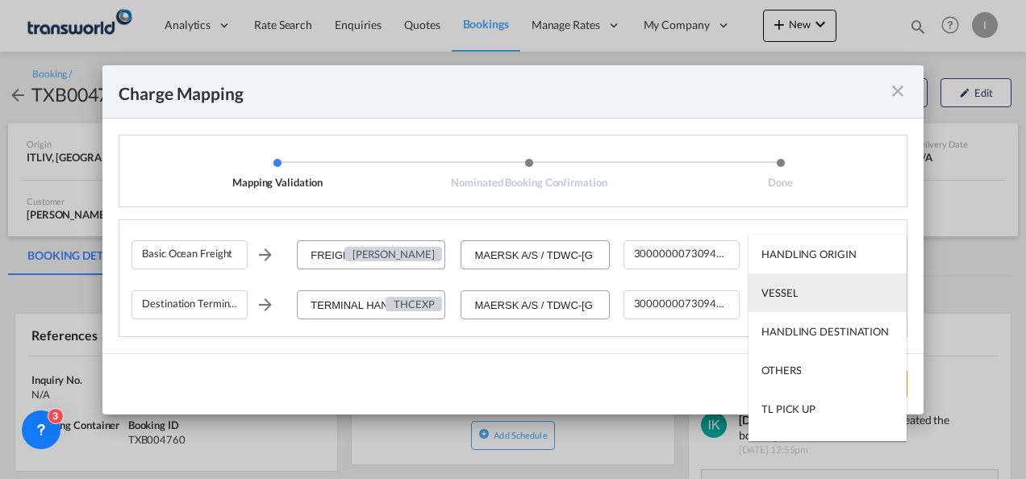
drag, startPoint x: 784, startPoint y: 293, endPoint x: 804, endPoint y: 300, distance: 22.2
click at [784, 294] on div "VESSEL" at bounding box center [780, 293] width 36 height 15
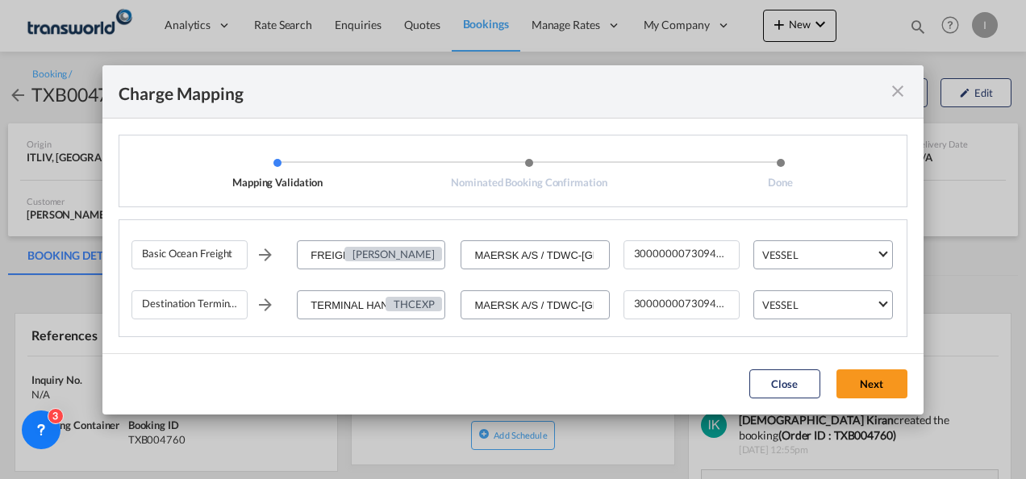
drag, startPoint x: 892, startPoint y: 376, endPoint x: 842, endPoint y: 370, distance: 50.4
click at [892, 378] on button "Next" at bounding box center [872, 384] width 71 height 29
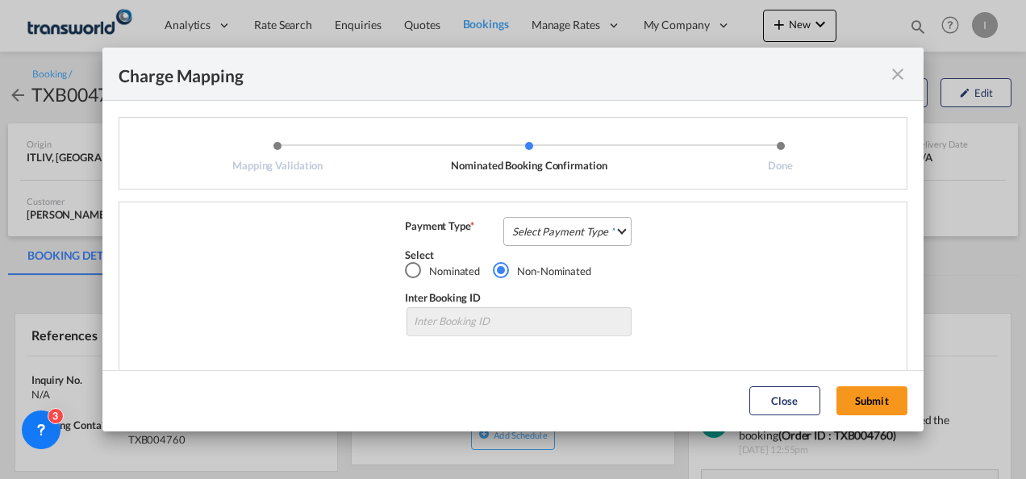
click at [562, 245] on md-select "Select Payment Type COLLECT PREPAID" at bounding box center [568, 231] width 128 height 29
click at [0, 0] on md-option "COLLECT" at bounding box center [0, 0] width 0 height 0
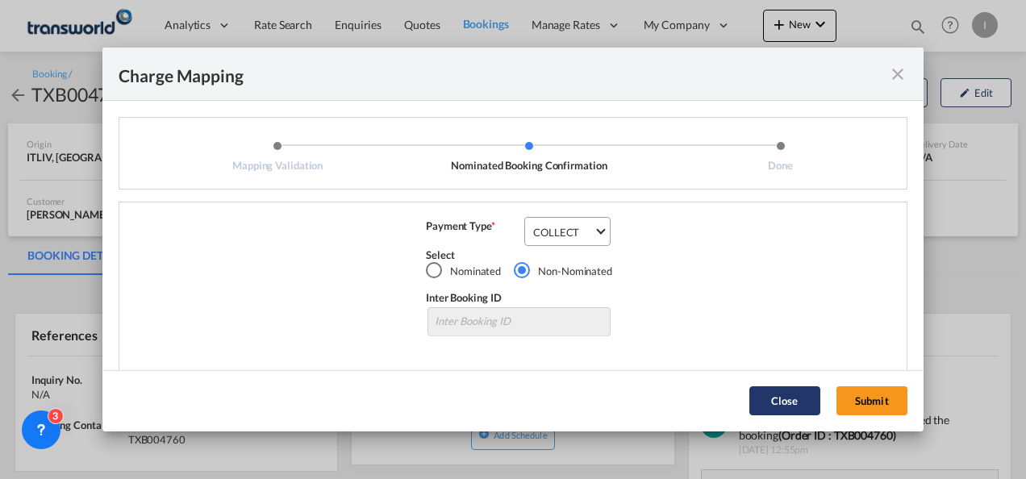
click at [844, 391] on button "Submit" at bounding box center [872, 401] width 71 height 29
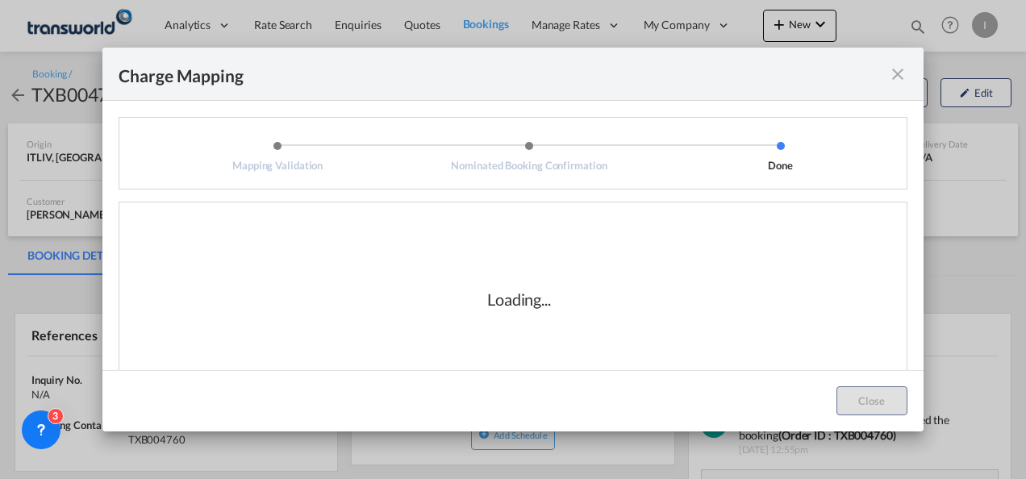
click at [562, 318] on div "Loading..." at bounding box center [519, 299] width 775 height 161
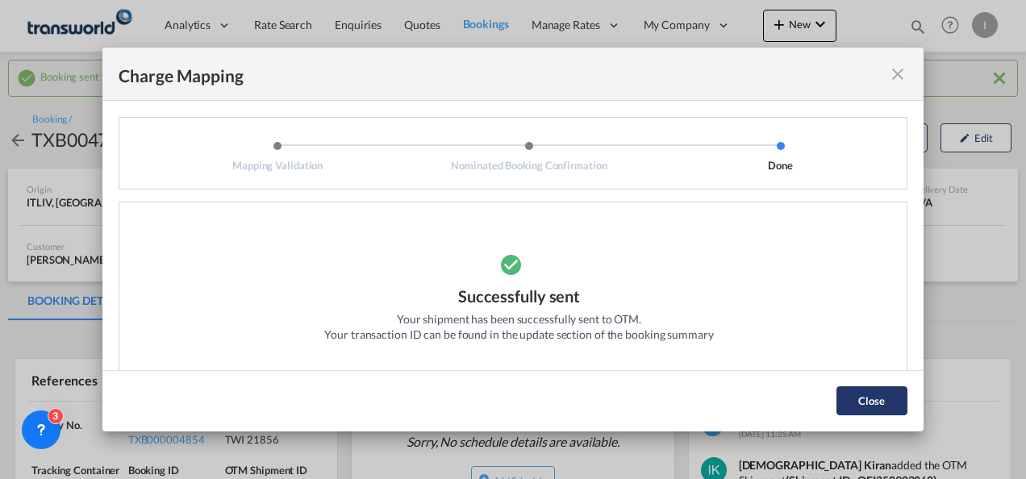
click at [852, 412] on button "Close" at bounding box center [872, 401] width 71 height 29
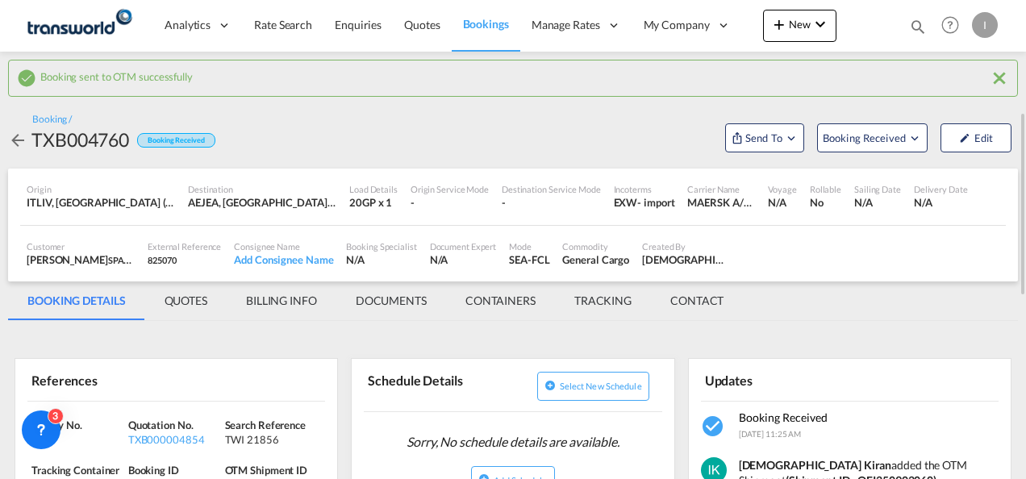
scroll to position [81, 0]
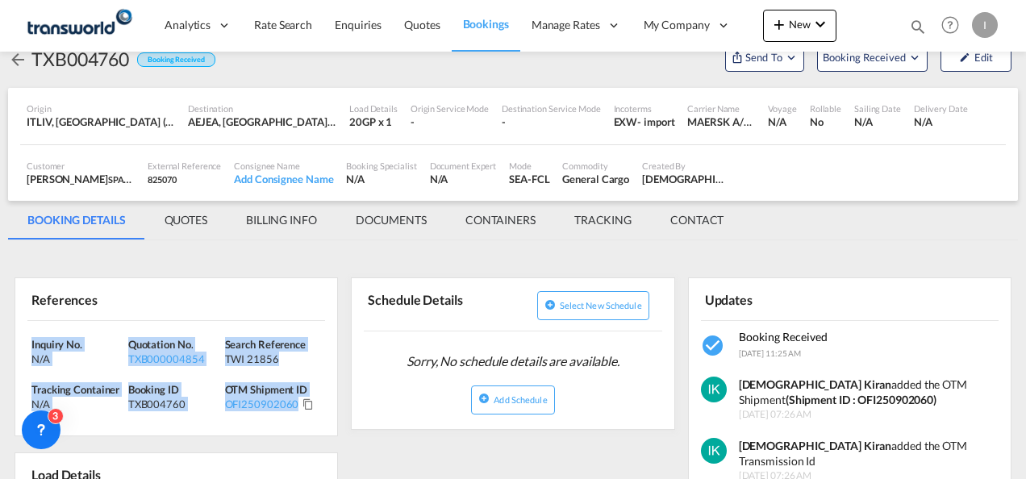
drag, startPoint x: 324, startPoint y: 407, endPoint x: -3, endPoint y: 328, distance: 336.4
click at [0, 328] on html "Analytics Reports Dashboard Rate Search Enquiries Quotes" at bounding box center [513, 239] width 1026 height 479
copy div "Inquiry No. N/A Quotation No. TXB000004854 Search Reference TWI 21856 Tracking …"
click at [428, 24] on span "Quotes" at bounding box center [422, 25] width 36 height 14
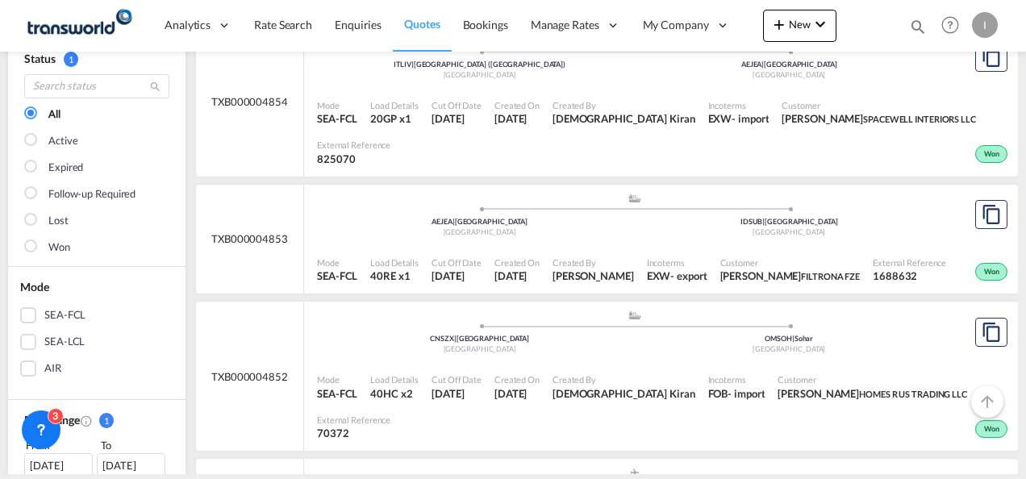
scroll to position [161, 0]
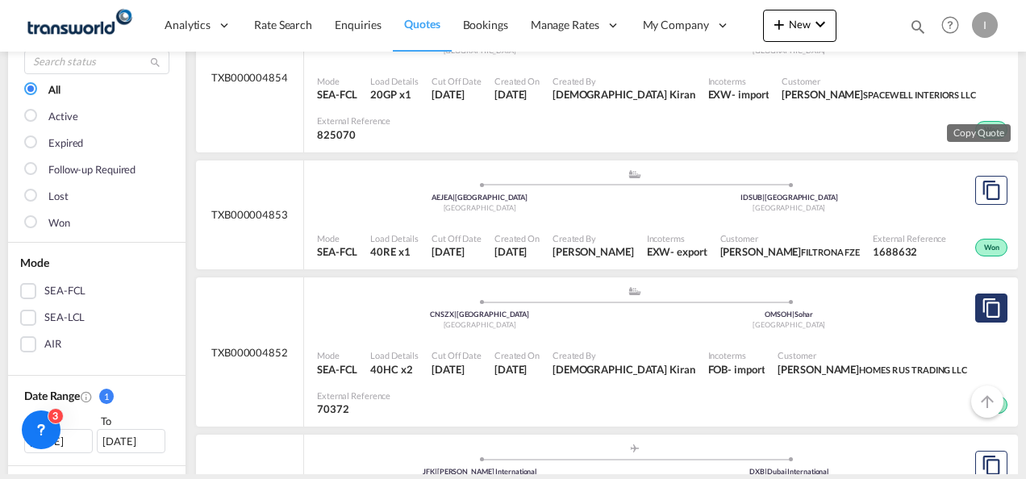
click at [982, 299] on md-icon "assets/icons/custom/copyQuote.svg" at bounding box center [991, 308] width 19 height 19
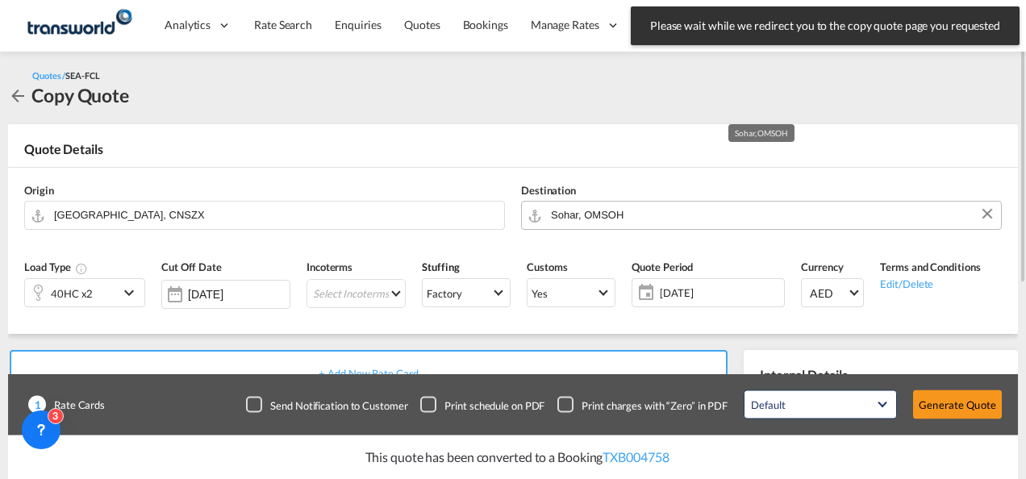
click at [602, 217] on input "Sohar, OMSOH" at bounding box center [772, 215] width 442 height 28
type input "A"
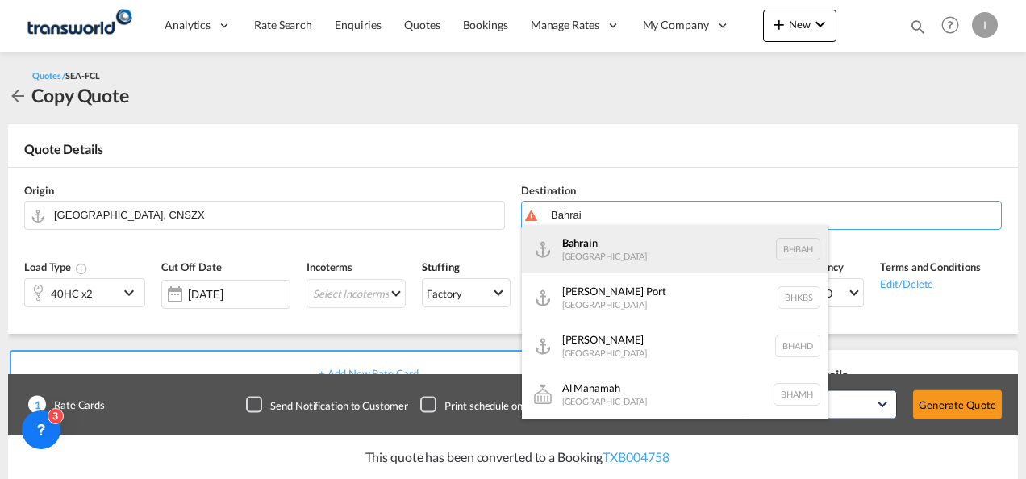
click at [597, 248] on div "Bahrai n [GEOGRAPHIC_DATA] [GEOGRAPHIC_DATA]" at bounding box center [675, 249] width 307 height 48
type input "[GEOGRAPHIC_DATA], BHBAH"
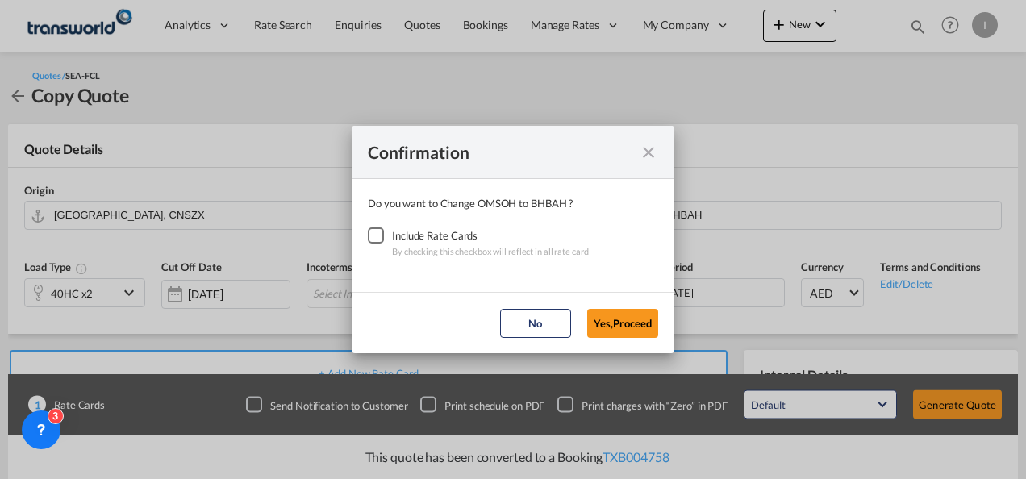
click at [382, 242] on div "Checkbox No Ink" at bounding box center [376, 236] width 16 height 16
click at [608, 321] on button "Yes,Proceed" at bounding box center [622, 323] width 71 height 29
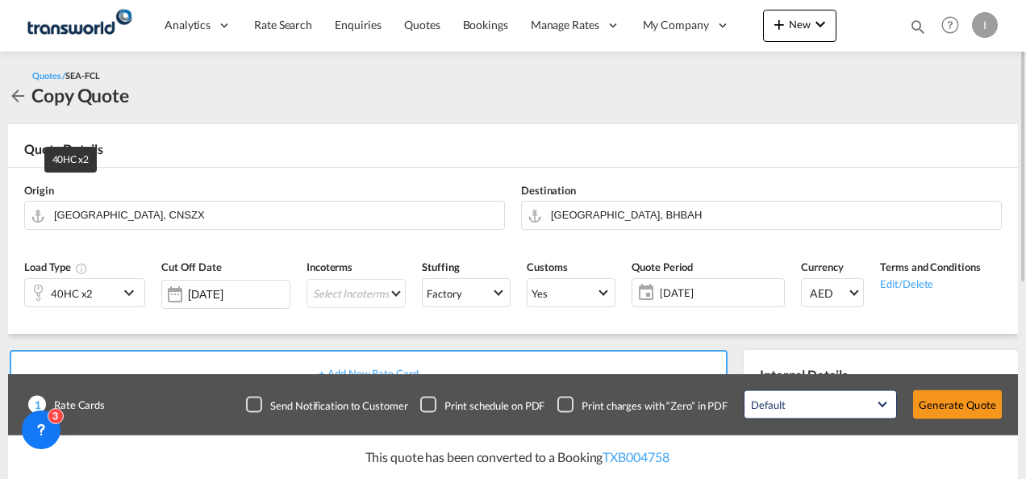
click at [65, 286] on div "40HC x2" at bounding box center [72, 293] width 42 height 23
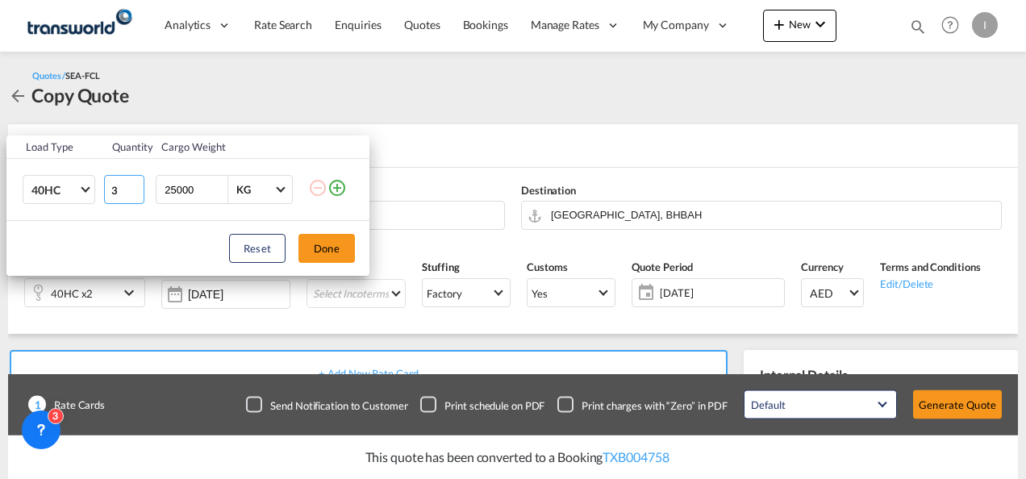
click at [134, 190] on input "3" at bounding box center [124, 189] width 40 height 29
click at [136, 187] on input "4" at bounding box center [124, 189] width 40 height 29
click at [136, 187] on input "5" at bounding box center [124, 189] width 40 height 29
click at [136, 192] on input "4" at bounding box center [124, 189] width 40 height 29
click at [136, 192] on input "3" at bounding box center [124, 189] width 40 height 29
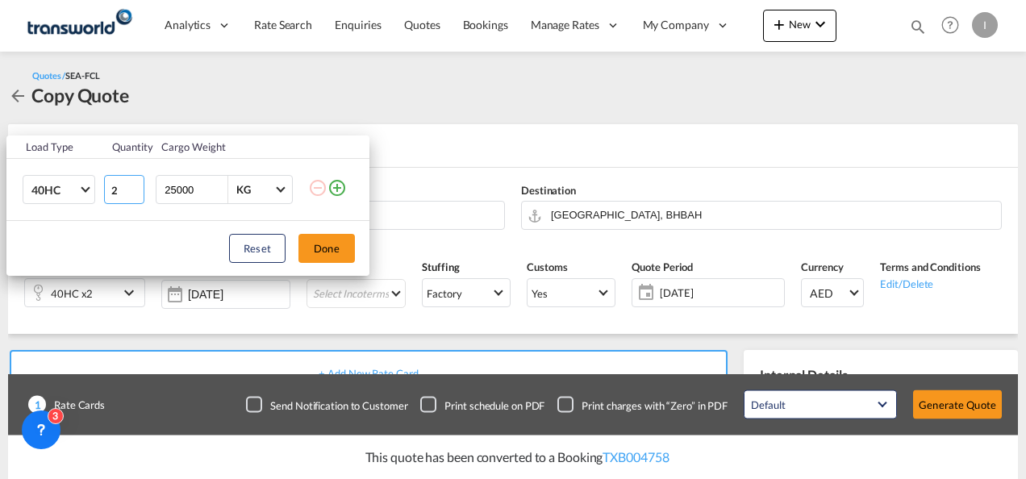
click at [136, 192] on input "2" at bounding box center [124, 189] width 40 height 29
type input "1"
click at [136, 192] on input "1" at bounding box center [124, 189] width 40 height 29
click at [329, 242] on button "Done" at bounding box center [327, 248] width 56 height 29
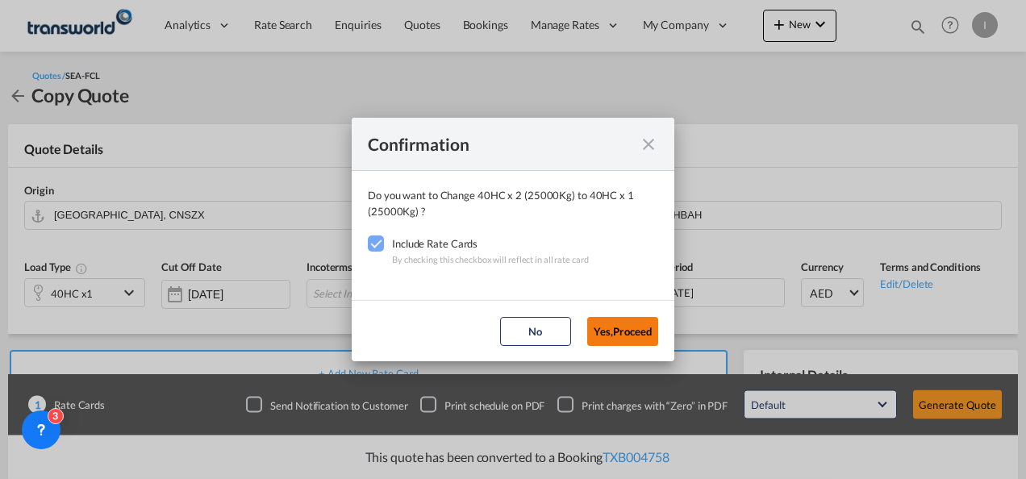
click at [638, 337] on button "Yes,Proceed" at bounding box center [622, 331] width 71 height 29
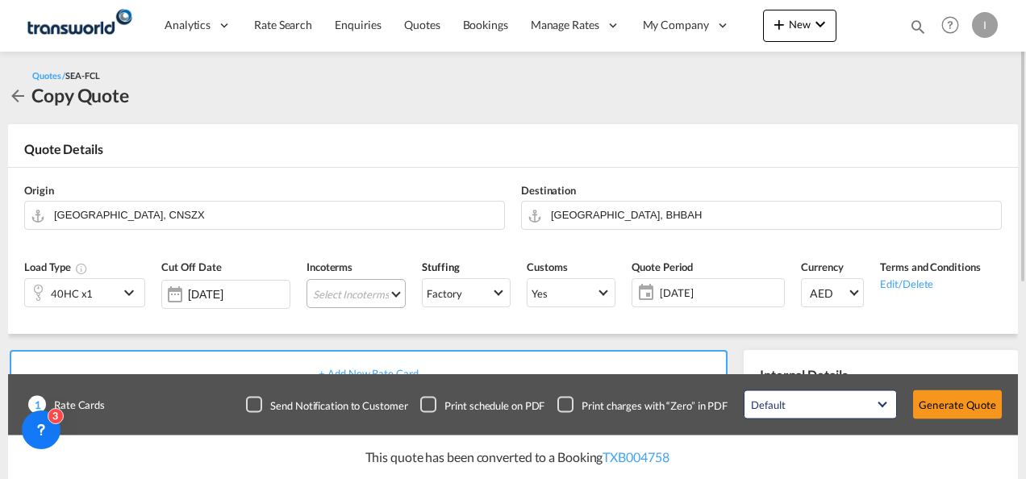
click at [345, 299] on md-select "Select Incoterms DPU - import Delivery at Place Unloaded CIP - import Carriage …" at bounding box center [356, 293] width 99 height 29
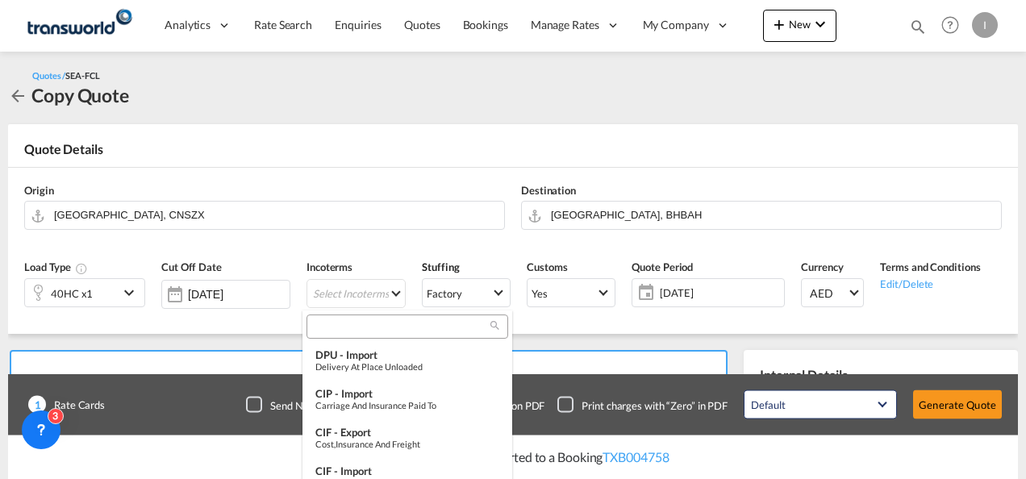
click at [331, 311] on md-select-header at bounding box center [408, 327] width 210 height 32
click at [330, 321] on input "search" at bounding box center [400, 327] width 179 height 15
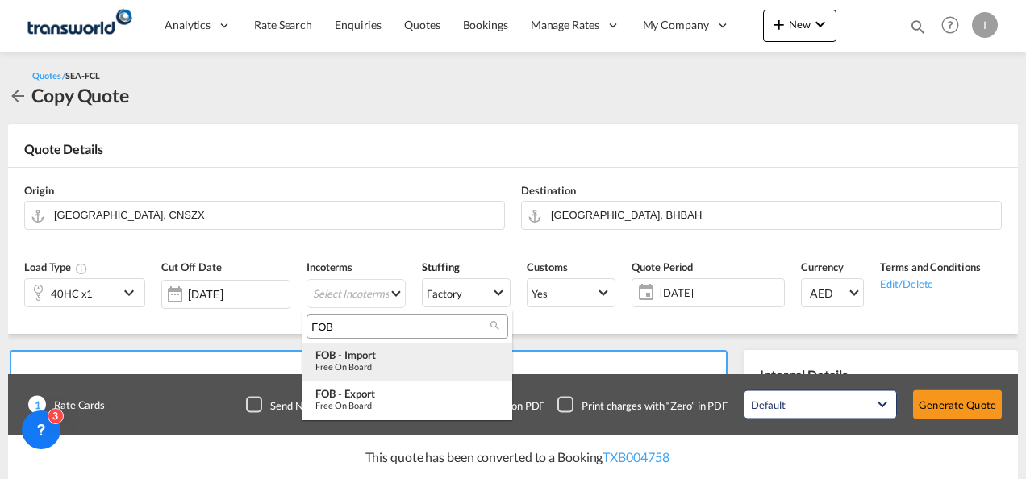
type input "FOB"
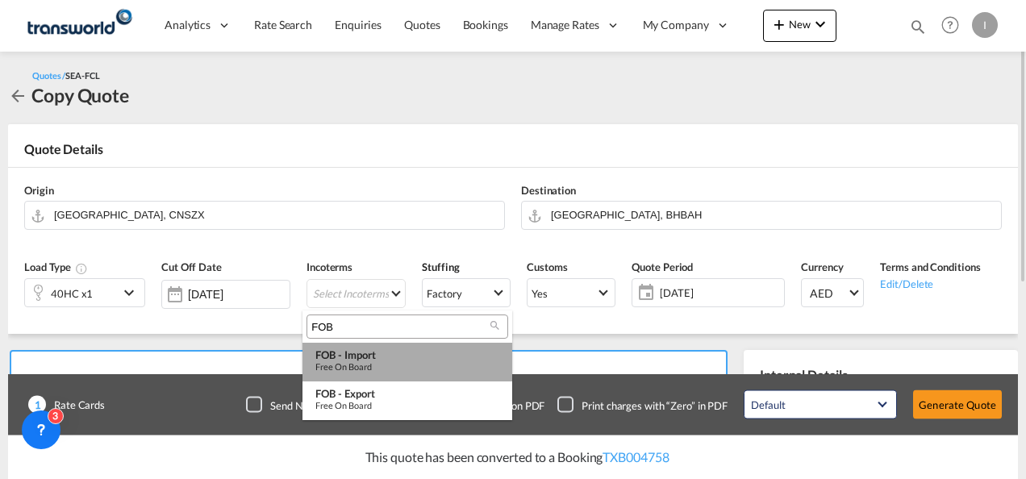
click at [349, 360] on div "FOB - import" at bounding box center [408, 355] width 184 height 13
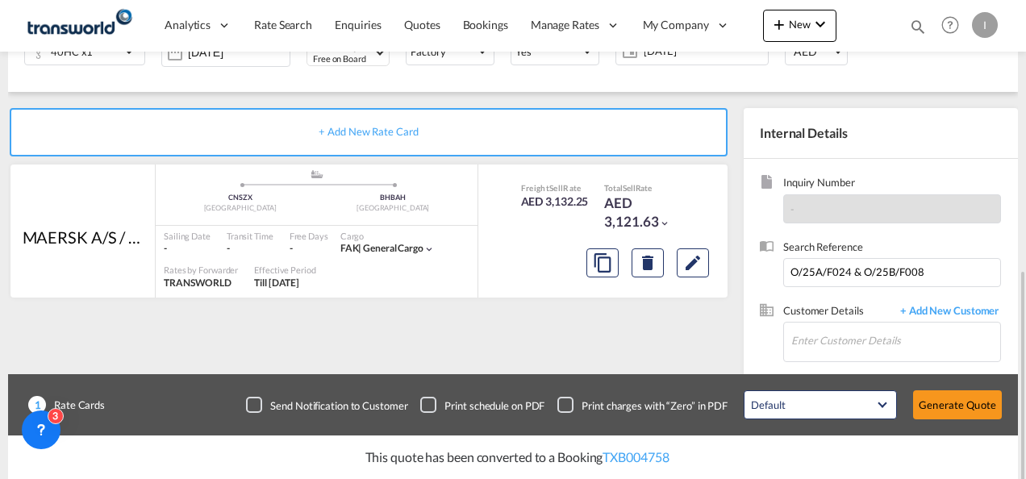
scroll to position [323, 0]
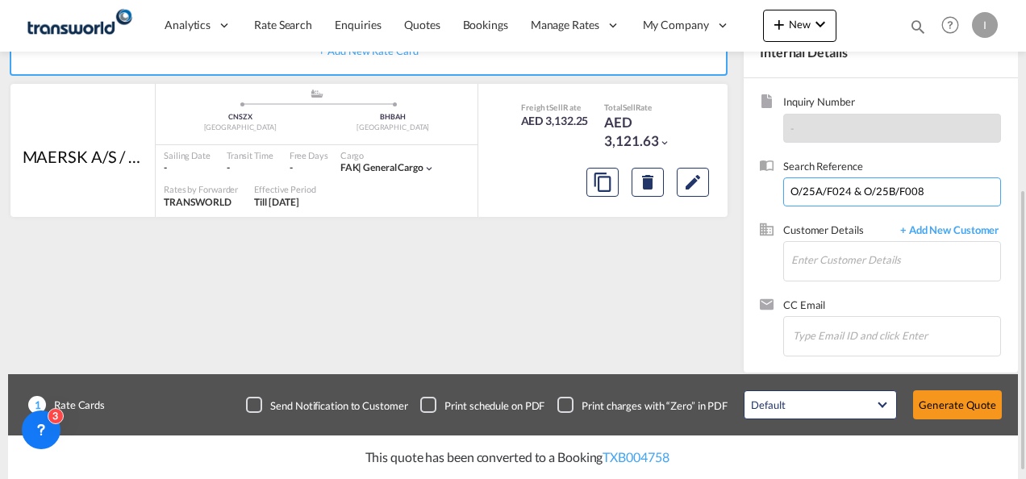
click at [834, 186] on input "O/25A/F024 & O/25B/F008" at bounding box center [893, 192] width 218 height 29
click at [833, 186] on input "O/25A/F024 & O/25B/F008" at bounding box center [893, 192] width 218 height 29
paste input "From Subject Received Size Categories [DEMOGRAPHIC_DATA] Kiran RE: FORWARDER DE…"
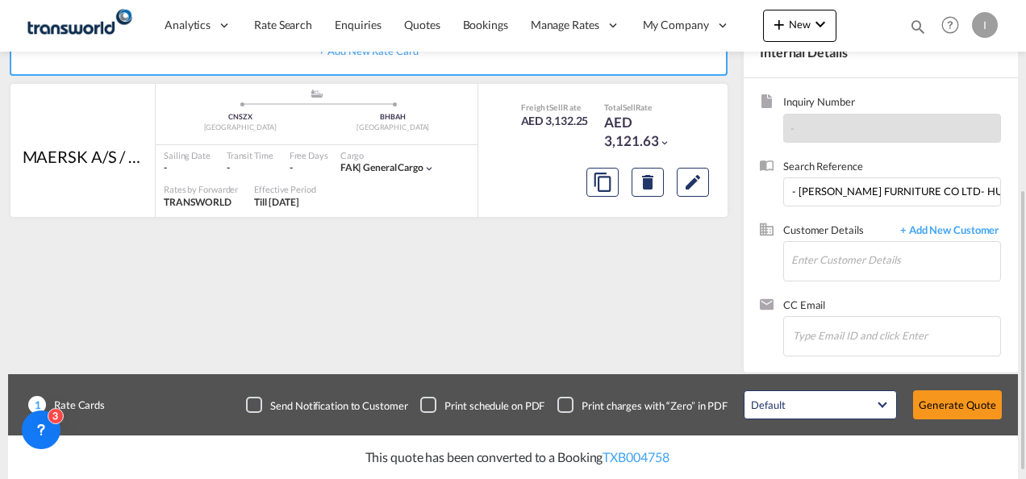
scroll to position [0, 0]
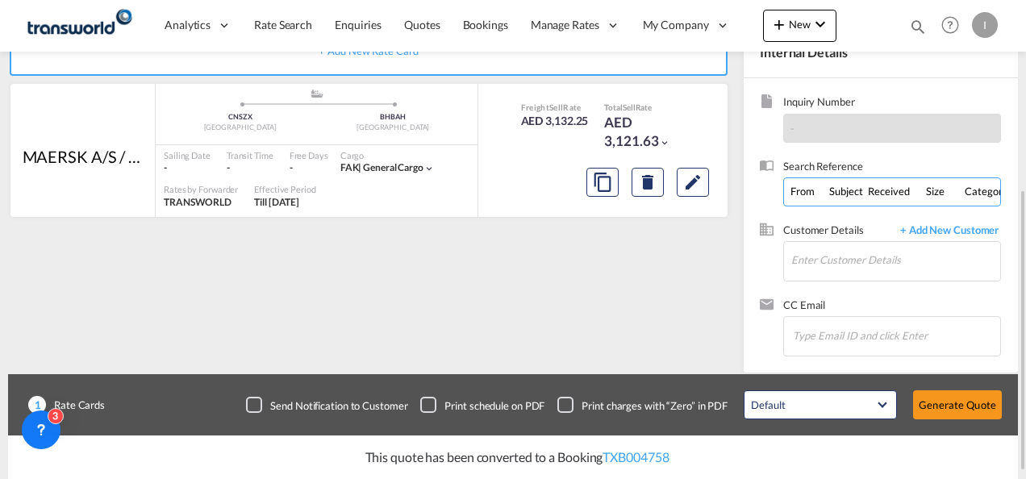
click at [922, 190] on input "From Subject Received Size Categories [DEMOGRAPHIC_DATA] Kiran RE: FORWARDER DE…" at bounding box center [893, 192] width 218 height 29
paste input "B/25B/F006"
type input "B/25B/F006"
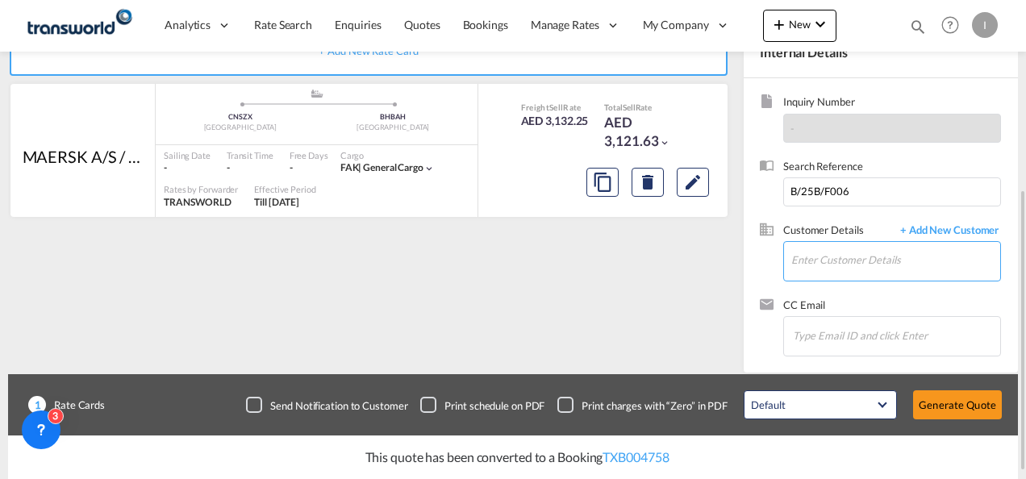
click at [825, 265] on input "Enter Customer Details" at bounding box center [896, 260] width 209 height 36
type input "B"
type input "H"
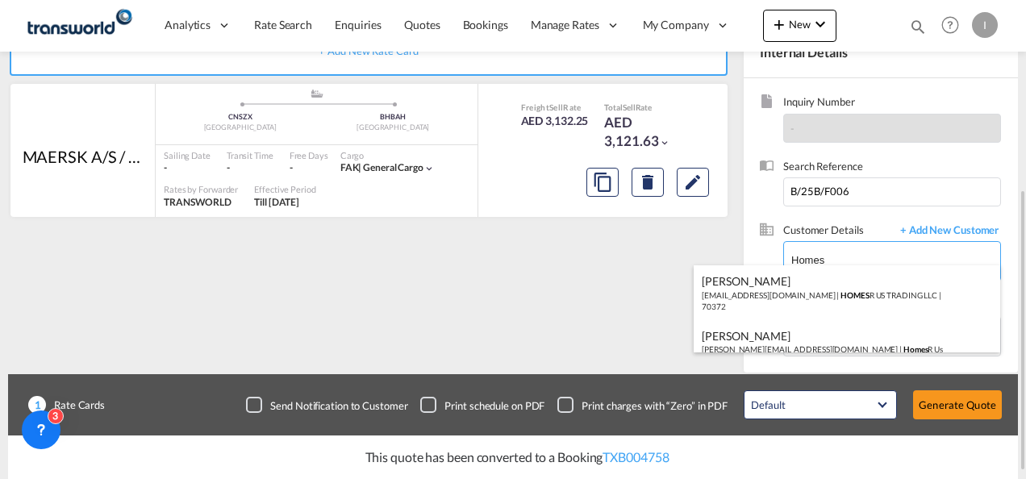
click at [794, 300] on div "Abhay S [EMAIL_ADDRESS][DOMAIN_NAME] | HOMES R US TRADING LLC | 70372" at bounding box center [847, 292] width 307 height 55
type input "HOMES R US TRADING LLC, Abhay S, [EMAIL_ADDRESS][DOMAIN_NAME]"
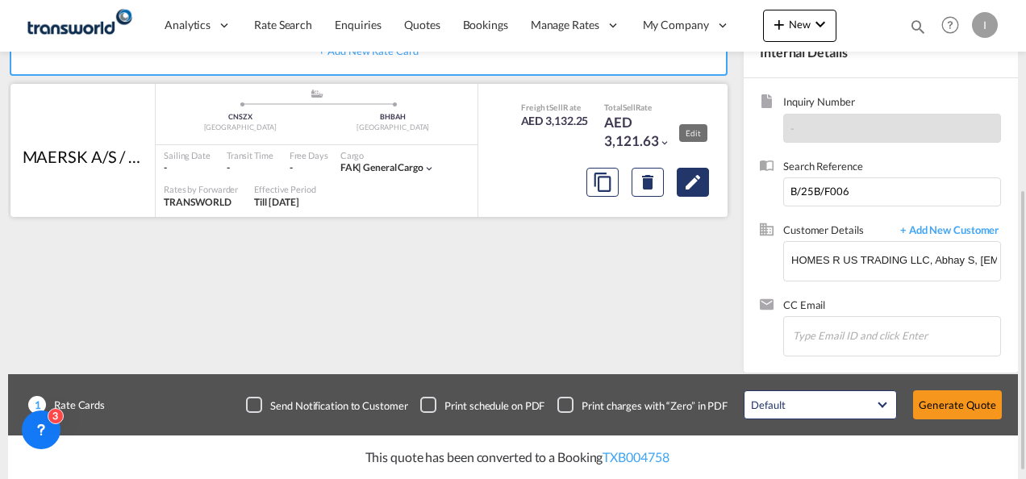
click at [687, 184] on md-icon "Edit" at bounding box center [692, 182] width 19 height 19
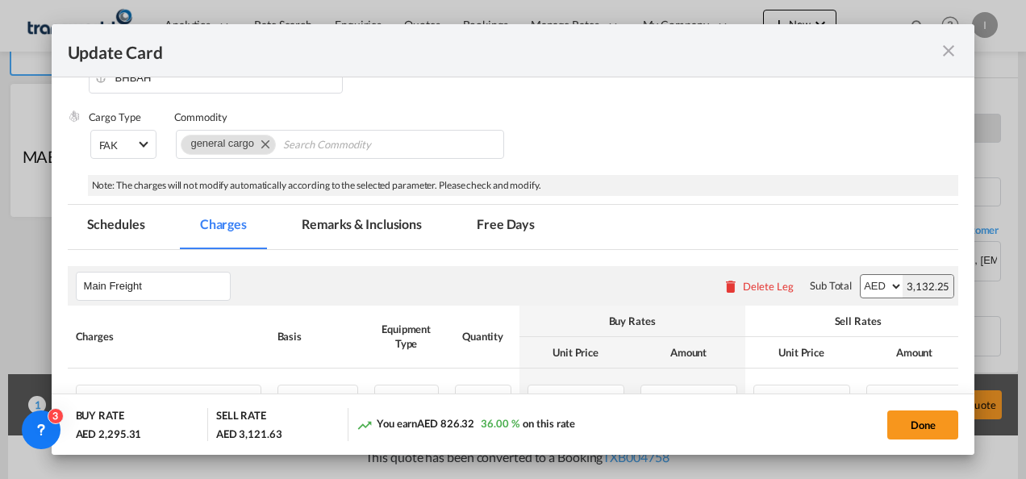
scroll to position [413, 0]
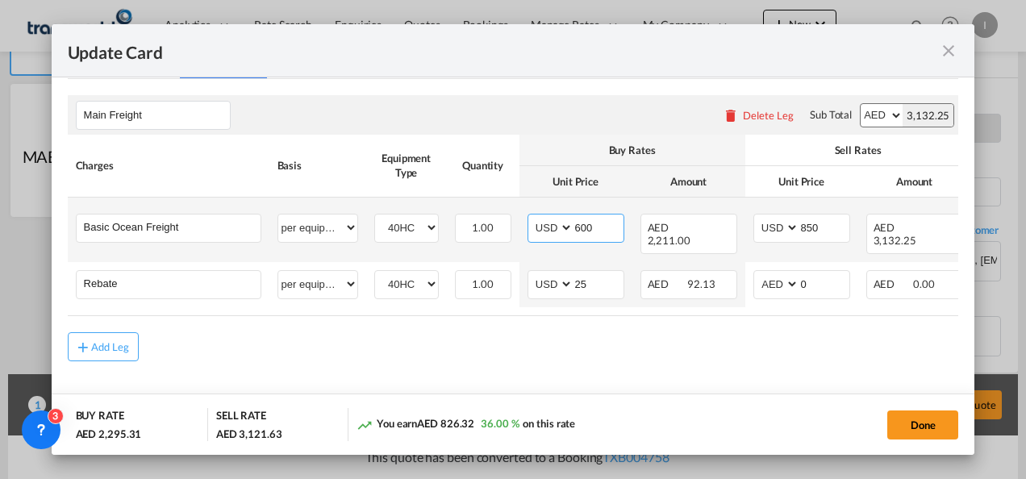
click at [581, 228] on input "600" at bounding box center [599, 227] width 50 height 24
type input "900"
click at [804, 225] on input "850" at bounding box center [825, 227] width 50 height 24
click at [804, 226] on input "850" at bounding box center [825, 227] width 50 height 24
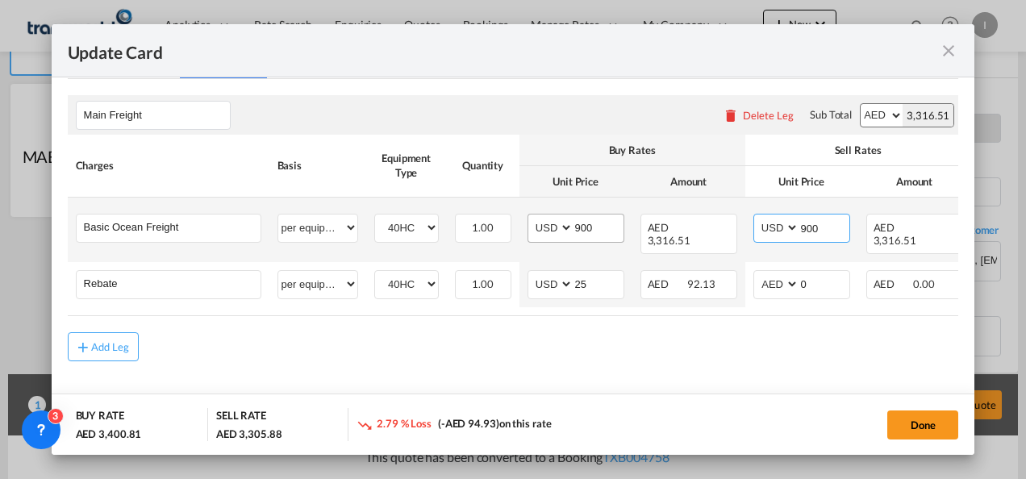
type input "900"
click at [577, 224] on input "900" at bounding box center [599, 227] width 50 height 24
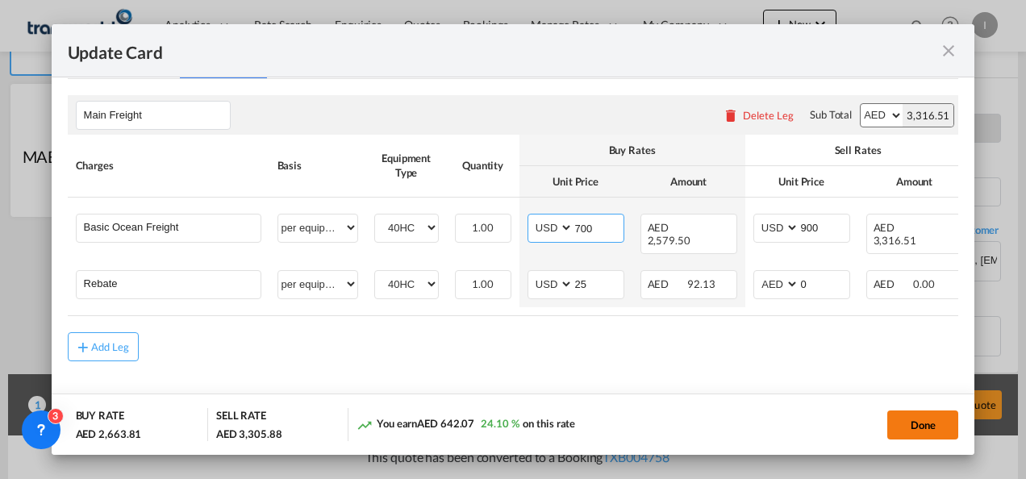
type input "700"
click at [915, 418] on button "Done" at bounding box center [923, 425] width 71 height 29
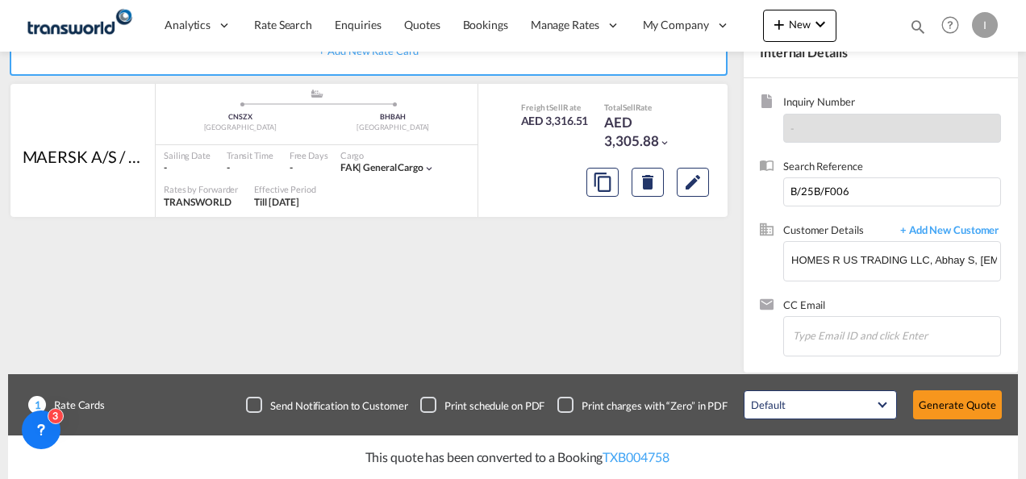
click at [967, 409] on div "Update Card Port of [GEOGRAPHIC_DATA] CNSZX T/S Liner/Carrier MAERSK A/S / TDWC…" at bounding box center [513, 239] width 1026 height 479
click at [963, 410] on button "Generate Quote" at bounding box center [957, 405] width 89 height 29
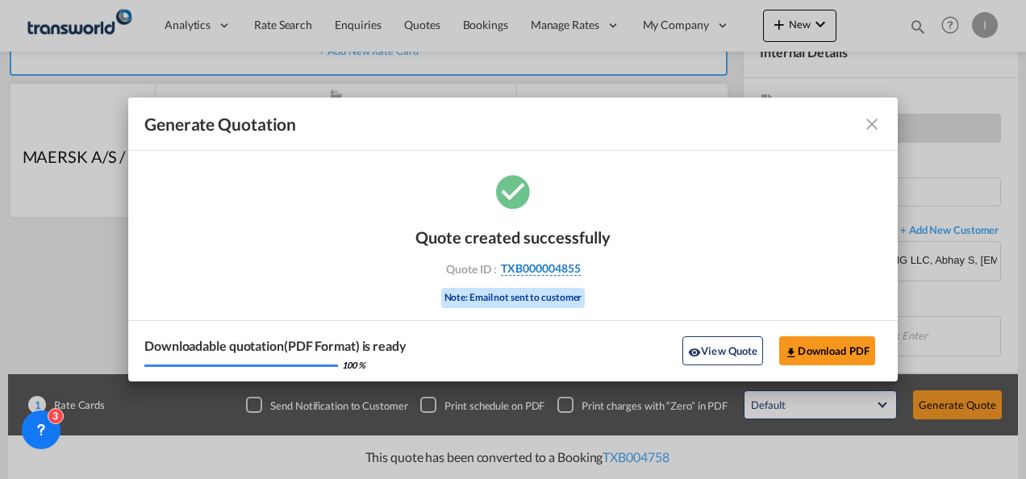
click at [539, 273] on span "TXB000004855" at bounding box center [541, 268] width 80 height 15
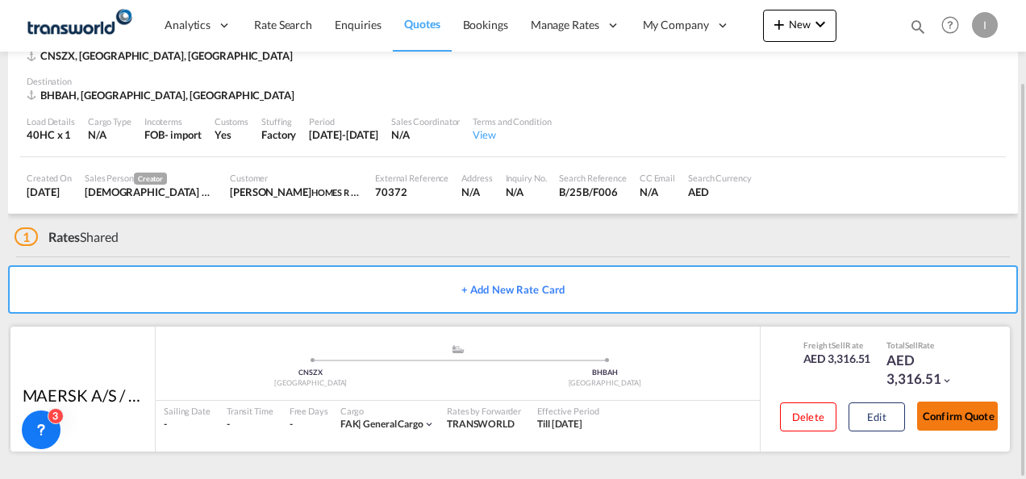
click at [951, 415] on button "Confirm Quote" at bounding box center [957, 416] width 81 height 29
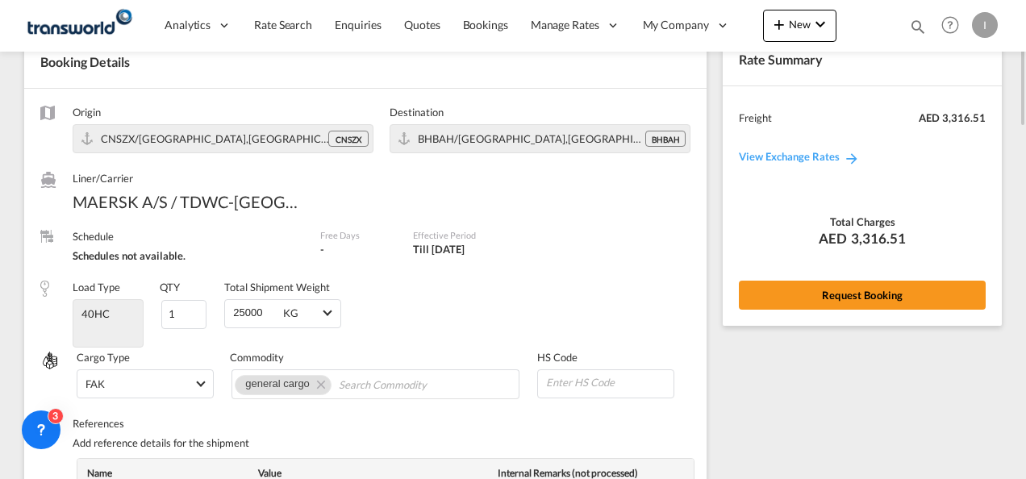
scroll to position [9, 0]
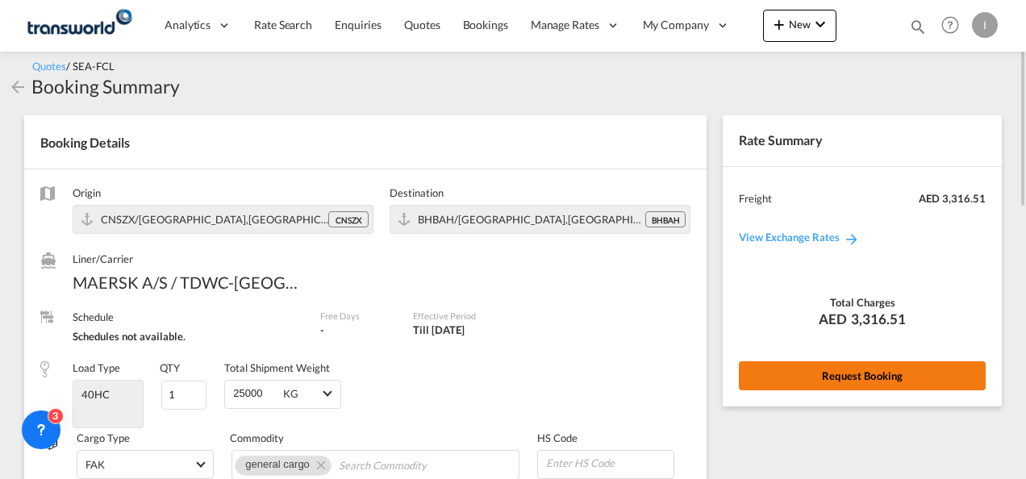
click at [854, 377] on button "Request Booking" at bounding box center [862, 375] width 247 height 29
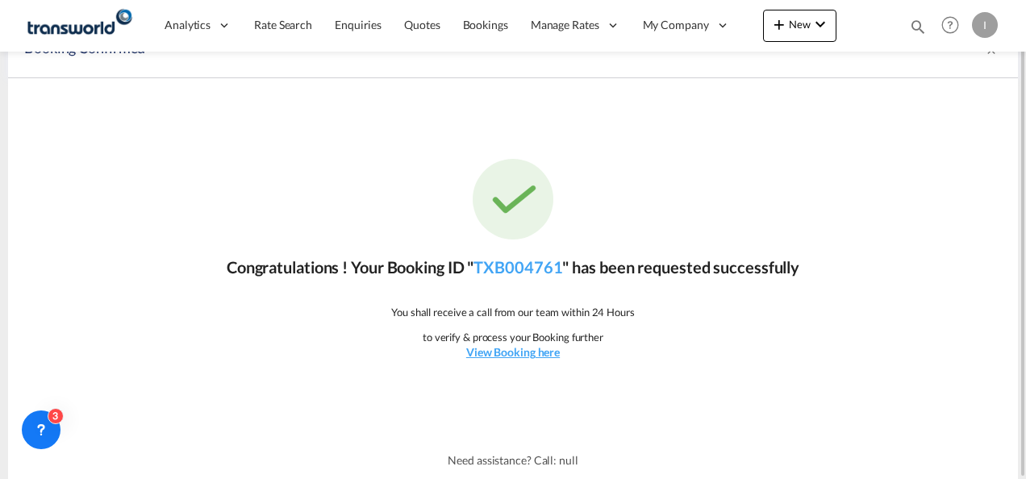
scroll to position [0, 0]
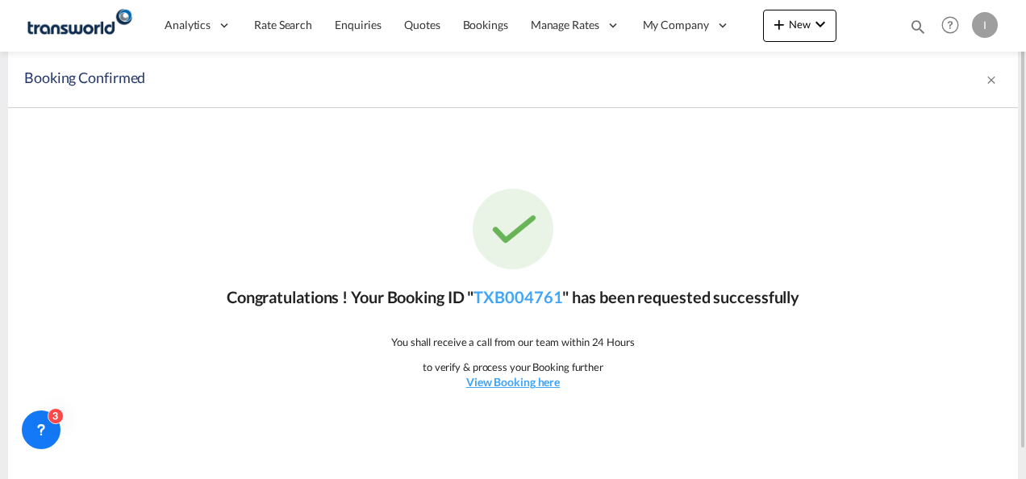
click at [528, 307] on p "Congratulations ! Your Booking ID " TXB004761 " has been requested successfully" at bounding box center [513, 297] width 573 height 23
click at [529, 295] on link "TXB004761" at bounding box center [518, 296] width 89 height 19
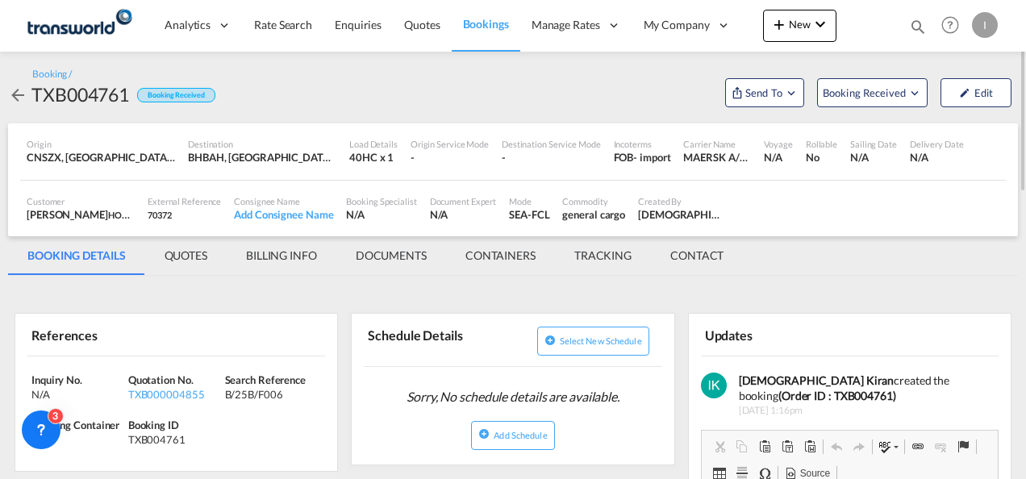
click at [759, 73] on md-menu "Send To OTM Yet to sync Send Shipment" at bounding box center [765, 90] width 92 height 34
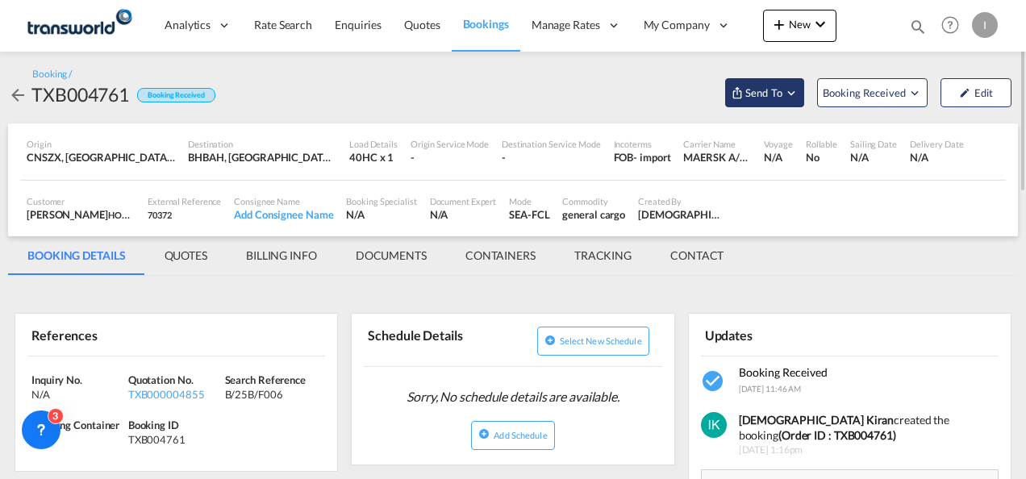
click at [756, 98] on span "Send To" at bounding box center [764, 93] width 40 height 16
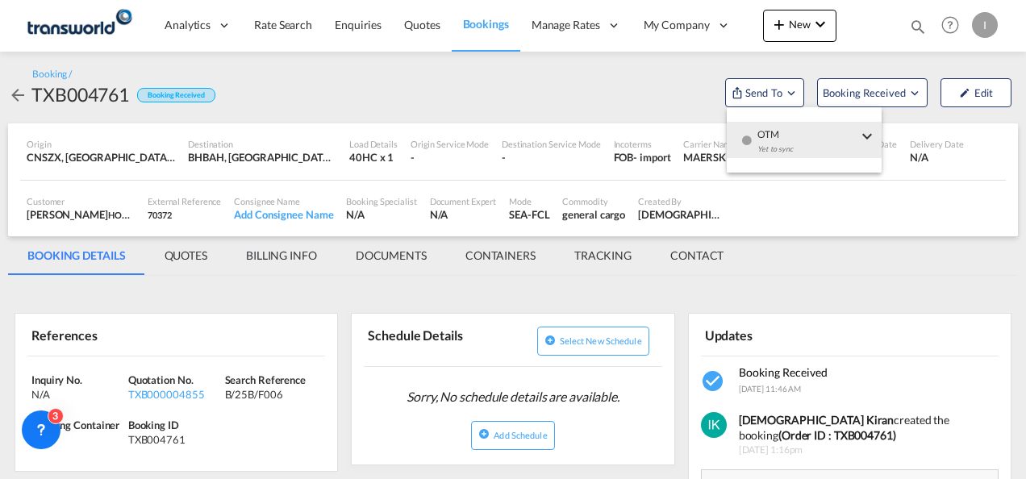
click at [770, 143] on div "Yet to sync" at bounding box center [808, 153] width 100 height 34
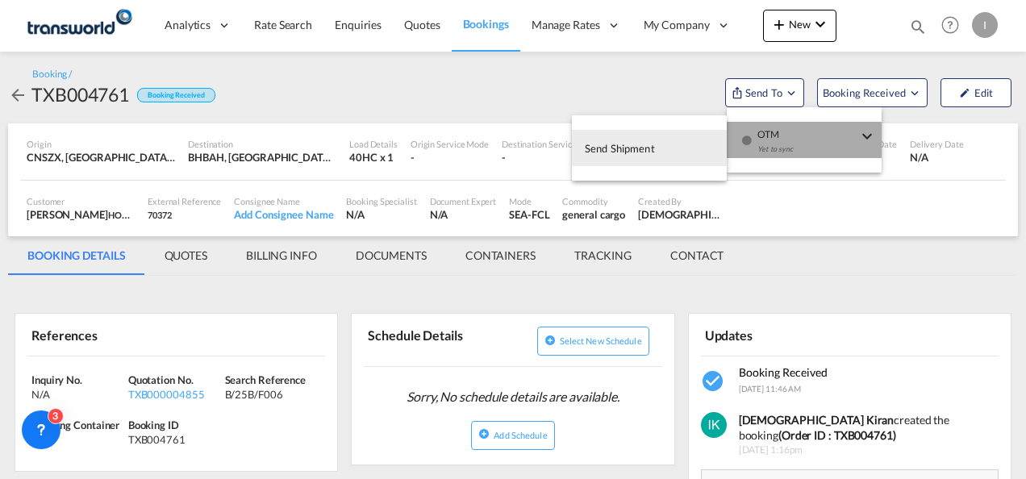
click at [631, 146] on span "Send Shipment" at bounding box center [620, 149] width 70 height 26
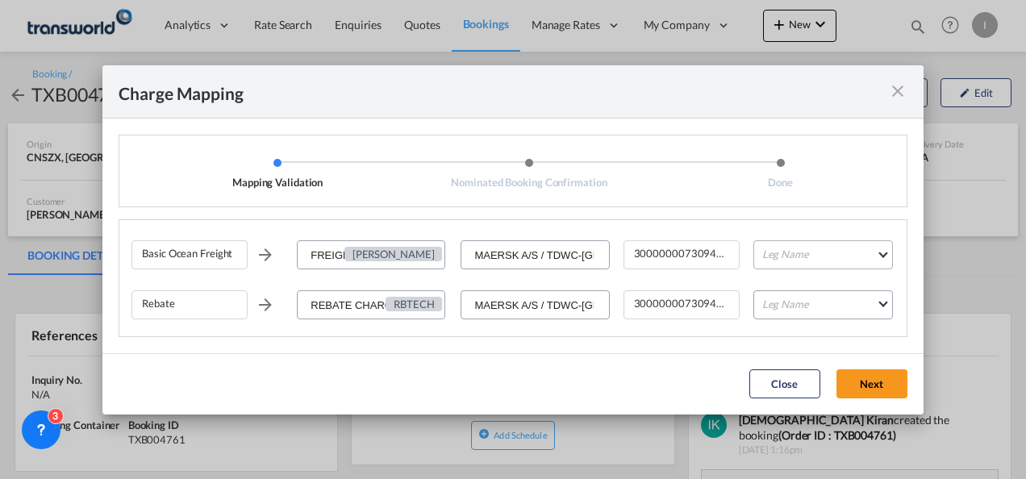
click at [827, 268] on md-select "Leg Name HANDLING ORIGIN VESSEL HANDLING DESTINATION OTHERS TL PICK UP CUSTOMS …" at bounding box center [824, 254] width 140 height 29
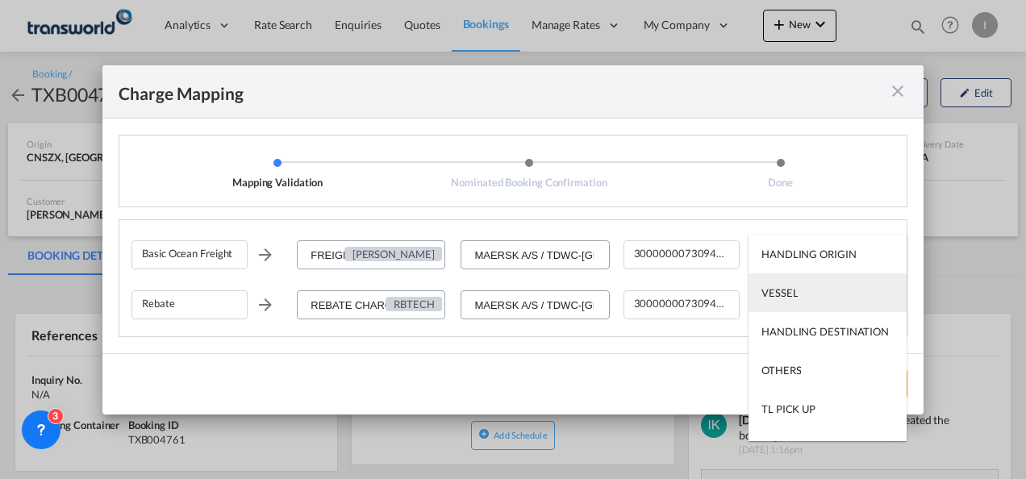
click at [800, 292] on md-option "VESSEL" at bounding box center [828, 293] width 158 height 39
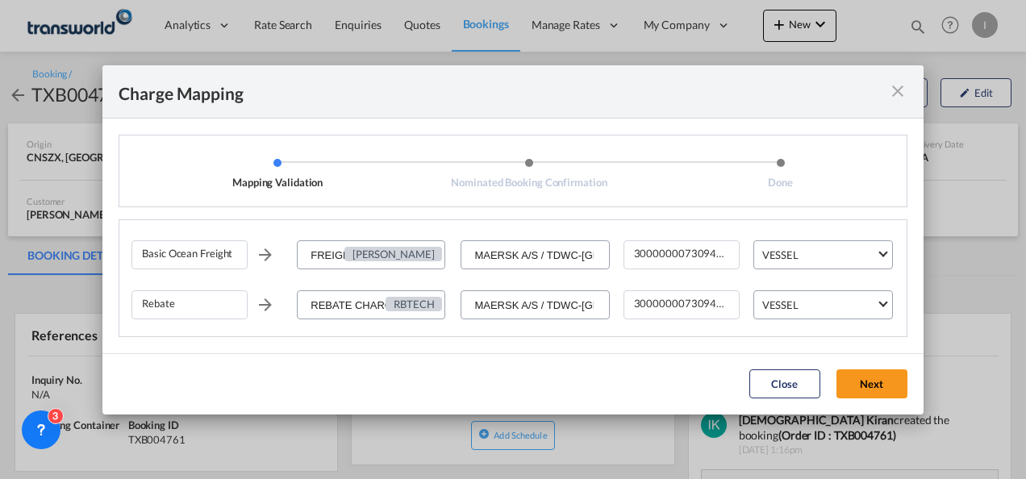
click at [876, 385] on button "Next" at bounding box center [872, 384] width 71 height 29
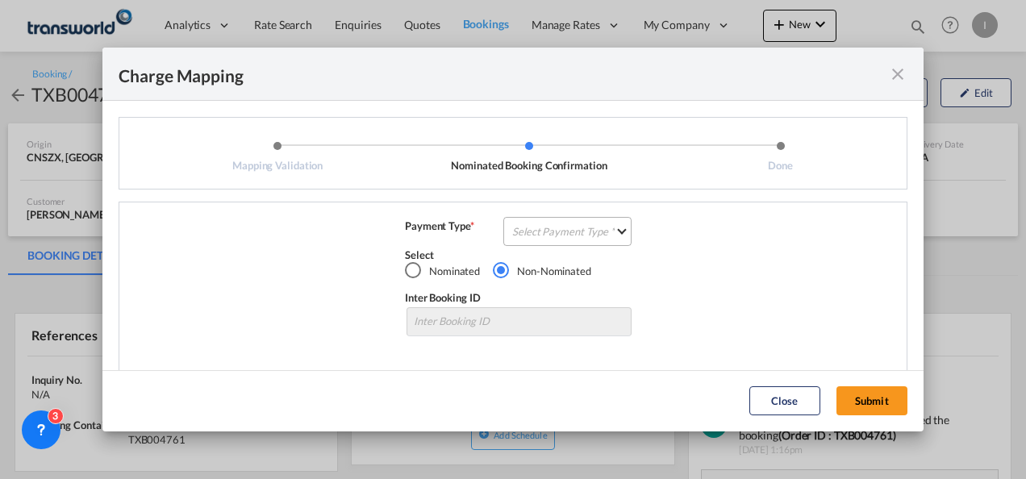
click at [556, 235] on md-select "Select Payment Type COLLECT PREPAID" at bounding box center [568, 231] width 128 height 29
click at [0, 0] on md-option "COLLECT" at bounding box center [0, 0] width 0 height 0
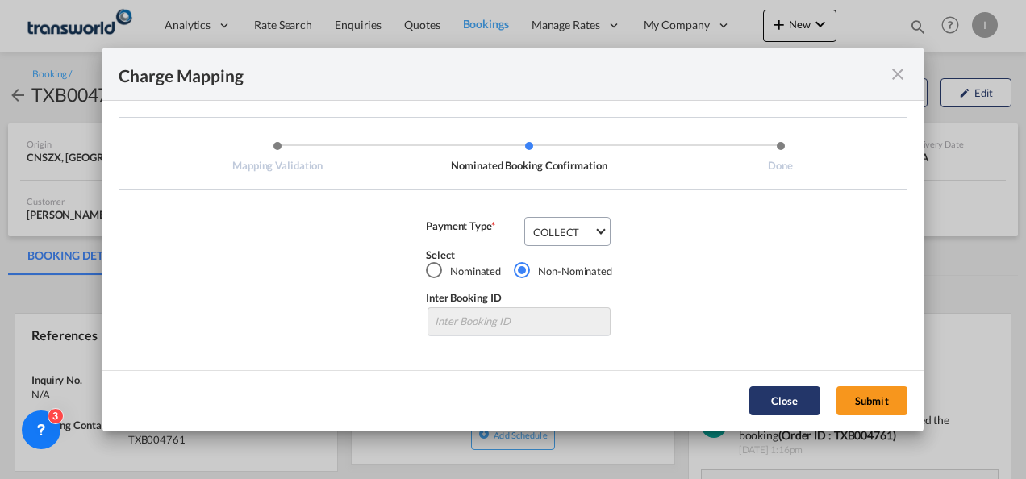
click at [839, 399] on button "Submit" at bounding box center [872, 401] width 71 height 29
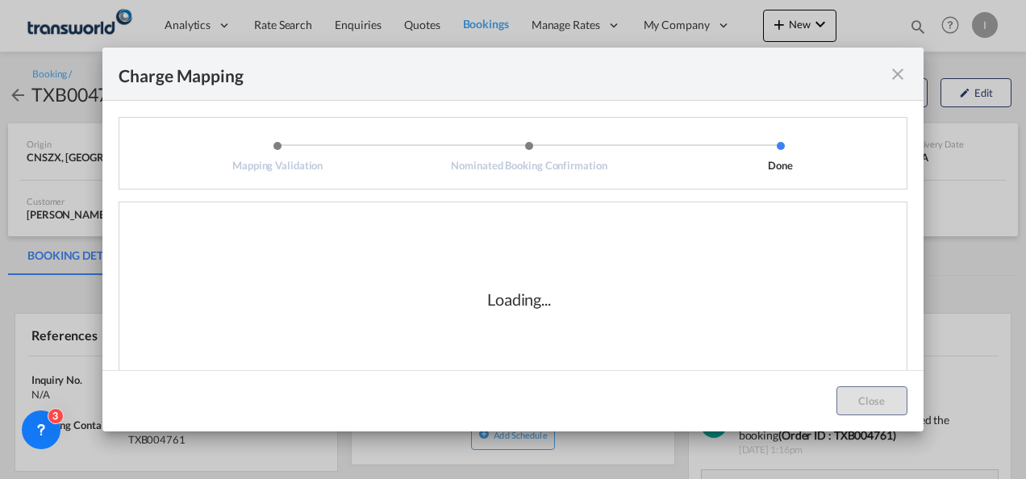
click at [504, 302] on div "Loading..." at bounding box center [519, 299] width 64 height 23
click at [504, 301] on div "Loading..." at bounding box center [519, 299] width 64 height 23
drag, startPoint x: 504, startPoint y: 301, endPoint x: 547, endPoint y: 338, distance: 57.2
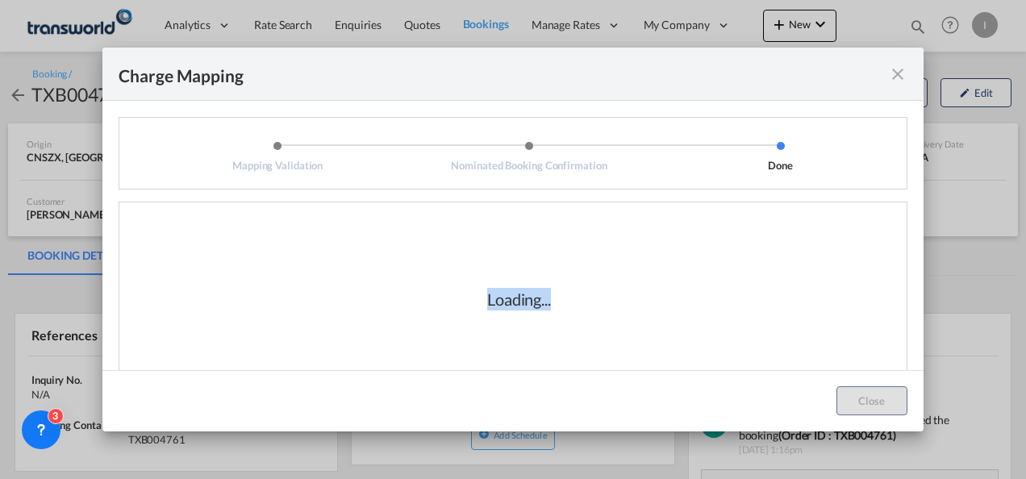
click at [545, 336] on div "Loading..." at bounding box center [519, 299] width 775 height 161
click at [548, 338] on div "Loading..." at bounding box center [519, 299] width 775 height 161
click at [549, 339] on div "Loading..." at bounding box center [519, 299] width 775 height 161
click at [579, 250] on div "Loading..." at bounding box center [519, 299] width 775 height 161
click at [545, 324] on div "Loading..." at bounding box center [519, 299] width 775 height 161
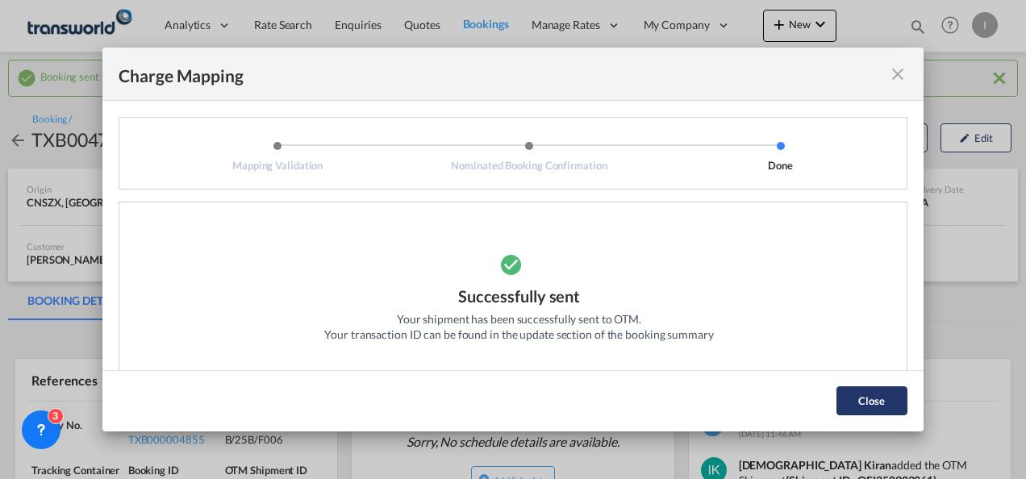
click at [847, 394] on button "Close" at bounding box center [872, 401] width 71 height 29
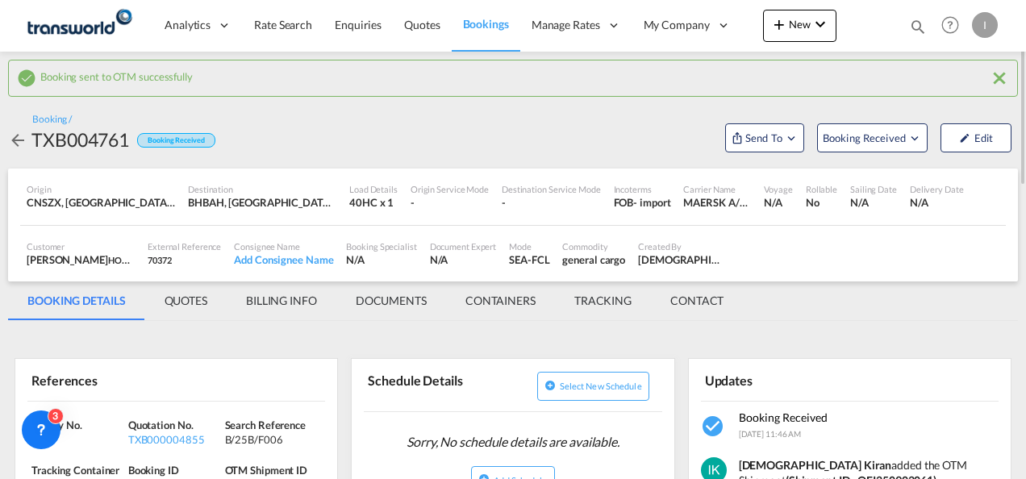
scroll to position [161, 0]
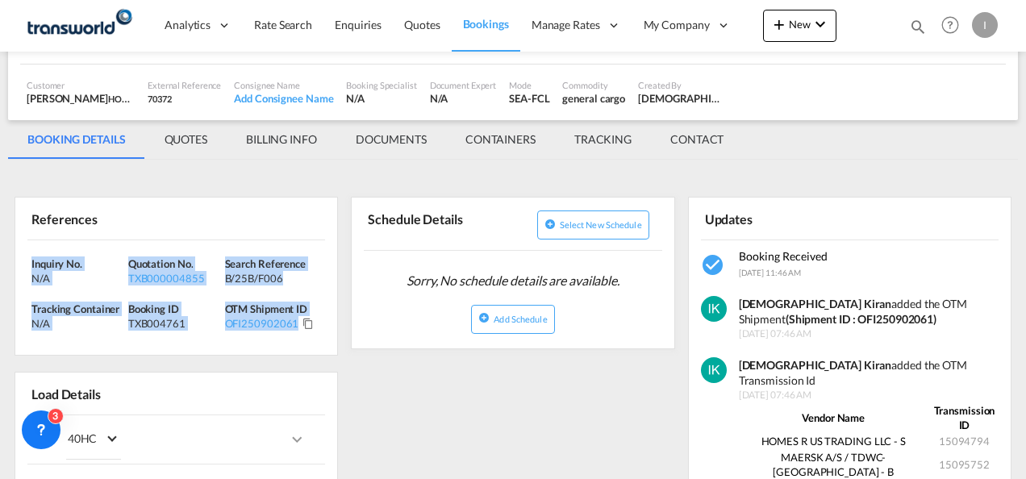
drag, startPoint x: 328, startPoint y: 344, endPoint x: -3, endPoint y: 257, distance: 342.9
click at [0, 257] on html "Analytics Reports Dashboard Rate Search Enquiries Quotes" at bounding box center [513, 239] width 1026 height 479
drag, startPoint x: -3, startPoint y: 257, endPoint x: 51, endPoint y: 257, distance: 54.1
copy div "Inquiry No. N/A Quotation No. TXB000004855 Search Reference B/25B/F006 Tracking…"
